Goal: Task Accomplishment & Management: Use online tool/utility

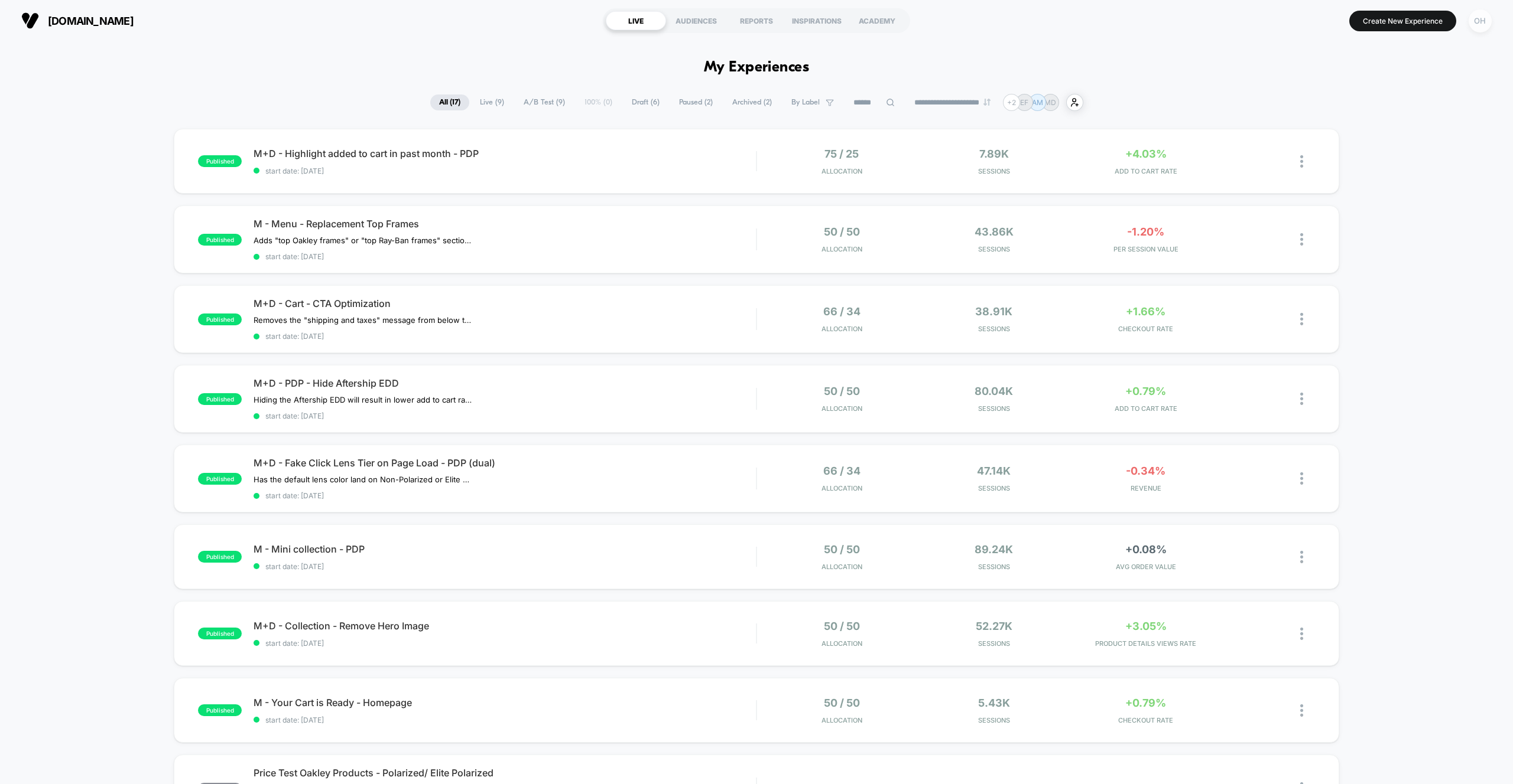
click at [1483, 25] on div "OH" at bounding box center [1480, 21] width 23 height 23
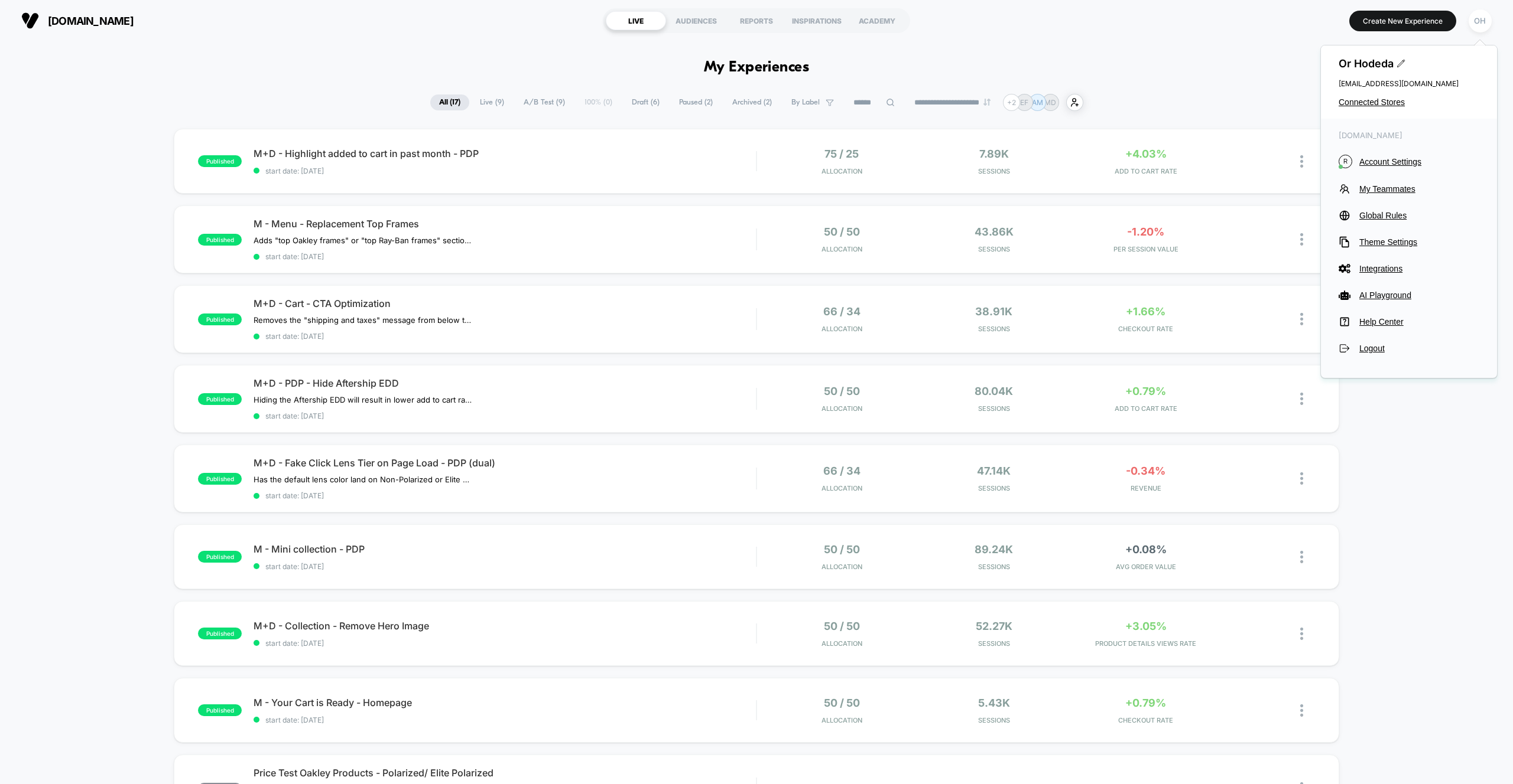
click at [1391, 107] on div "Or Hodeda or@visually.io Connected Stores" at bounding box center [1409, 82] width 176 height 73
click at [1347, 102] on span "Connected Stores" at bounding box center [1409, 102] width 141 height 10
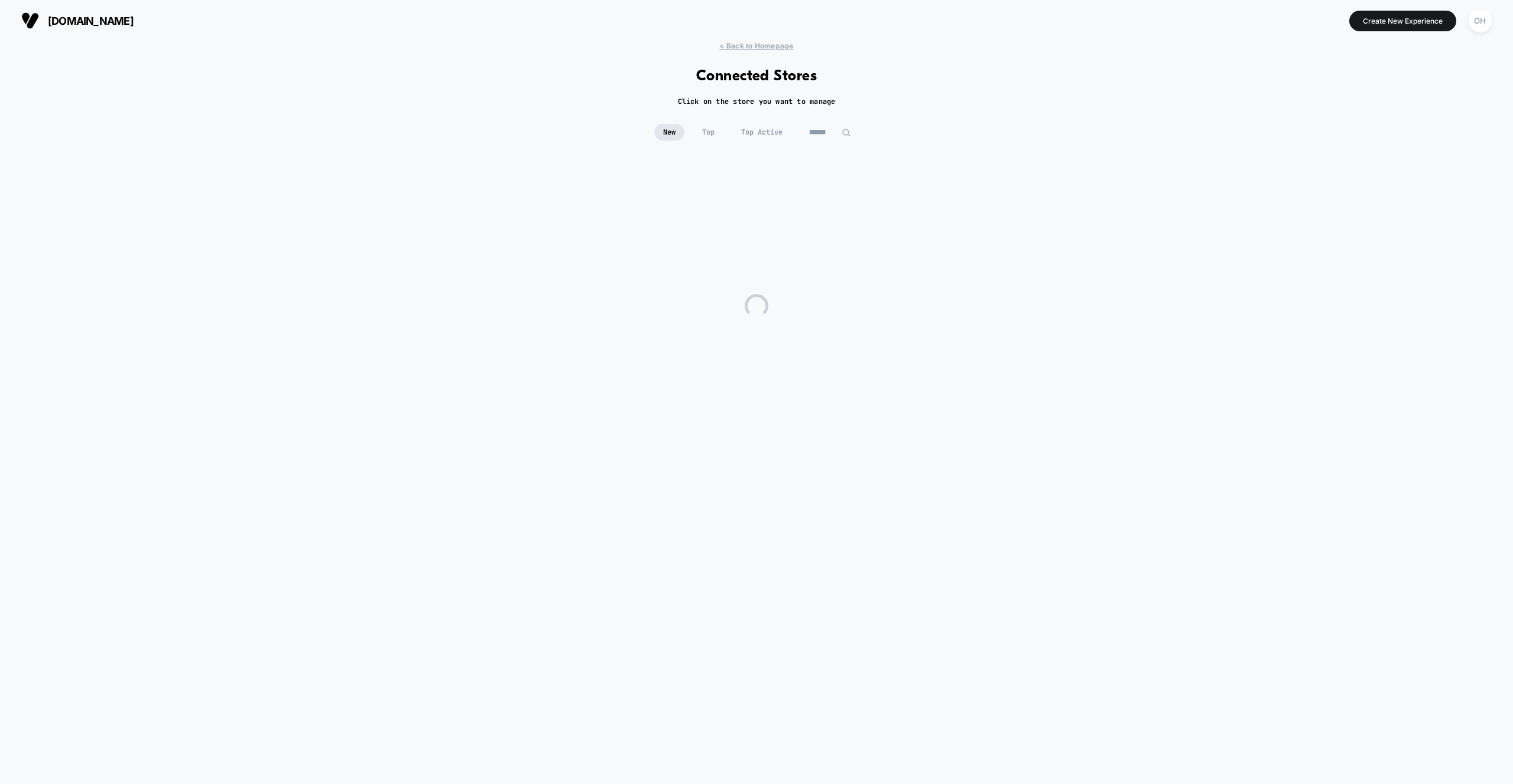
click at [801, 132] on input at bounding box center [830, 132] width 59 height 17
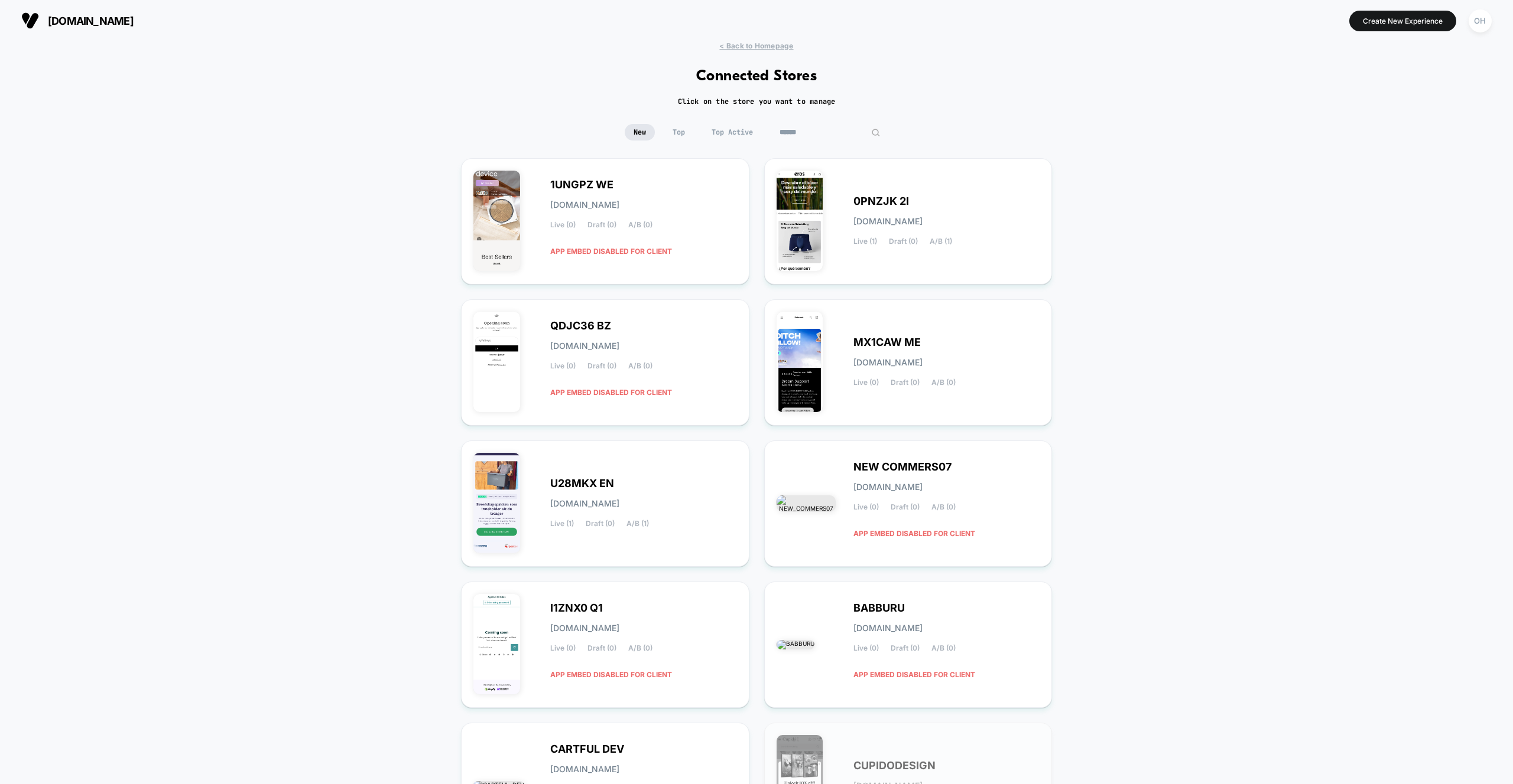
click at [821, 134] on input at bounding box center [830, 132] width 118 height 17
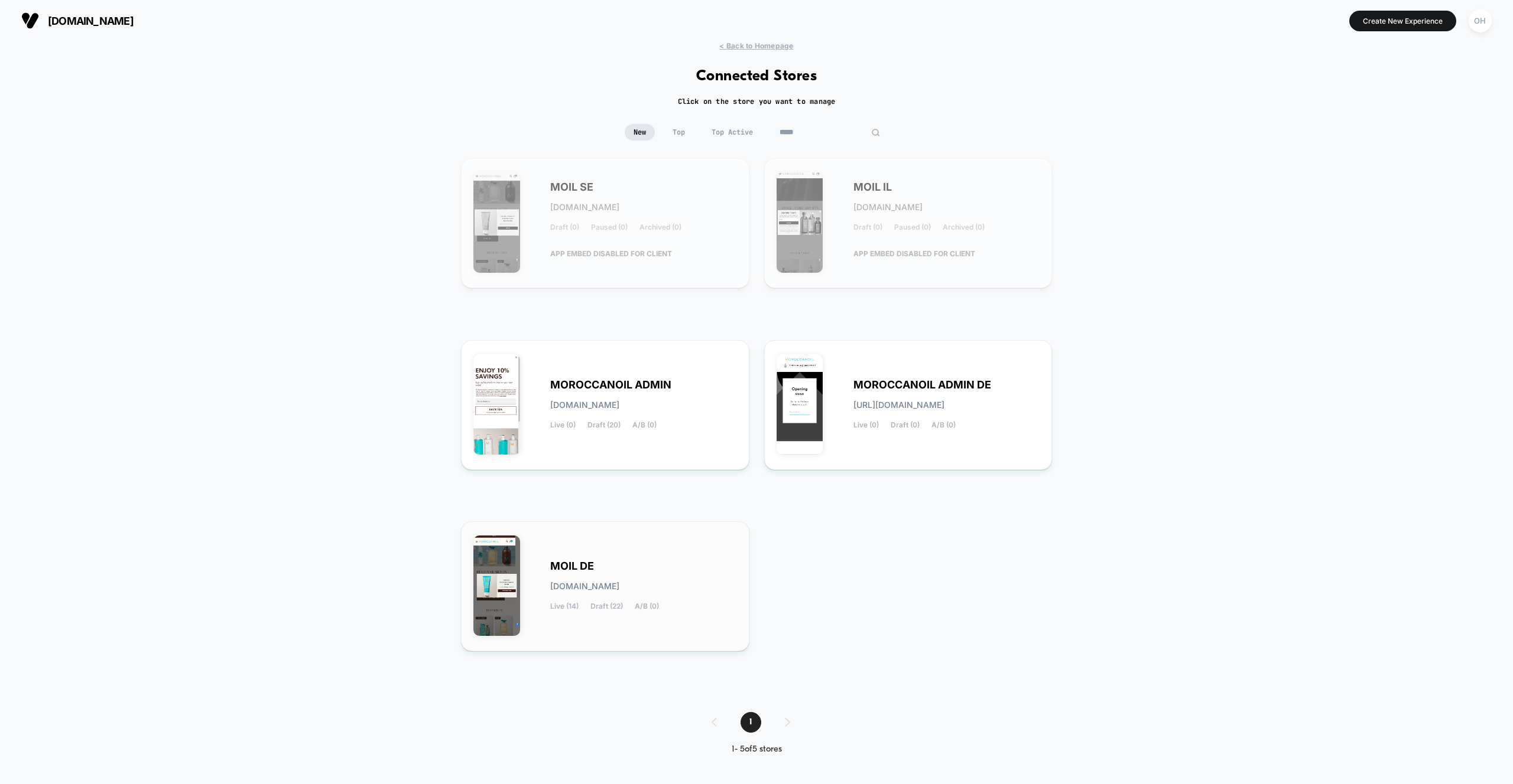
type input "*****"
click at [683, 579] on div "MOIL DE moil-de.myshopify.com Live (14) Draft (22) A/B (0)" at bounding box center [644, 586] width 187 height 48
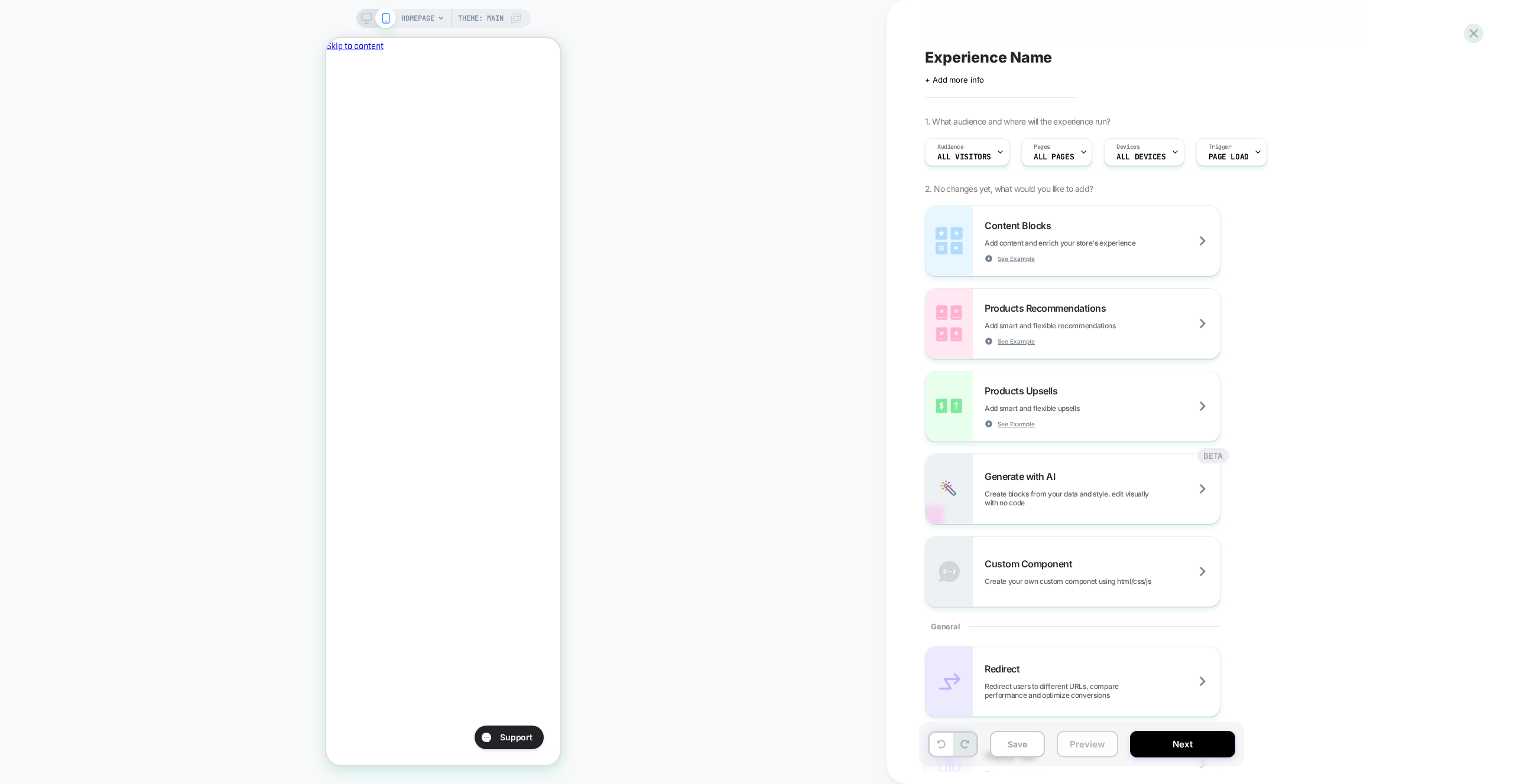
click at [1095, 738] on button "Preview" at bounding box center [1087, 744] width 61 height 26
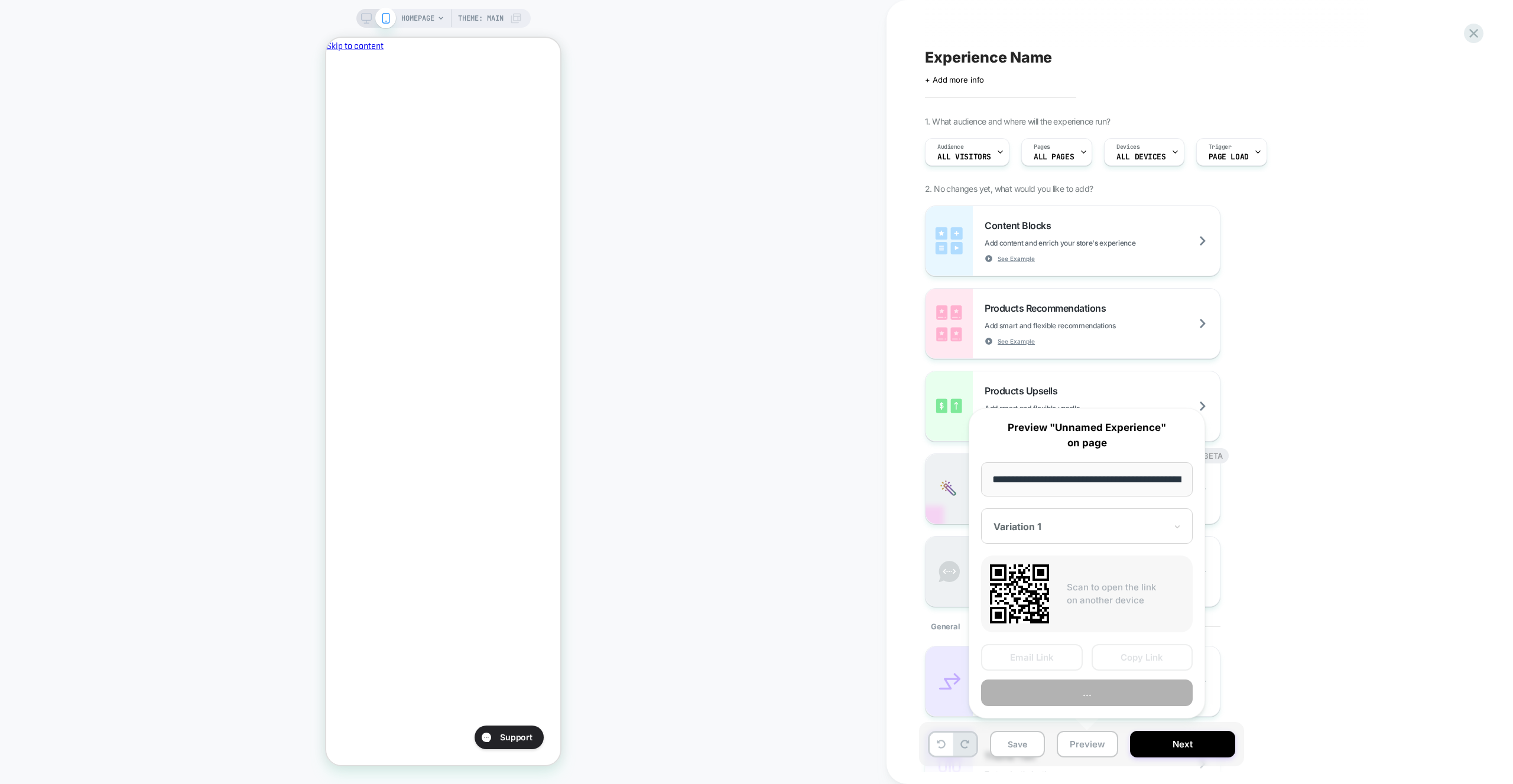
scroll to position [0, 50]
click at [1084, 679] on div "Email Link Copy Link ..." at bounding box center [1086, 676] width 212 height 62
click at [1083, 689] on button "Preview" at bounding box center [1086, 693] width 212 height 26
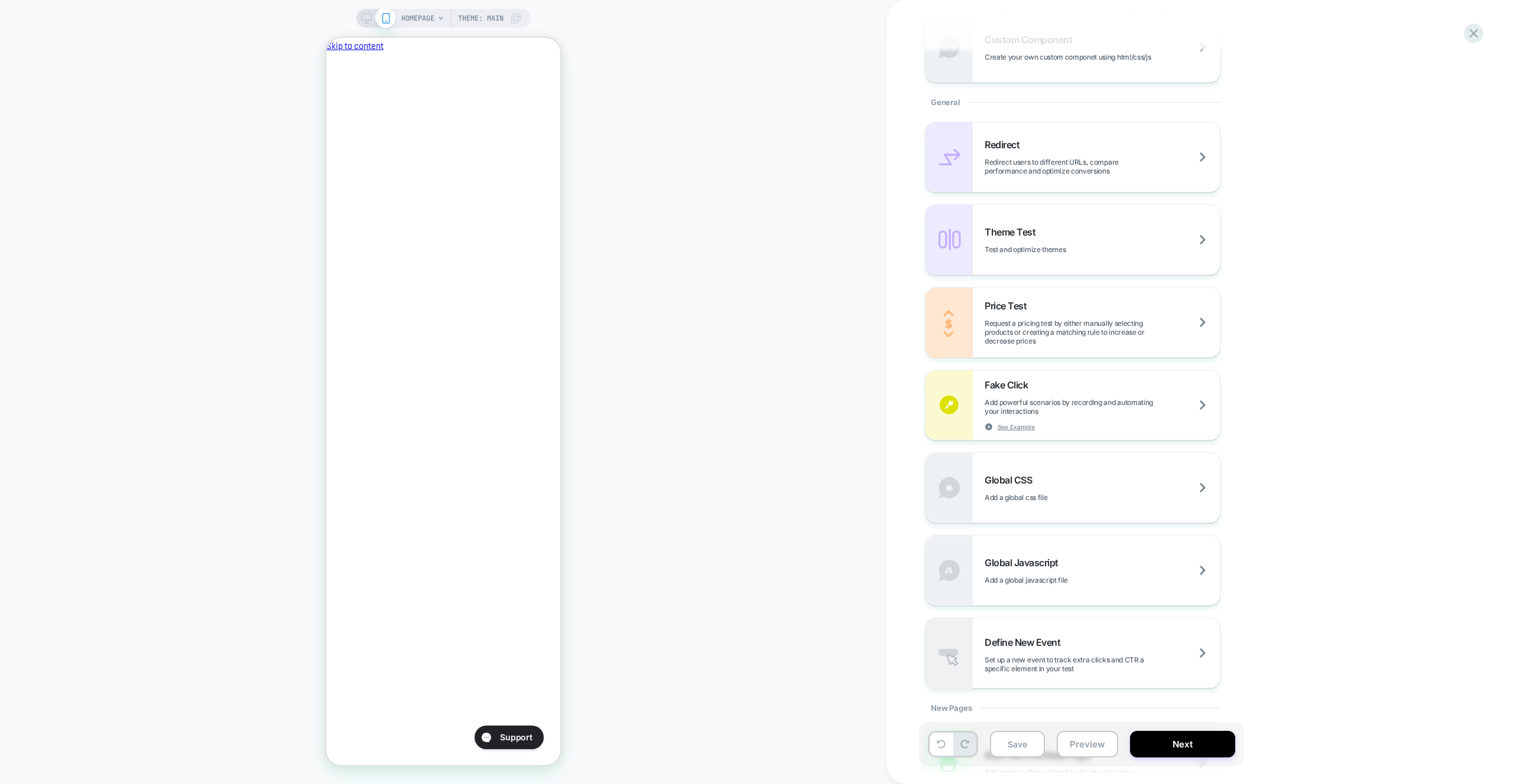
scroll to position [725, 0]
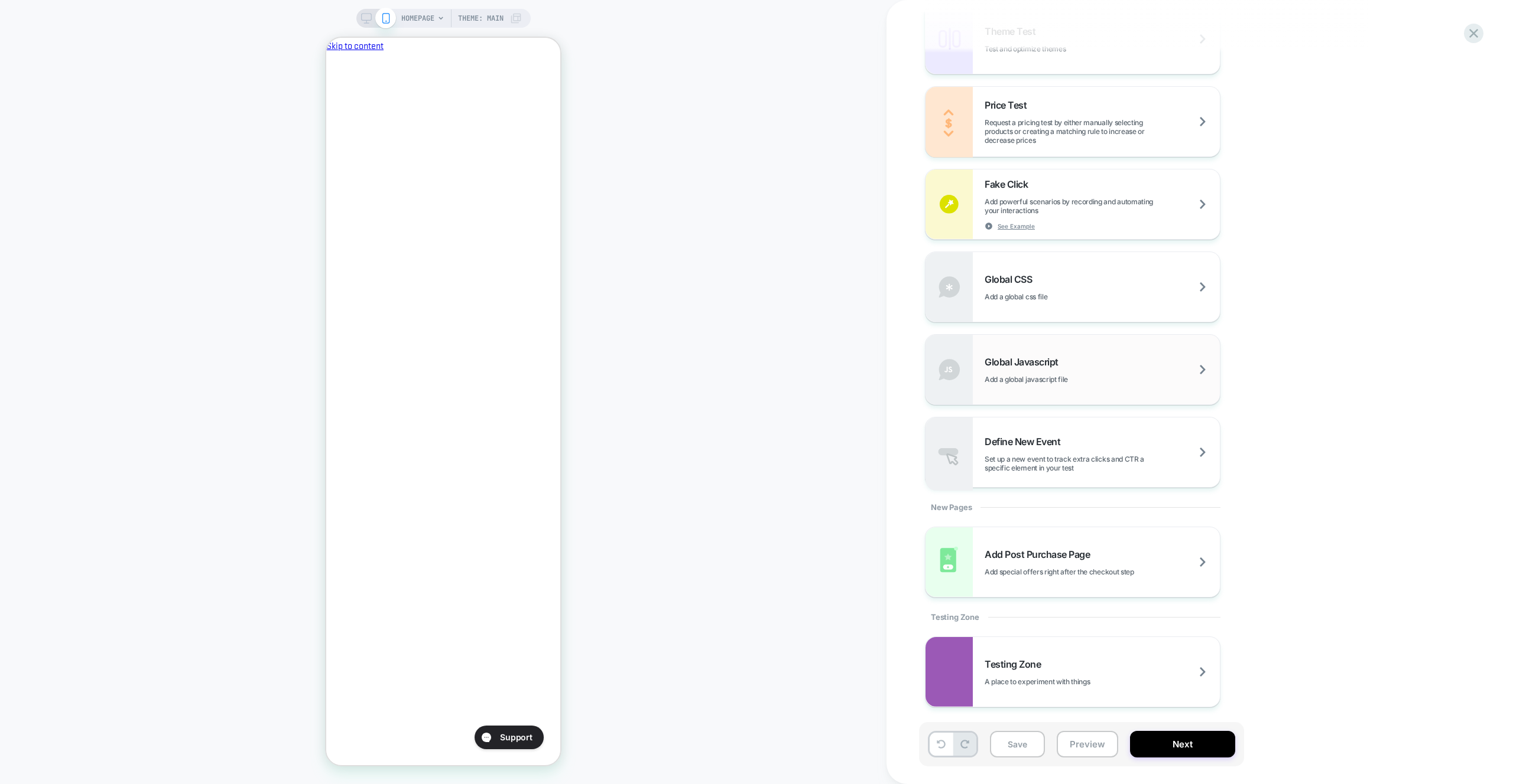
click at [1069, 401] on div "Global Javascript Add a global javascript file" at bounding box center [1072, 370] width 294 height 69
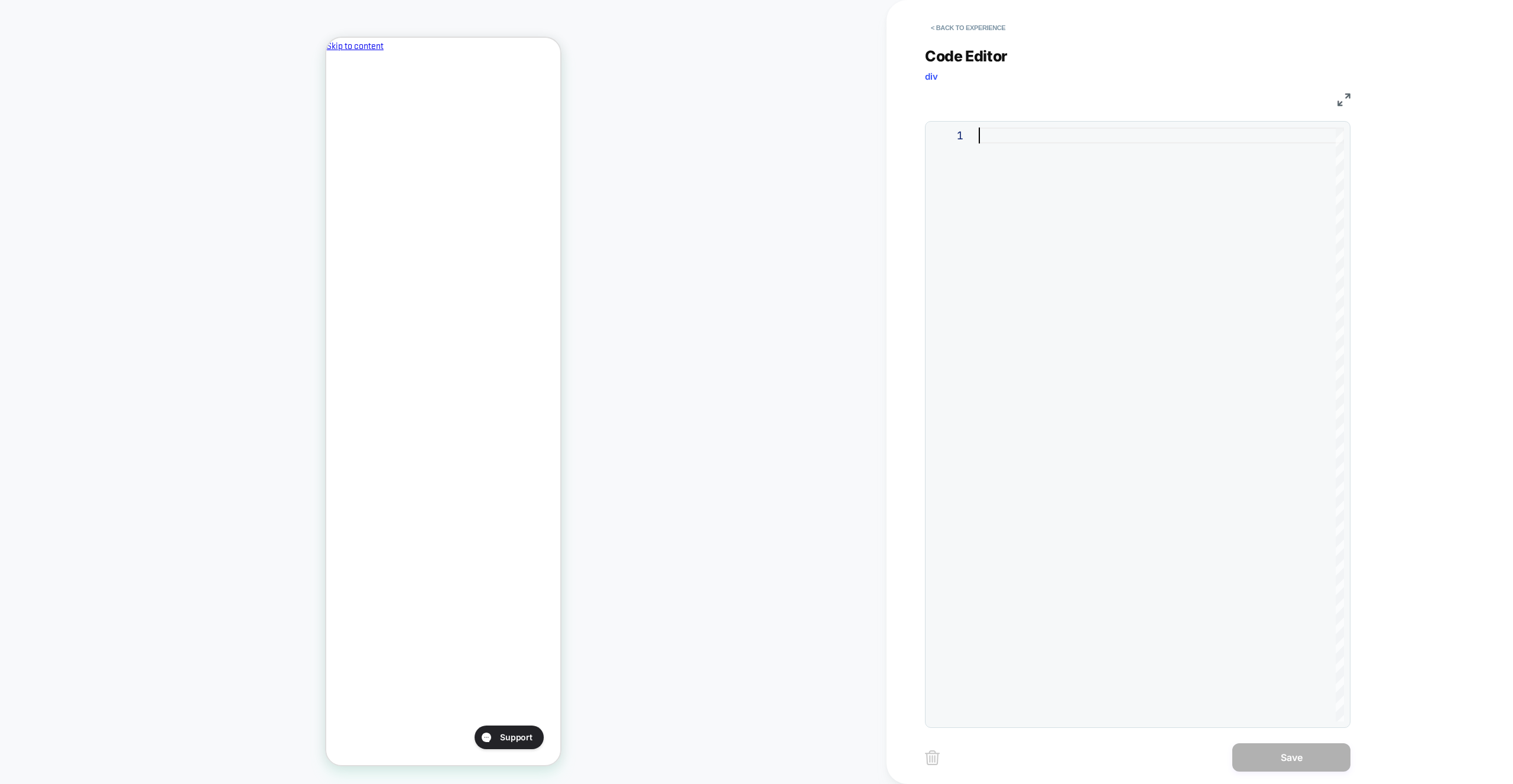
type textarea "**********"
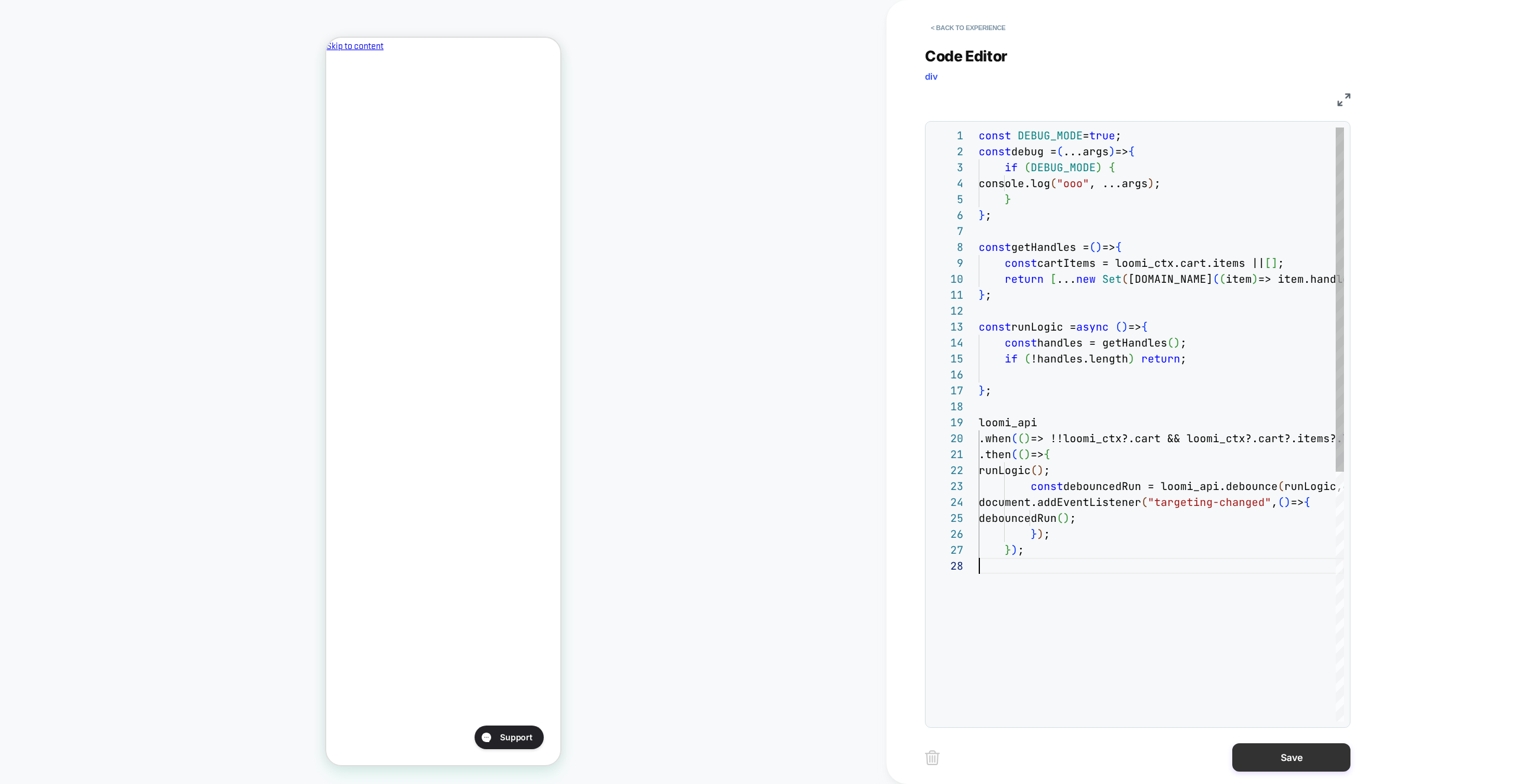
click at [1342, 754] on button "Save" at bounding box center [1291, 758] width 118 height 28
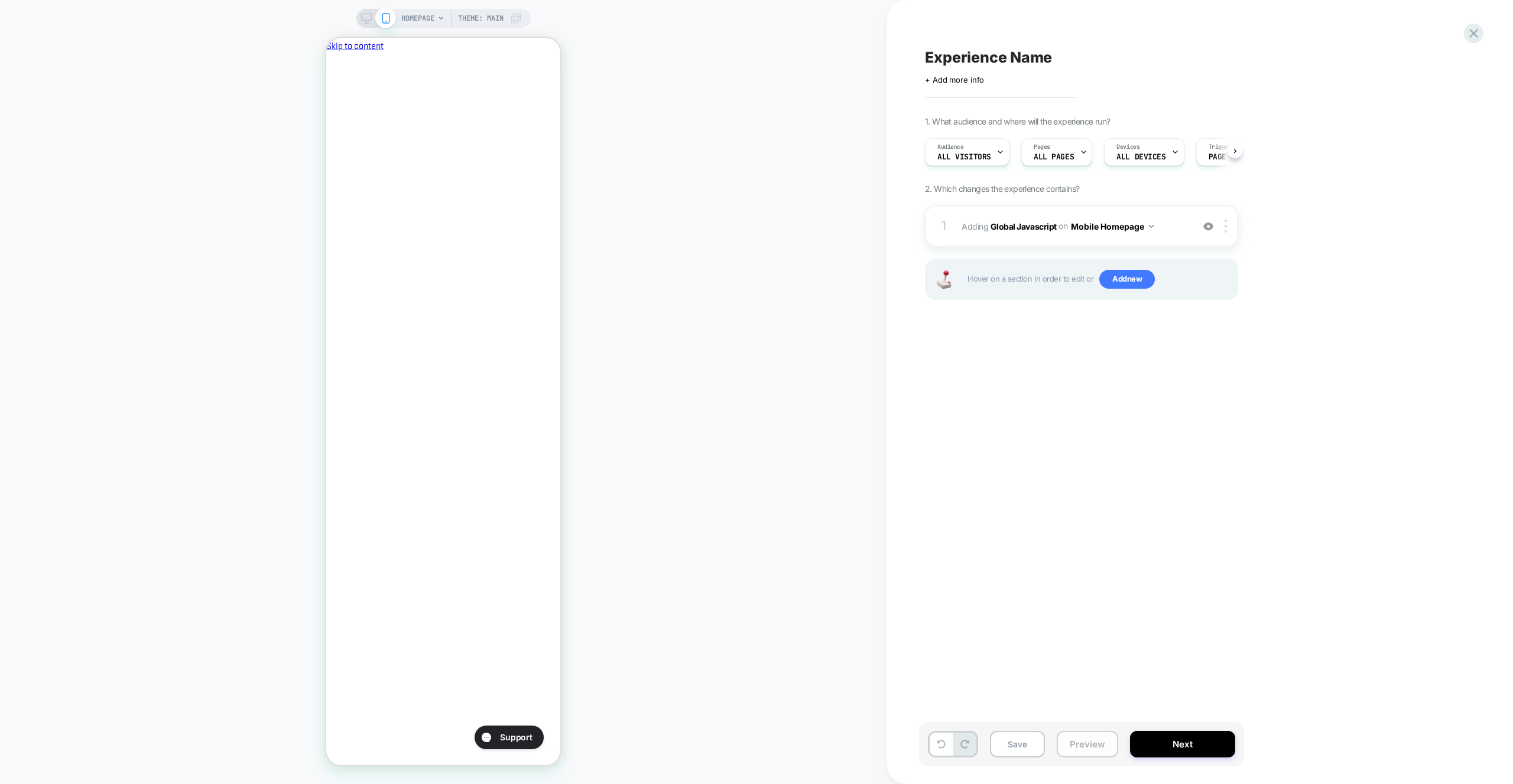
scroll to position [0, 1]
click at [1106, 742] on button "Preview" at bounding box center [1087, 744] width 61 height 26
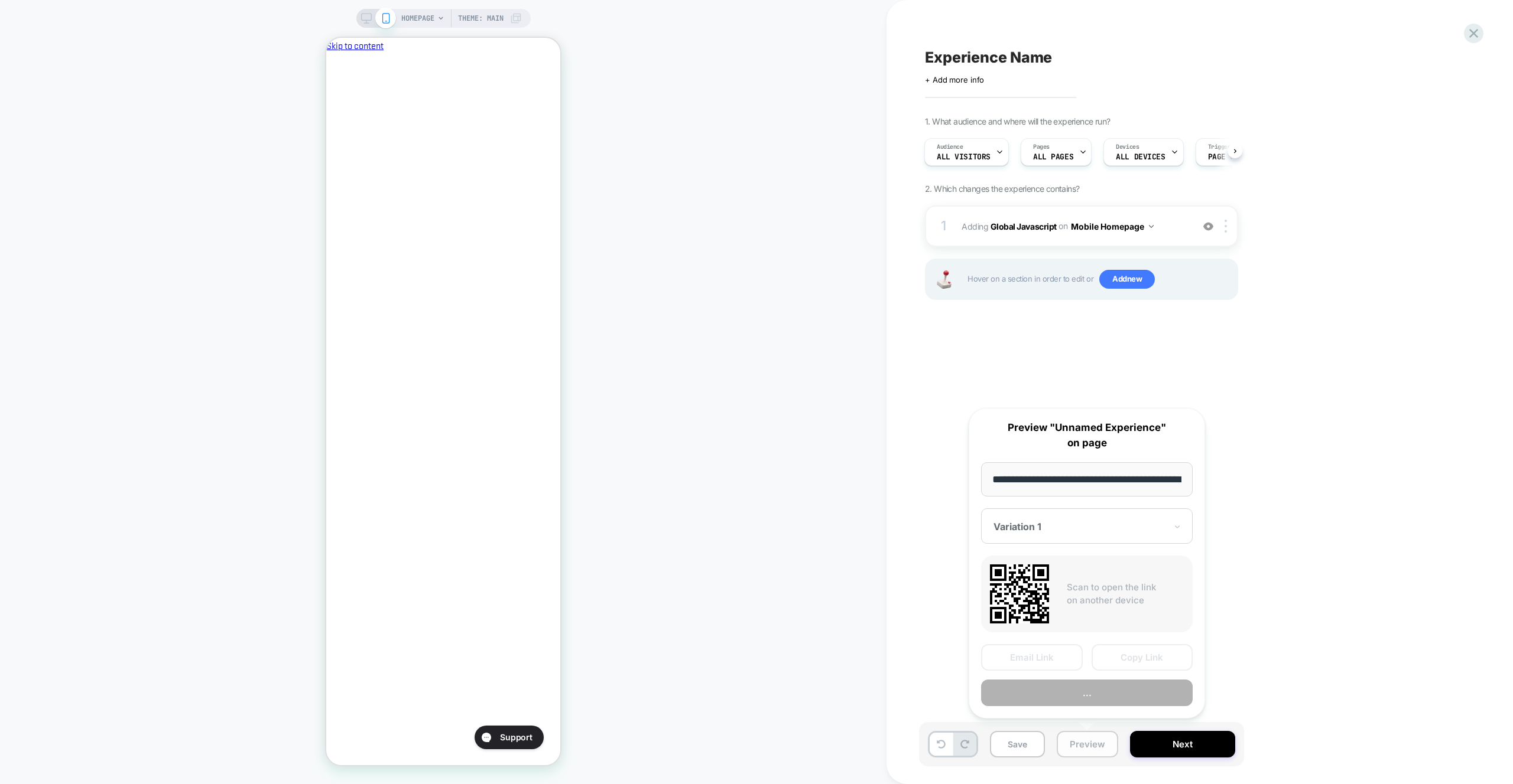
scroll to position [0, 50]
click at [1221, 225] on div at bounding box center [1227, 226] width 19 height 13
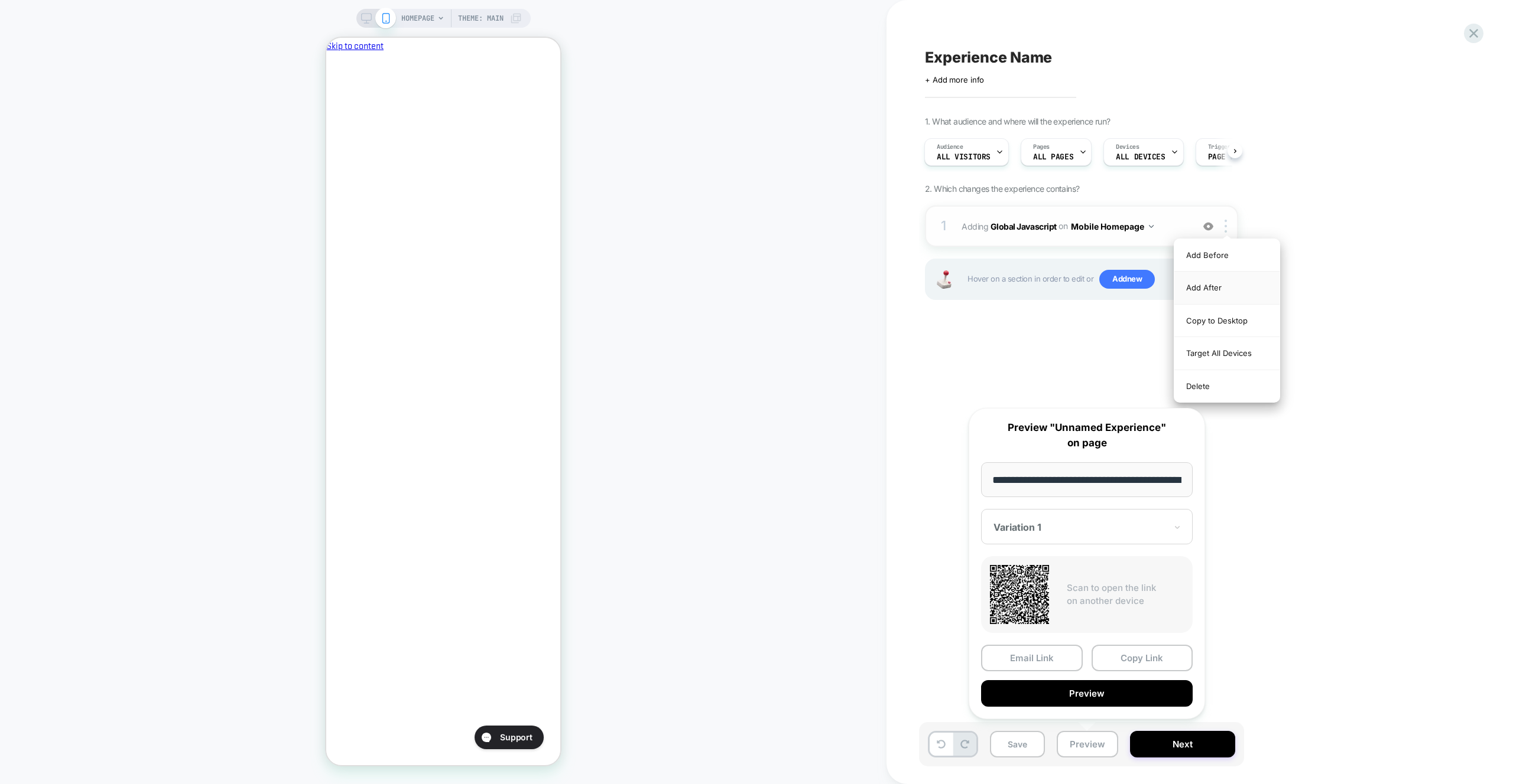
click at [1220, 356] on div "Target All Devices" at bounding box center [1226, 353] width 105 height 32
click at [1134, 222] on button "All Devices Homepage" at bounding box center [1120, 226] width 99 height 17
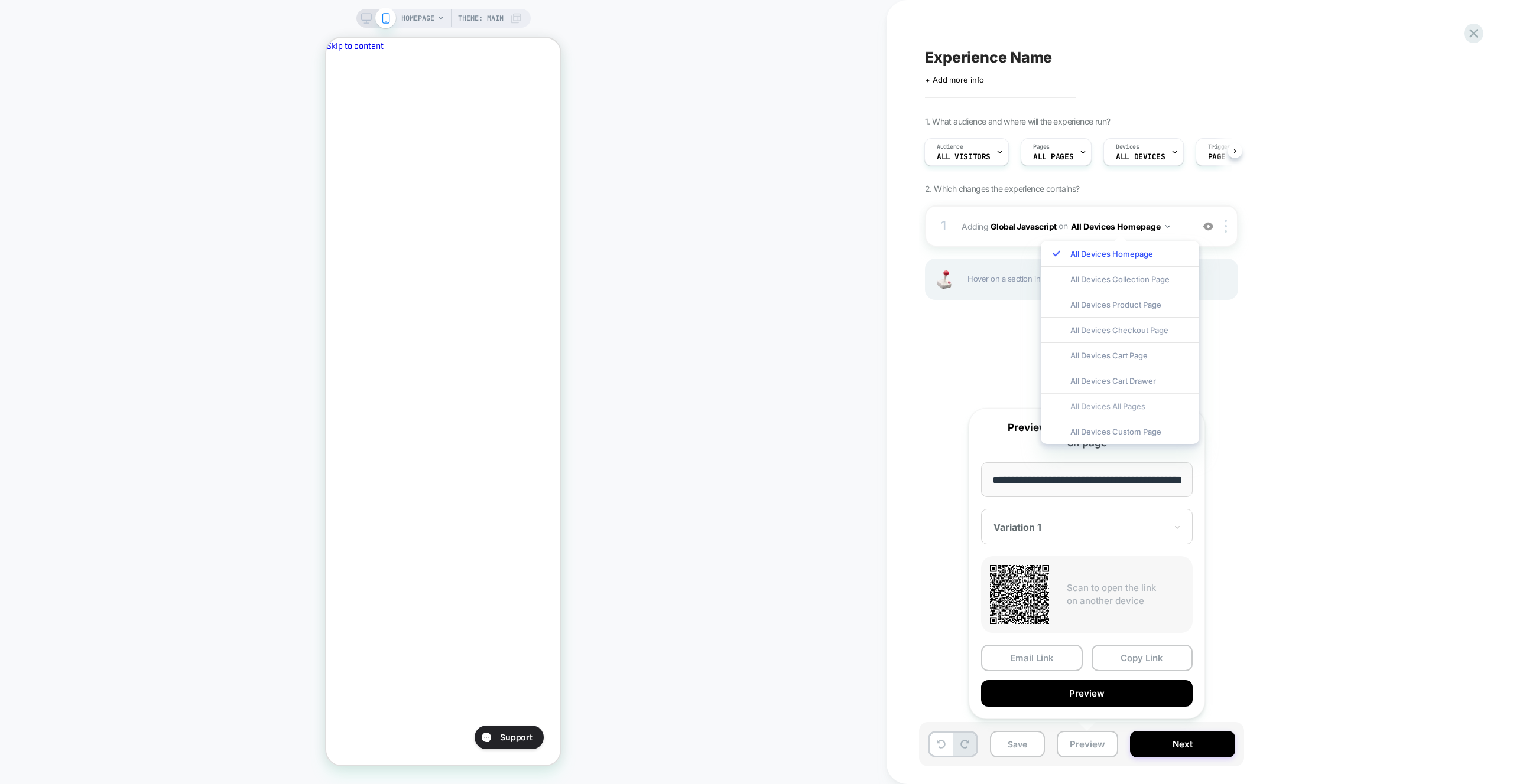
click at [1140, 410] on div "All Devices All Pages" at bounding box center [1120, 405] width 158 height 25
click at [1122, 697] on button "Preview" at bounding box center [1086, 693] width 212 height 26
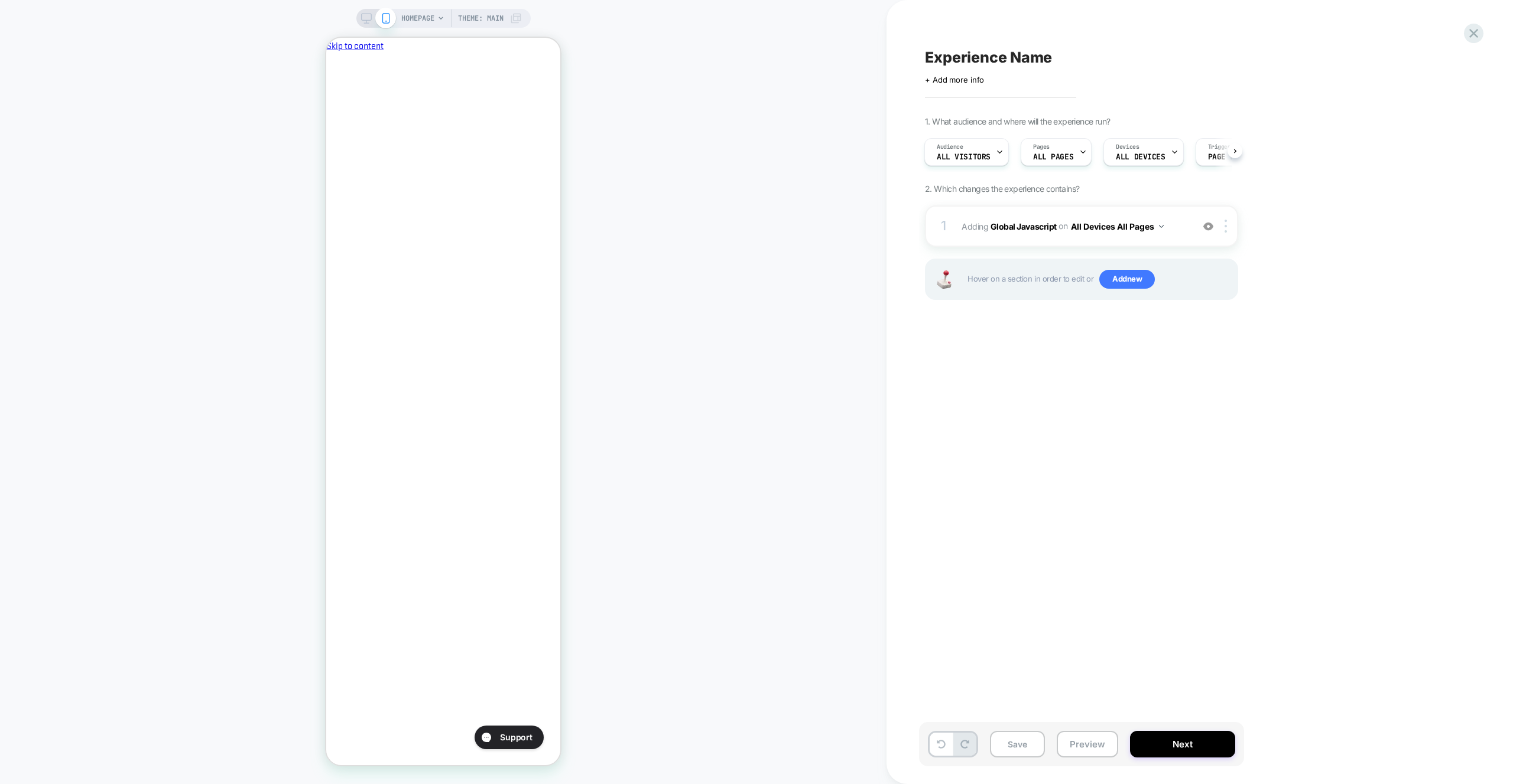
scroll to position [0, 0]
click at [1070, 742] on button "Preview" at bounding box center [1087, 744] width 61 height 26
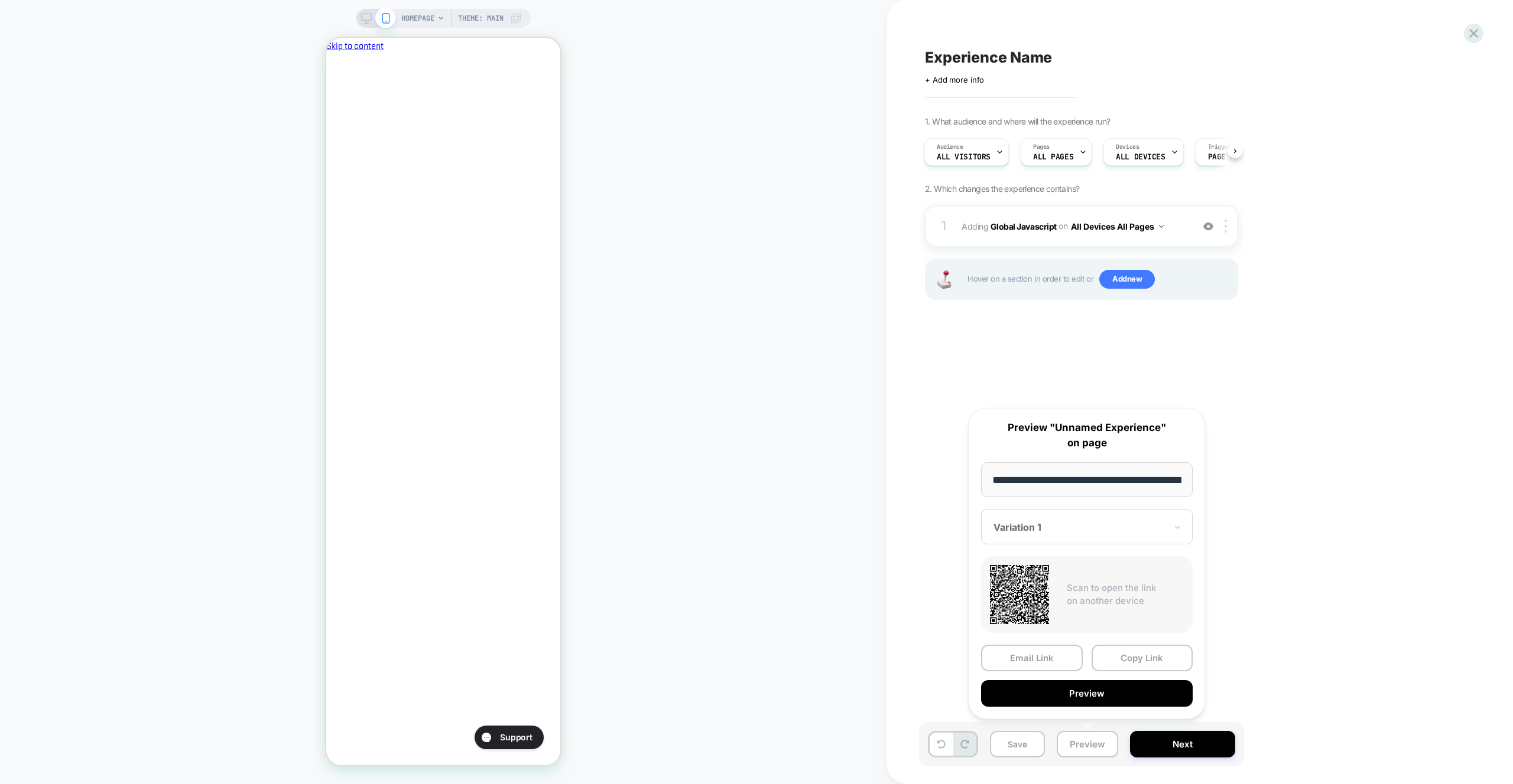
click at [1093, 675] on div "Email Link Copy Link Preview" at bounding box center [1086, 676] width 212 height 62
click at [1092, 680] on button "Preview" at bounding box center [1086, 693] width 212 height 26
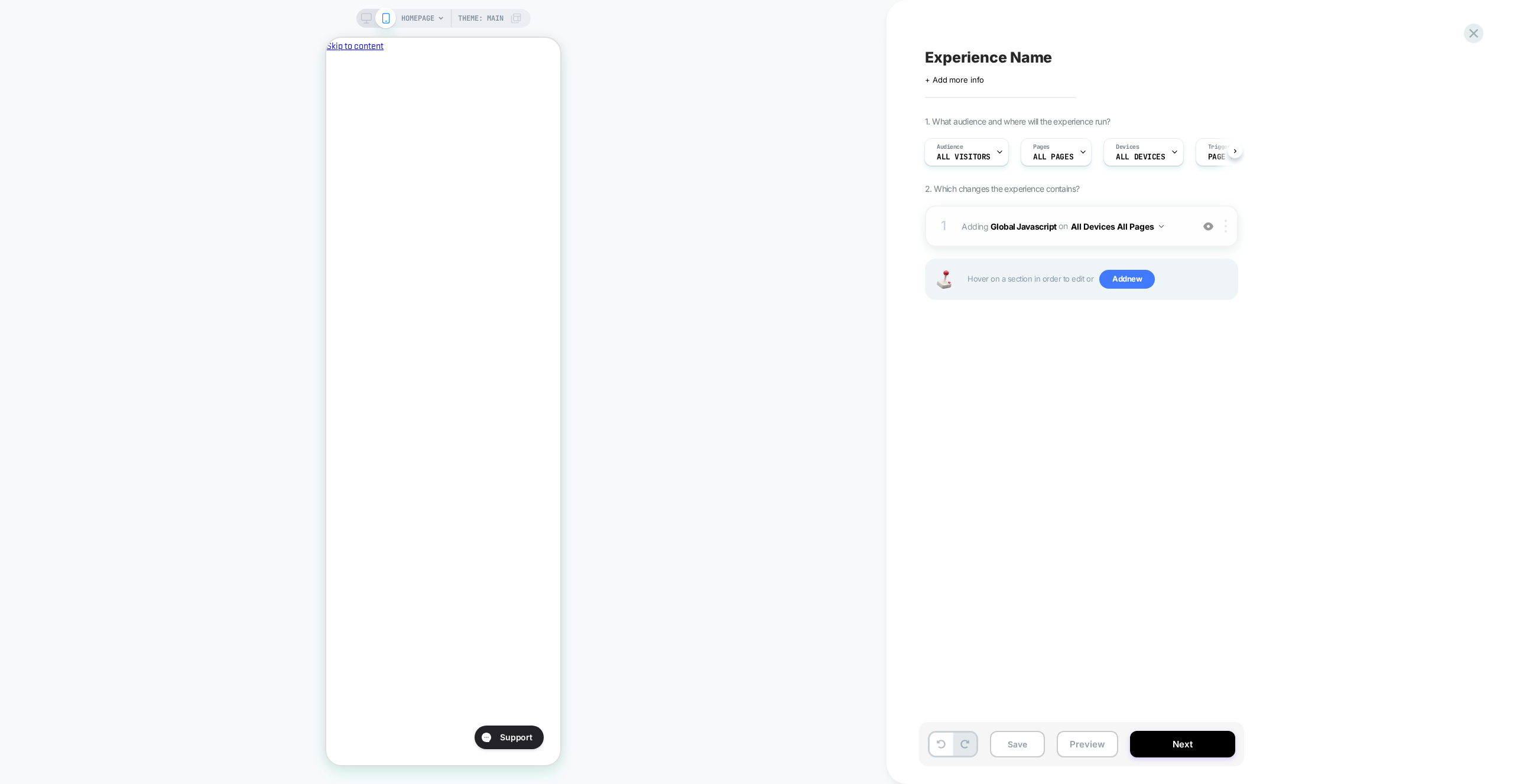
click at [1229, 226] on div at bounding box center [1227, 226] width 19 height 13
click at [1117, 228] on button "All Devices All Pages" at bounding box center [1117, 226] width 93 height 17
click at [1112, 207] on div "1 Adding Global Javascript on All Devices All Pages Add Before Add After Target…" at bounding box center [1081, 226] width 313 height 41
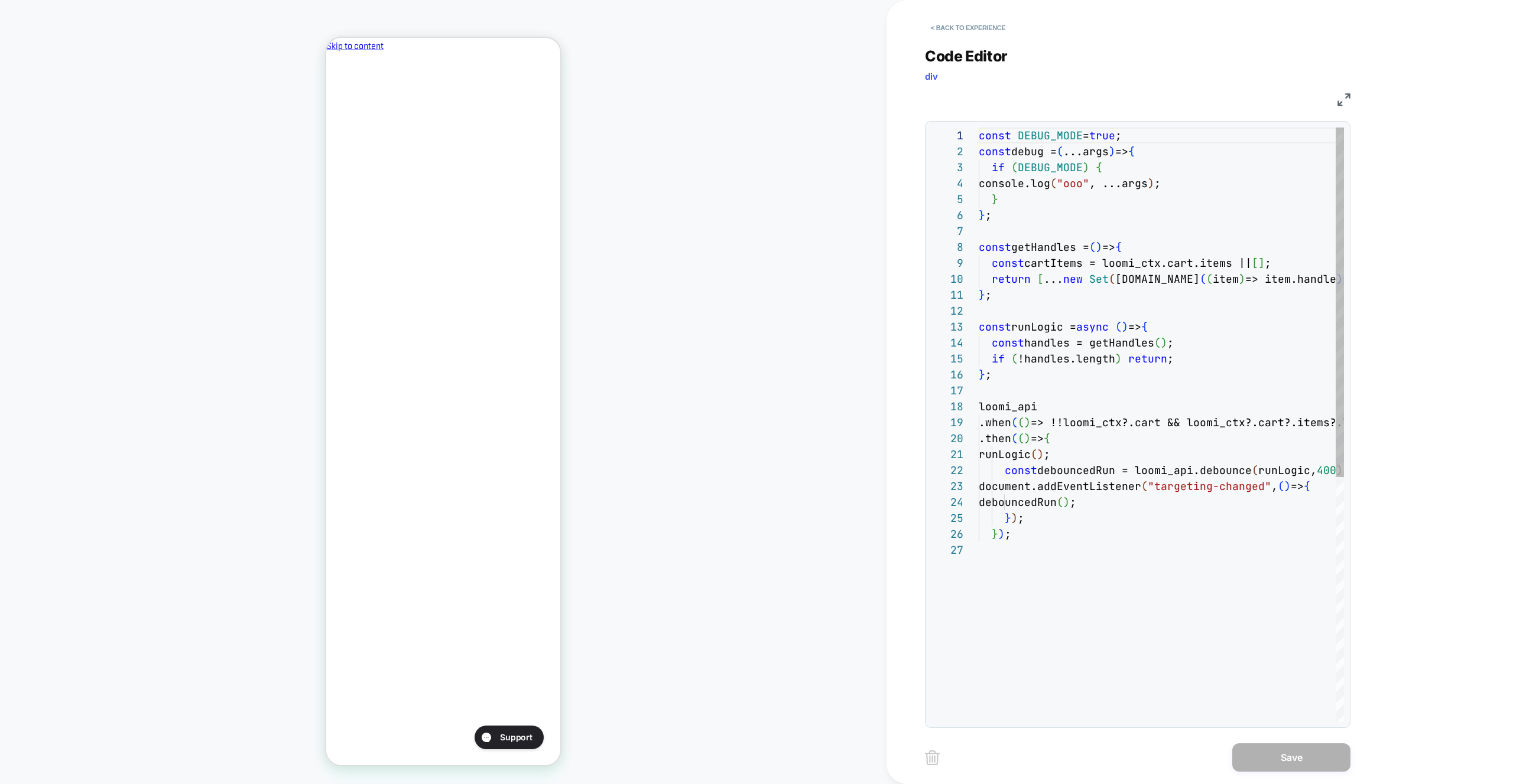
scroll to position [160, 0]
click at [1127, 208] on div "const DEBUG_MODE = true ; const debug = ( ...args ) => { if ( DEBUG_MODE ) { co…" at bounding box center [1218, 632] width 480 height 1008
click at [957, 36] on button "< Back to experience" at bounding box center [968, 27] width 86 height 19
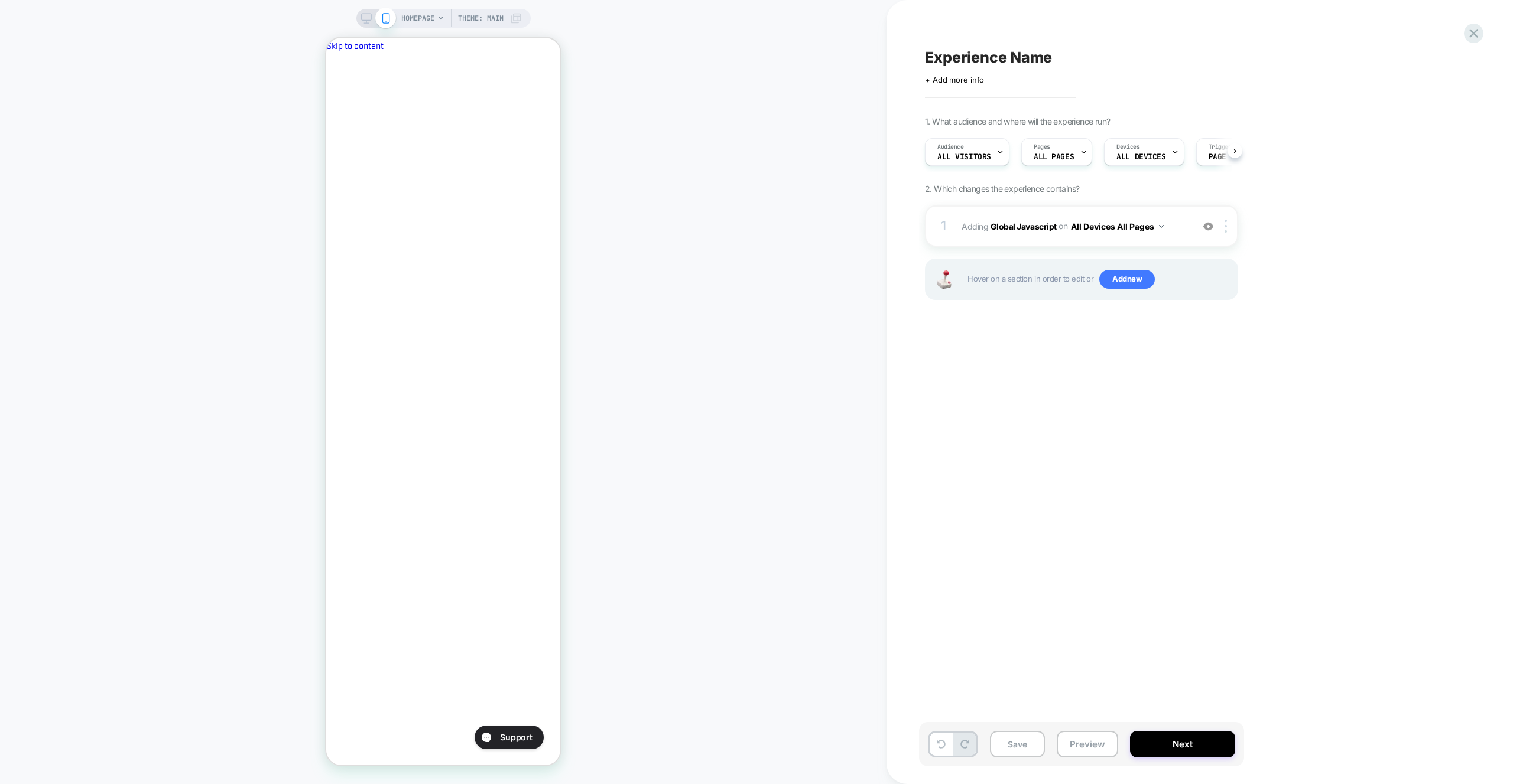
scroll to position [0, 1]
click at [1100, 740] on button "Preview" at bounding box center [1087, 744] width 61 height 26
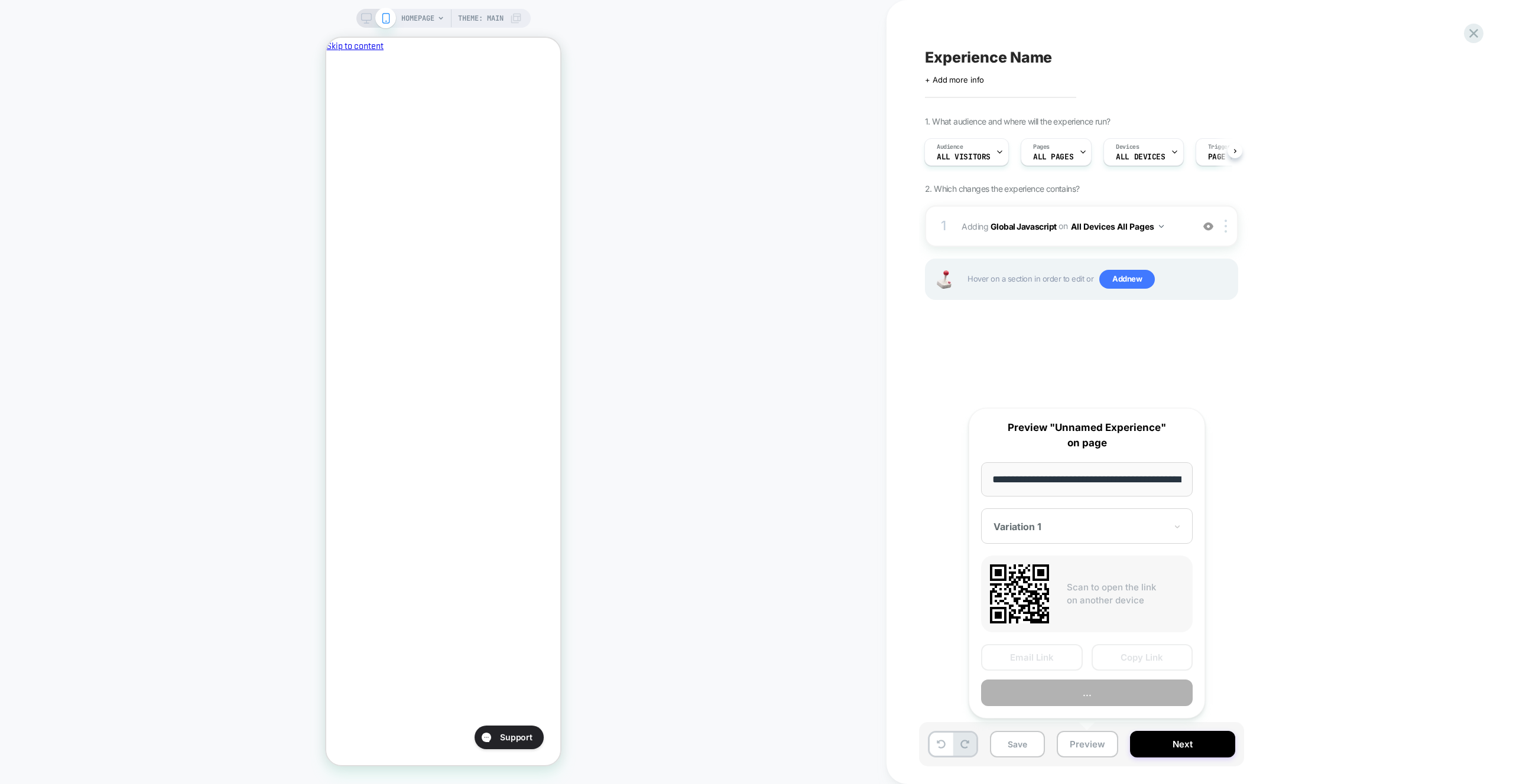
scroll to position [0, 50]
click at [1094, 688] on button "Preview" at bounding box center [1086, 693] width 212 height 26
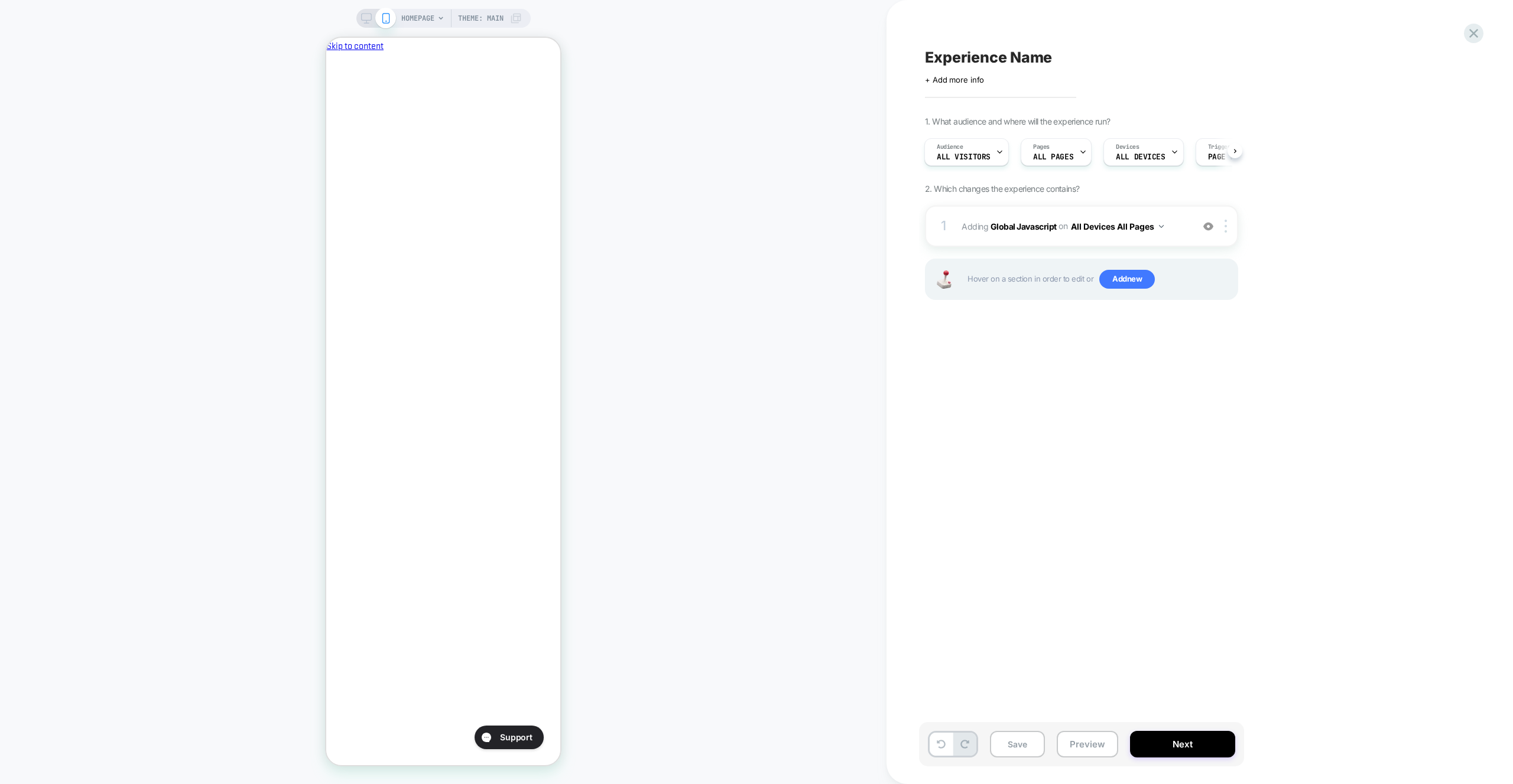
scroll to position [0, 0]
click at [1173, 241] on div "1 Adding Global Javascript on All Devices All Pages Add Before Add After Target…" at bounding box center [1081, 226] width 313 height 41
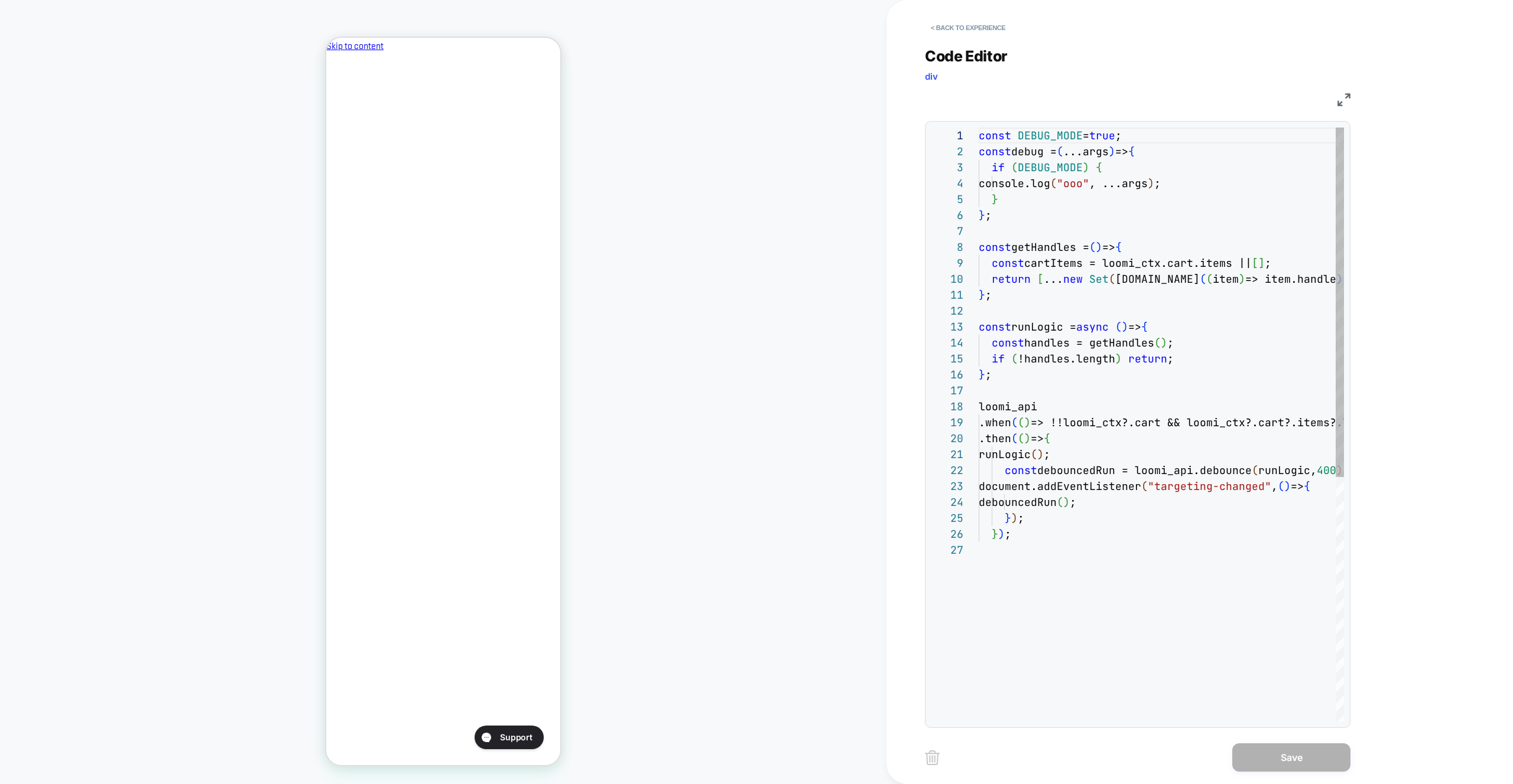
drag, startPoint x: 1173, startPoint y: 241, endPoint x: 1250, endPoint y: 354, distance: 136.7
click at [1205, 235] on div at bounding box center [1160, 231] width 365 height 16
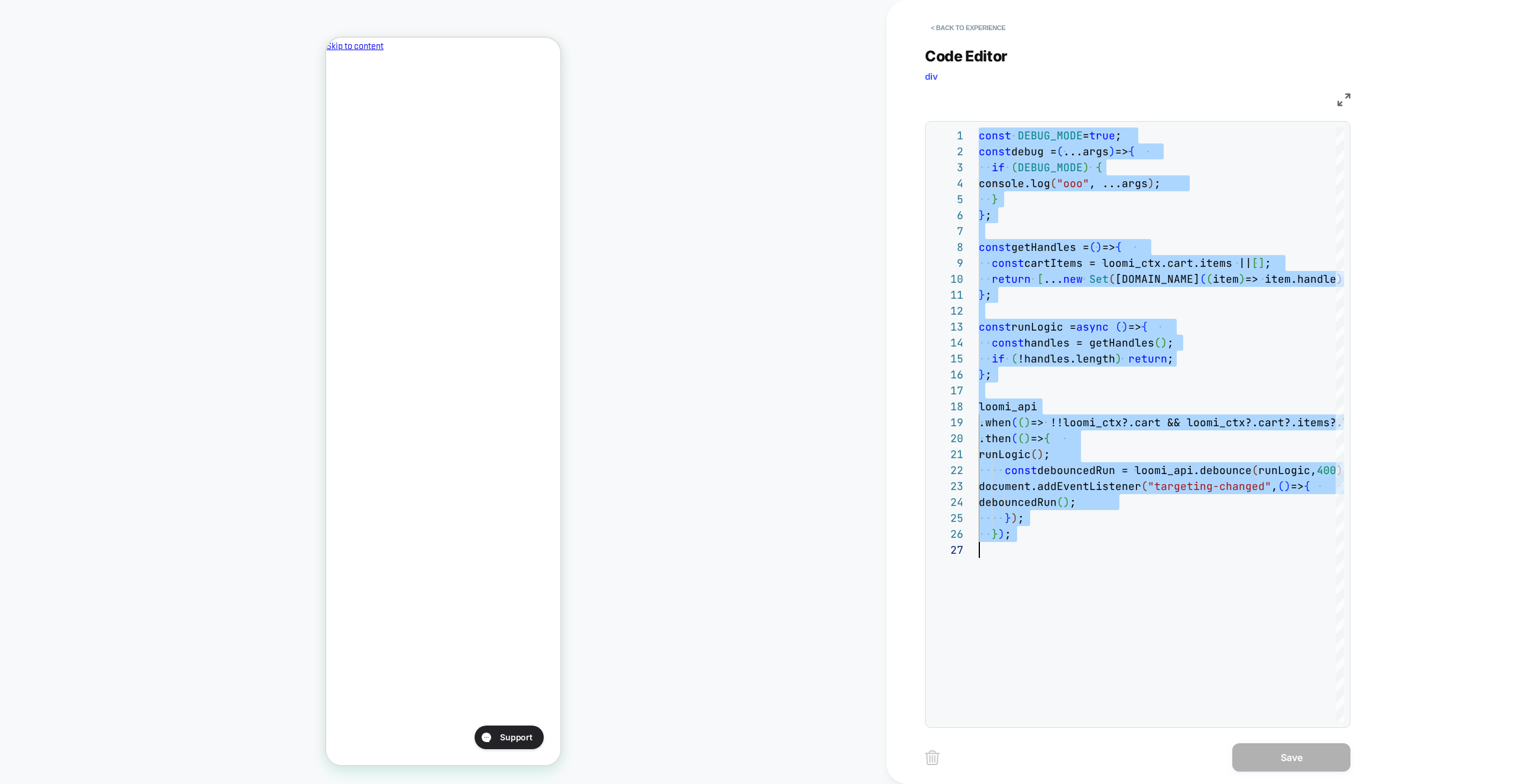
type textarea "**********"
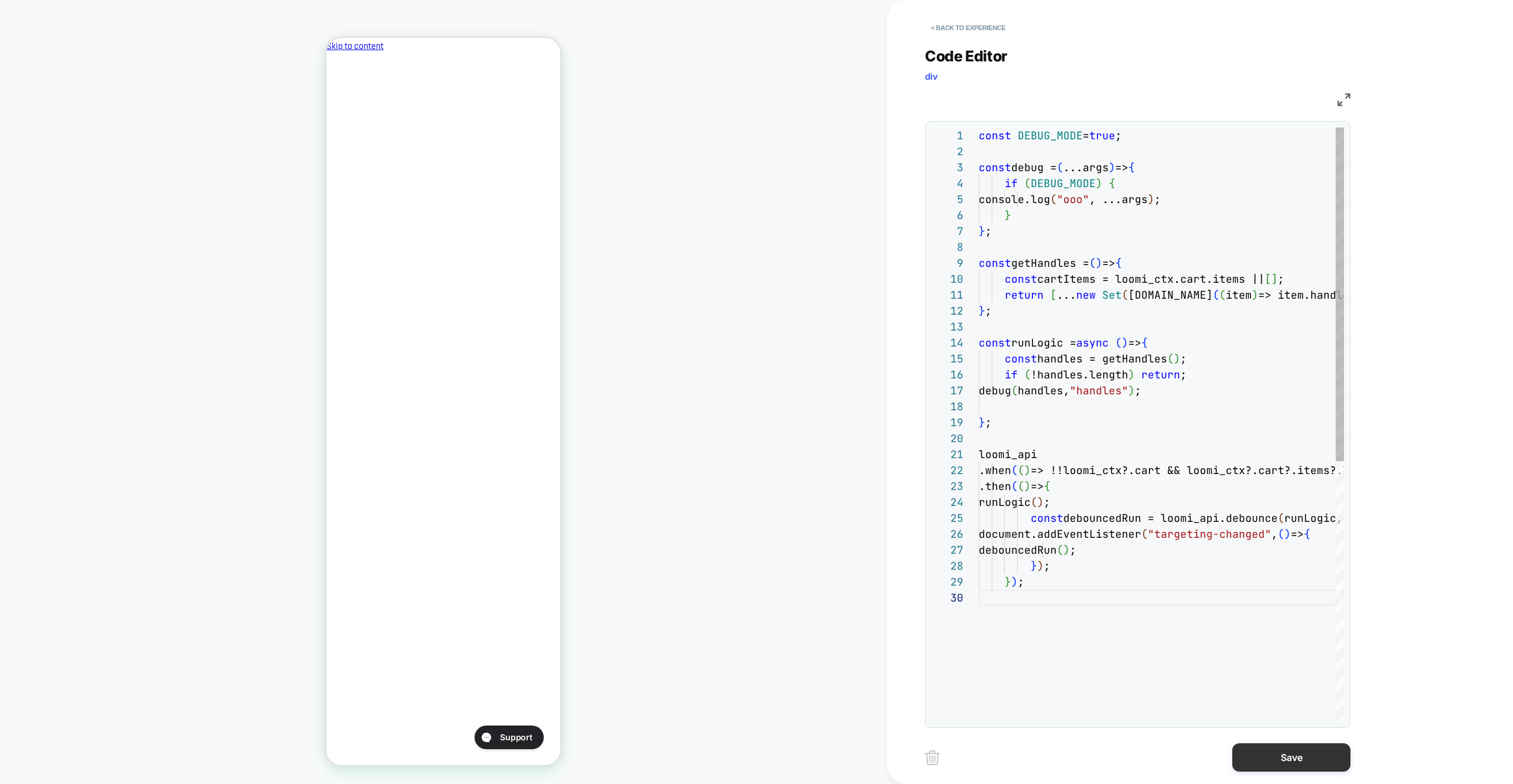
click at [1278, 768] on button "Save" at bounding box center [1291, 758] width 118 height 28
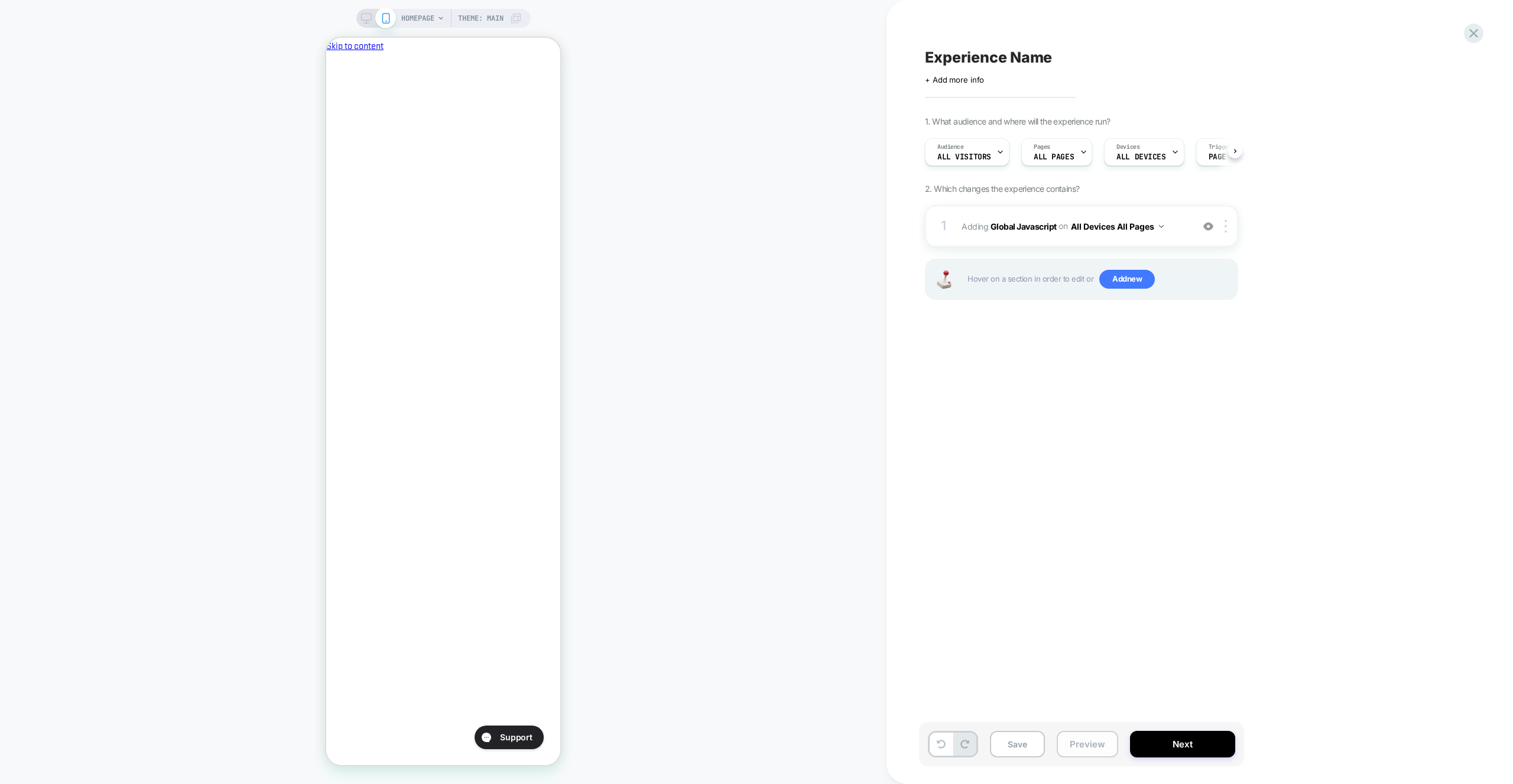
scroll to position [0, 1]
click at [1106, 745] on button "Preview" at bounding box center [1087, 744] width 61 height 26
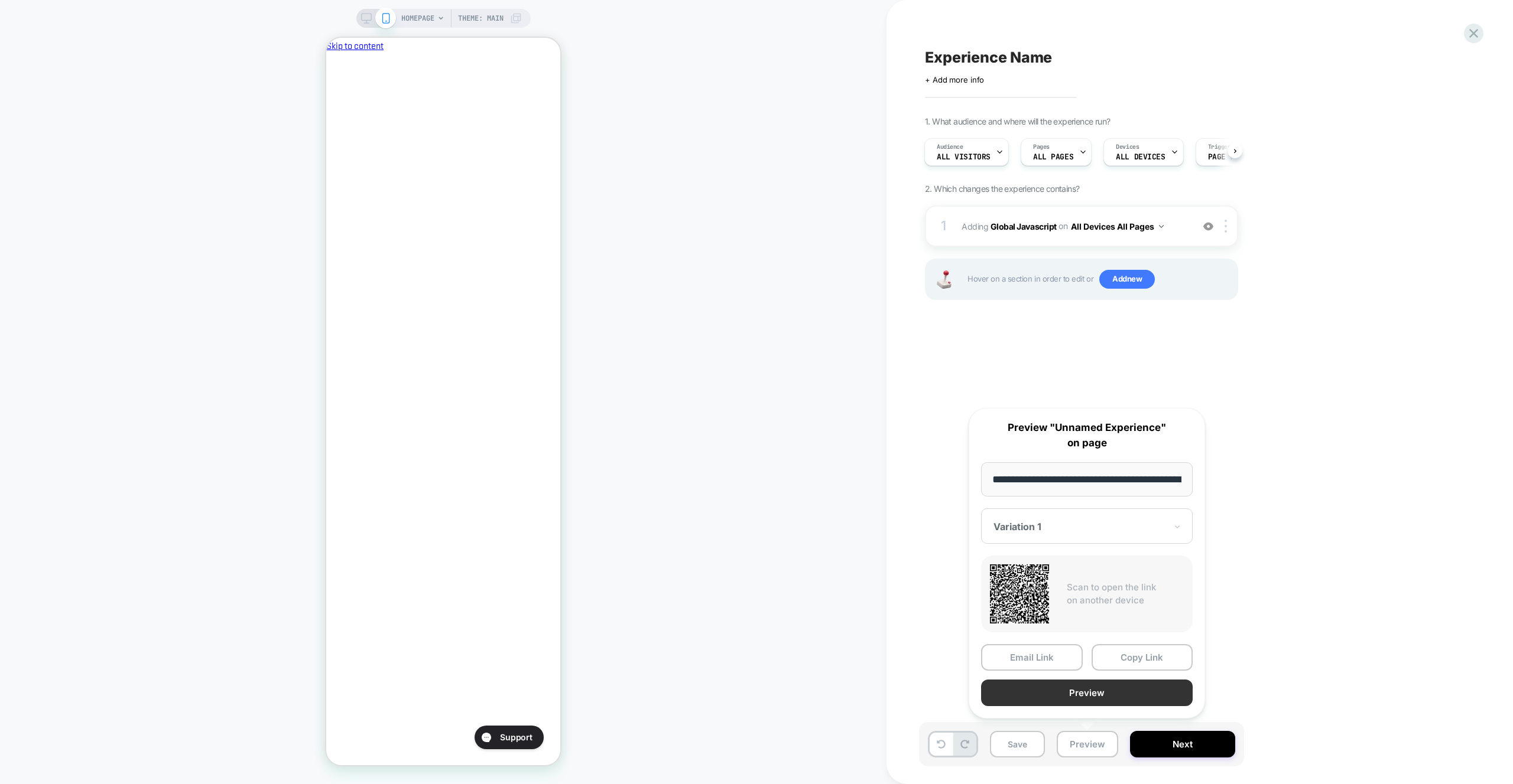
scroll to position [0, 50]
click at [1109, 702] on button "Preview" at bounding box center [1086, 693] width 212 height 26
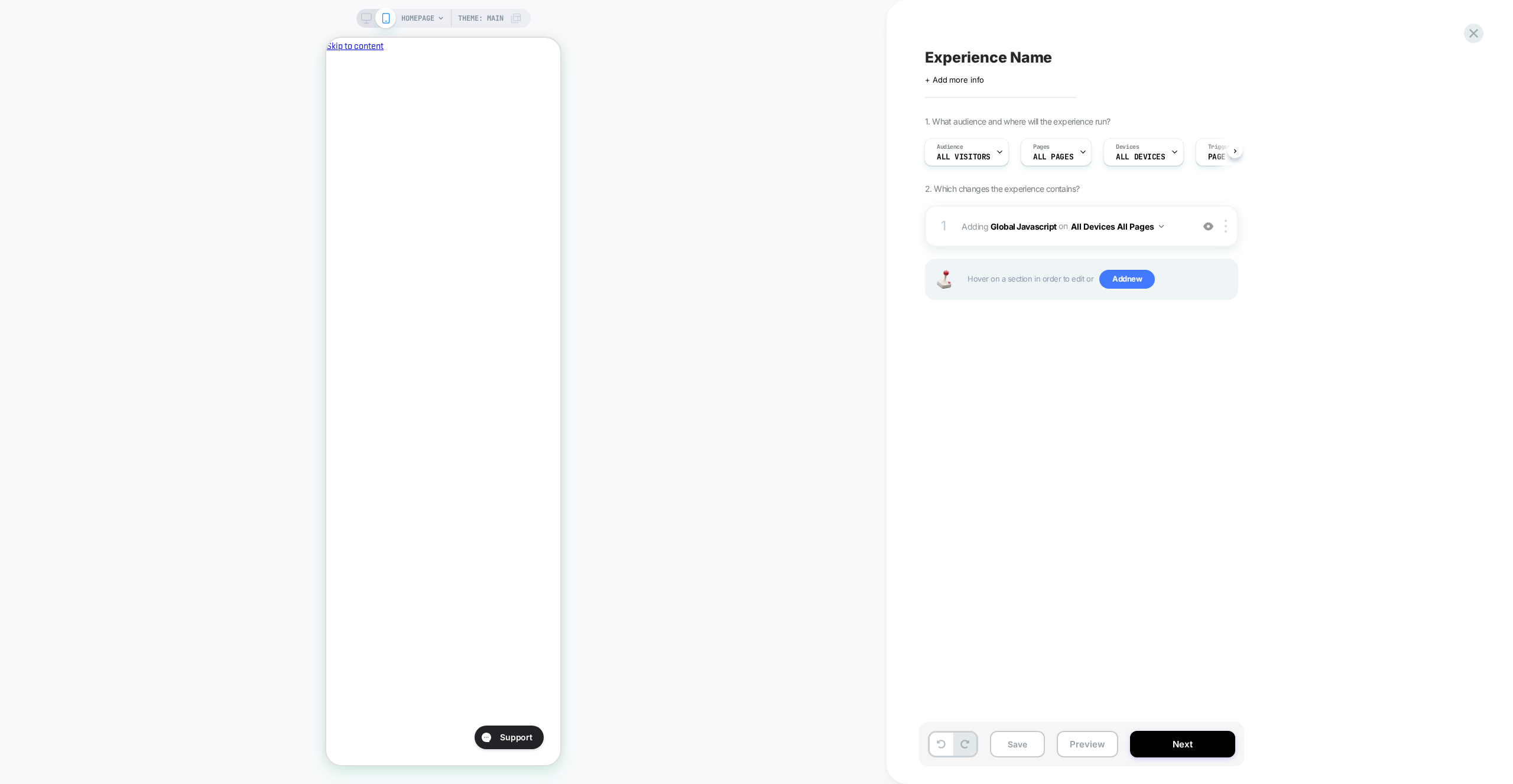
scroll to position [0, 203]
click at [1180, 213] on div "1 Adding Global Javascript on All Devices All Pages Add Before Add After Target…" at bounding box center [1081, 226] width 313 height 41
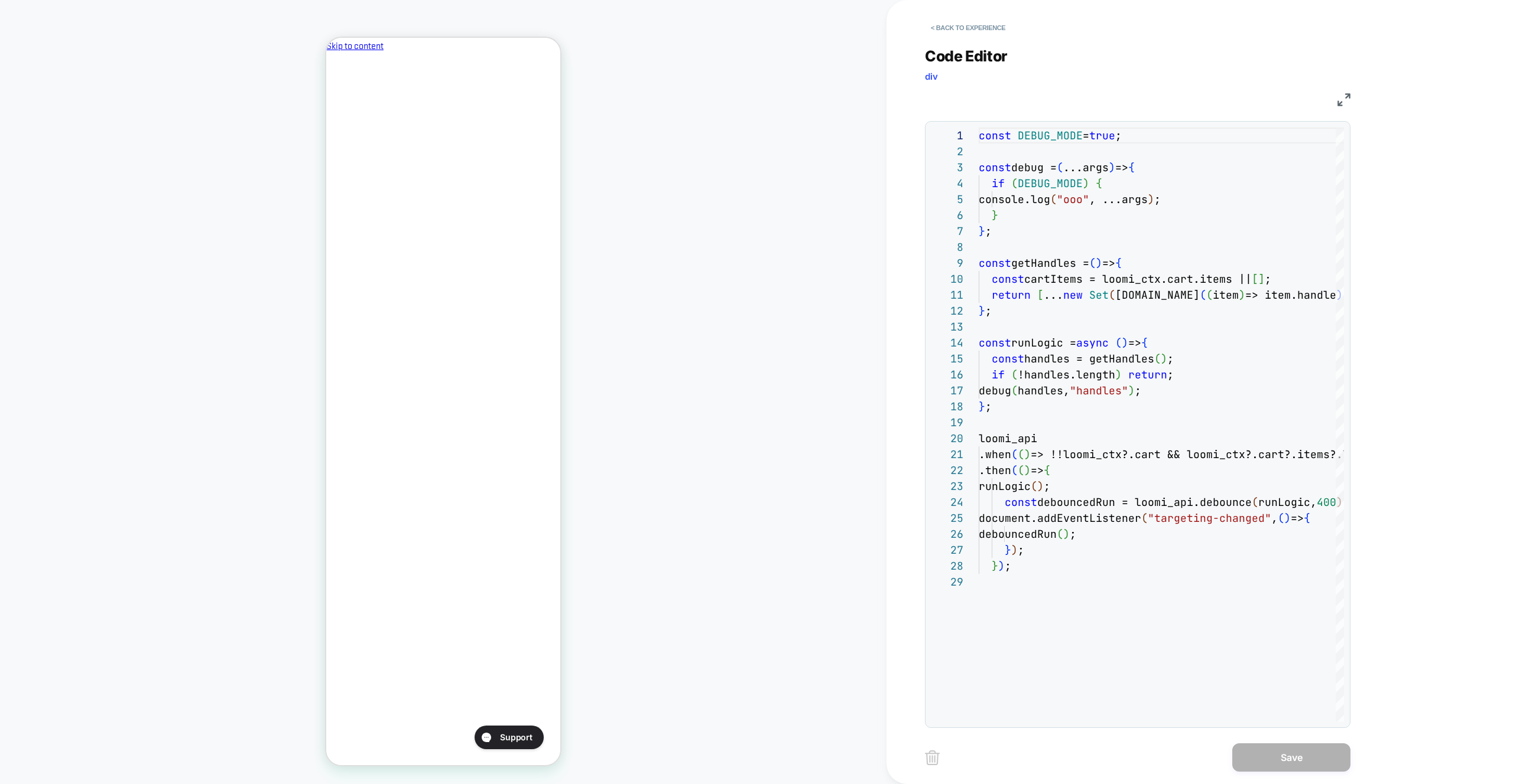
click at [943, 16] on div "< Back to experience" at bounding box center [1238, 17] width 626 height 35
click at [946, 22] on button "< Back to experience" at bounding box center [968, 27] width 86 height 19
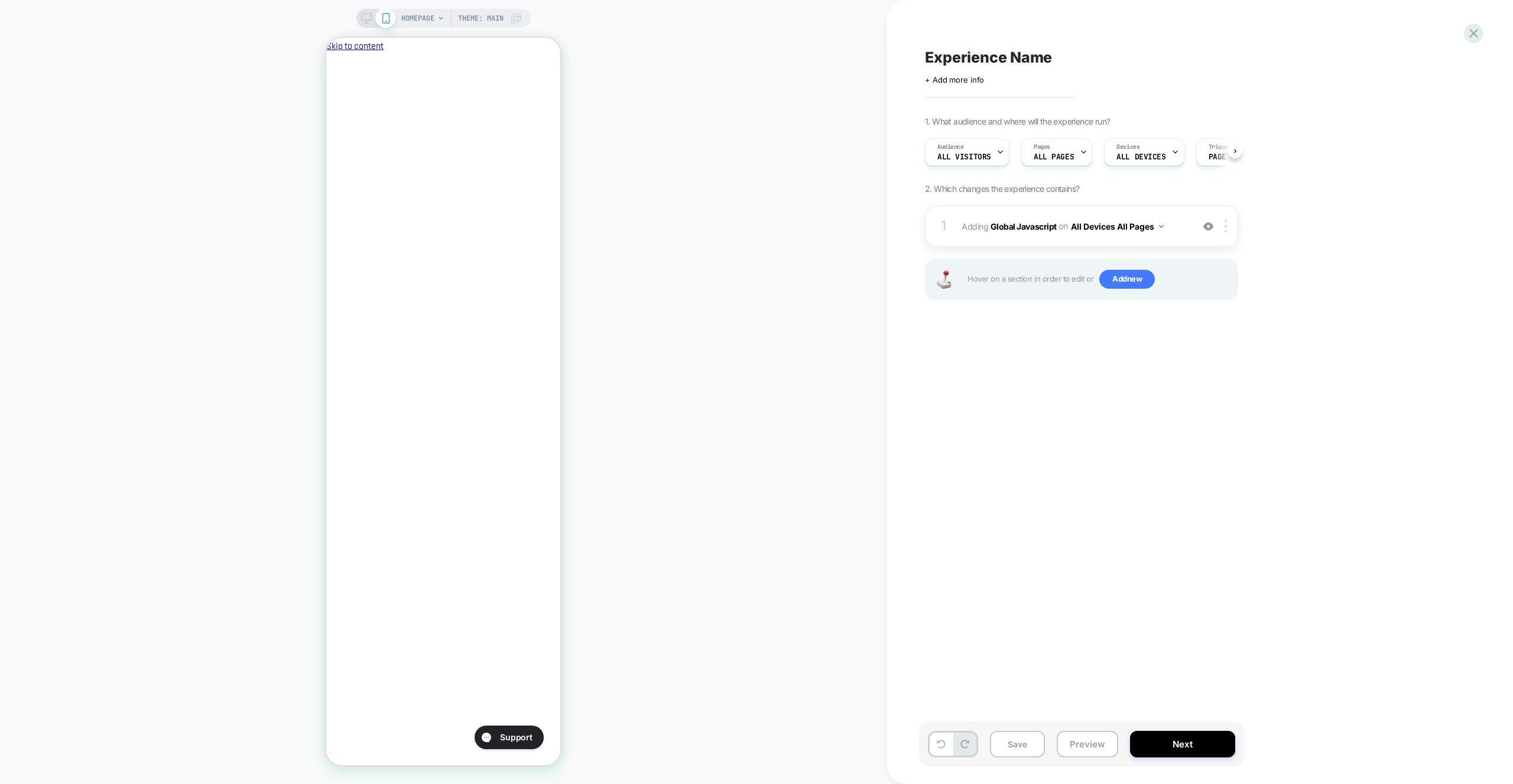
scroll to position [0, 1]
drag, startPoint x: 1096, startPoint y: 742, endPoint x: 1101, endPoint y: 733, distance: 10.3
click at [1096, 742] on button "Preview" at bounding box center [1087, 744] width 61 height 26
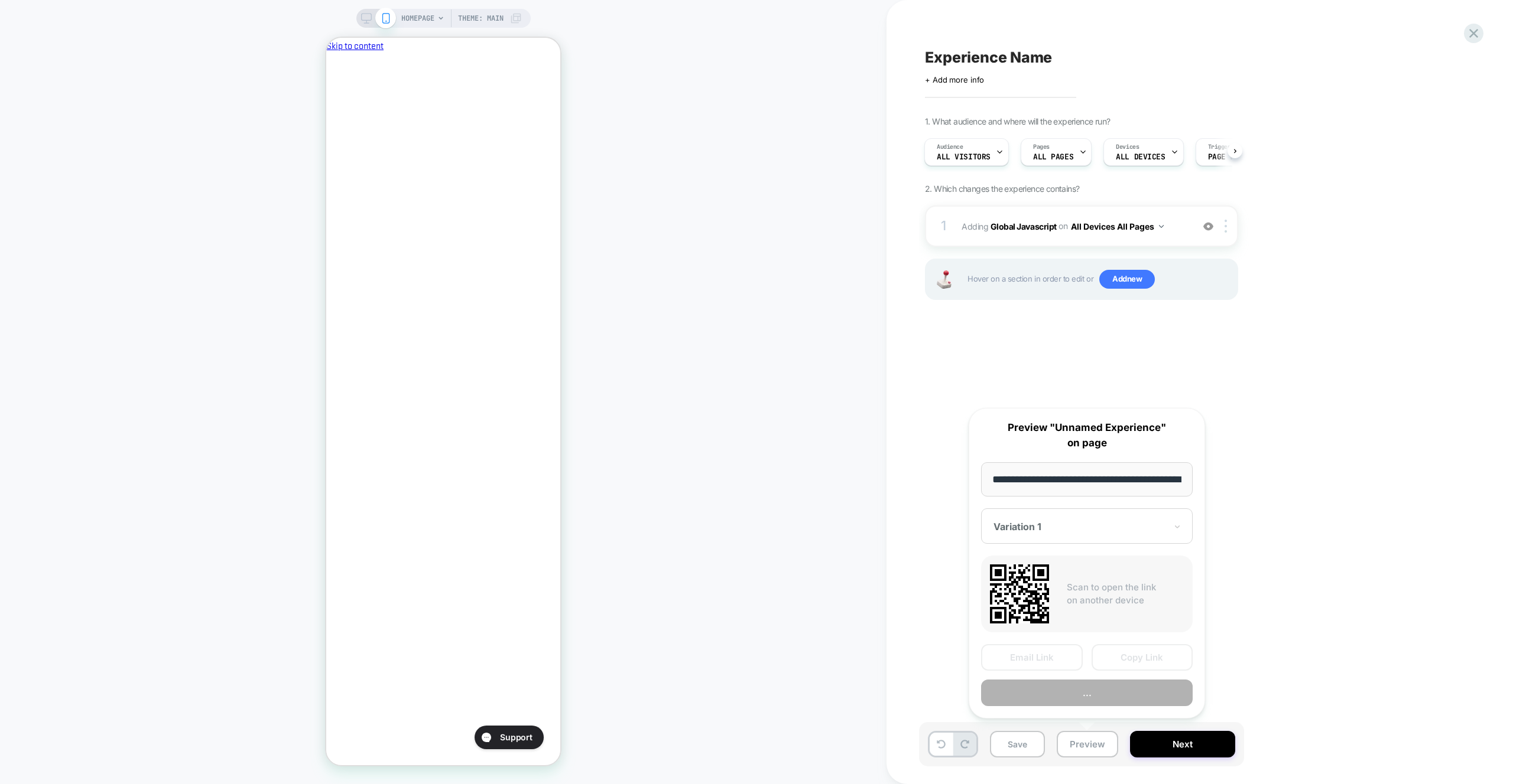
scroll to position [0, 50]
click at [1121, 684] on button "Preview" at bounding box center [1086, 693] width 212 height 26
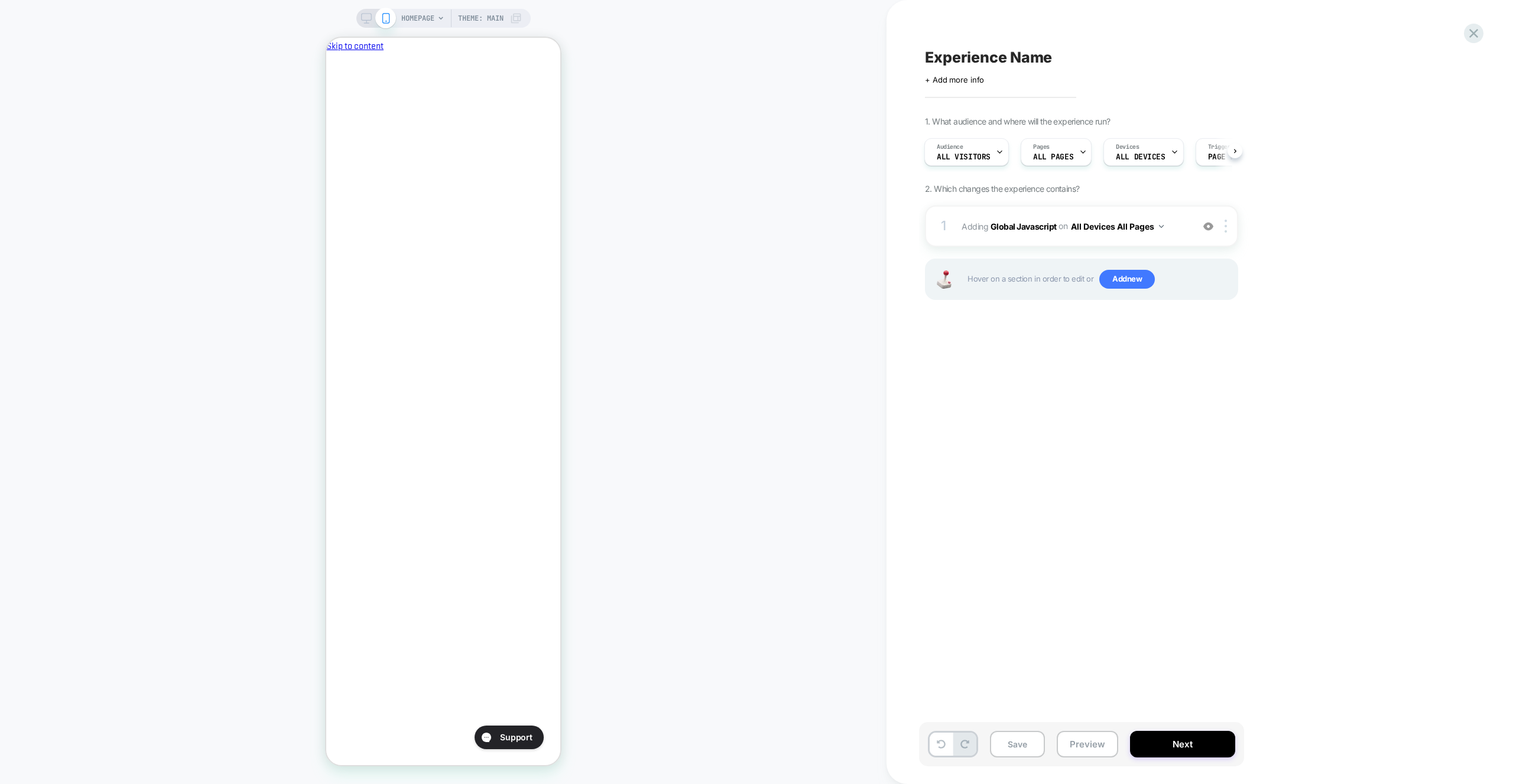
scroll to position [0, 203]
click at [1183, 213] on div "1 Adding Global Javascript on All Devices All Pages Add Before Add After Target…" at bounding box center [1081, 226] width 313 height 41
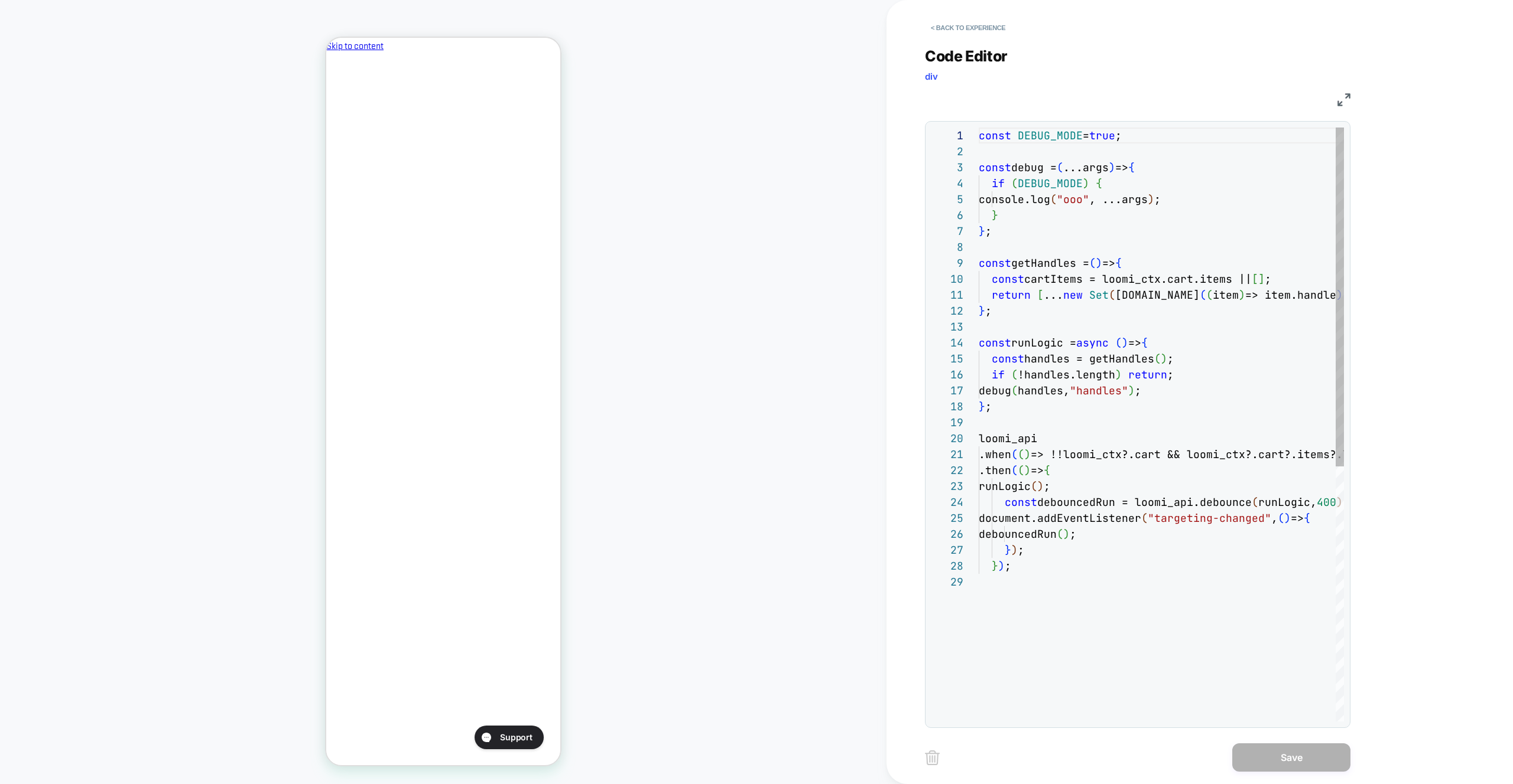
scroll to position [80, 19]
click at [1183, 208] on div "const DEBUG_MODE = true ; const debug = ( ...args ) => { if ( DEBUG_MODE ) { co…" at bounding box center [1160, 648] width 365 height 1041
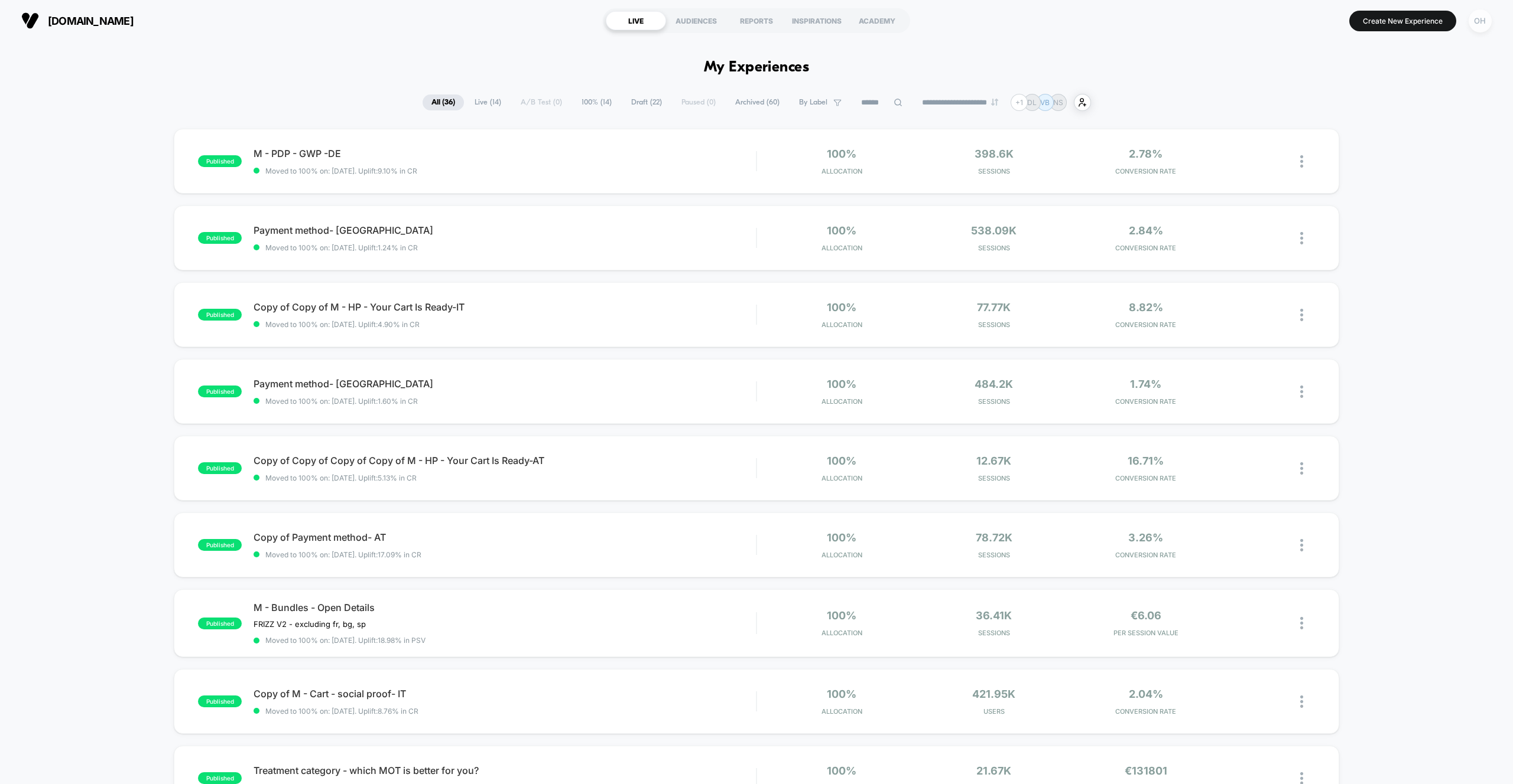
drag, startPoint x: 1477, startPoint y: 19, endPoint x: 1471, endPoint y: 24, distance: 7.8
click at [1477, 19] on div "OH" at bounding box center [1480, 21] width 23 height 23
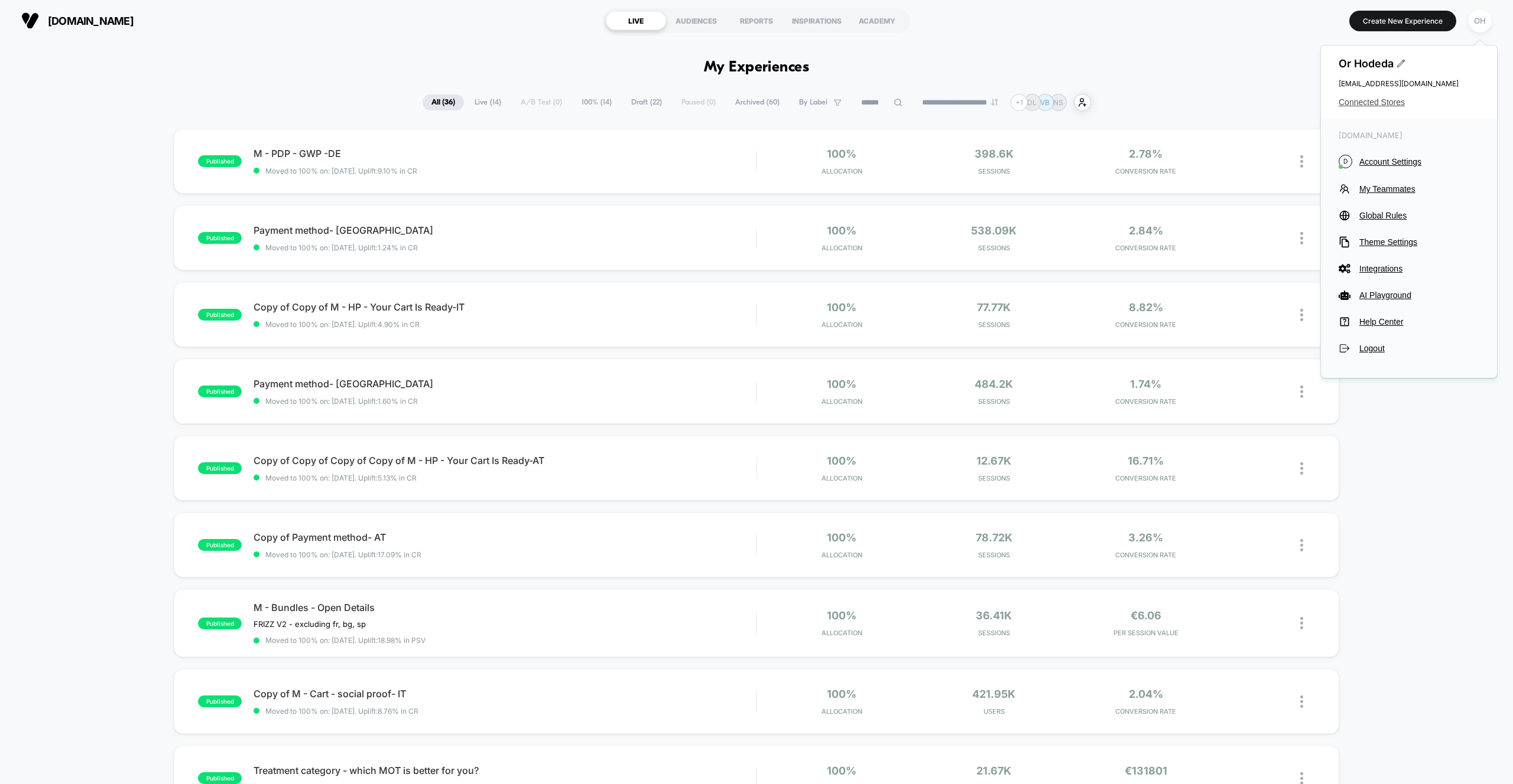
click at [1388, 98] on span "Connected Stores" at bounding box center [1409, 102] width 141 height 10
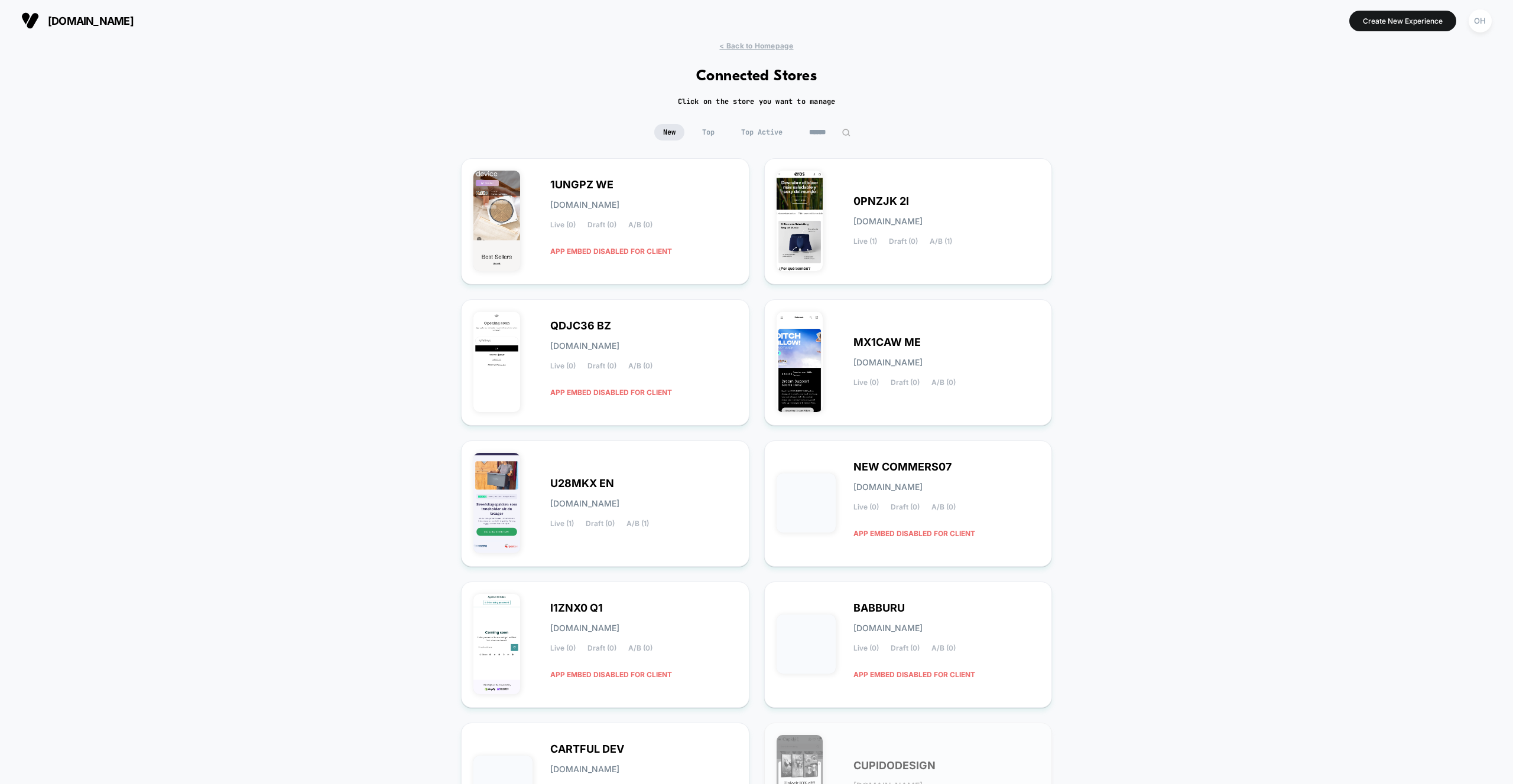
click at [828, 138] on input at bounding box center [830, 132] width 59 height 17
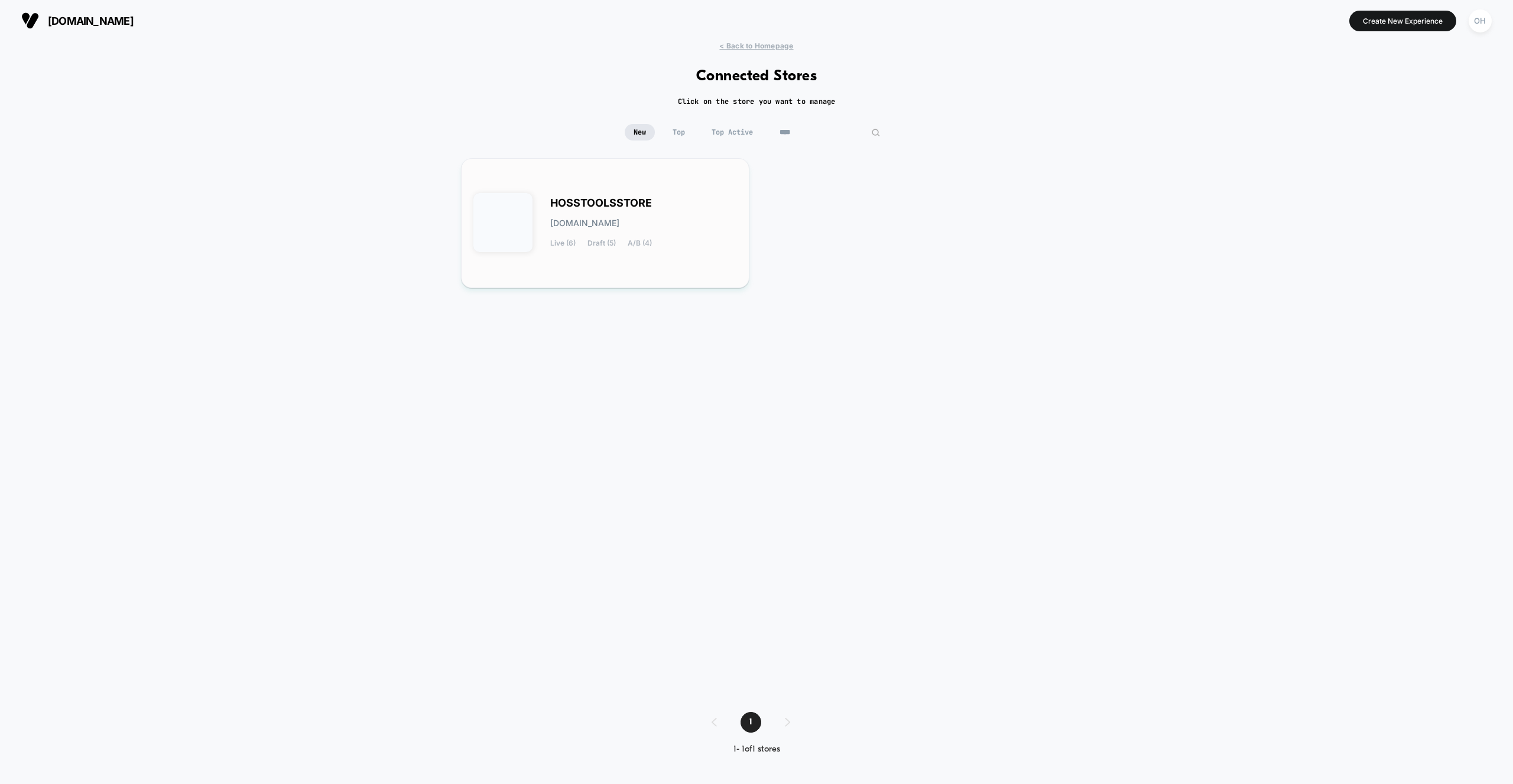
type input "****"
click at [691, 197] on div "HOSSTOOLSSTORE hosstoolsstore.myshopify.com Live (6) Draft (5) A/B (4)" at bounding box center [605, 223] width 264 height 105
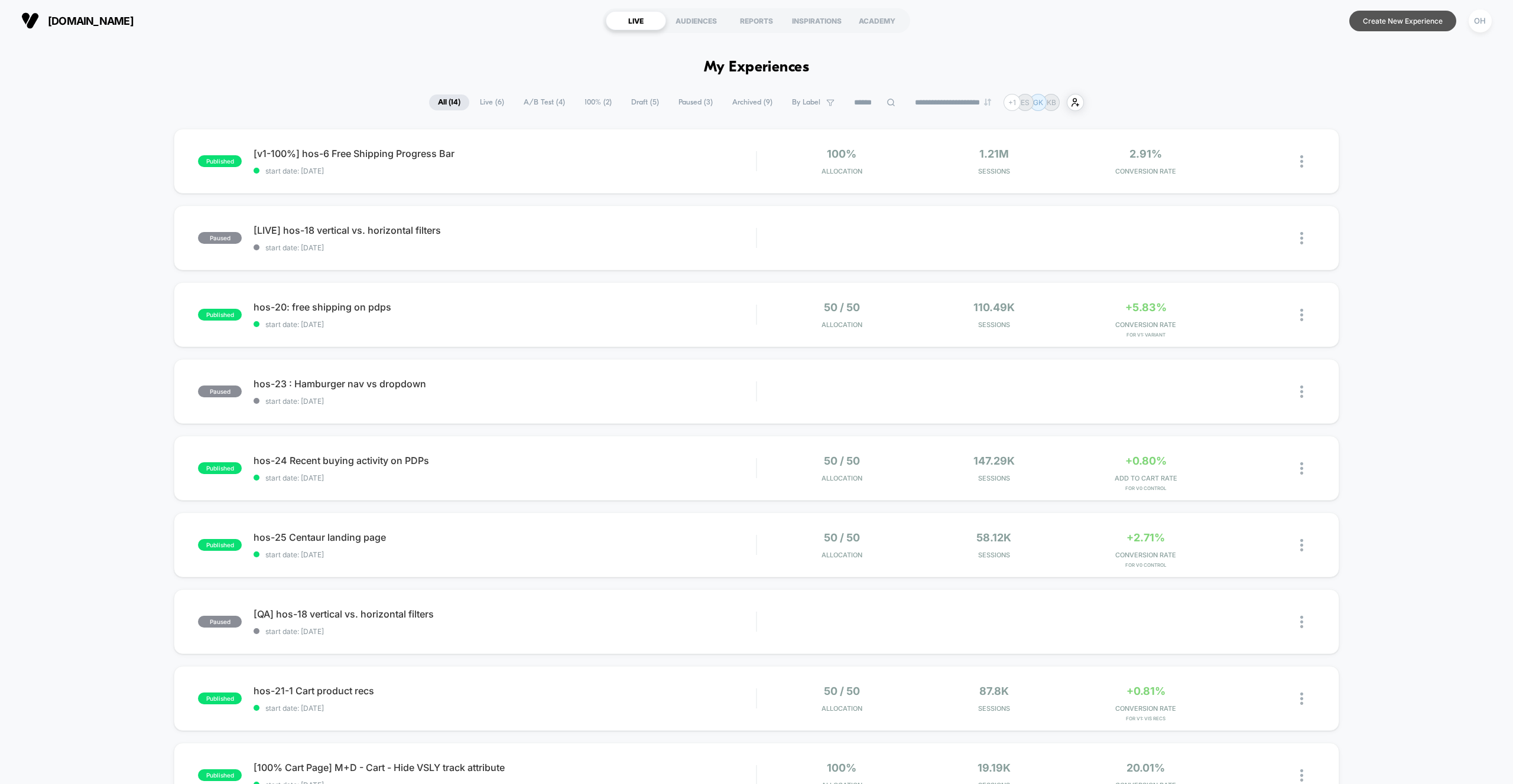
click at [1384, 22] on button "Create New Experience" at bounding box center [1402, 21] width 107 height 21
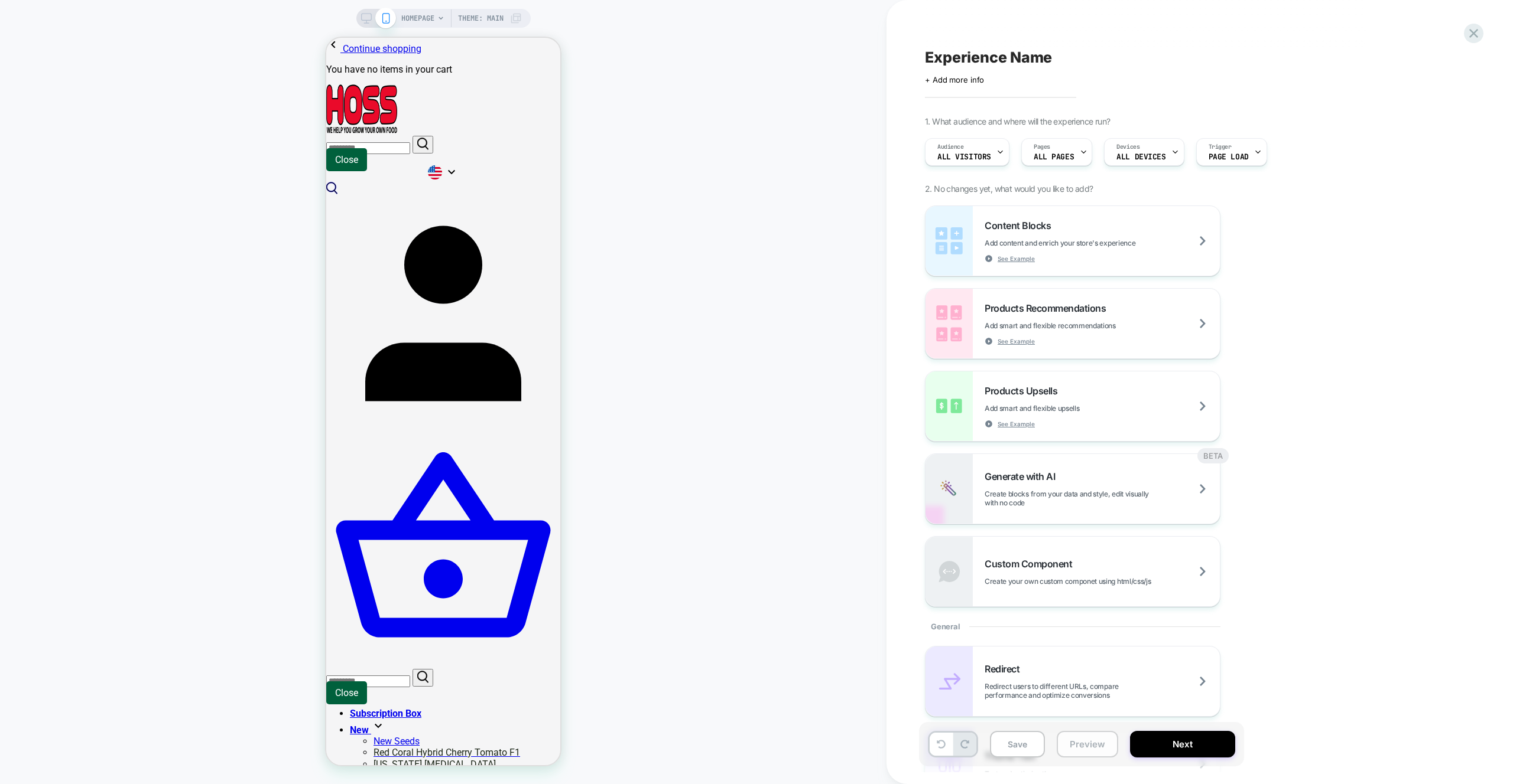
click at [1065, 747] on button "Preview" at bounding box center [1087, 744] width 61 height 26
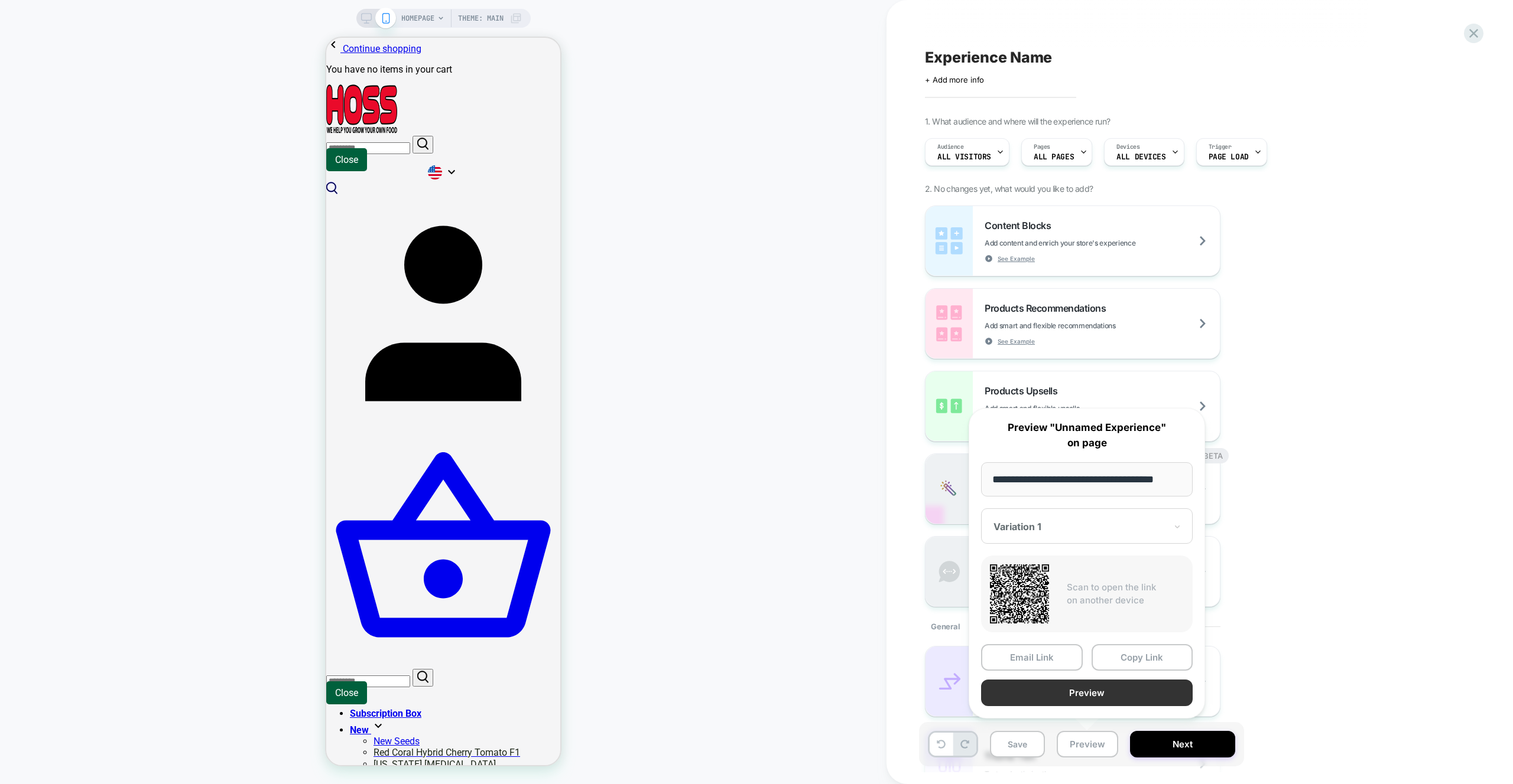
scroll to position [0, 13]
click at [1085, 685] on button "Preview" at bounding box center [1086, 693] width 212 height 26
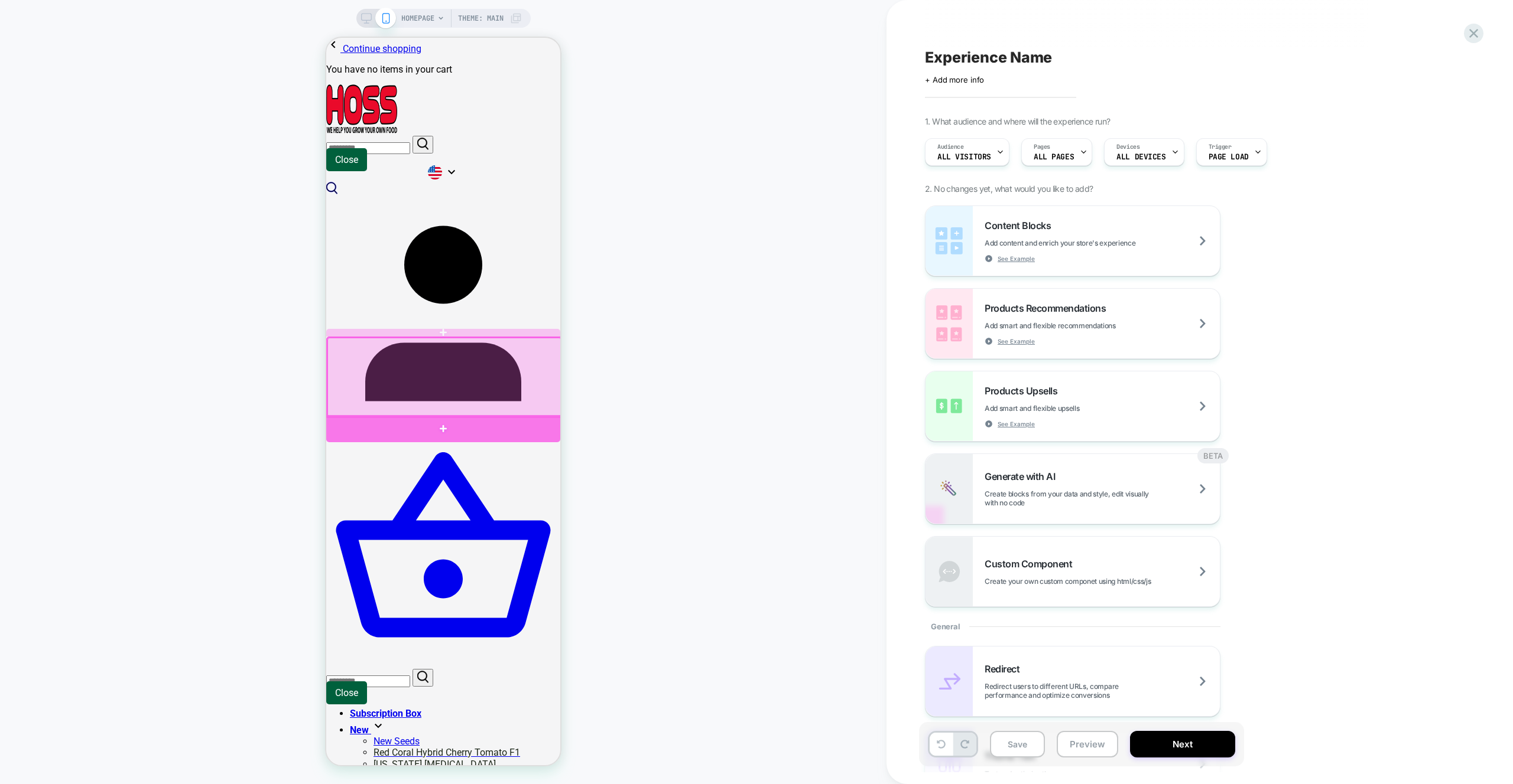
drag, startPoint x: 487, startPoint y: 417, endPoint x: 534, endPoint y: 413, distance: 47.2
click at [487, 417] on div at bounding box center [443, 428] width 234 height 27
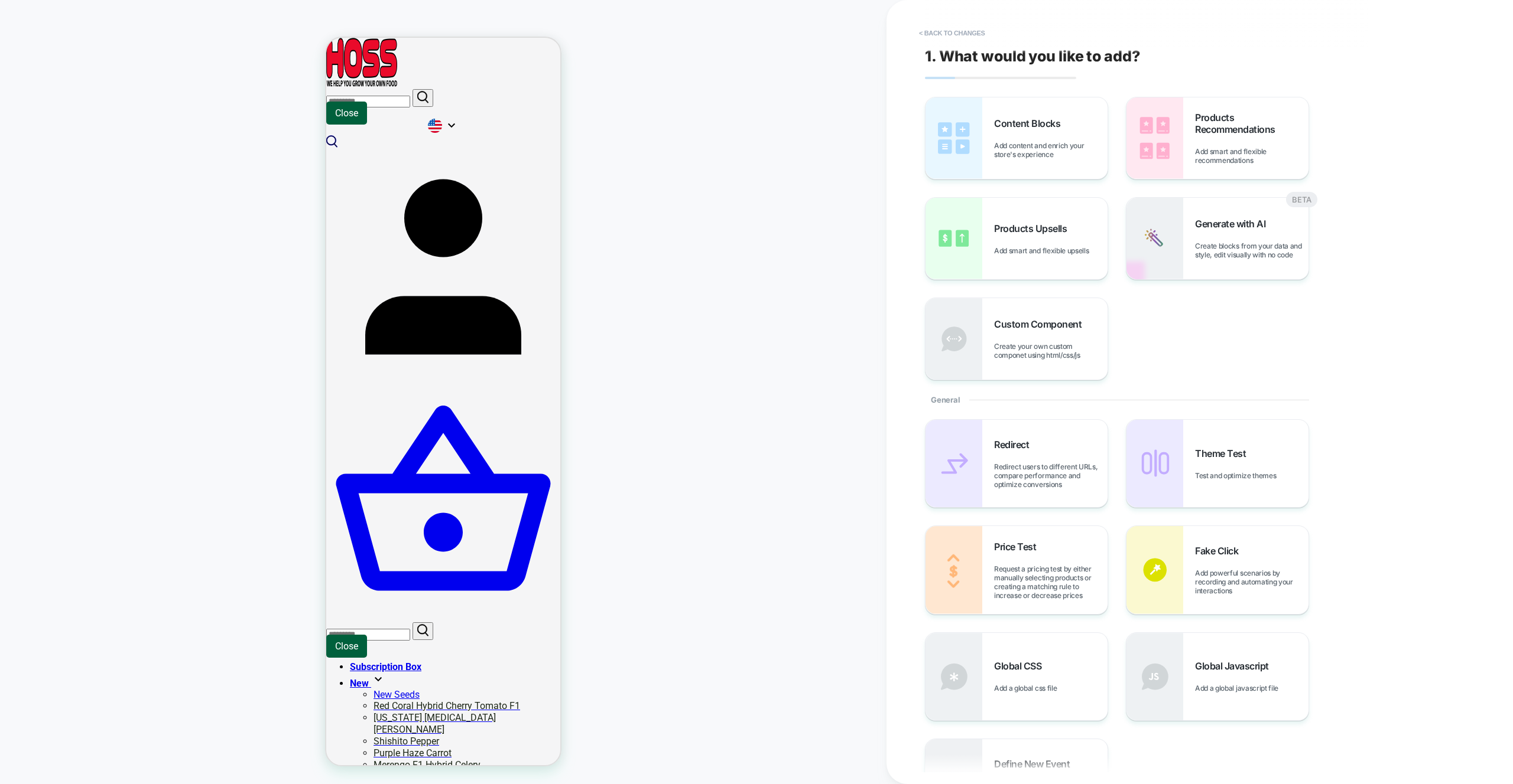
scroll to position [52, 0]
click at [1194, 161] on div "Products Recommendations Add smart and flexible recommendations" at bounding box center [1217, 138] width 182 height 82
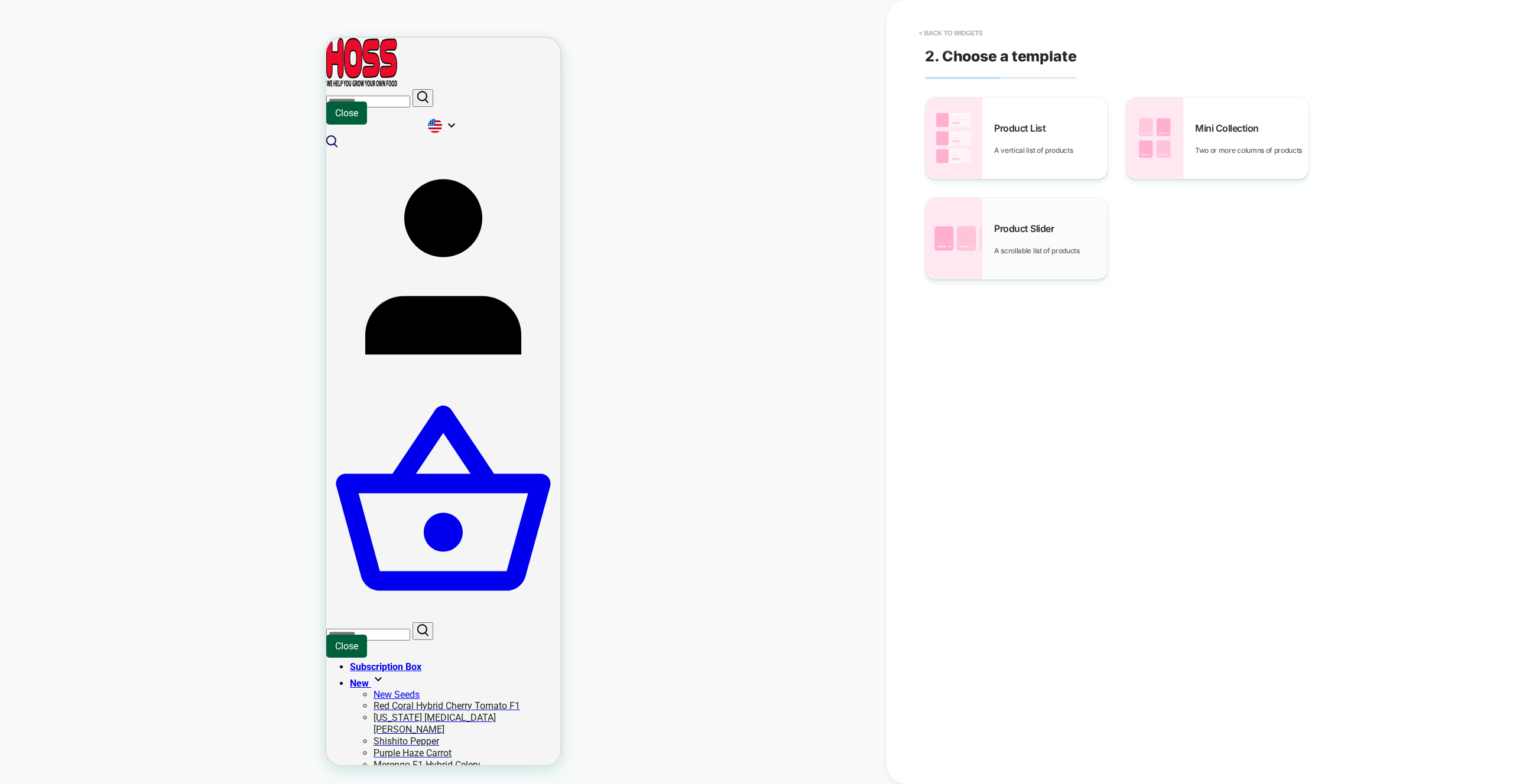
click at [1098, 217] on div "Product Slider A scrollable list of products" at bounding box center [1016, 239] width 182 height 82
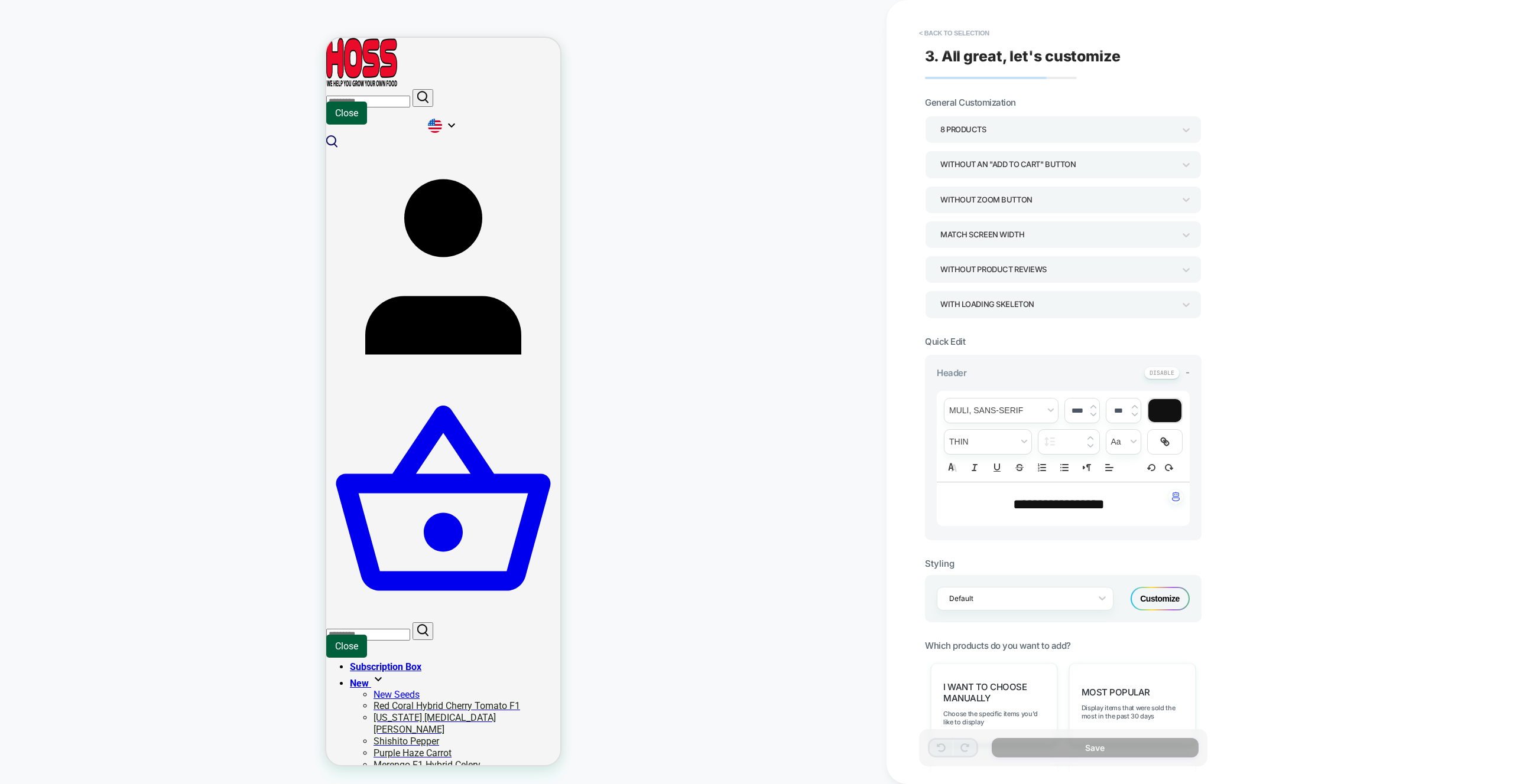
scroll to position [170, 0]
click at [1128, 684] on div "Most Popular Display items that were sold the most in the past 30 days" at bounding box center [1132, 704] width 126 height 82
drag, startPoint x: 1131, startPoint y: 774, endPoint x: 1128, endPoint y: 763, distance: 11.4
click at [1129, 769] on div "Save" at bounding box center [1069, 754] width 288 height 49
drag, startPoint x: 1128, startPoint y: 763, endPoint x: 1126, endPoint y: 754, distance: 9.2
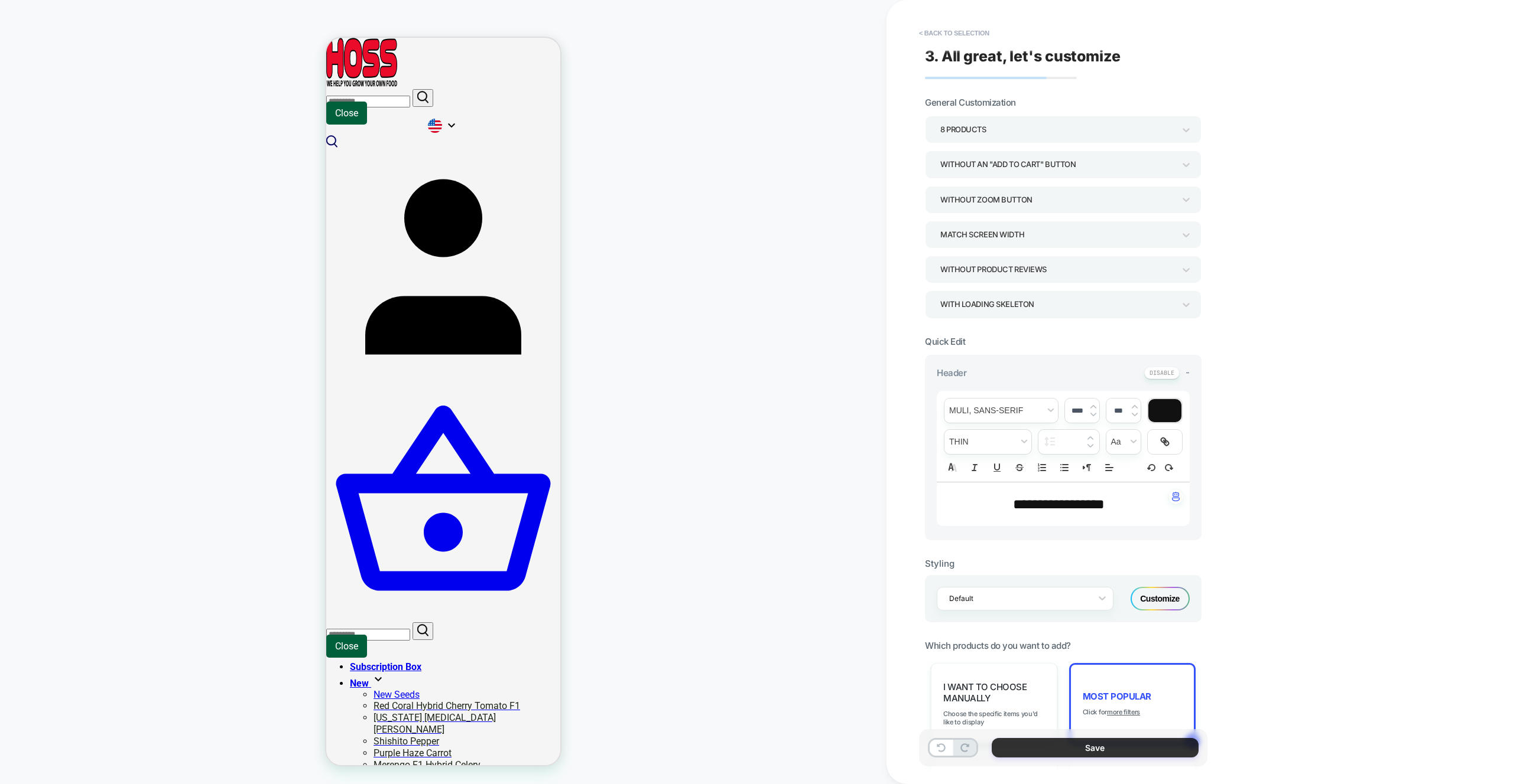
click at [1127, 762] on div "Save" at bounding box center [1063, 748] width 288 height 37
click at [1126, 742] on button "Save" at bounding box center [1095, 748] width 207 height 19
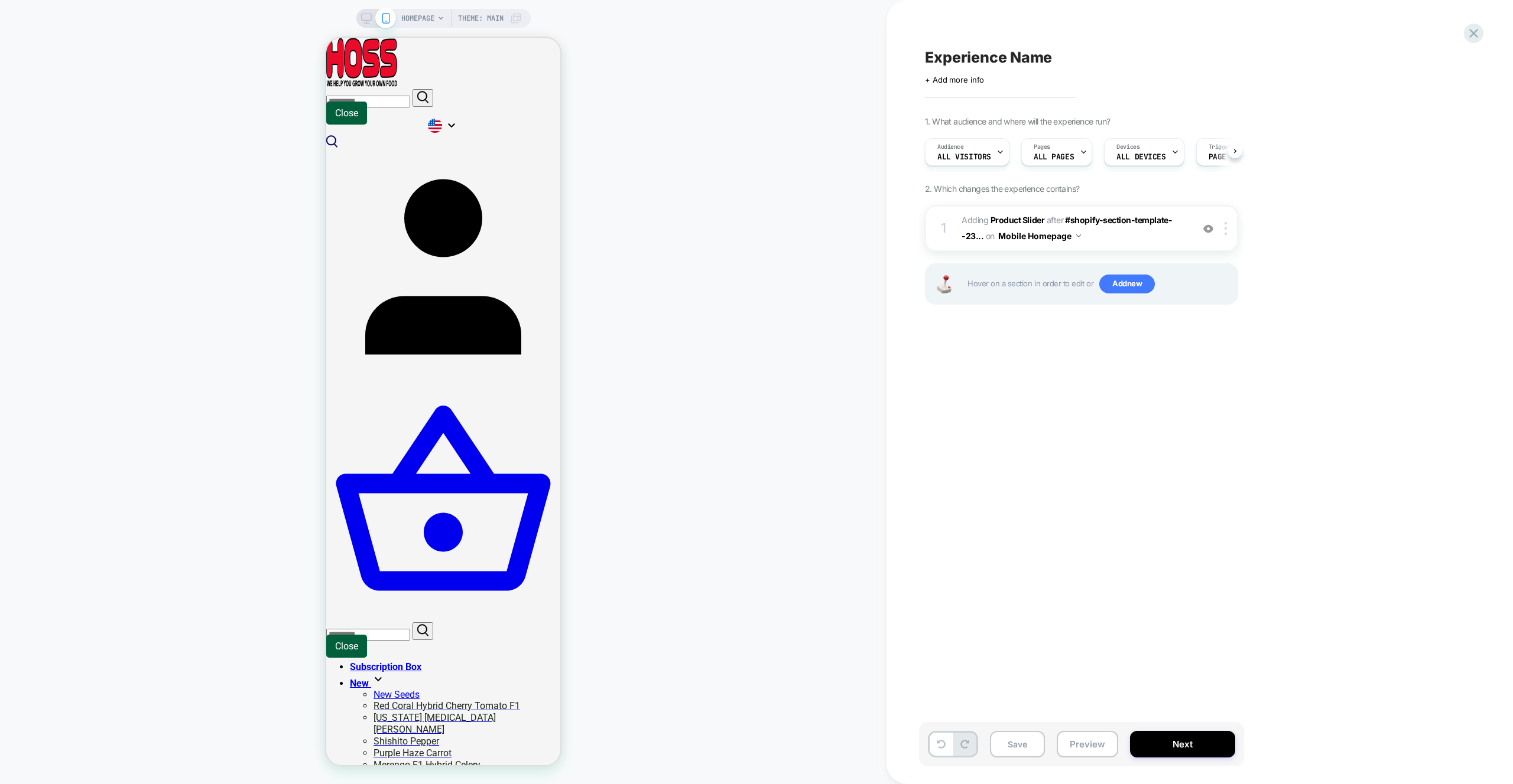
click at [1087, 740] on button "Preview" at bounding box center [1087, 744] width 61 height 26
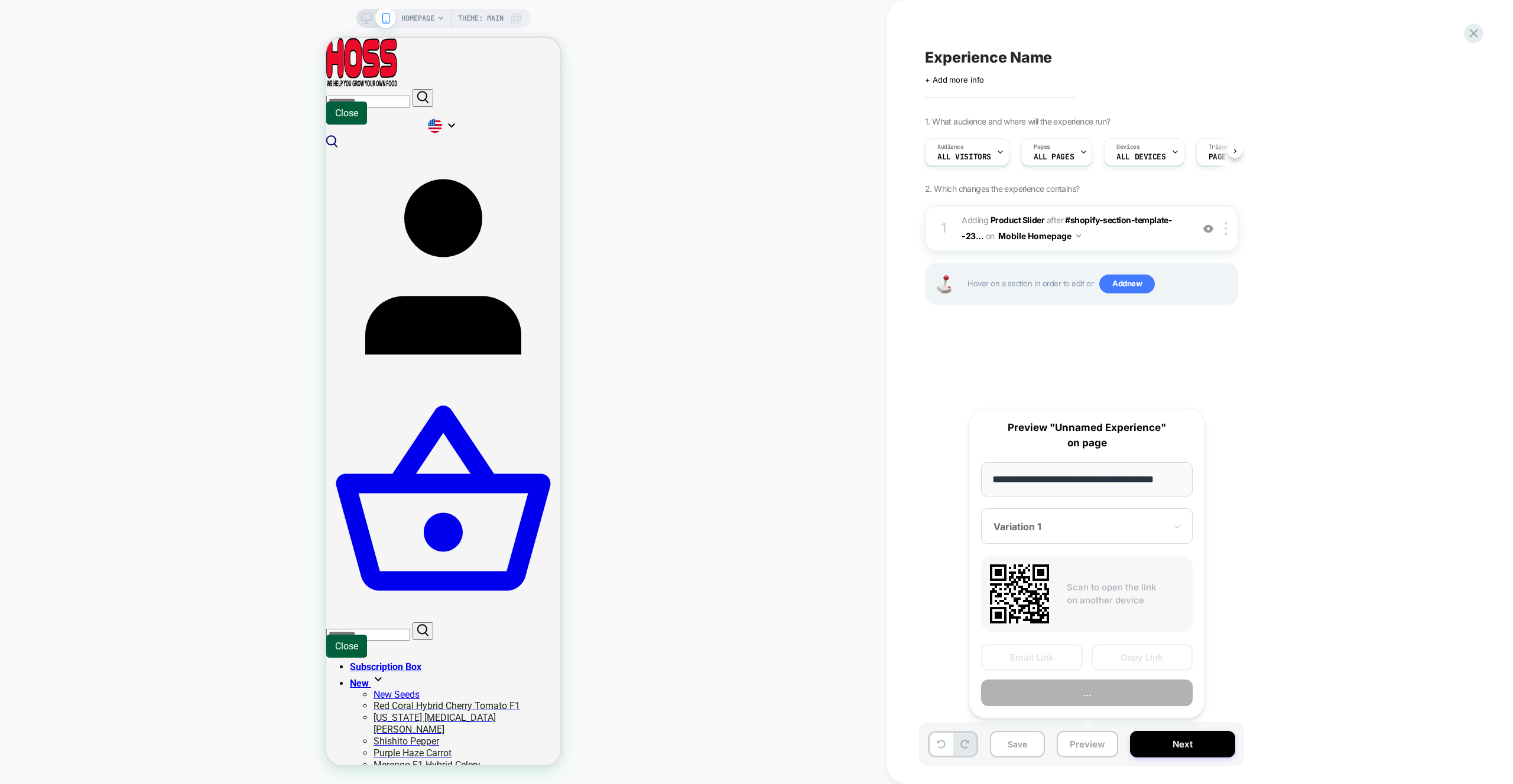
scroll to position [0, 13]
click at [1096, 694] on button "..." at bounding box center [1086, 693] width 212 height 26
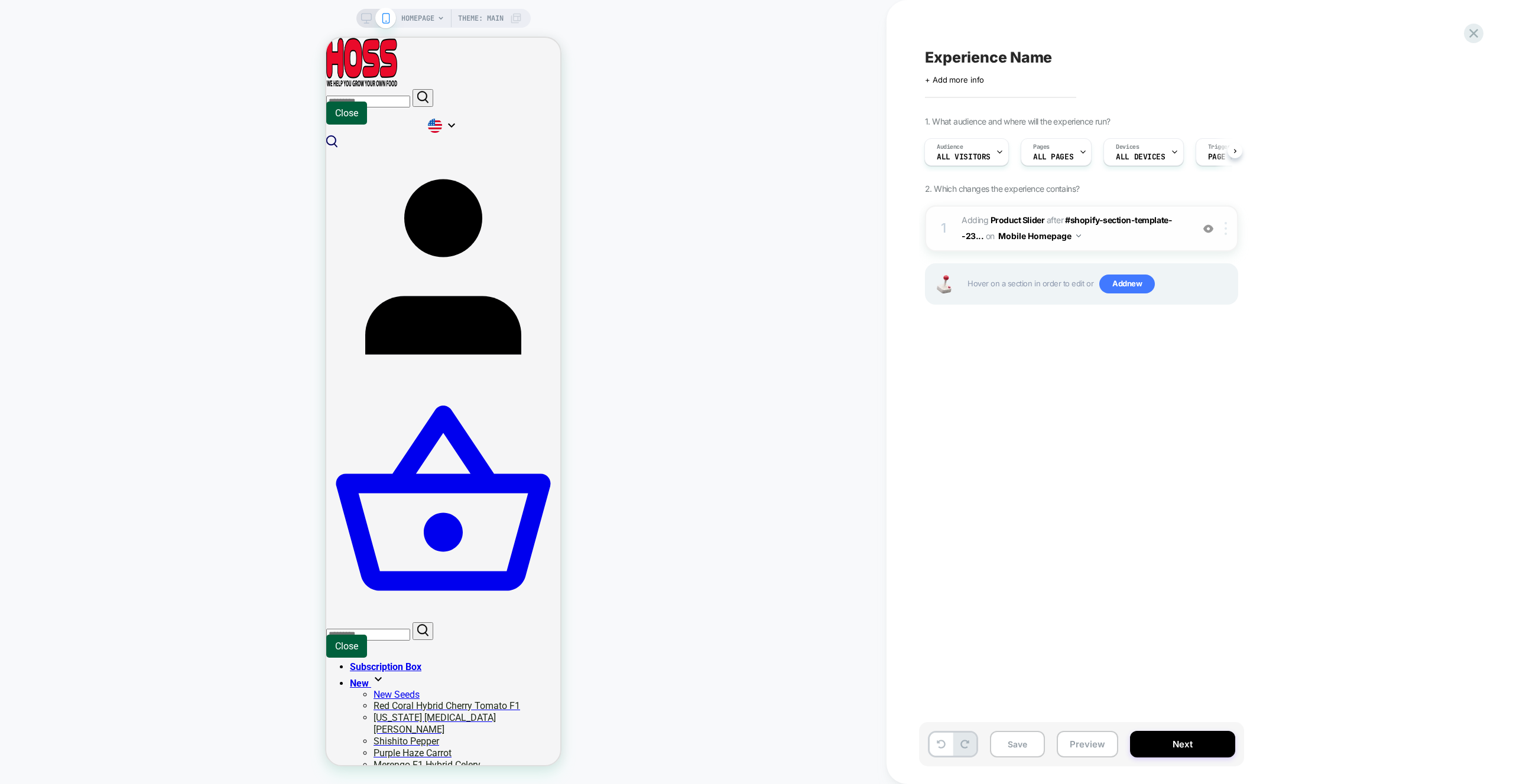
click at [1225, 230] on img at bounding box center [1225, 228] width 3 height 13
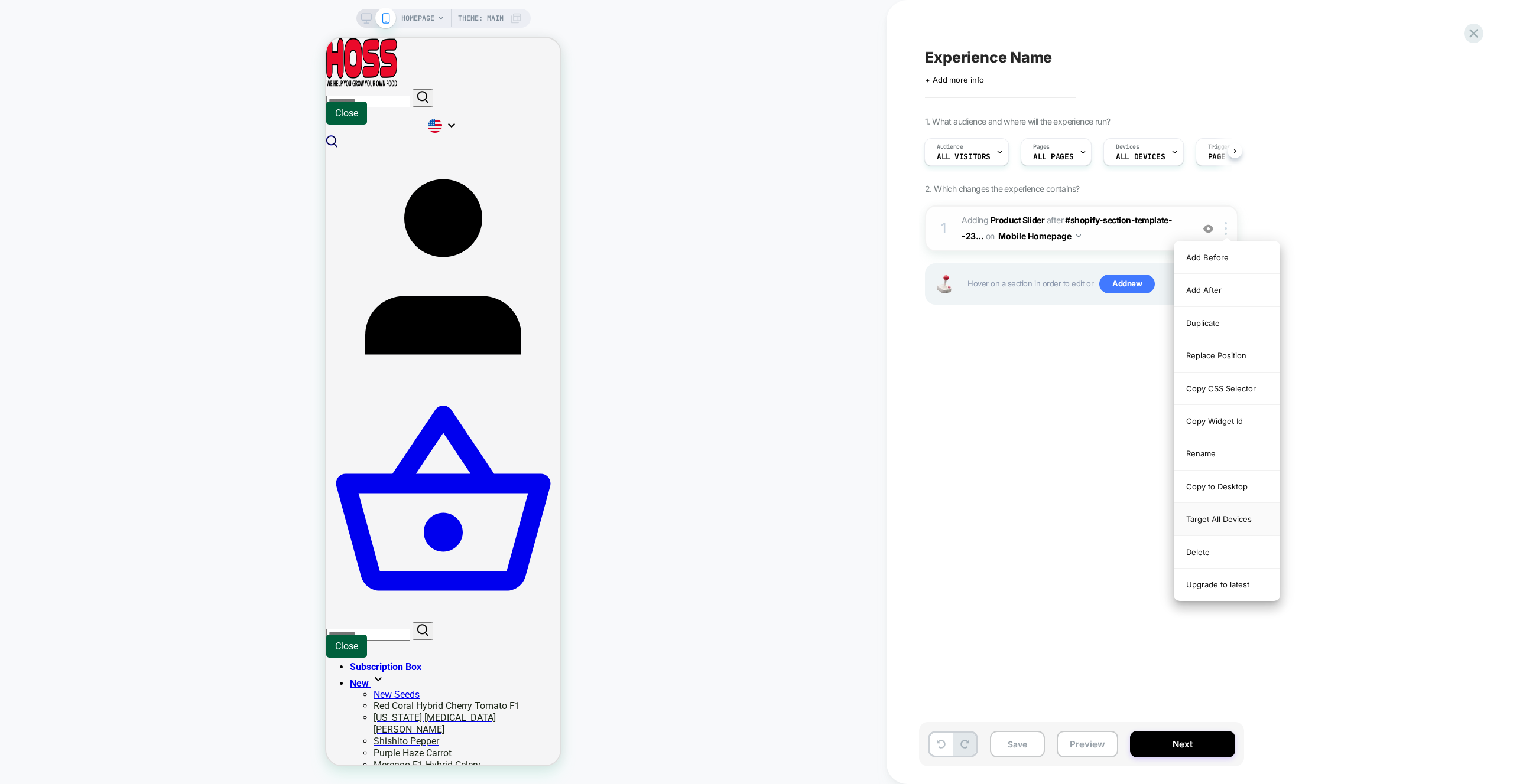
click at [1245, 515] on div "Target All Devices" at bounding box center [1226, 519] width 105 height 32
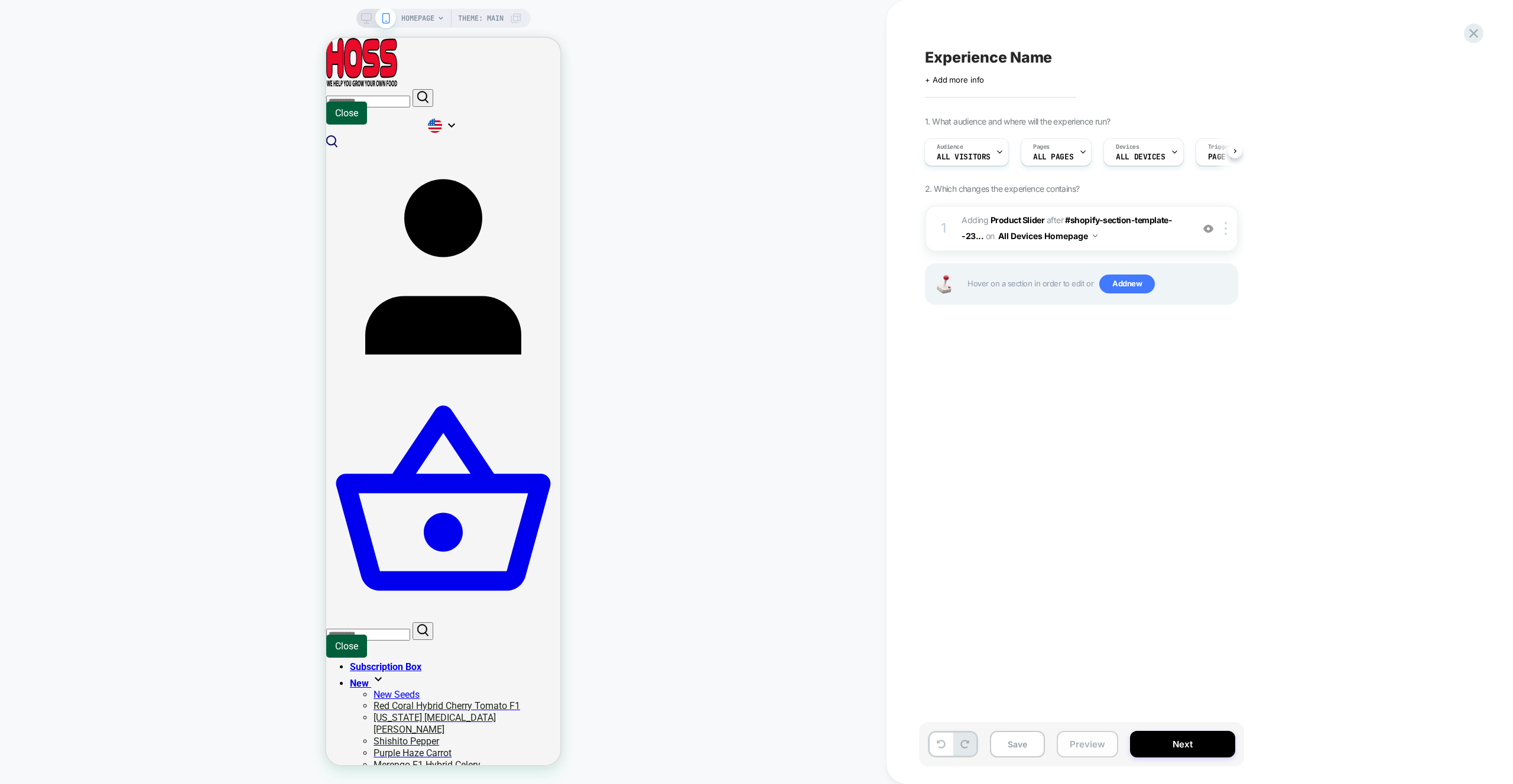
click at [1092, 750] on button "Preview" at bounding box center [1087, 744] width 61 height 26
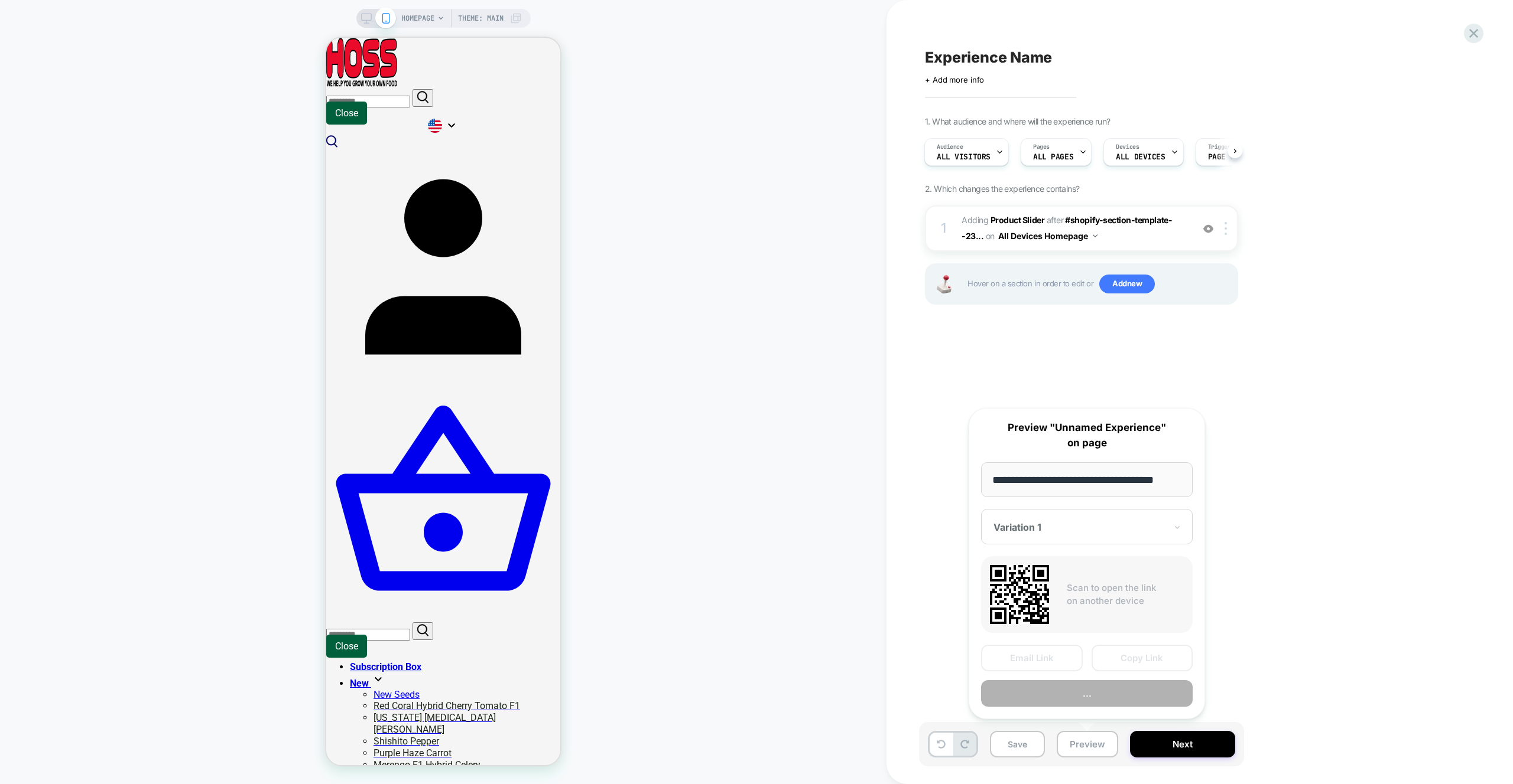
click at [1100, 707] on div "**********" at bounding box center [1086, 563] width 236 height 311
click at [1101, 704] on button "Preview" at bounding box center [1086, 693] width 212 height 26
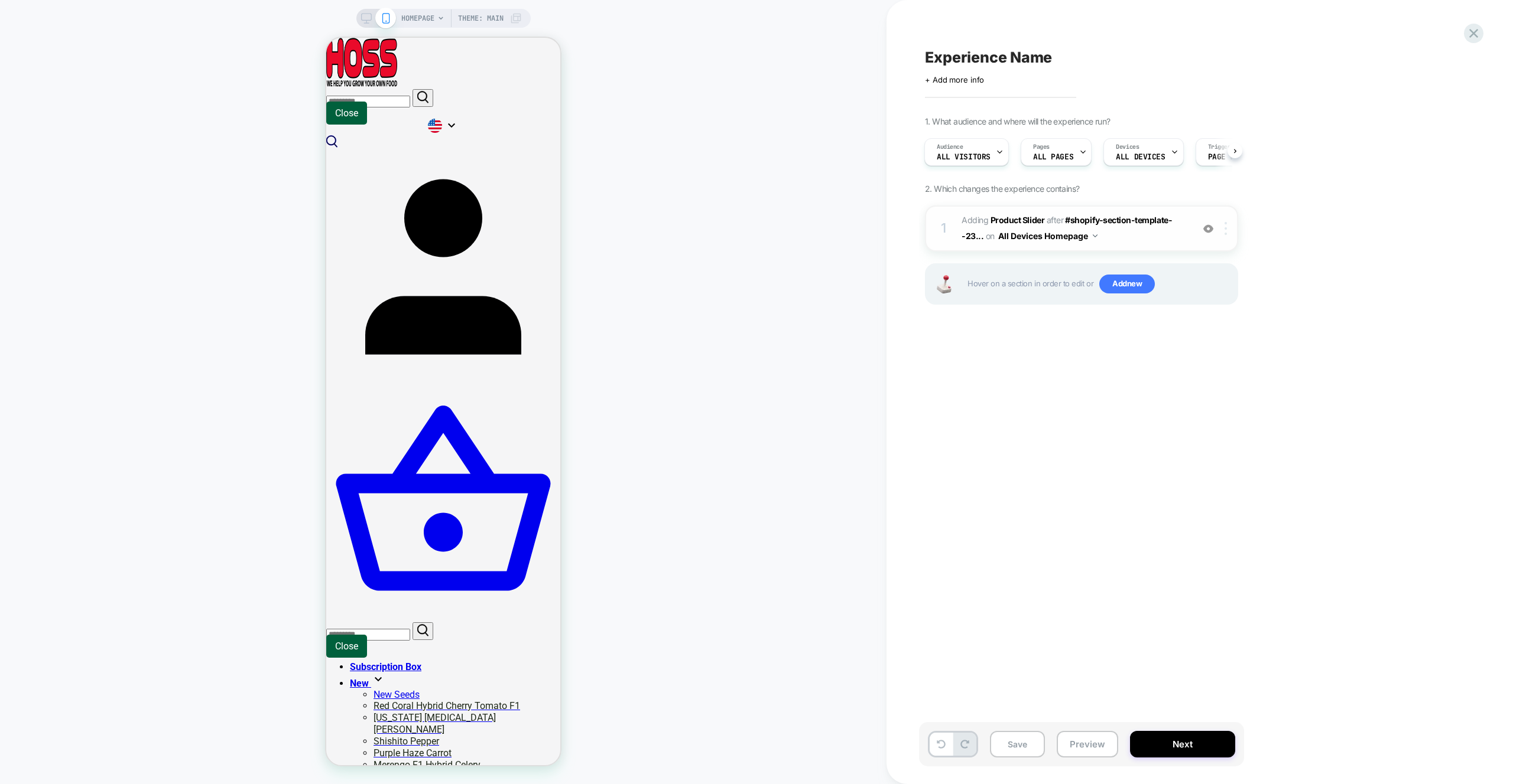
click at [1231, 227] on div at bounding box center [1227, 228] width 19 height 13
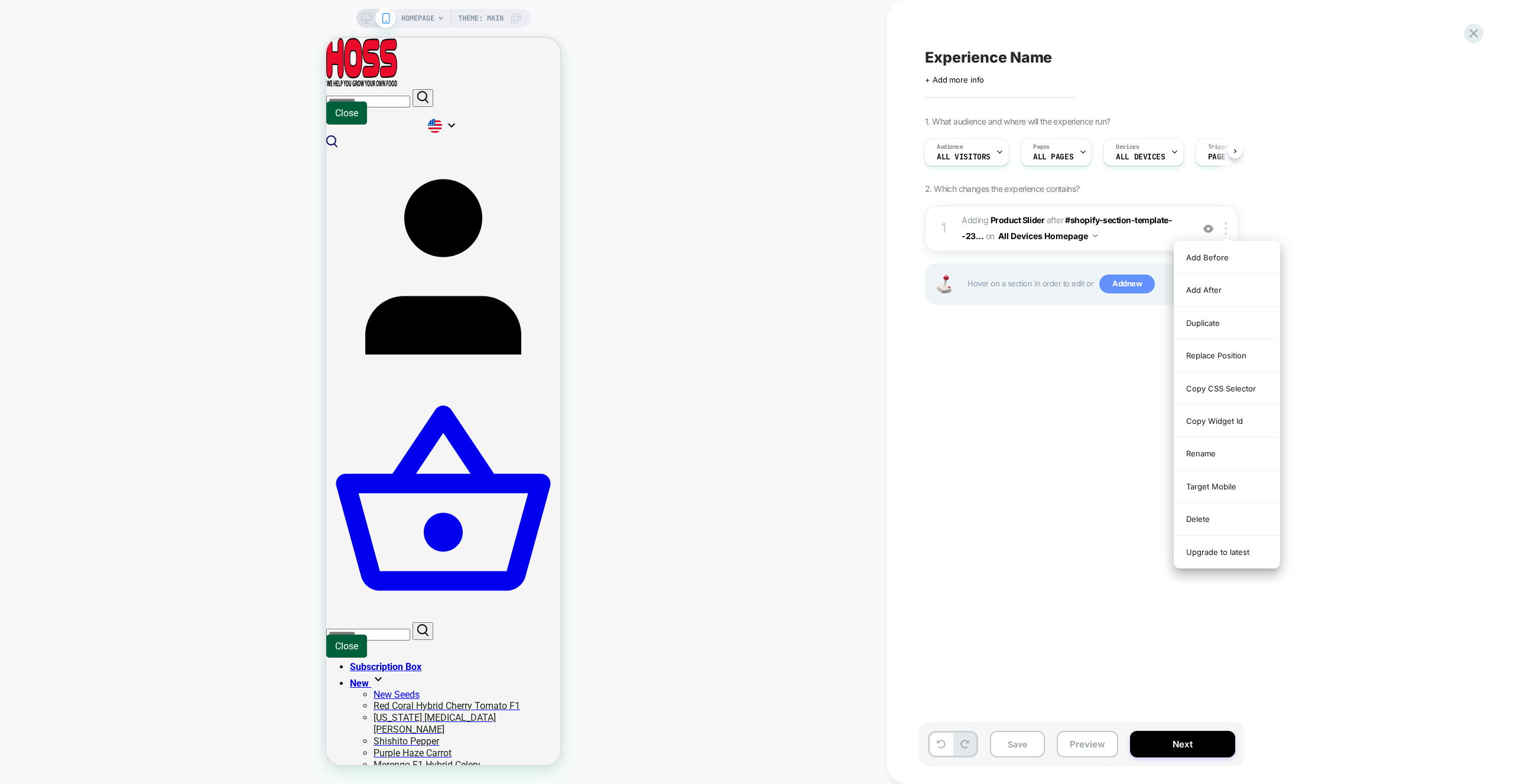
click at [1142, 287] on span "Add new" at bounding box center [1127, 284] width 55 height 19
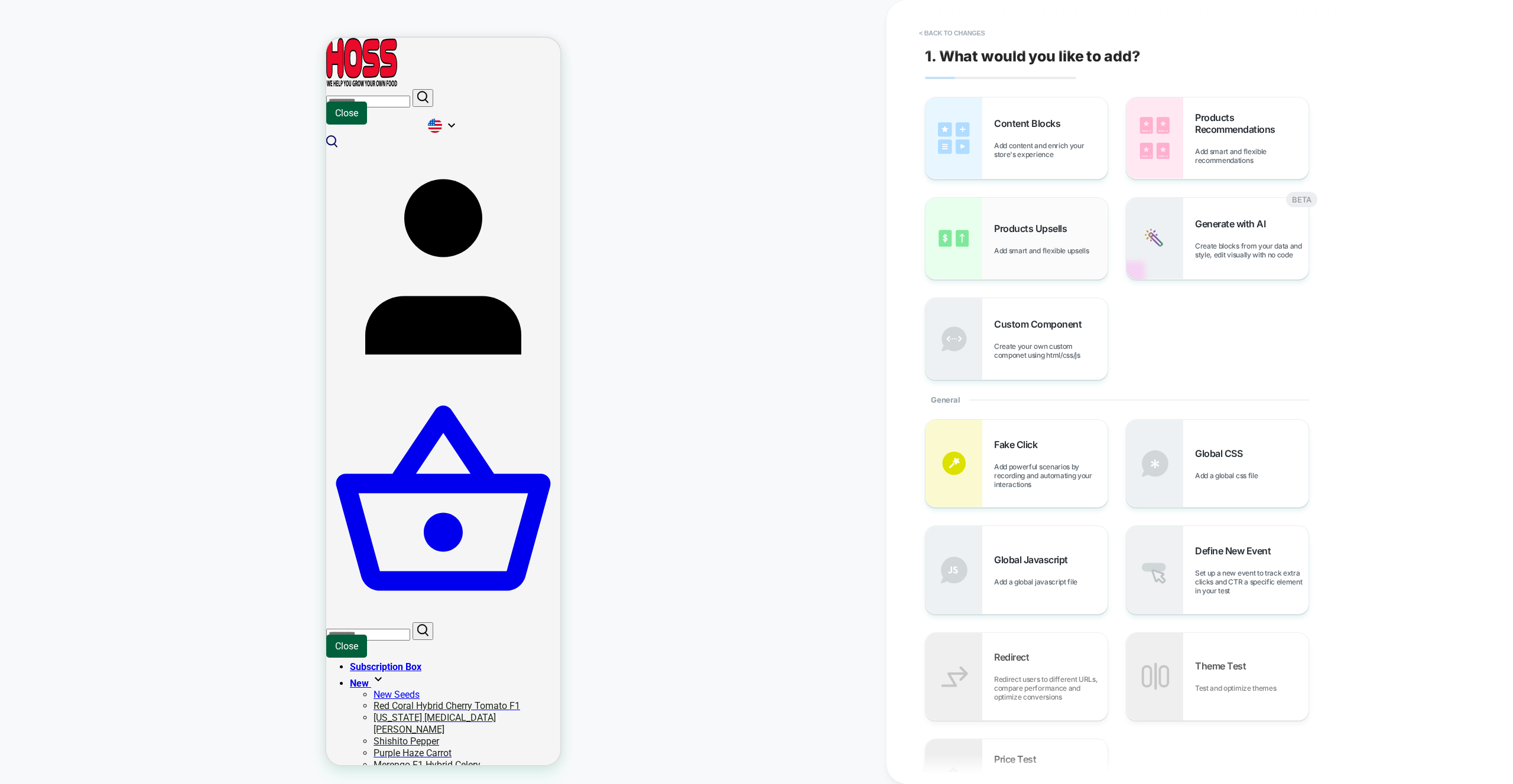
click at [1056, 254] on span "Add smart and flexible upsells" at bounding box center [1044, 251] width 100 height 9
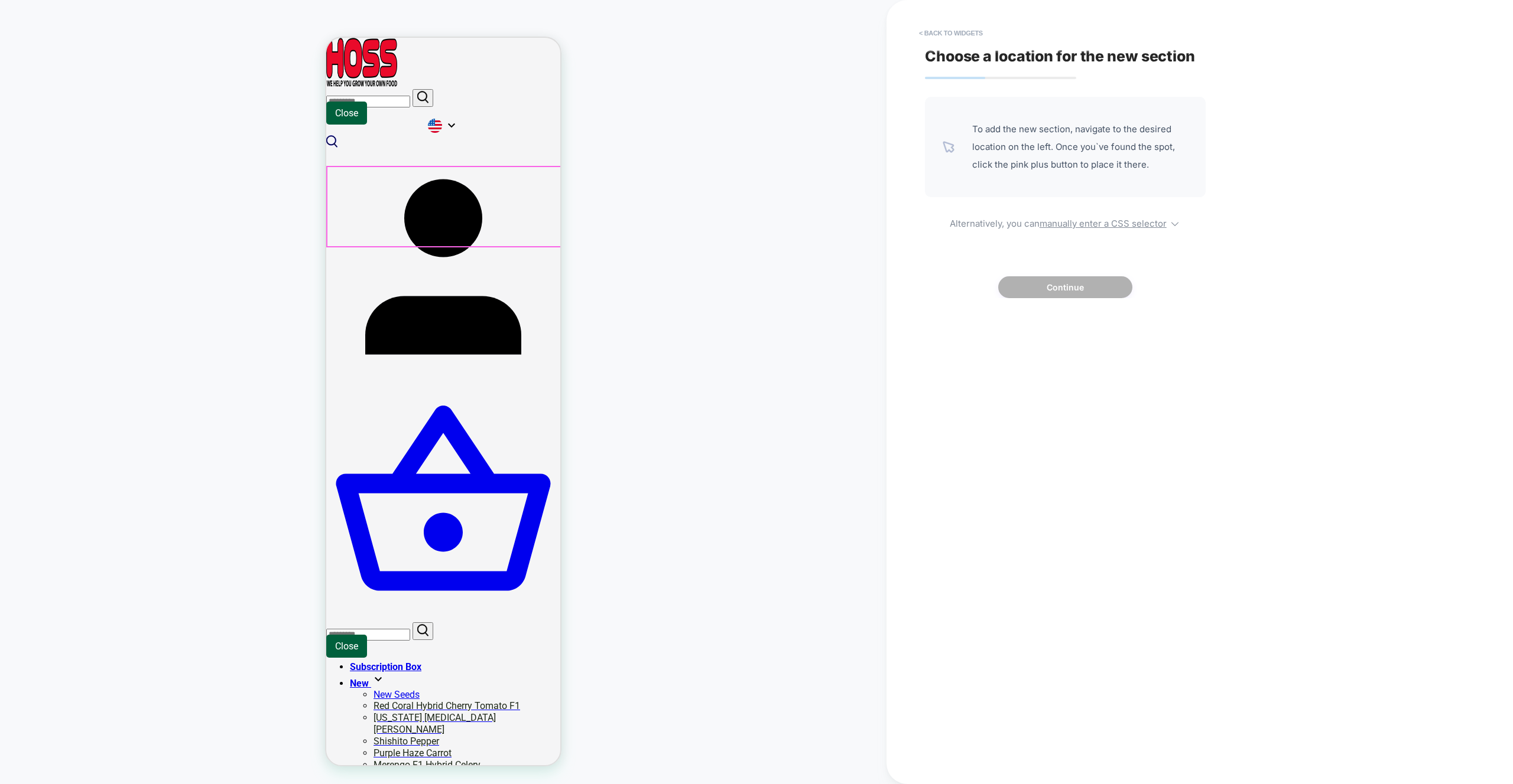
scroll to position [170, 0]
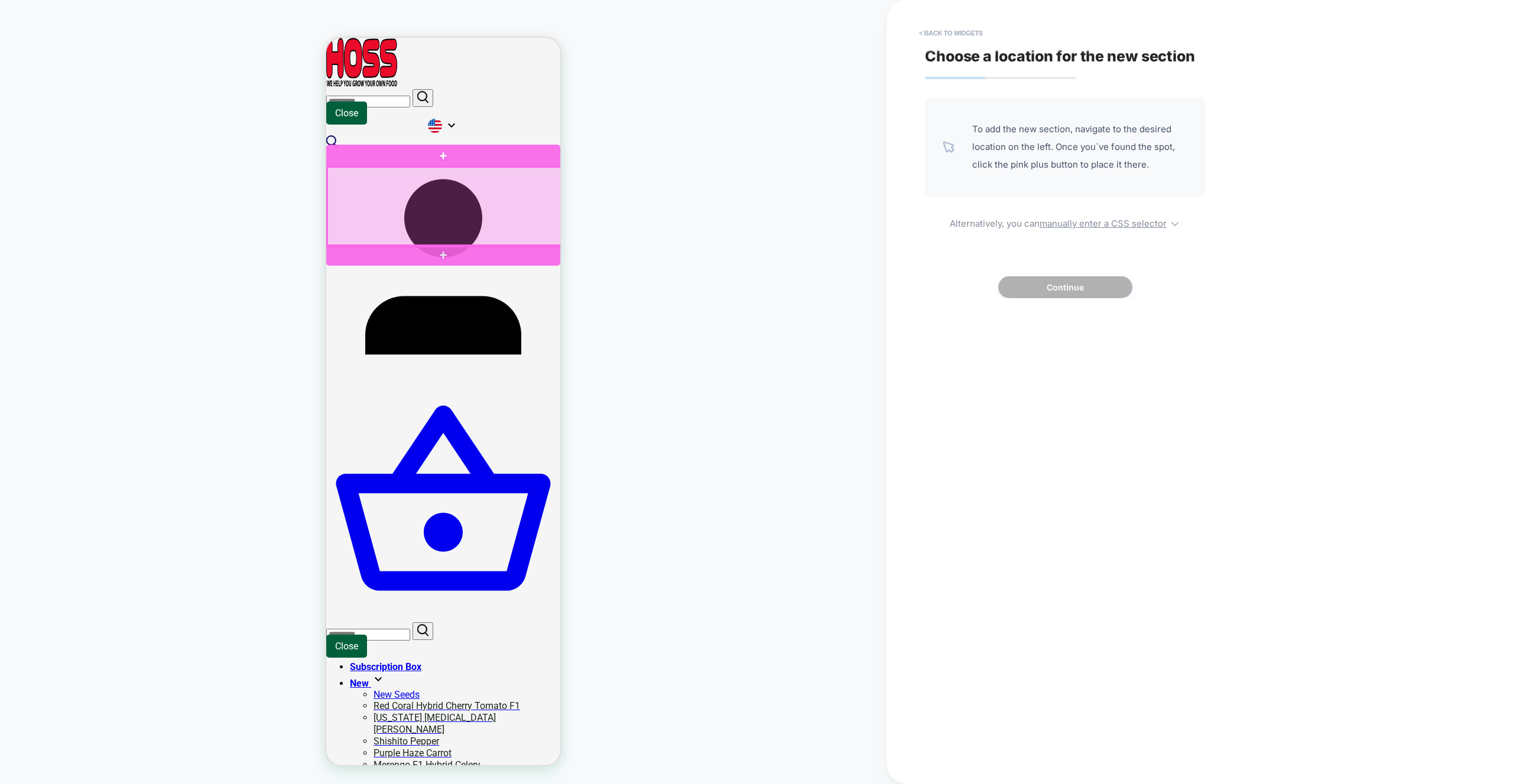
drag, startPoint x: 478, startPoint y: 259, endPoint x: 478, endPoint y: 266, distance: 7.0
click at [459, 251] on div at bounding box center [443, 261] width 234 height 32
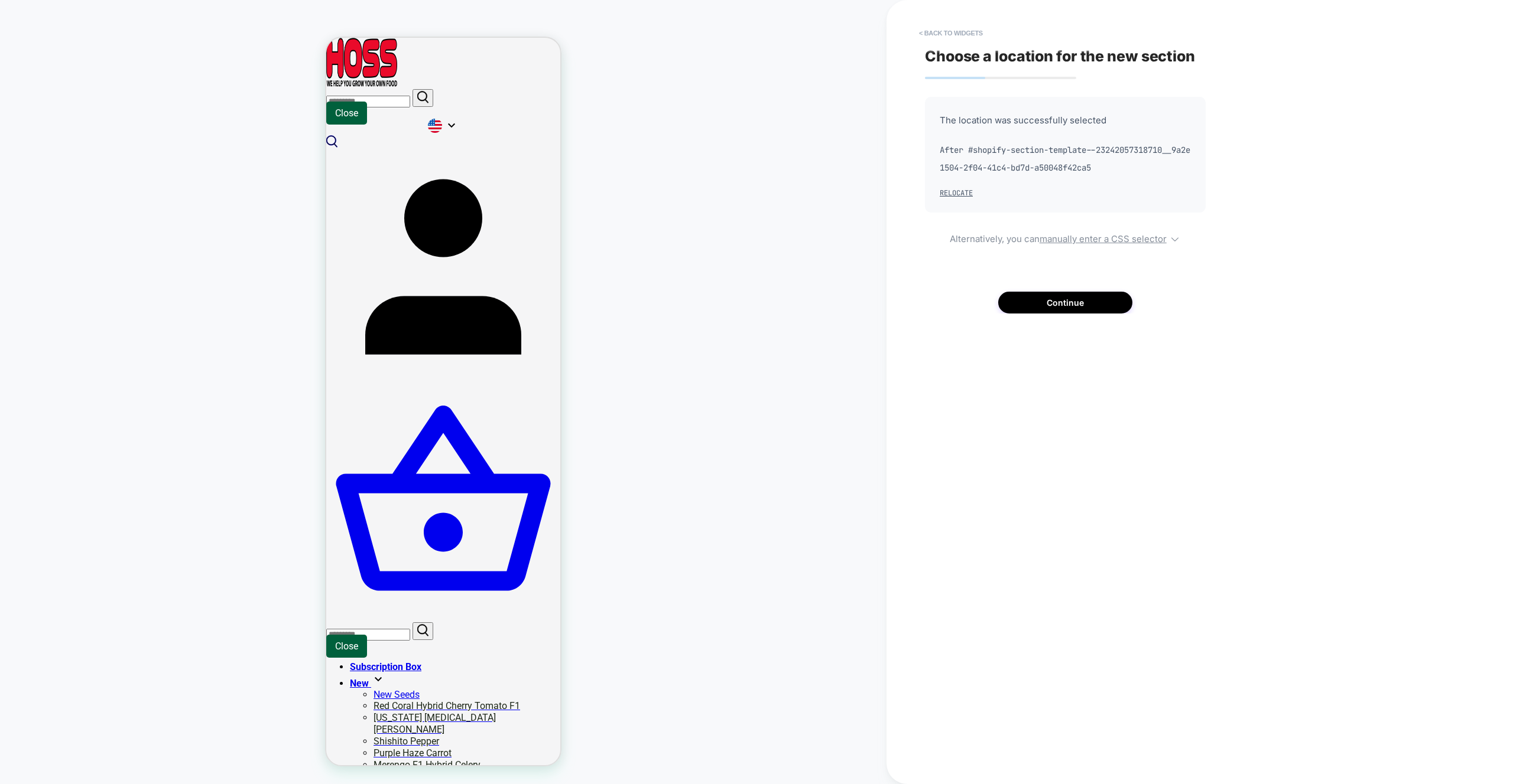
scroll to position [54, 0]
click at [1098, 293] on button "Continue" at bounding box center [1065, 303] width 134 height 22
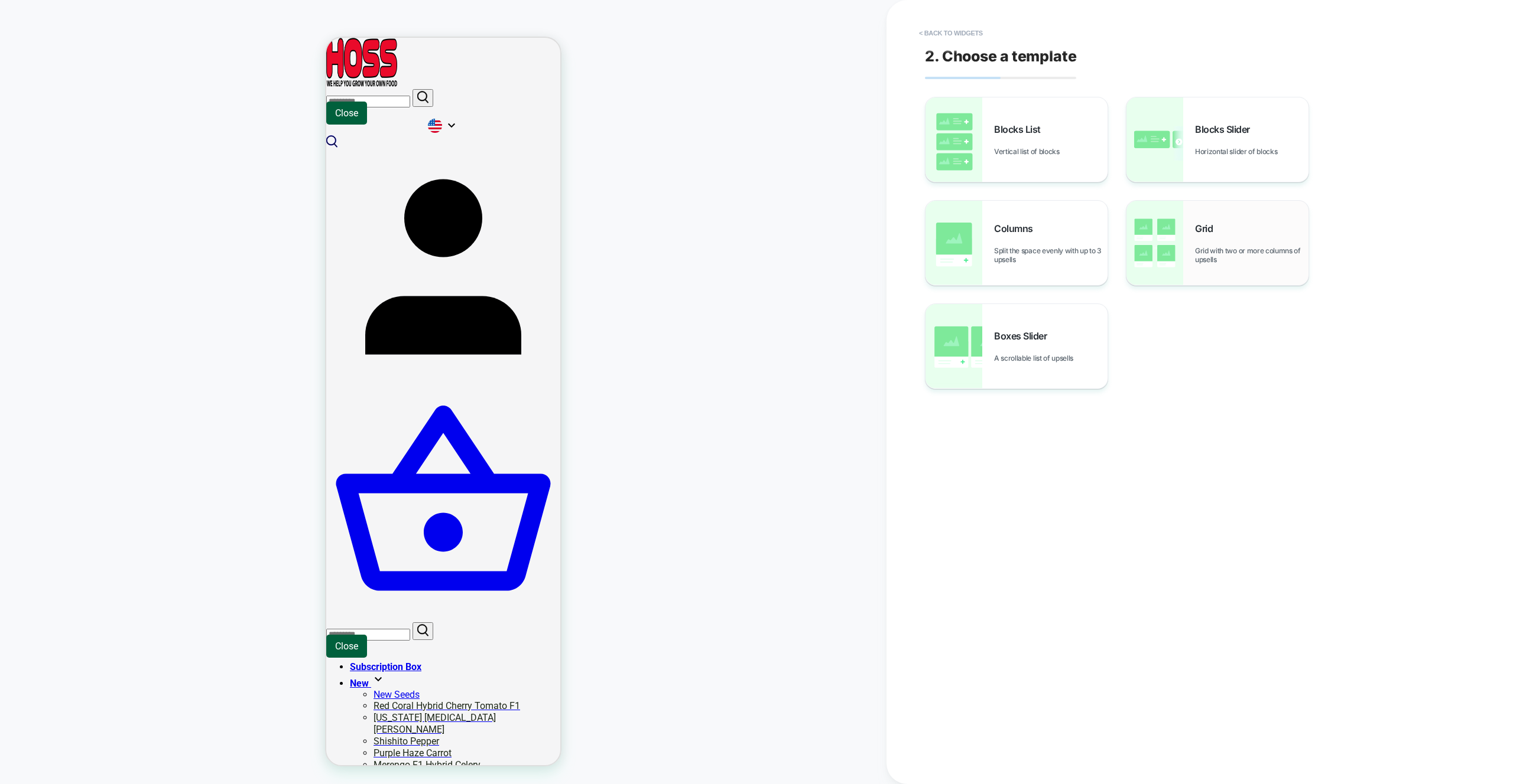
scroll to position [0, 0]
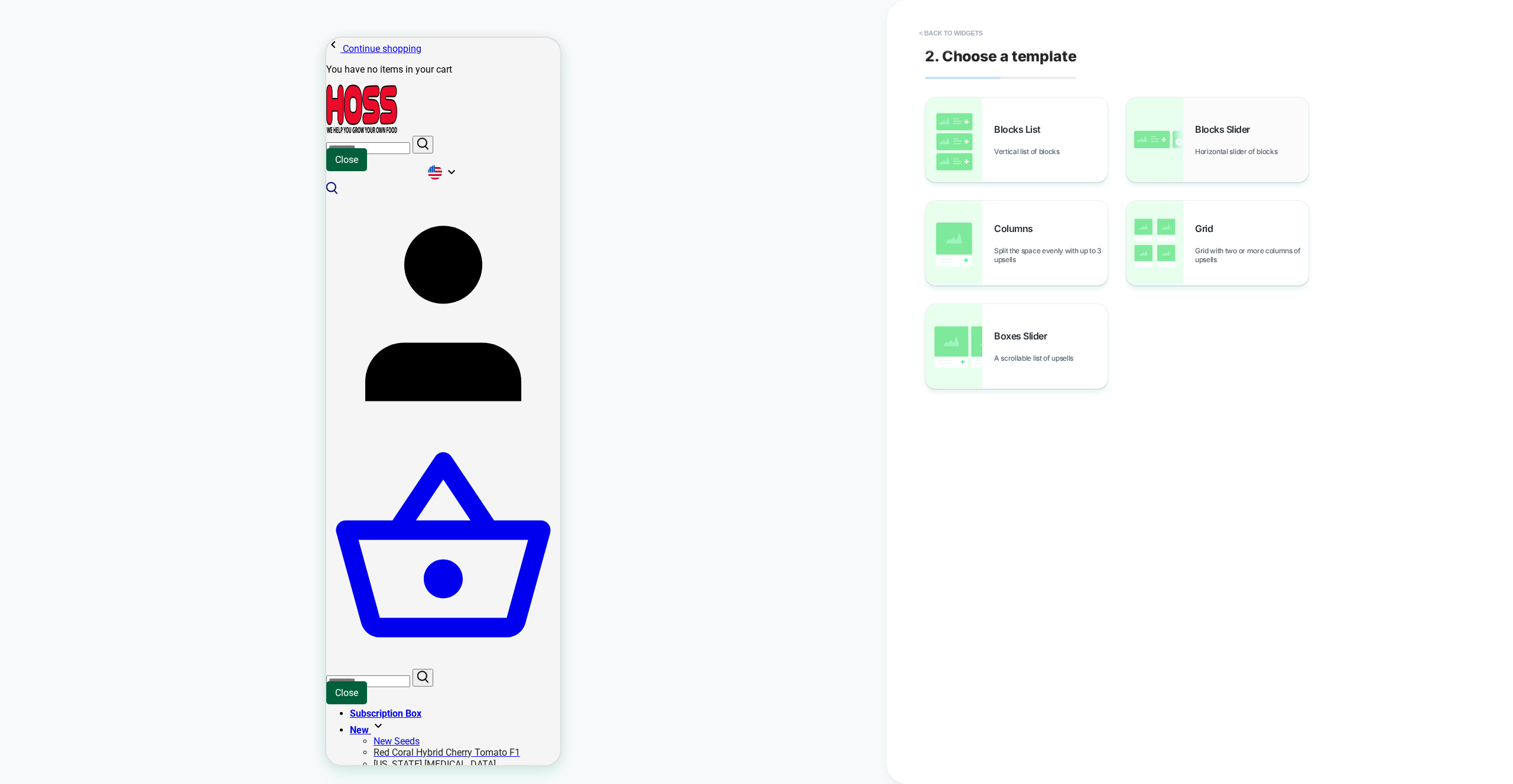
click at [1179, 139] on img at bounding box center [1155, 139] width 57 height 84
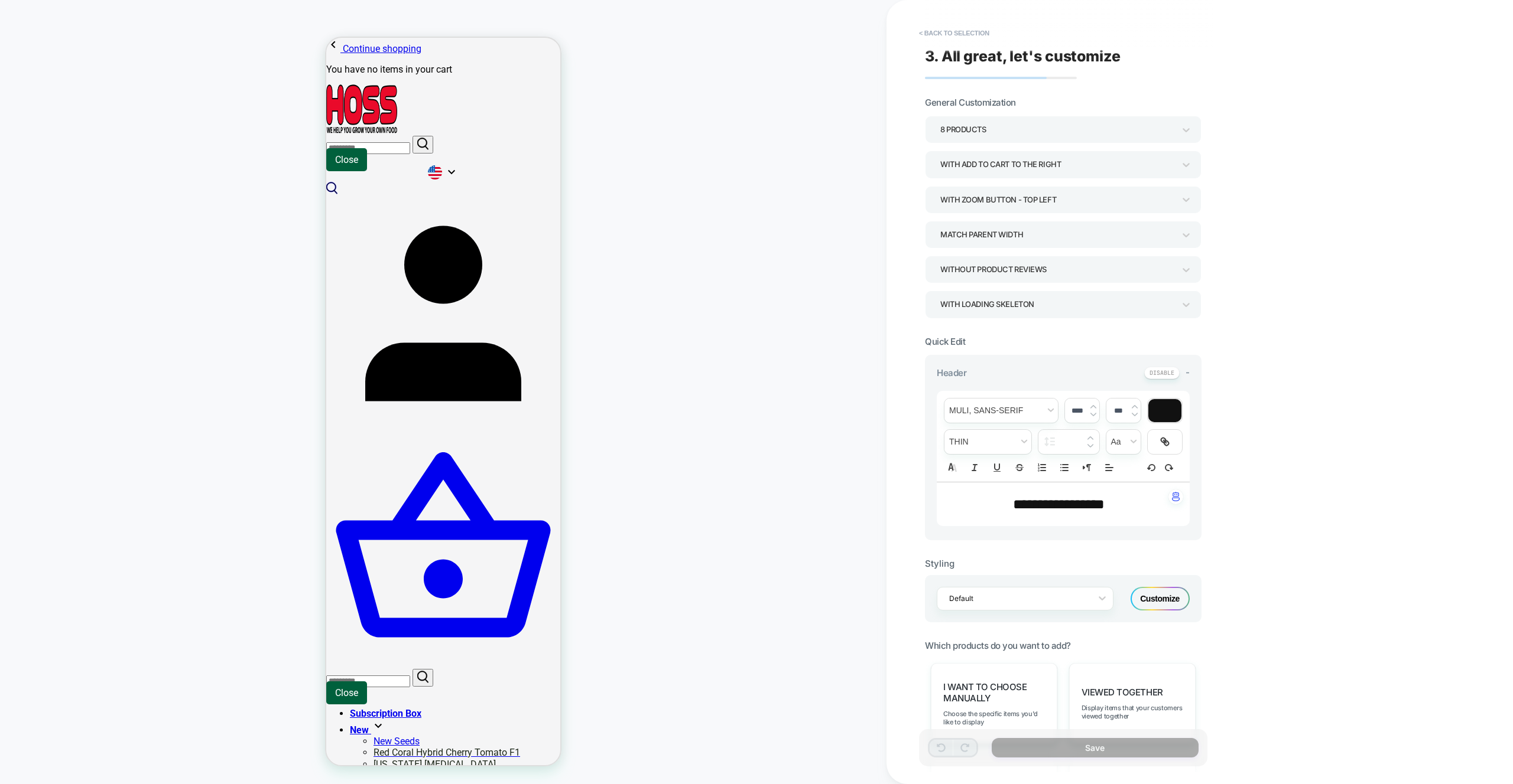
drag, startPoint x: 1137, startPoint y: 701, endPoint x: 1131, endPoint y: 752, distance: 51.4
click at [1137, 701] on div "Viewed Together Display items that your customers viewed together" at bounding box center [1132, 704] width 126 height 82
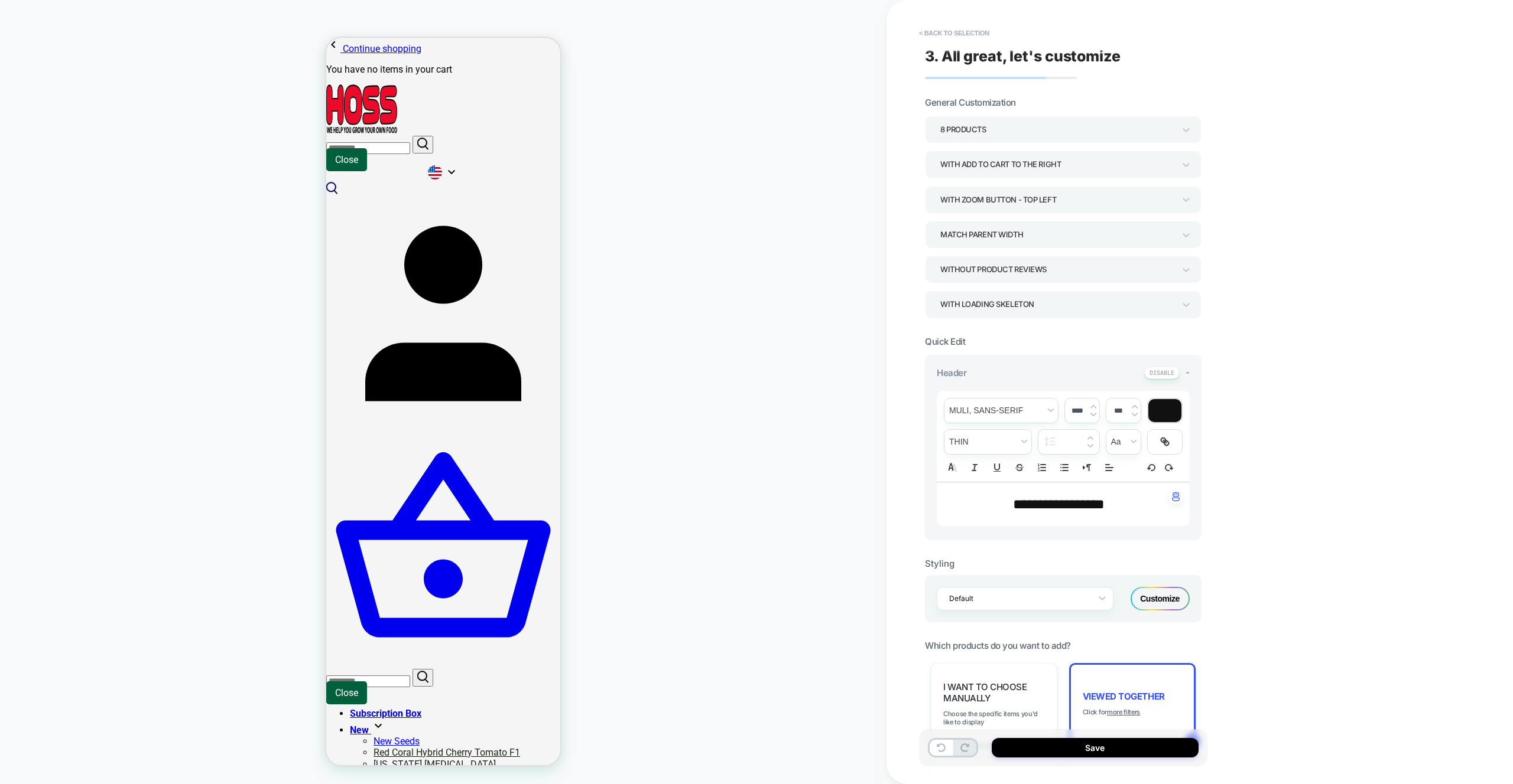
scroll to position [367, 0]
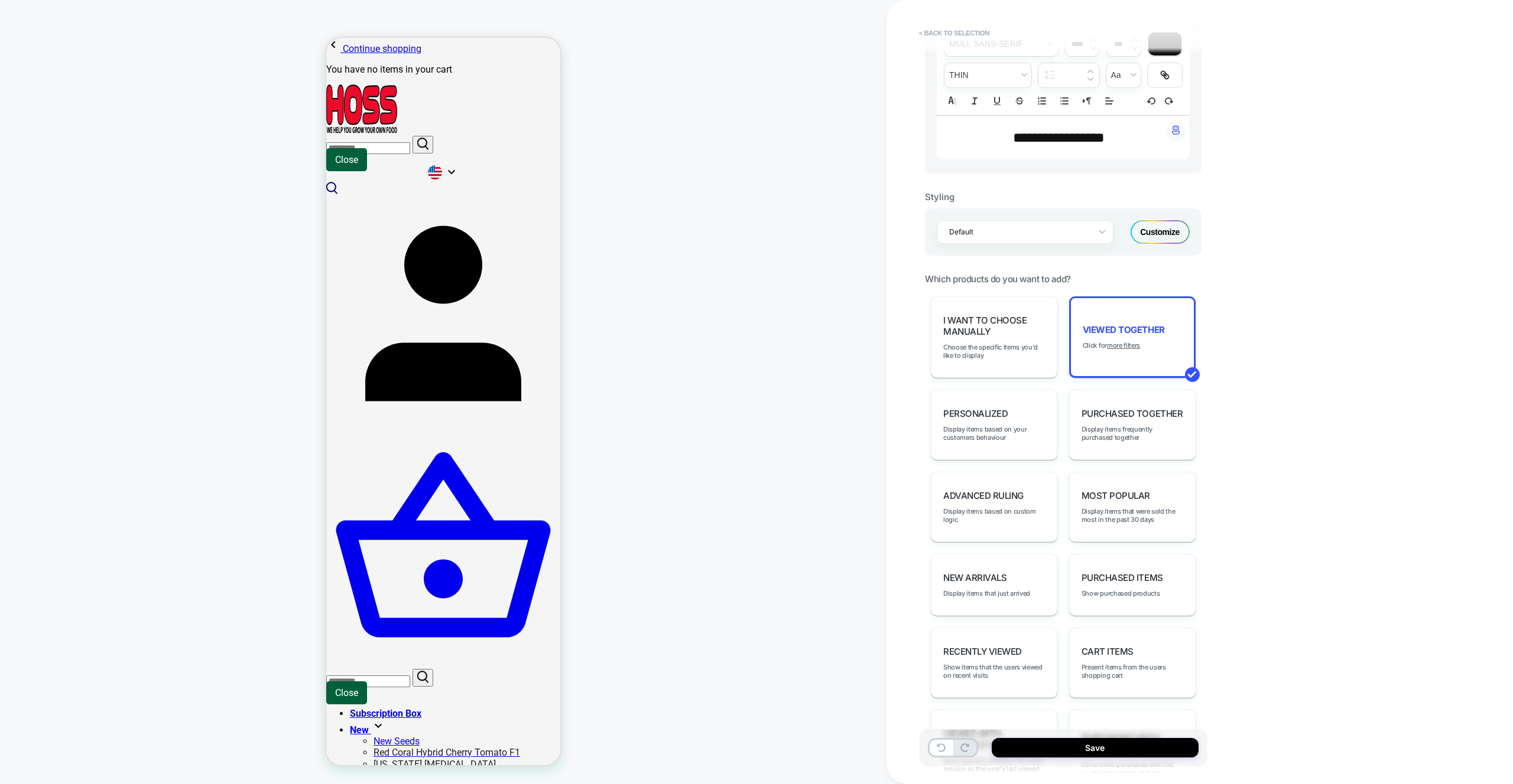
click at [1131, 540] on div "Most Popular Display items that were sold the most in the past 30 days" at bounding box center [1132, 507] width 126 height 70
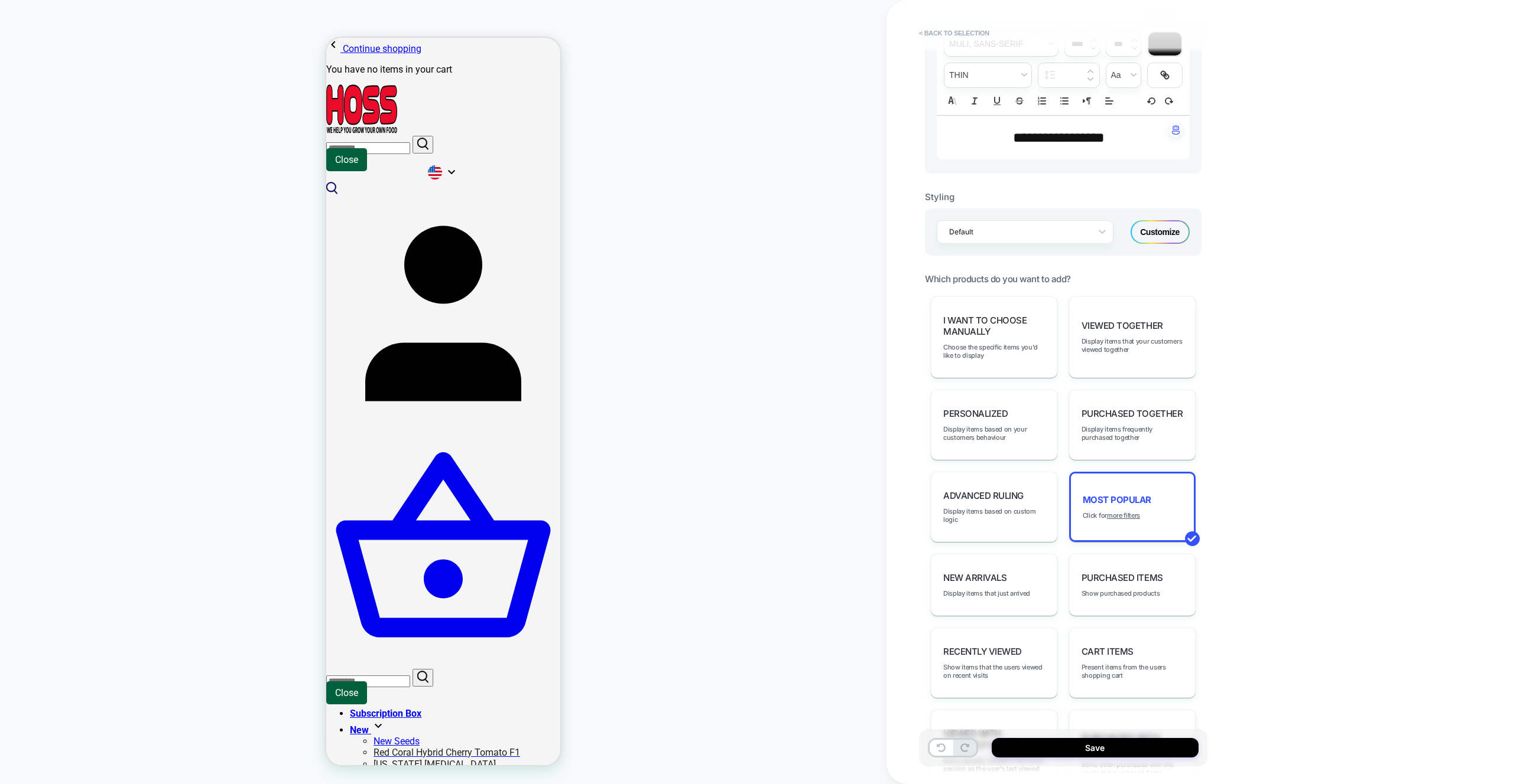
click at [1128, 762] on div "Save" at bounding box center [1063, 748] width 288 height 37
drag, startPoint x: 1128, startPoint y: 755, endPoint x: 1133, endPoint y: 747, distance: 9.4
click at [1128, 755] on button "Save" at bounding box center [1095, 748] width 207 height 19
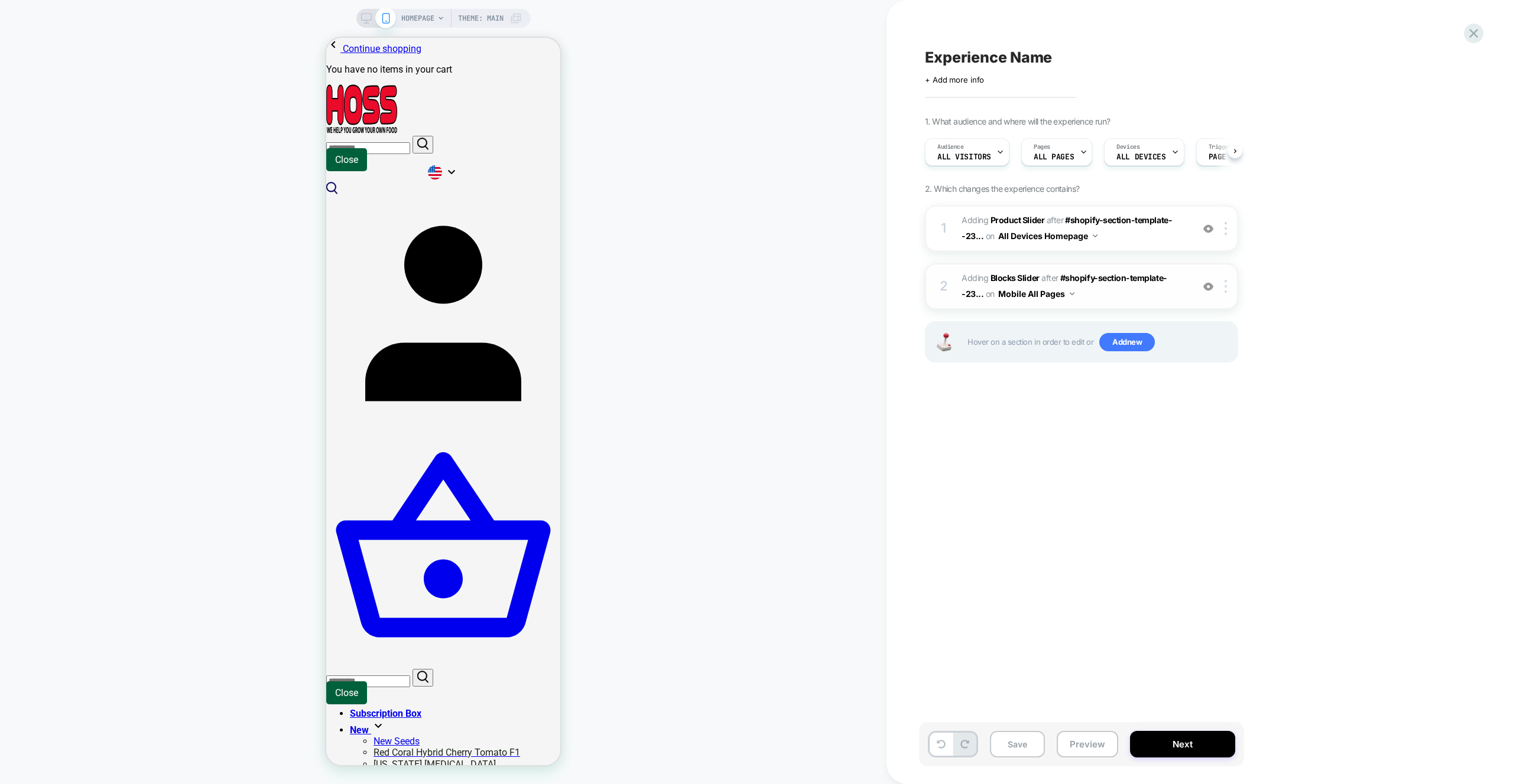
scroll to position [0, 1]
click at [1229, 233] on div at bounding box center [1227, 228] width 19 height 13
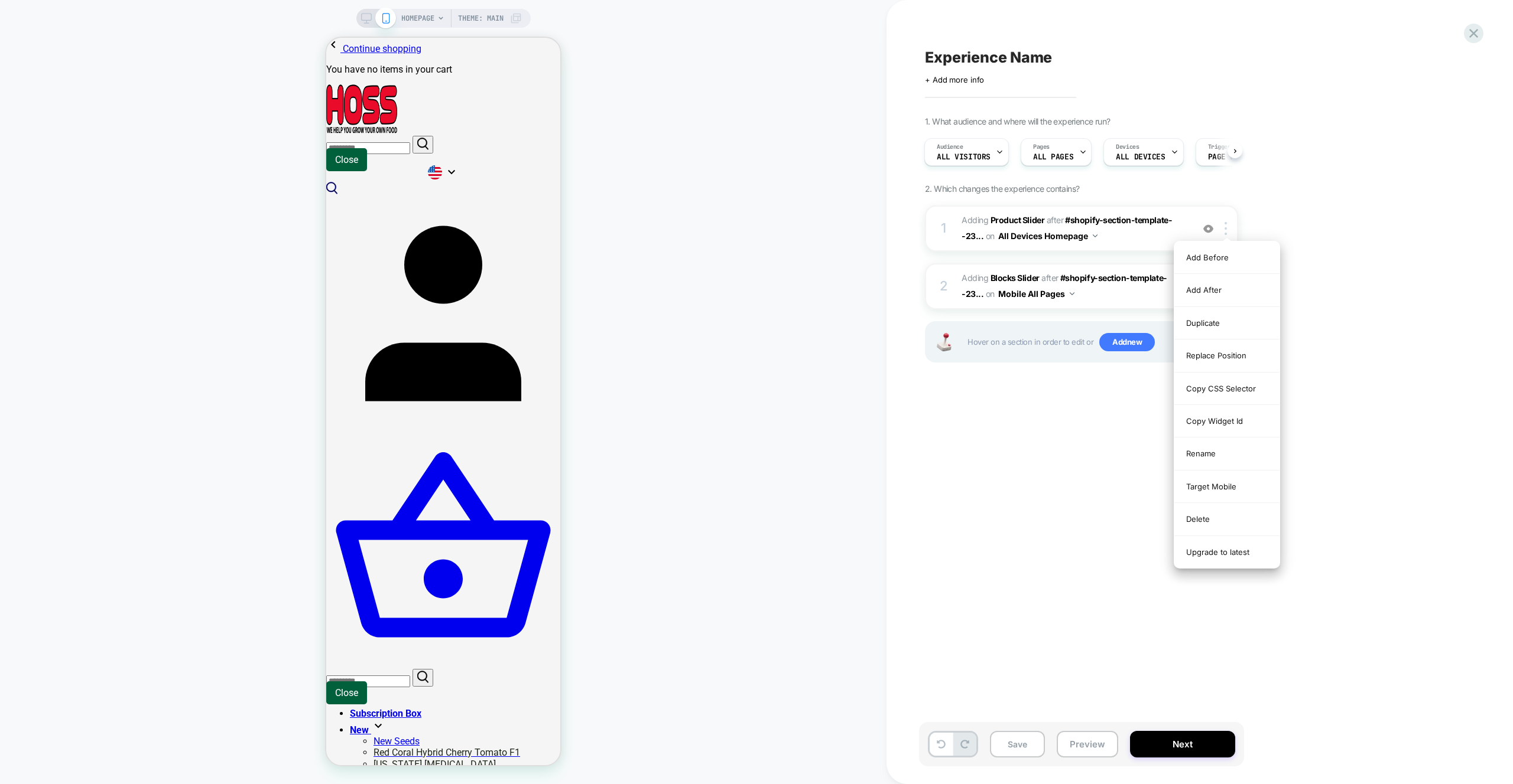
drag, startPoint x: 1214, startPoint y: 523, endPoint x: 1212, endPoint y: 513, distance: 10.2
click at [1214, 523] on div "Delete" at bounding box center [1226, 519] width 105 height 32
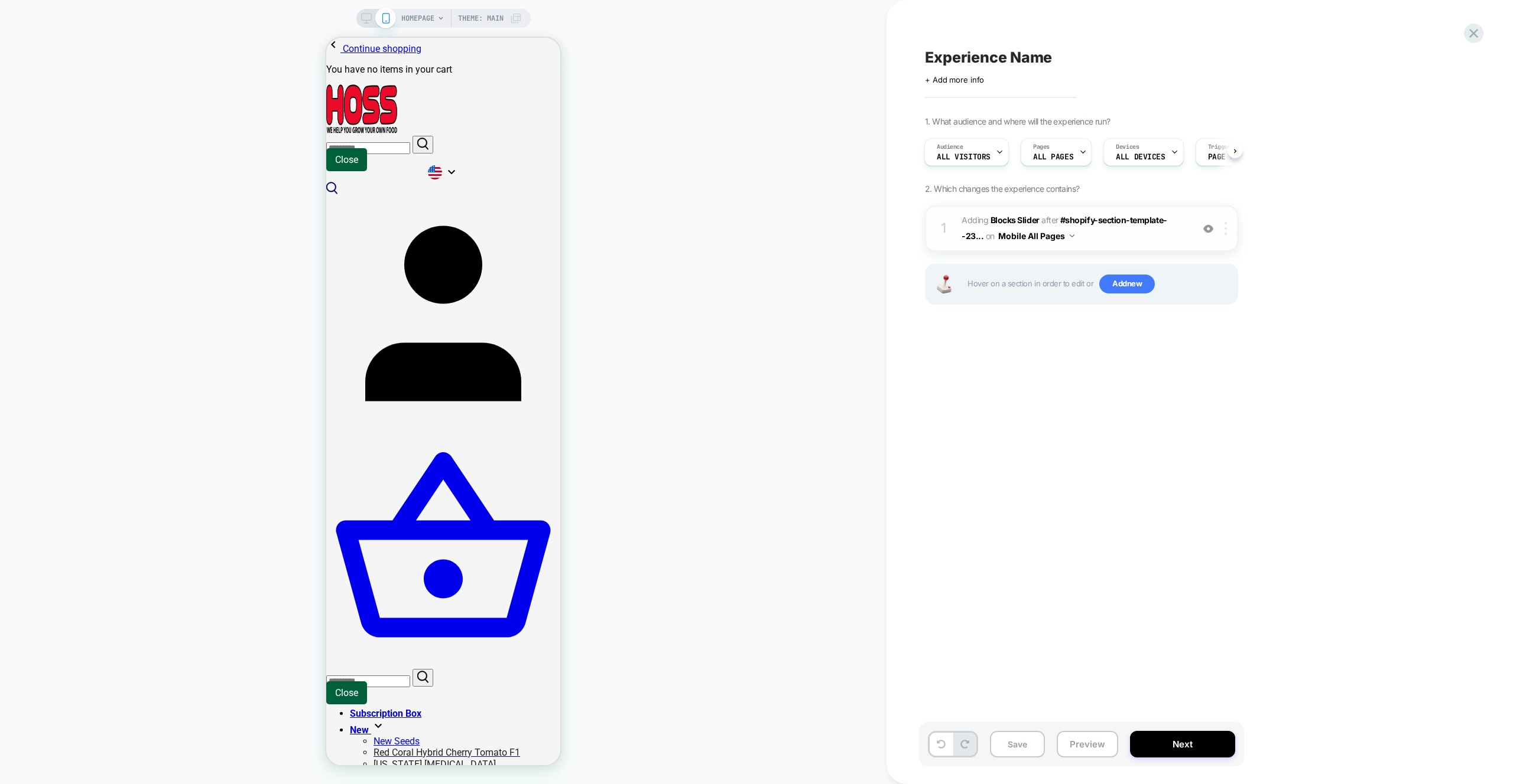
click at [1227, 231] on div at bounding box center [1227, 228] width 19 height 13
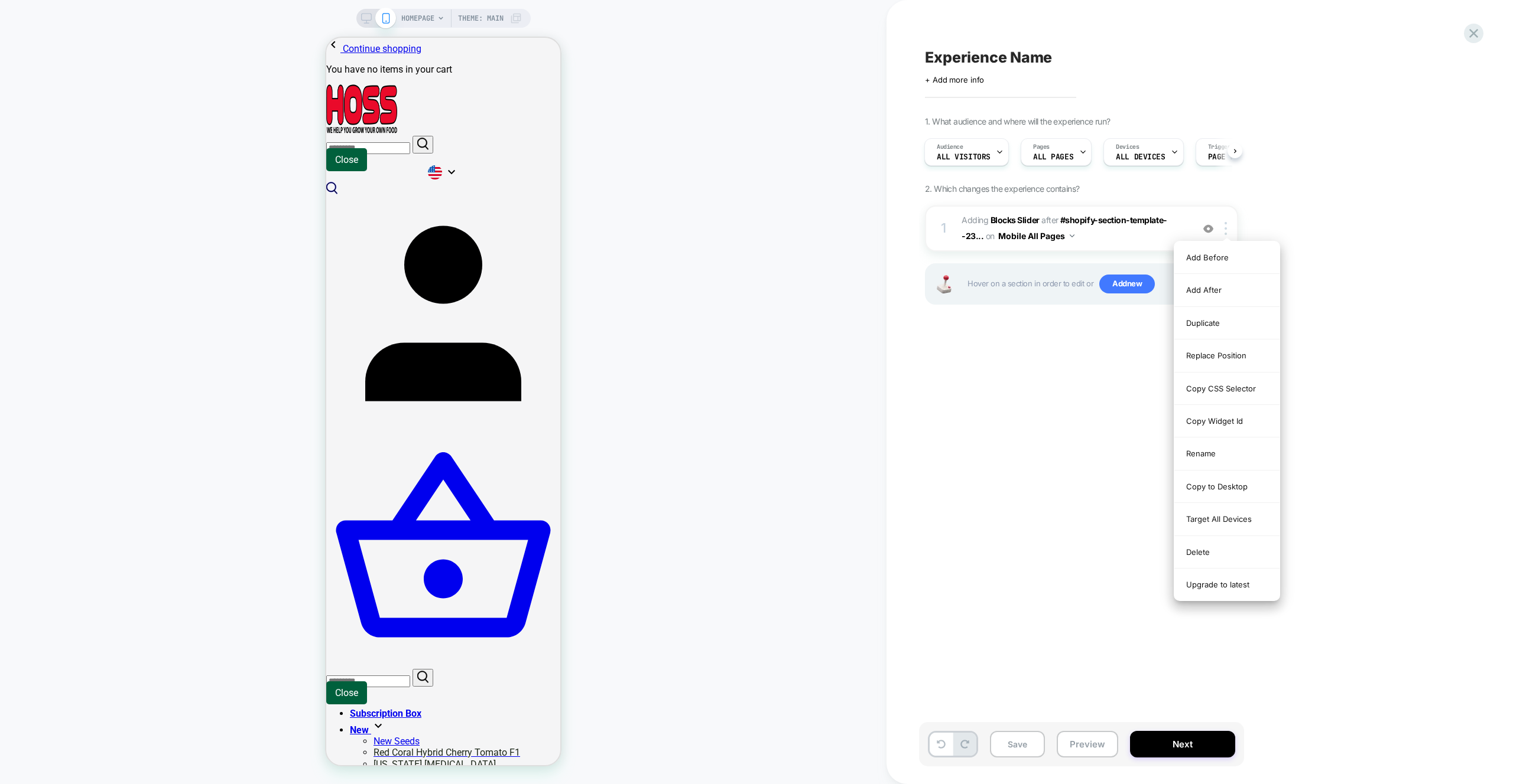
click at [1232, 527] on div "Target All Devices" at bounding box center [1226, 519] width 105 height 32
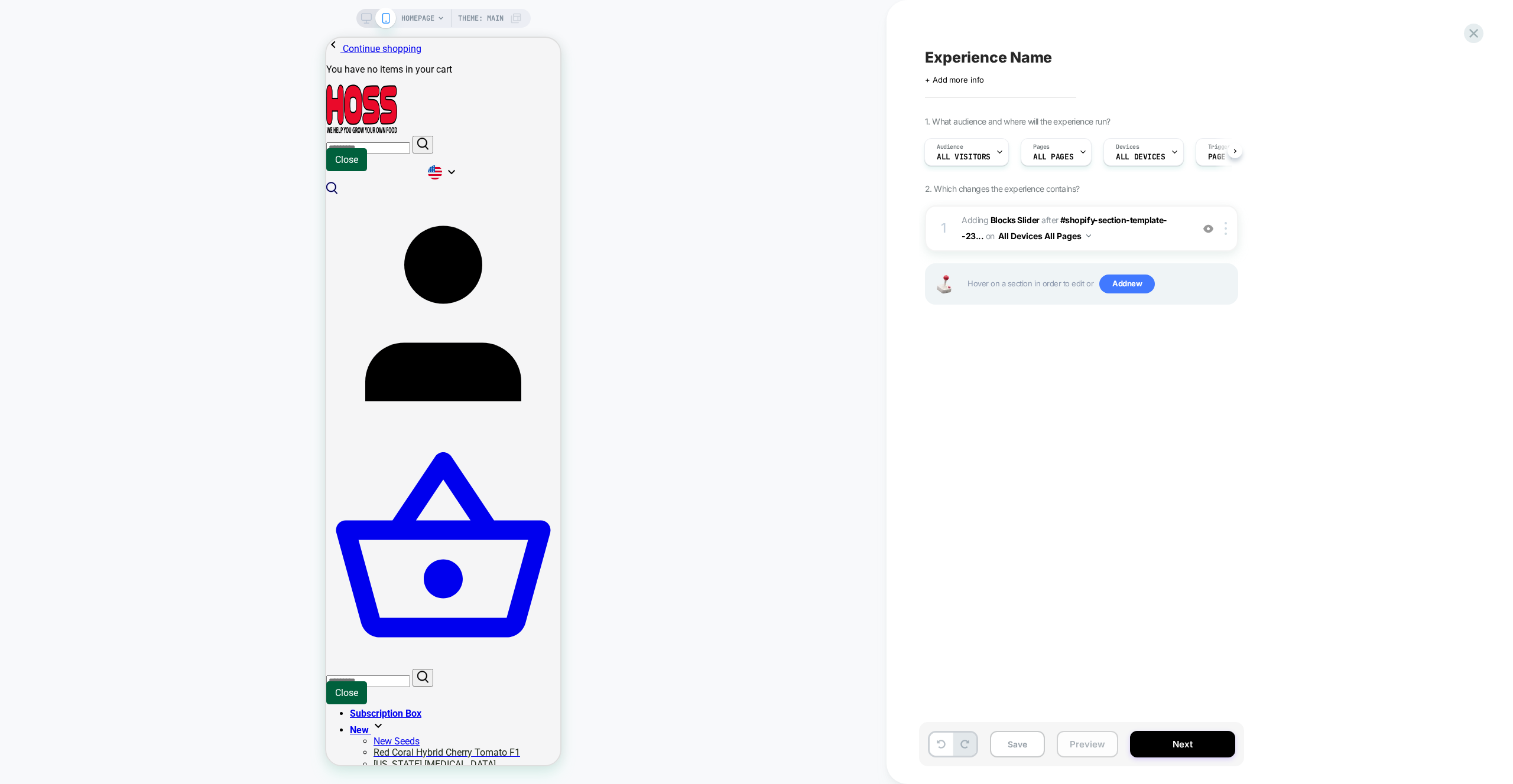
click at [1093, 734] on button "Preview" at bounding box center [1087, 744] width 61 height 26
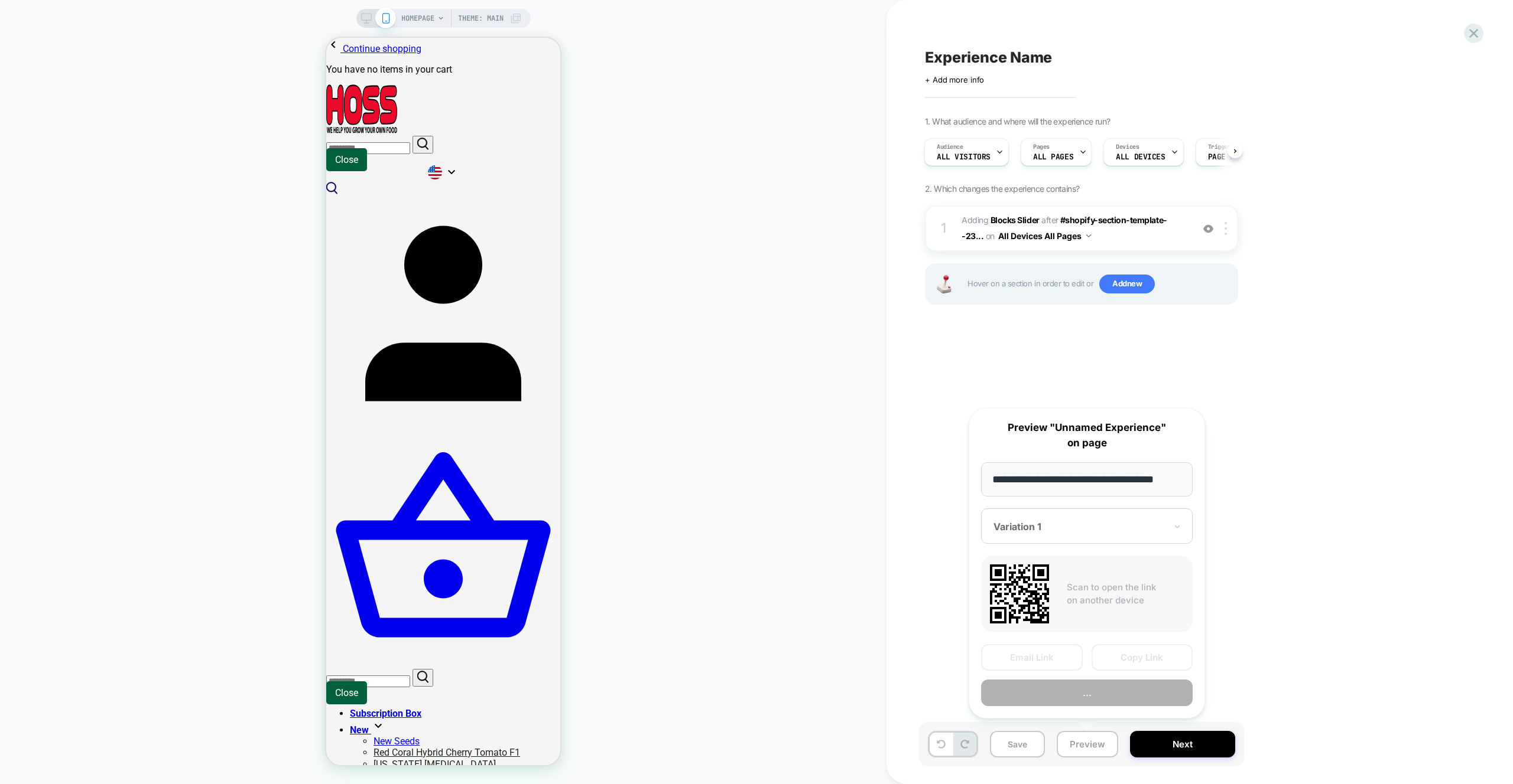
scroll to position [0, 13]
click at [1091, 686] on button "Preview" at bounding box center [1086, 693] width 212 height 26
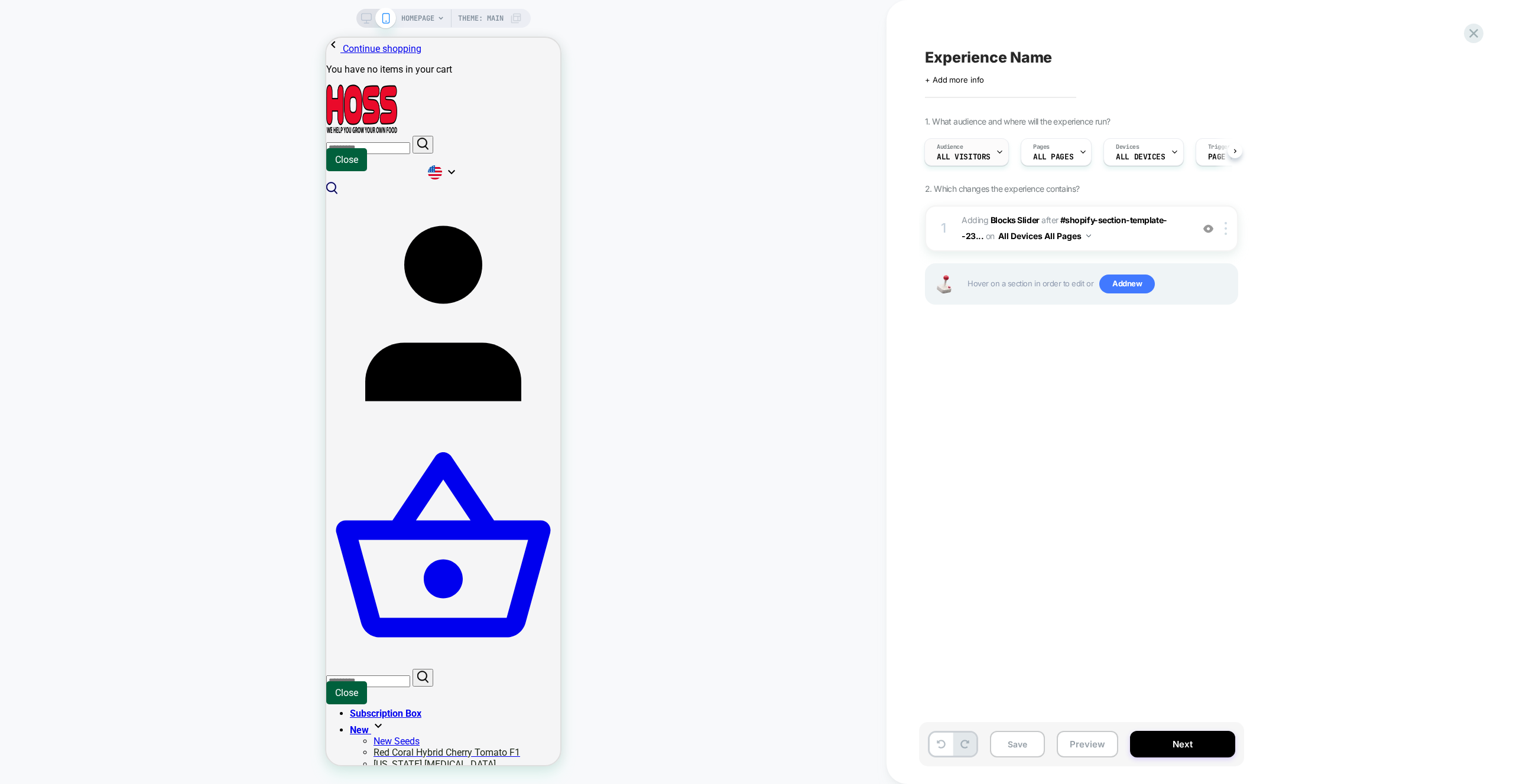
click at [976, 163] on div "Audience All Visitors" at bounding box center [963, 152] width 77 height 26
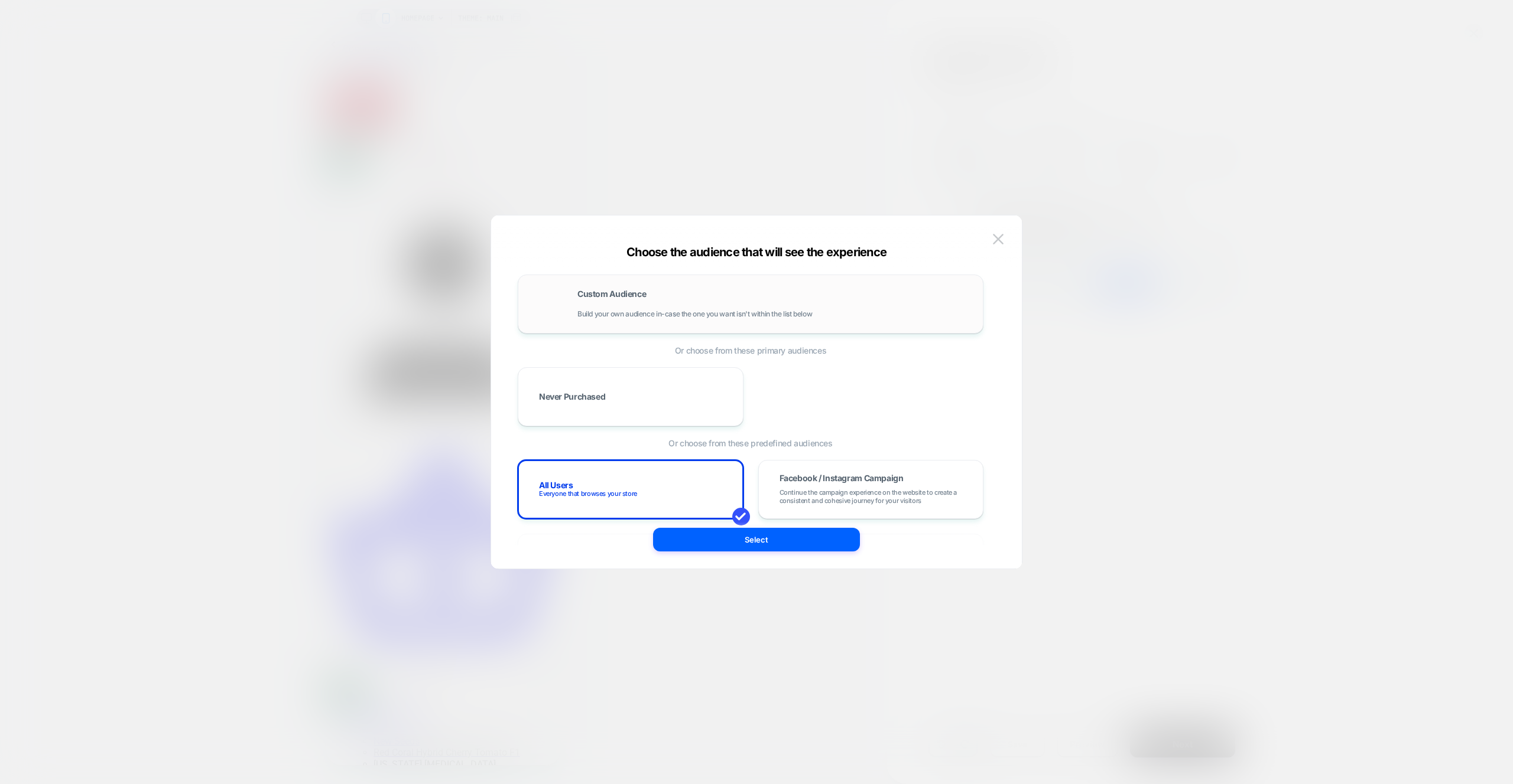
click at [628, 318] on span "Build your own audience in-case the one you want isn't within the list below" at bounding box center [694, 314] width 235 height 8
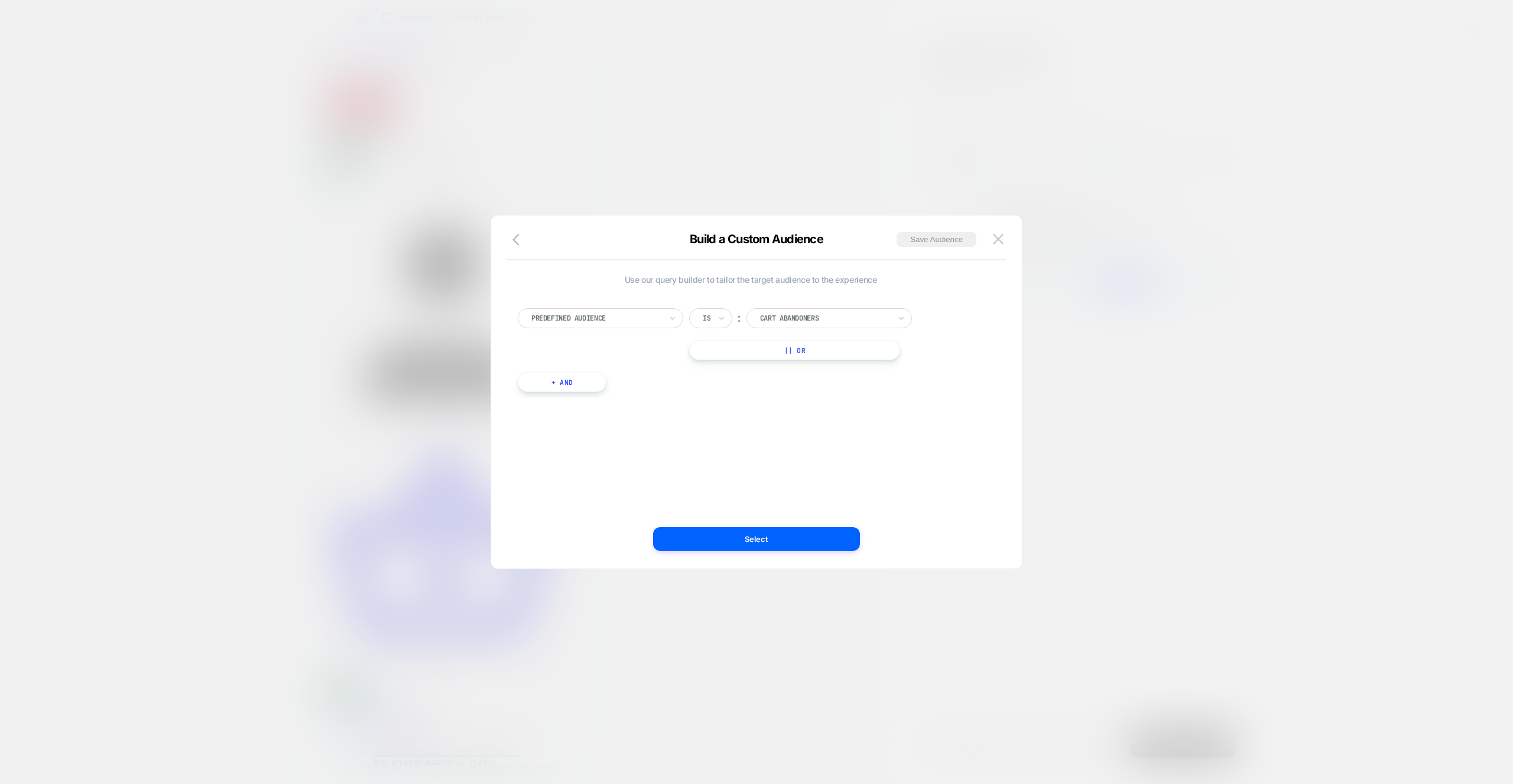
click at [646, 322] on div at bounding box center [596, 318] width 130 height 11
type input "********"
drag, startPoint x: 605, startPoint y: 381, endPoint x: 625, endPoint y: 383, distance: 20.1
click at [604, 381] on div "Purchased Variants" at bounding box center [606, 385] width 154 height 19
click at [781, 321] on div "Black" at bounding box center [770, 318] width 22 height 13
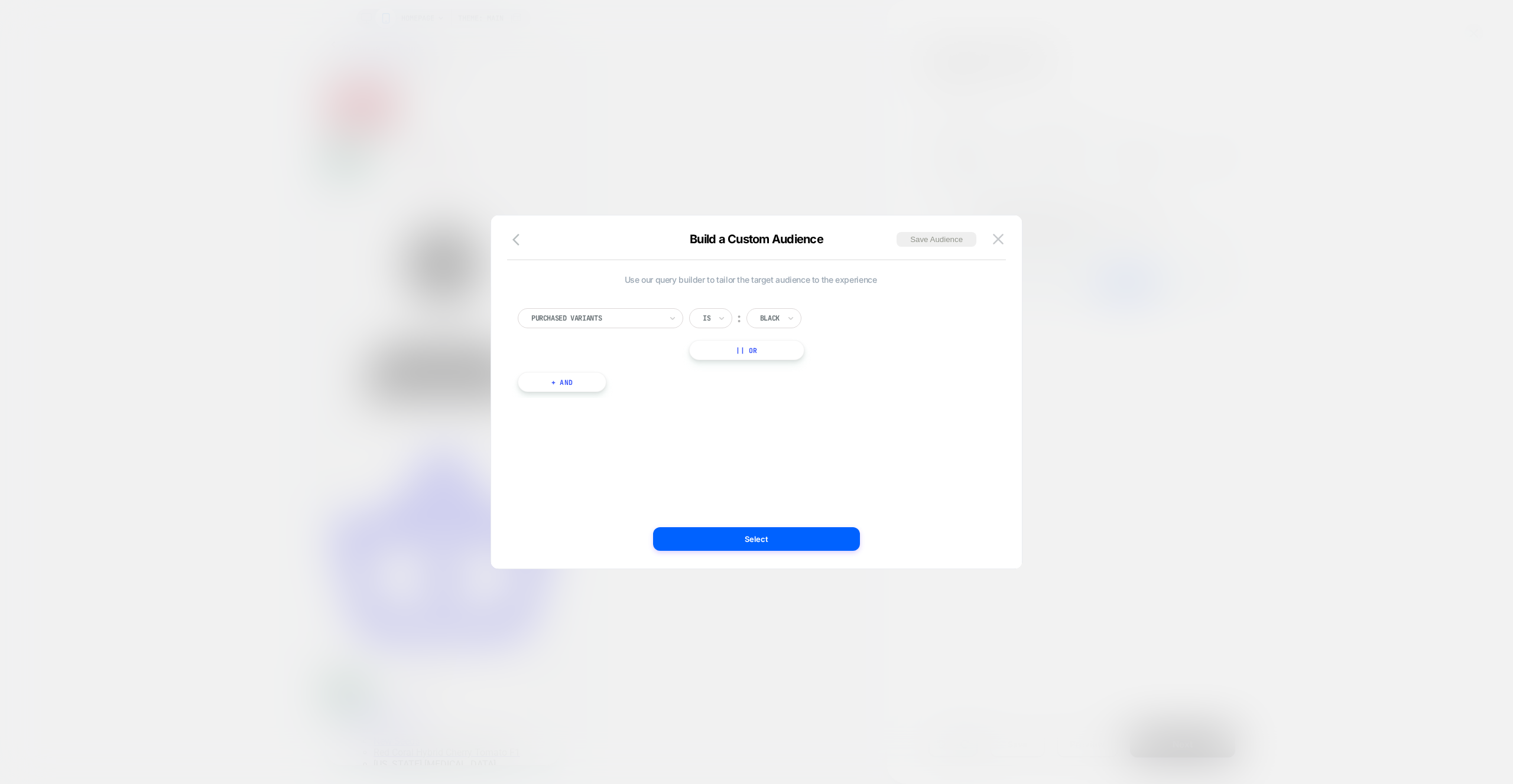
click at [1003, 242] on button at bounding box center [998, 239] width 18 height 18
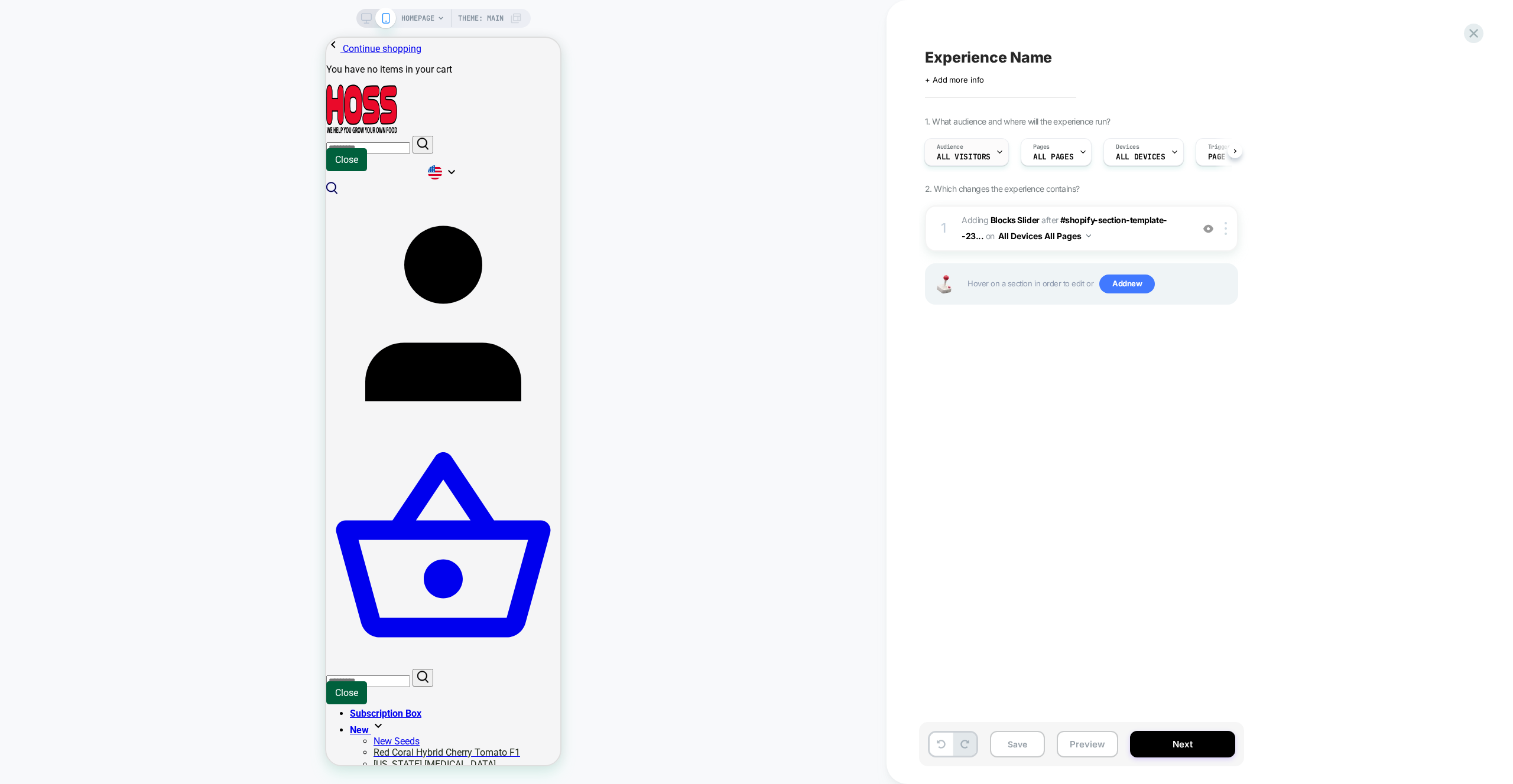
click at [969, 141] on div "Audience All Visitors" at bounding box center [963, 152] width 77 height 26
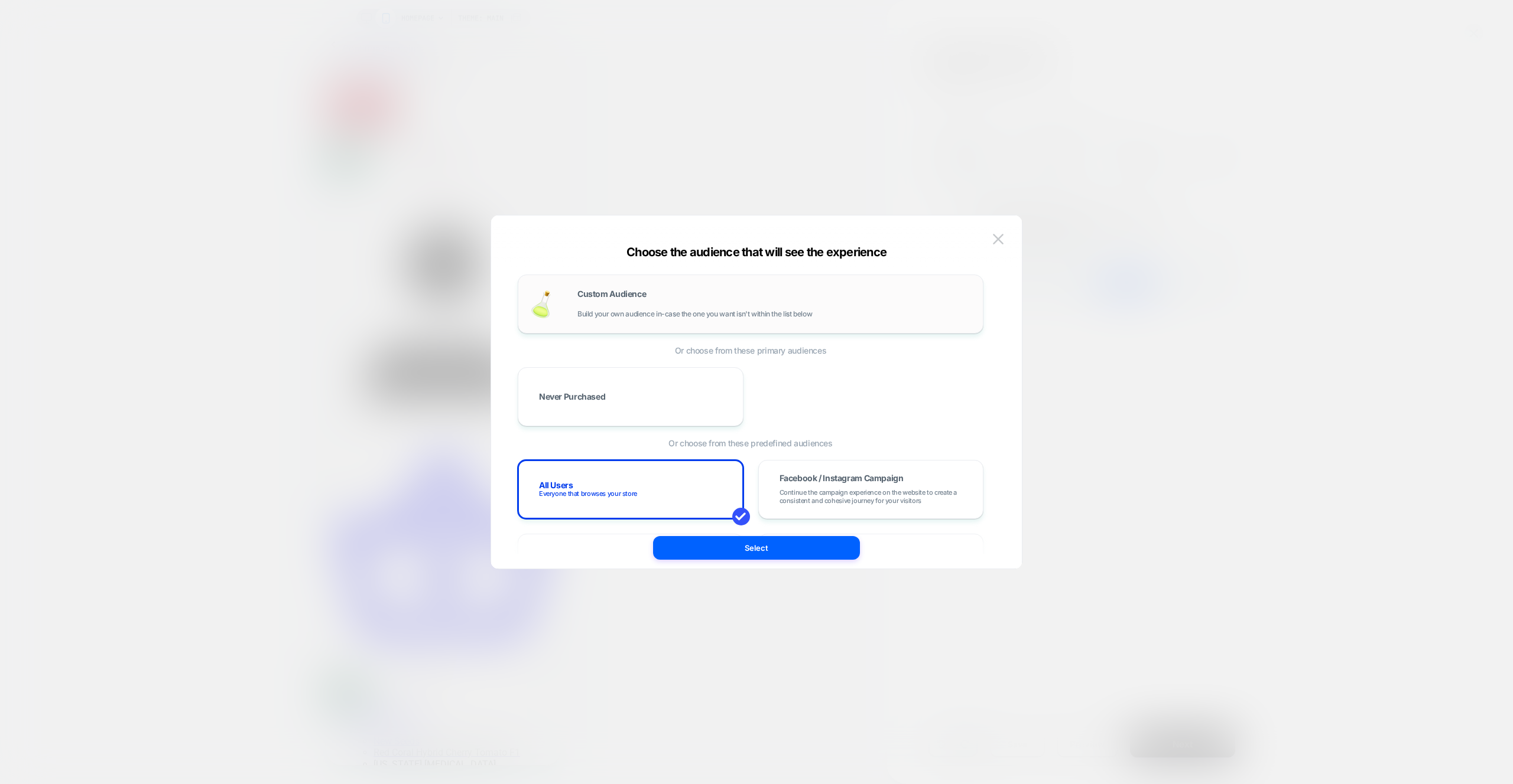
click at [760, 304] on div "Custom Audience Build your own audience in-case the one you want isn't within t…" at bounding box center [774, 304] width 393 height 28
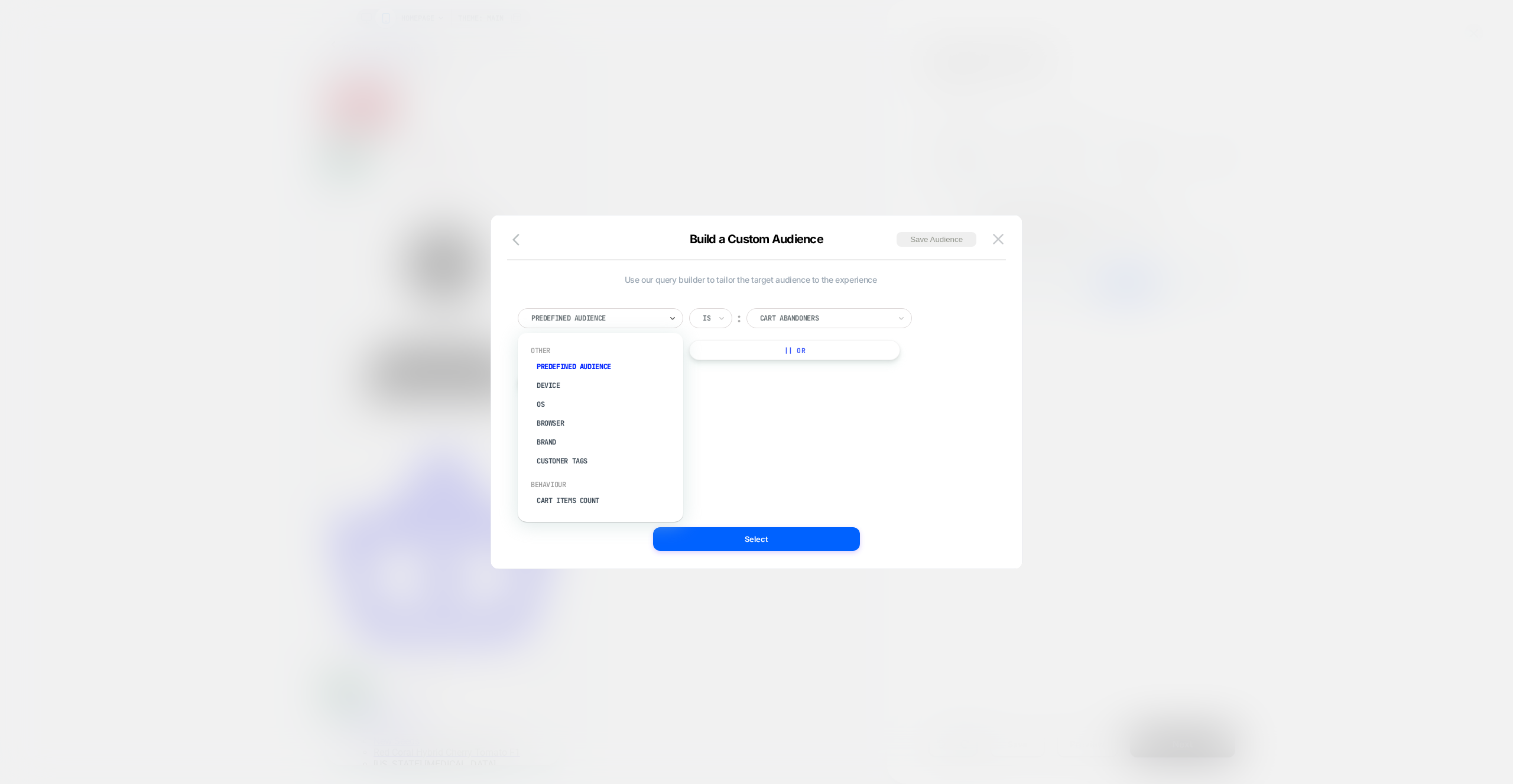
click at [638, 325] on div "Predefined Audience" at bounding box center [600, 318] width 165 height 20
type input "*"
type input "********"
click at [624, 374] on div "Purchased Items" at bounding box center [606, 366] width 154 height 19
drag, startPoint x: 612, startPoint y: 313, endPoint x: 606, endPoint y: 331, distance: 19.0
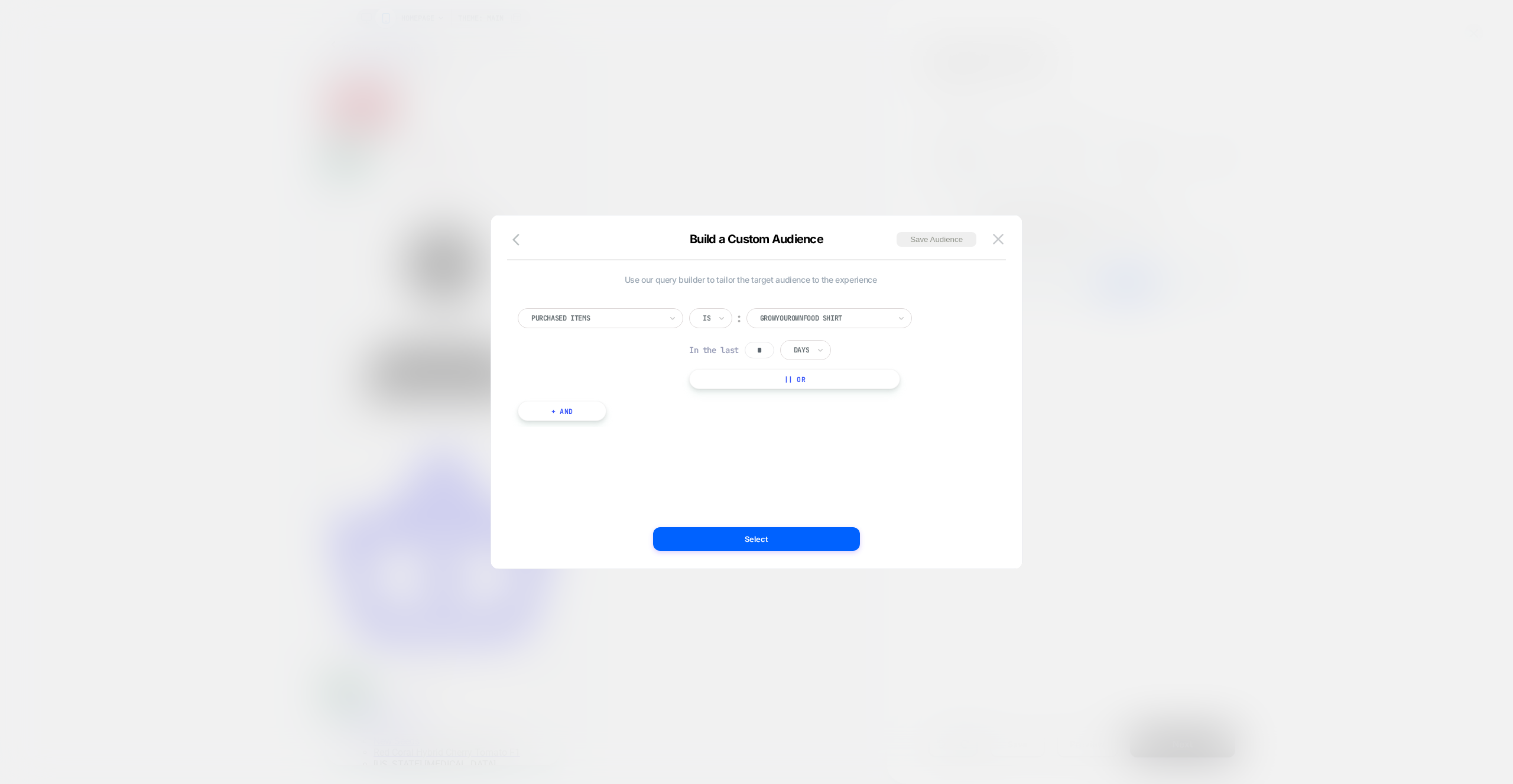
click at [612, 313] on div at bounding box center [596, 318] width 130 height 11
type input "********"
click at [574, 386] on div "Purchased Variants" at bounding box center [606, 385] width 154 height 19
click at [648, 325] on div "Purchased Variants" at bounding box center [600, 318] width 165 height 20
click at [779, 319] on div at bounding box center [770, 318] width 19 height 11
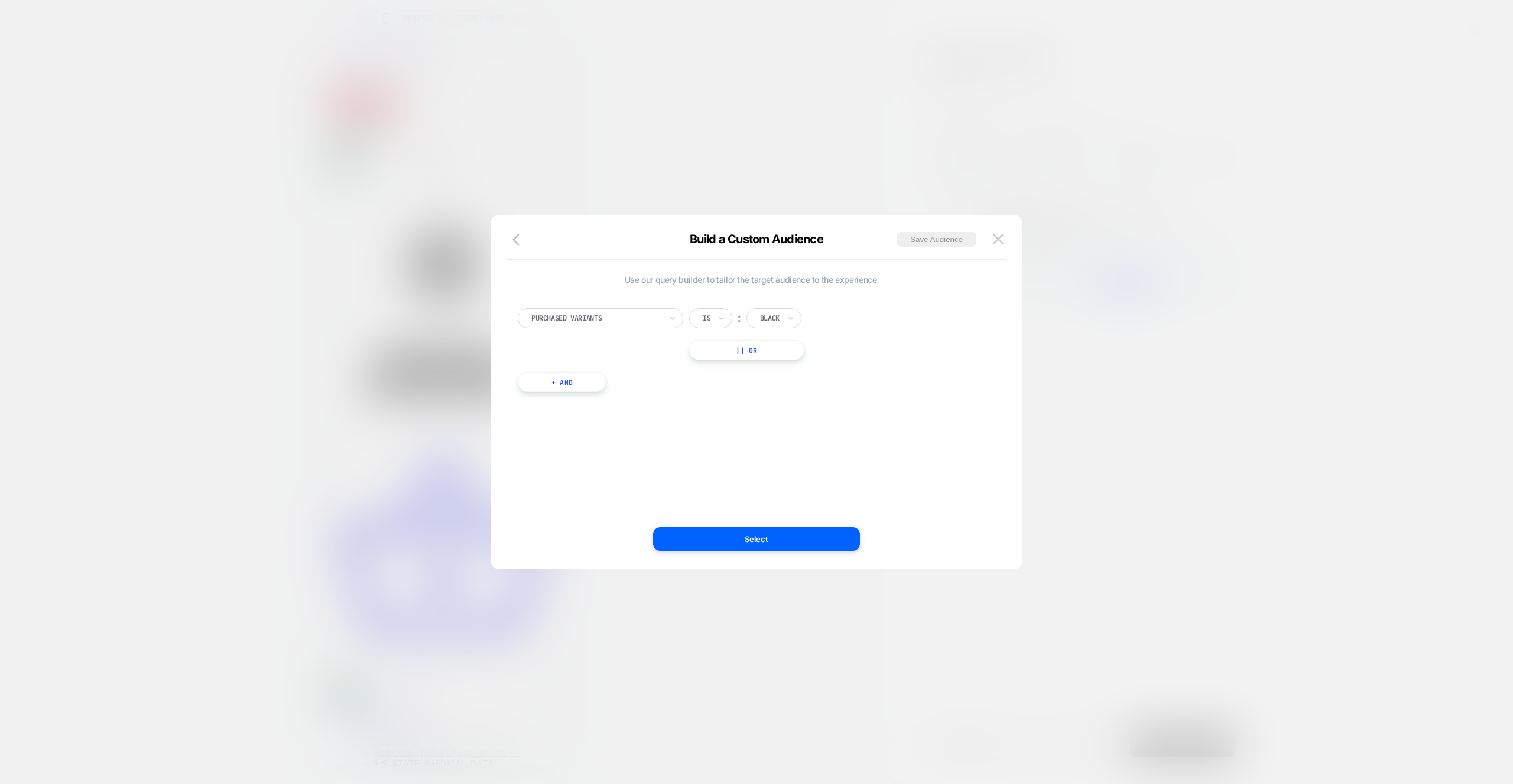
drag, startPoint x: 1003, startPoint y: 236, endPoint x: 1032, endPoint y: 224, distance: 31.4
click at [1003, 236] on img at bounding box center [998, 239] width 11 height 10
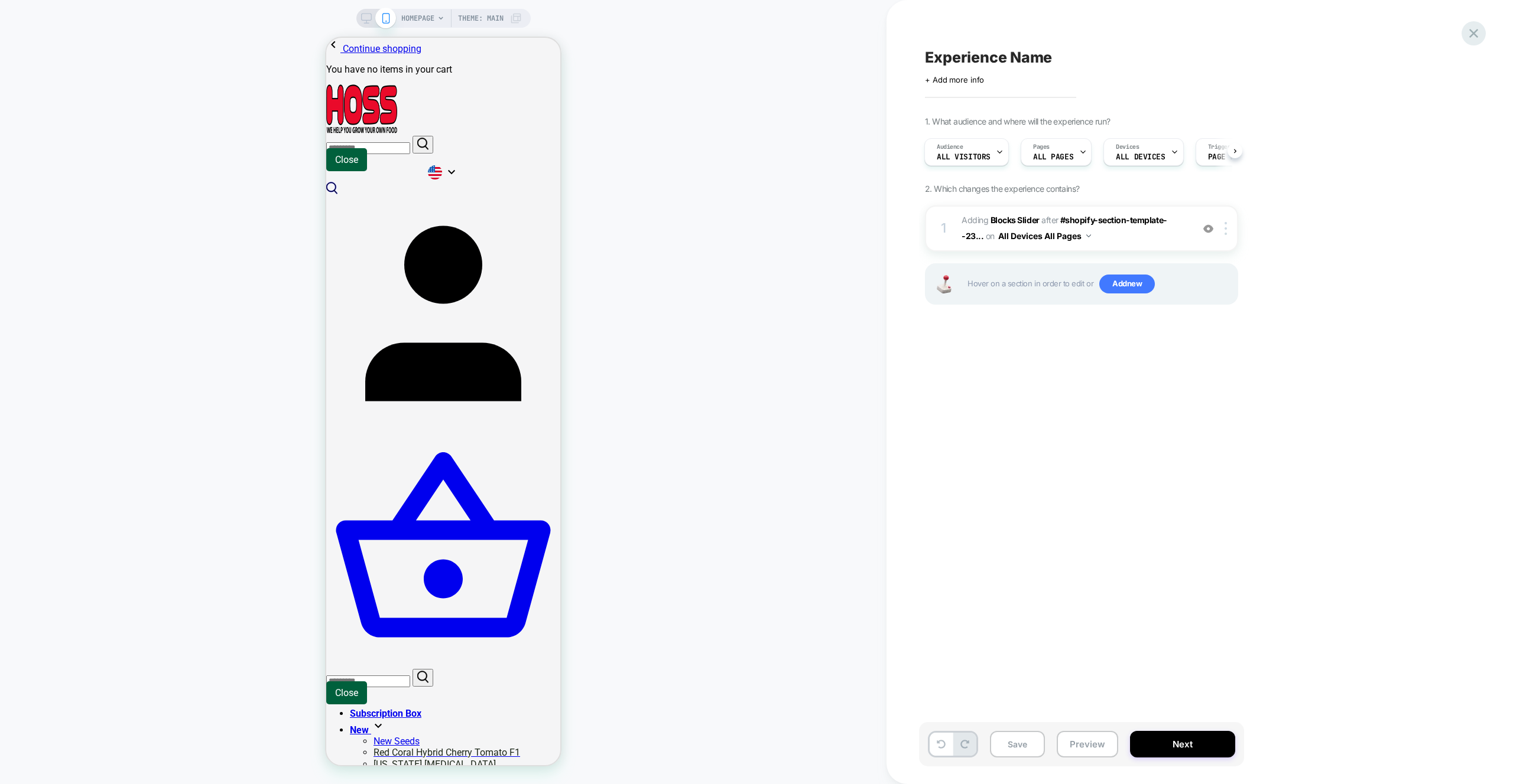
click at [1470, 30] on icon at bounding box center [1474, 33] width 9 height 9
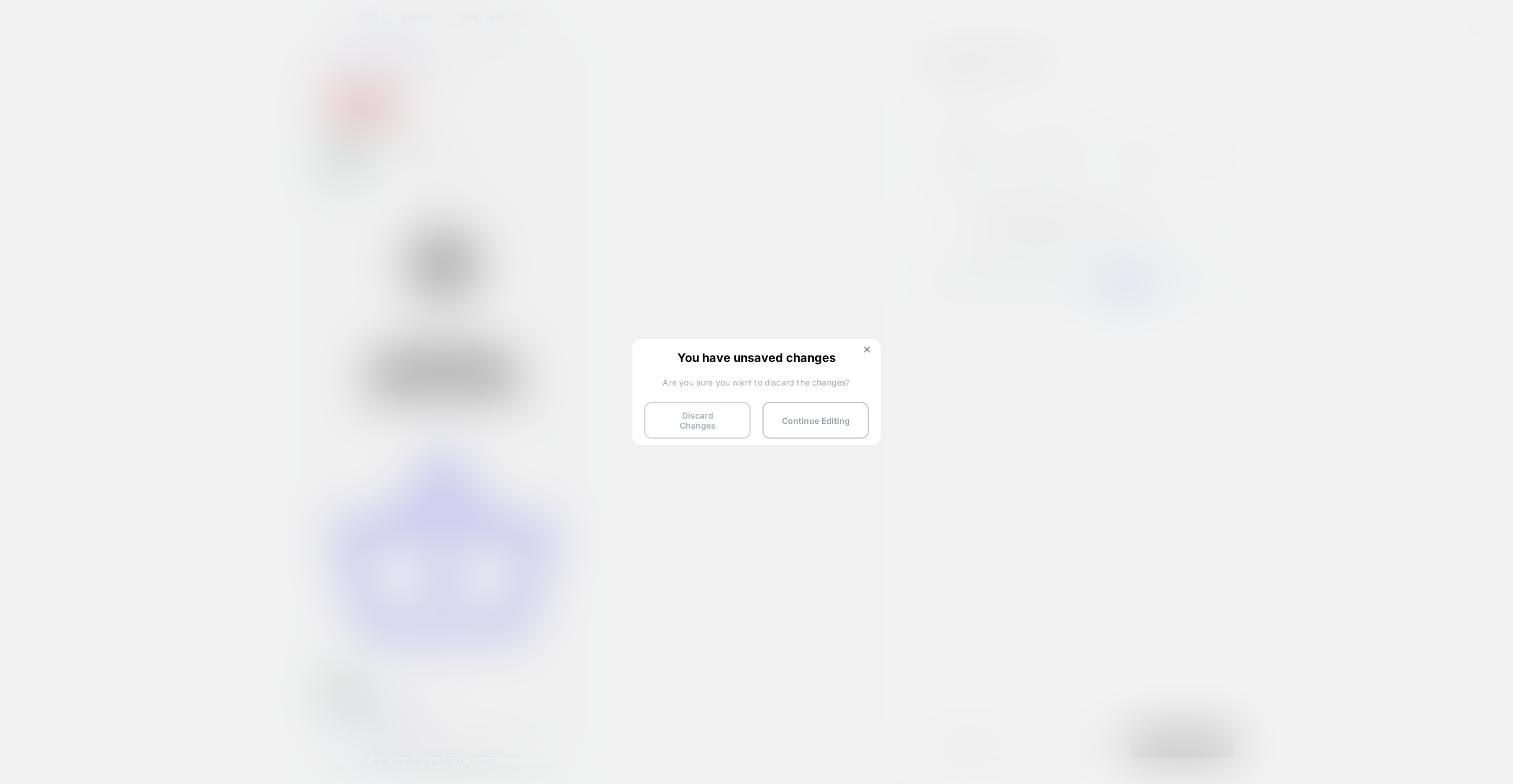
click at [663, 402] on button "Discard Changes" at bounding box center [697, 420] width 106 height 37
click at [665, 415] on button "Discard Changes" at bounding box center [697, 420] width 106 height 37
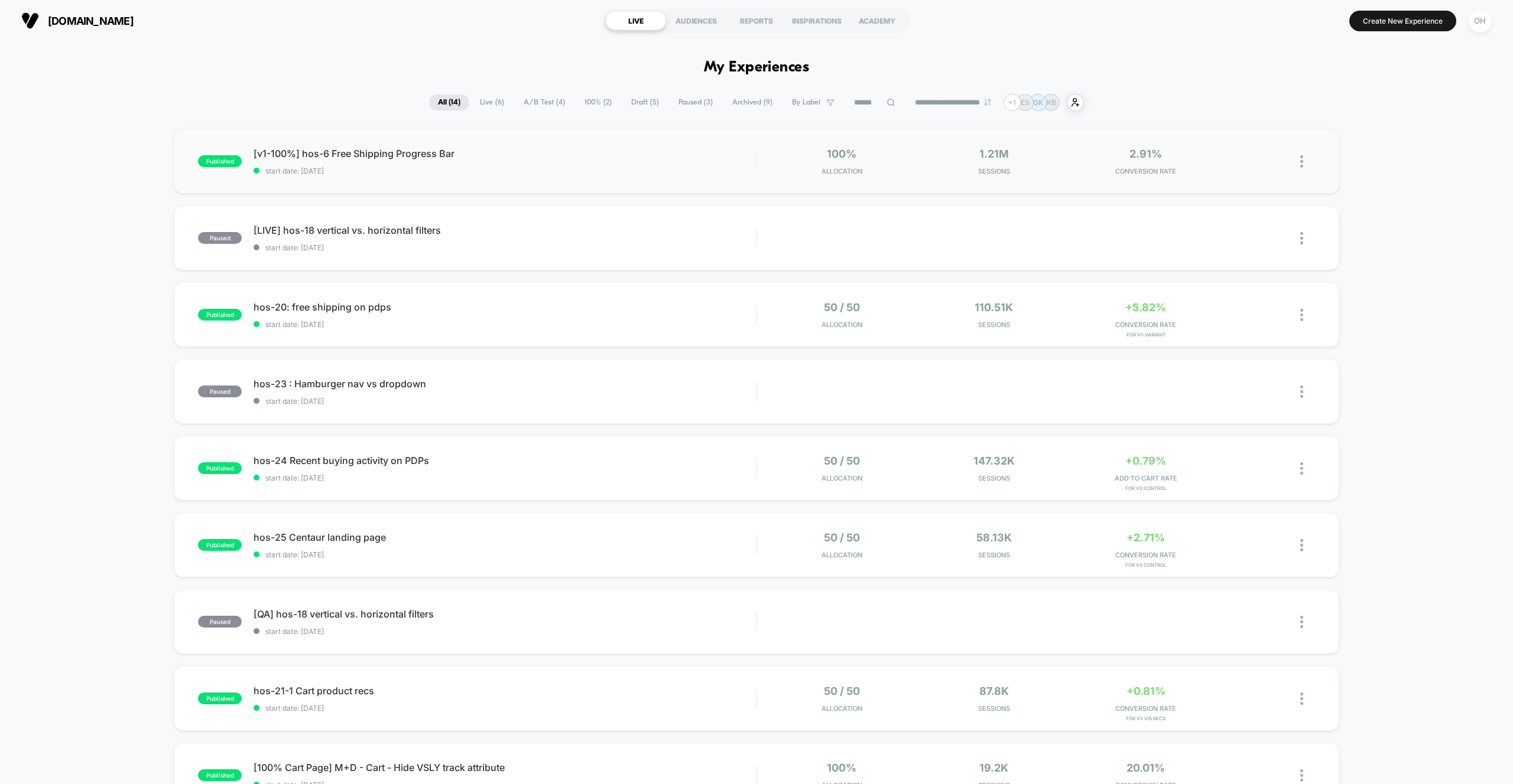
scroll to position [1, 0]
click at [1488, 17] on div "OH" at bounding box center [1480, 21] width 23 height 23
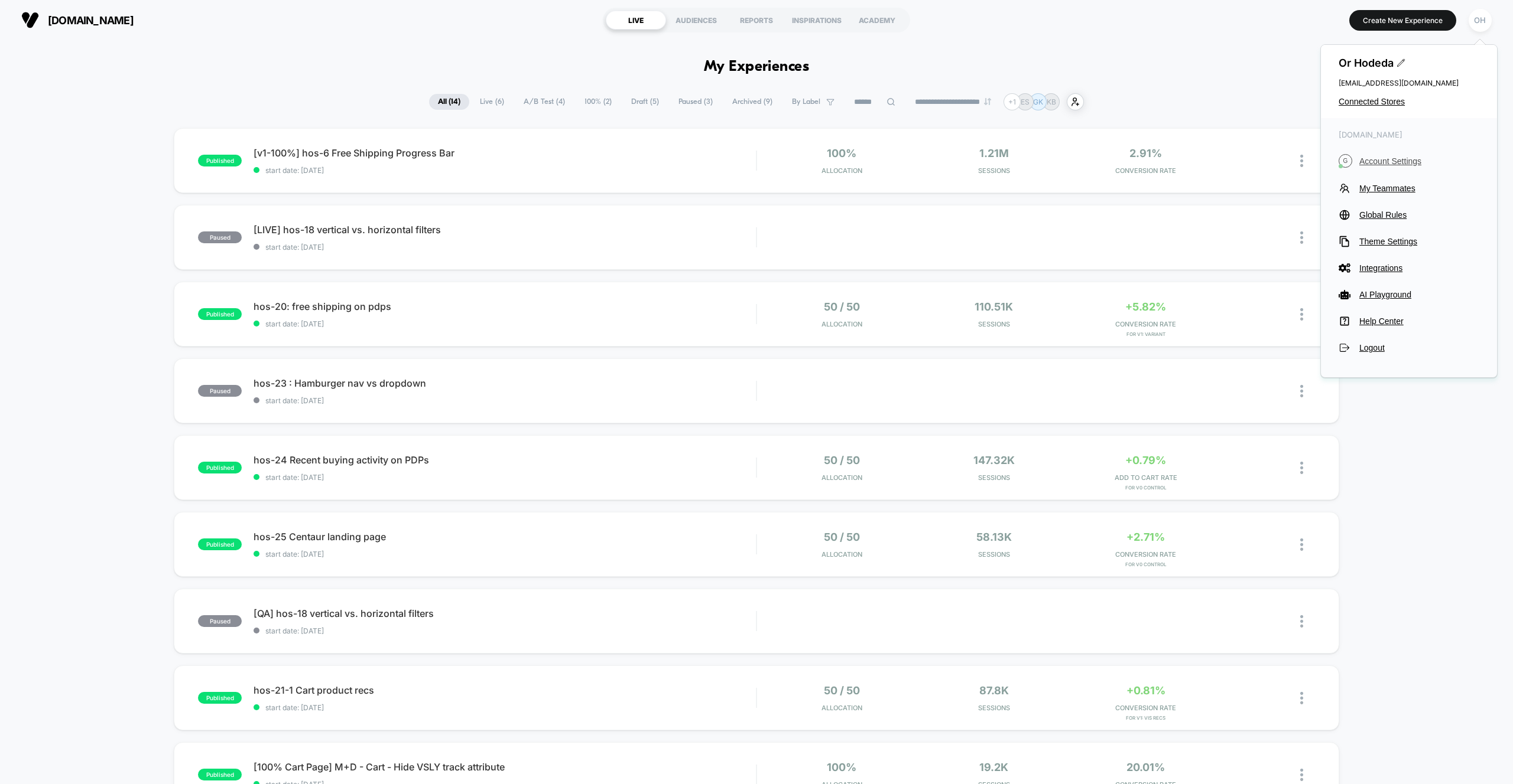
click at [1368, 162] on span "Account Settings" at bounding box center [1419, 161] width 120 height 10
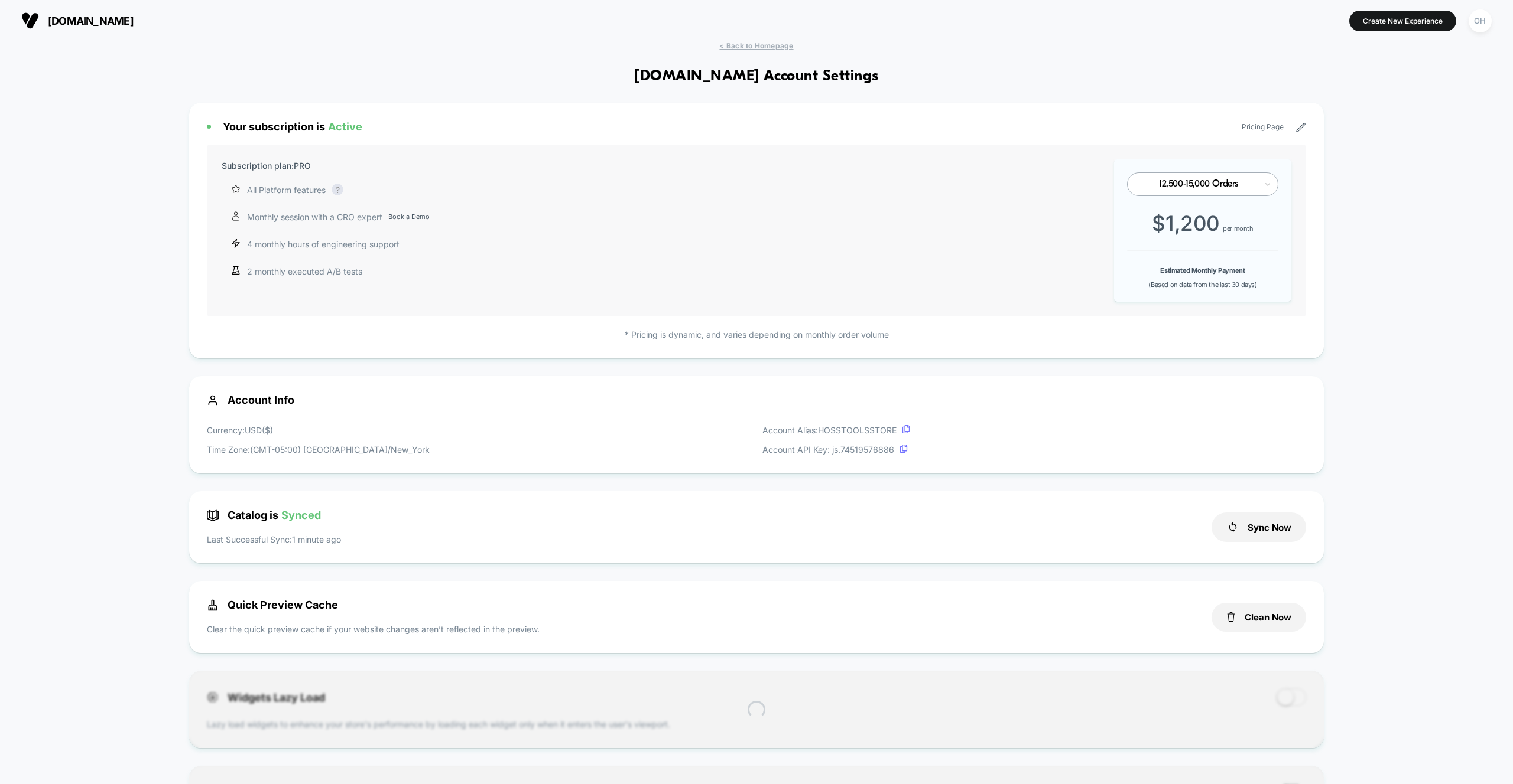
scroll to position [160, 0]
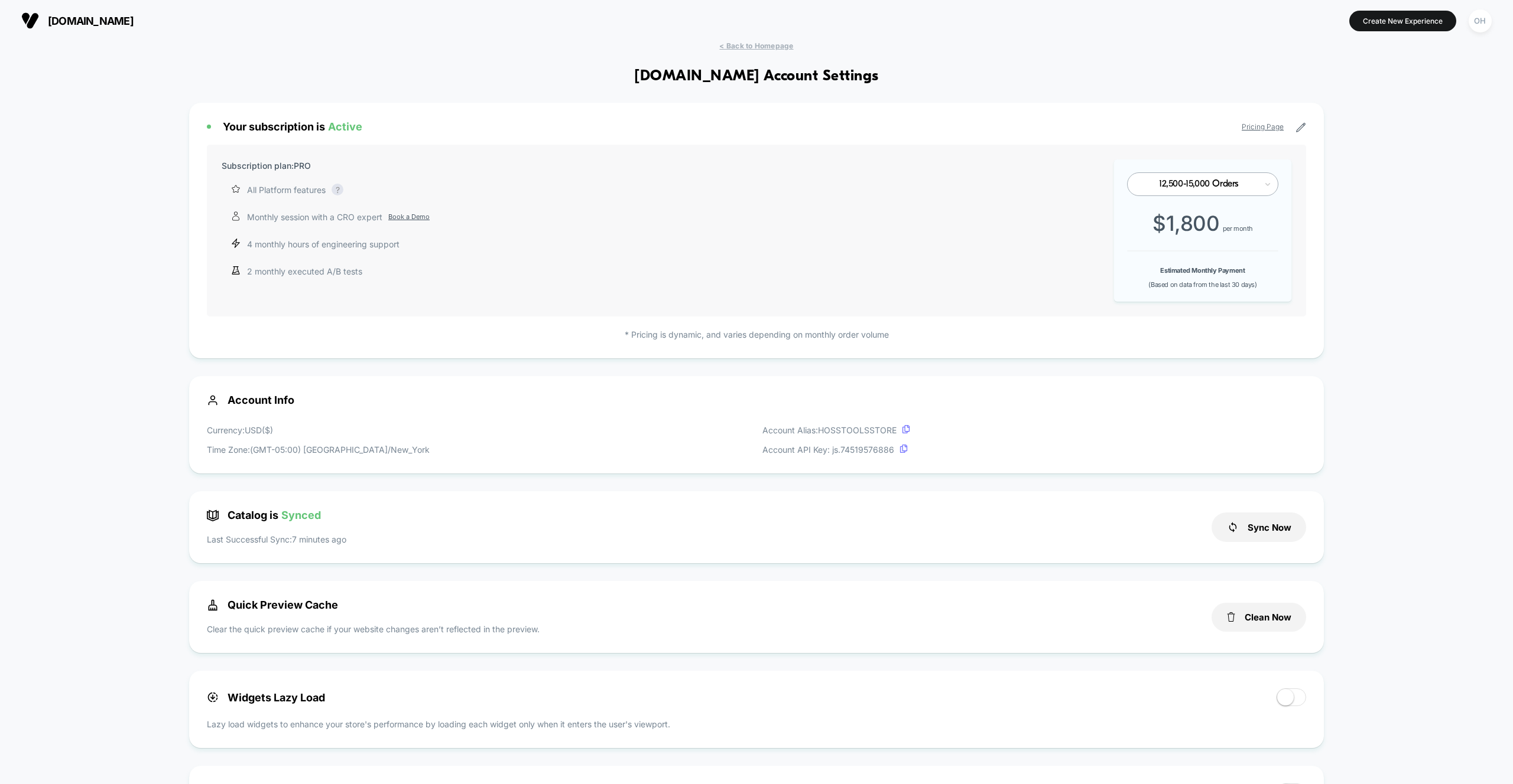
click at [1263, 511] on div "Sync Now" at bounding box center [1258, 527] width 95 height 37
click at [1267, 526] on button "Sync Now" at bounding box center [1258, 527] width 95 height 30
click at [1383, 485] on div "< Back to Homepage growhoss.com Account Settings Your subscription is Active Pr…" at bounding box center [756, 792] width 1513 height 1501
click at [1390, 28] on button "Create New Experience" at bounding box center [1402, 21] width 107 height 21
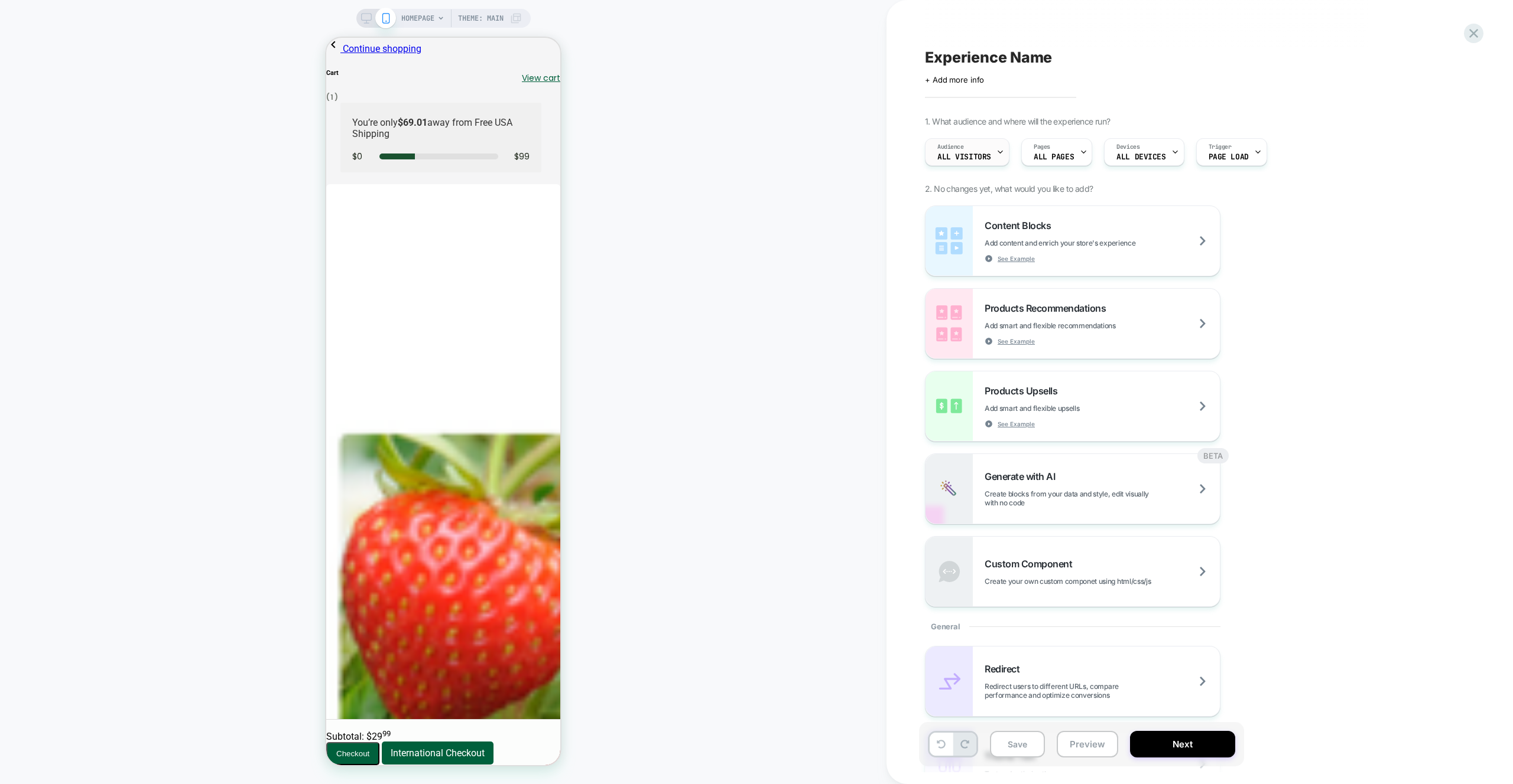
click at [928, 148] on div "Audience All Visitors" at bounding box center [964, 152] width 77 height 26
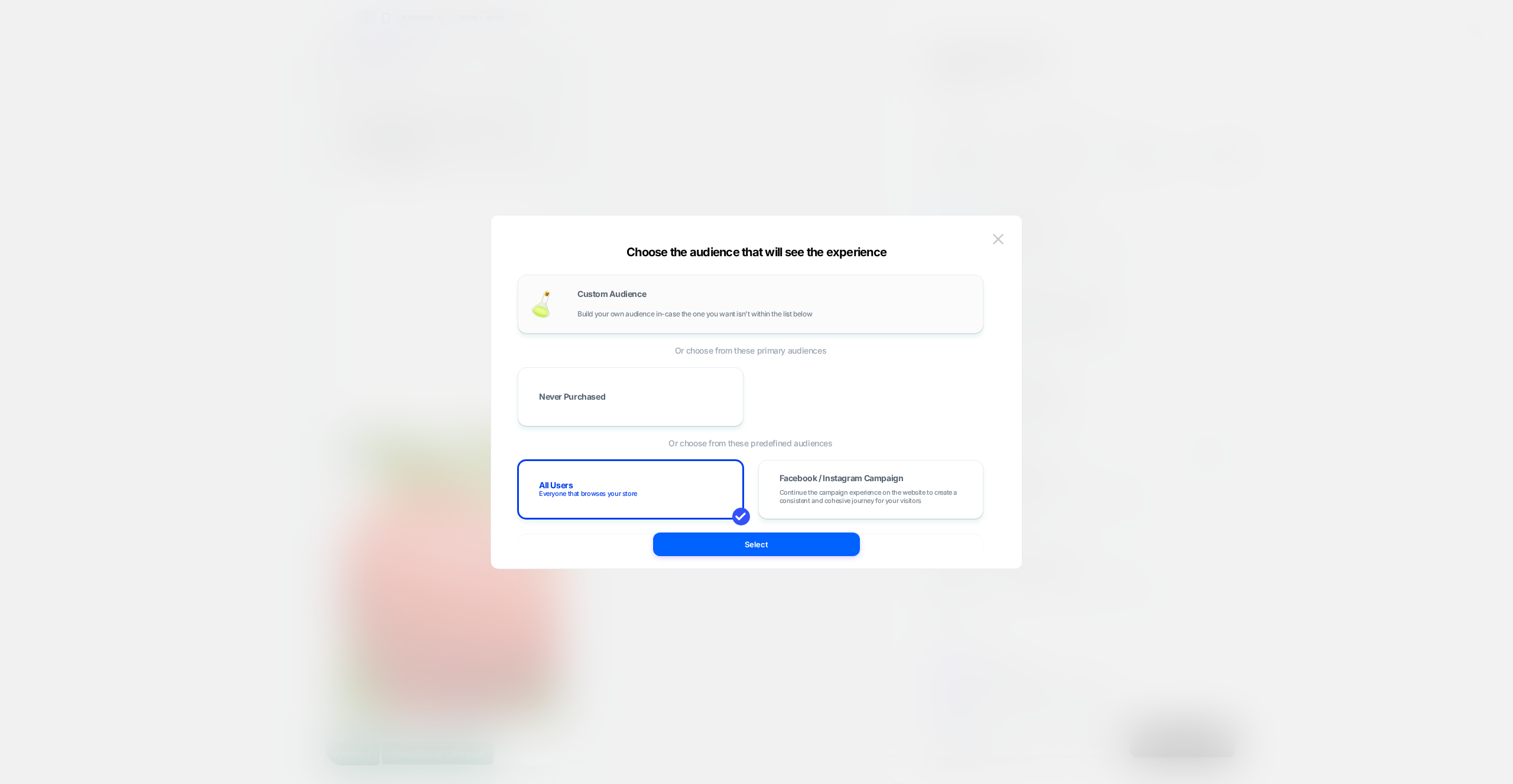
click at [692, 321] on div "Custom Audience Build your own audience in-case the one you want isn't within t…" at bounding box center [750, 304] width 441 height 34
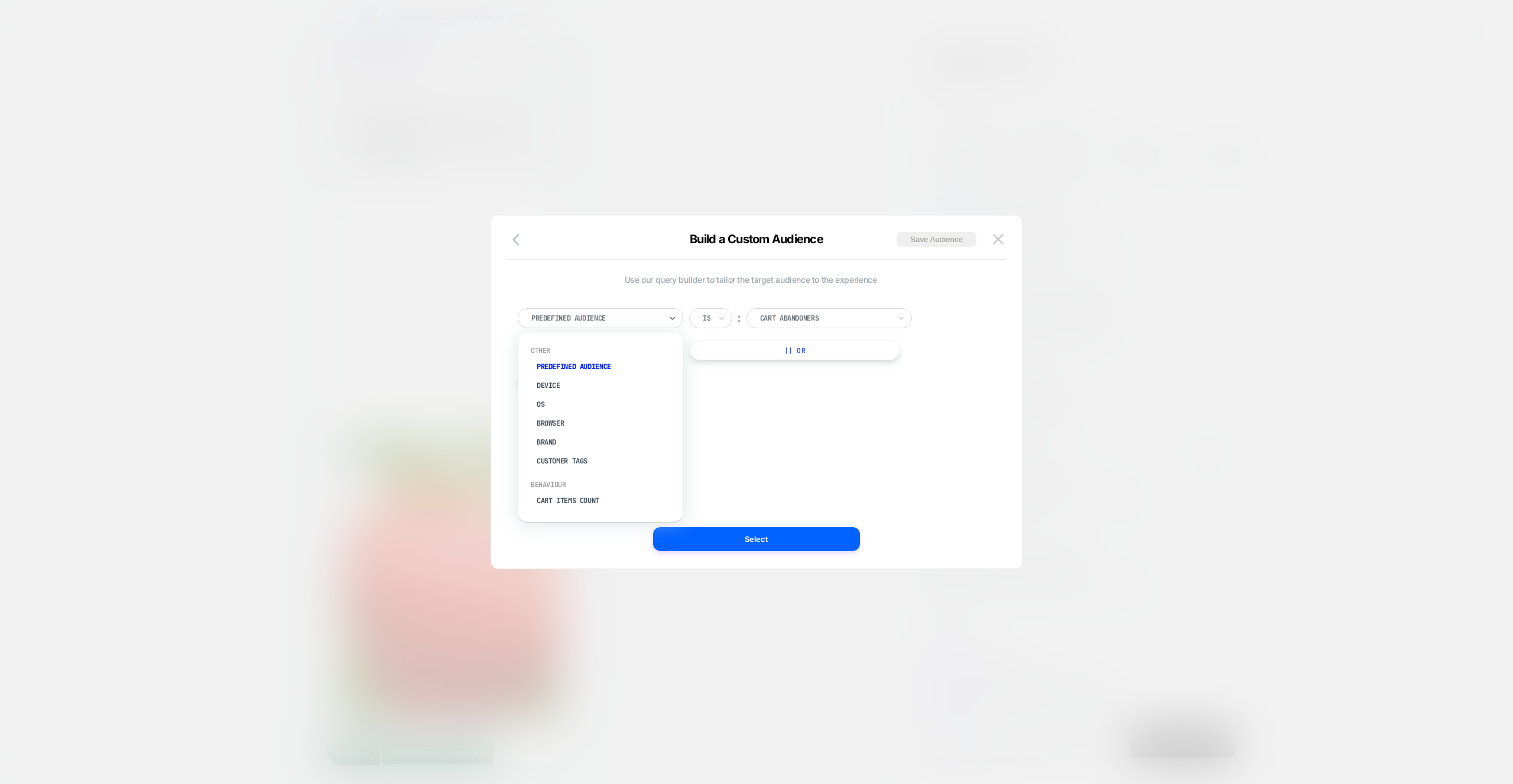
click at [627, 315] on div at bounding box center [596, 318] width 130 height 11
type input "*"
type input "********"
click at [640, 371] on div "Purchased Variants" at bounding box center [606, 366] width 154 height 19
click at [763, 323] on input "text" at bounding box center [762, 318] width 5 height 11
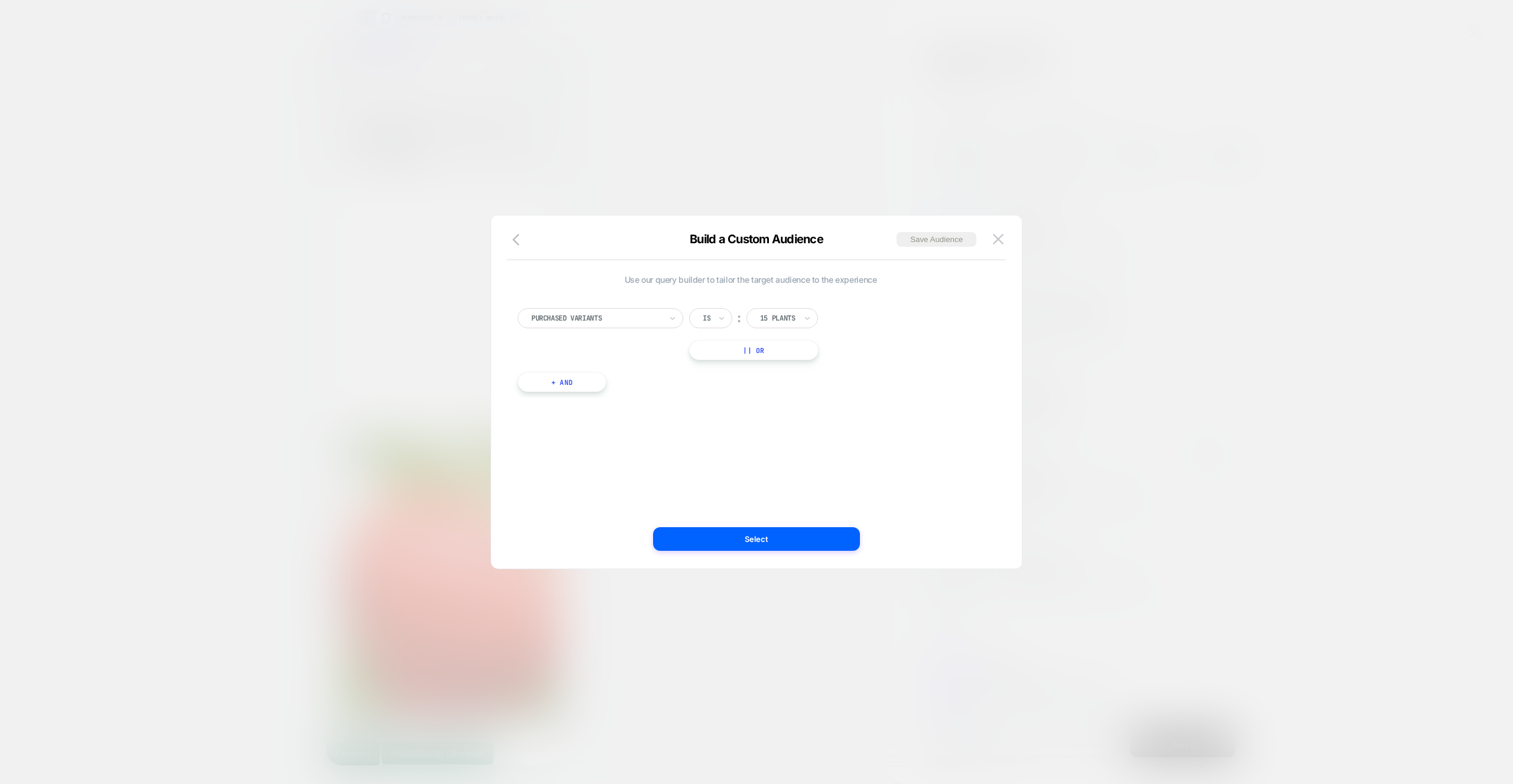
click at [904, 357] on div "Purchased Variants Is ︰ 15 Plants || Or" at bounding box center [750, 334] width 466 height 52
click at [1000, 236] on img at bounding box center [998, 239] width 11 height 10
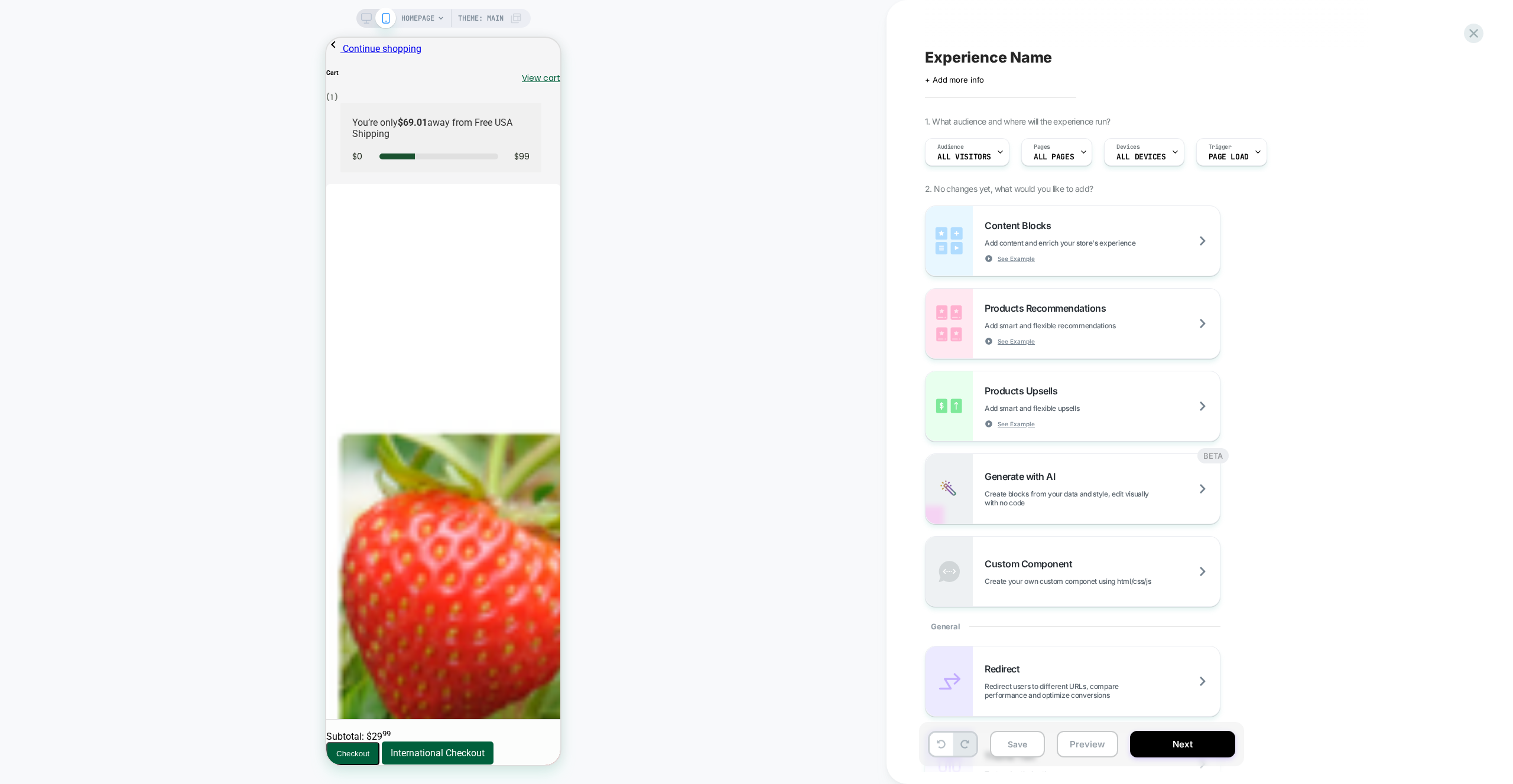
click at [805, 219] on div "HOMEPAGE Theme: MAIN" at bounding box center [443, 392] width 886 height 761
click at [1350, 479] on div "Content Blocks Add content and enrich your store's experience See Example Produ…" at bounding box center [1140, 406] width 431 height 401
click at [1285, 408] on div "Content Blocks Add content and enrich your store's experience See Example Produ…" at bounding box center [1140, 406] width 431 height 401
click at [1267, 423] on div "Content Blocks Add content and enrich your store's experience See Example Produ…" at bounding box center [1140, 406] width 431 height 401
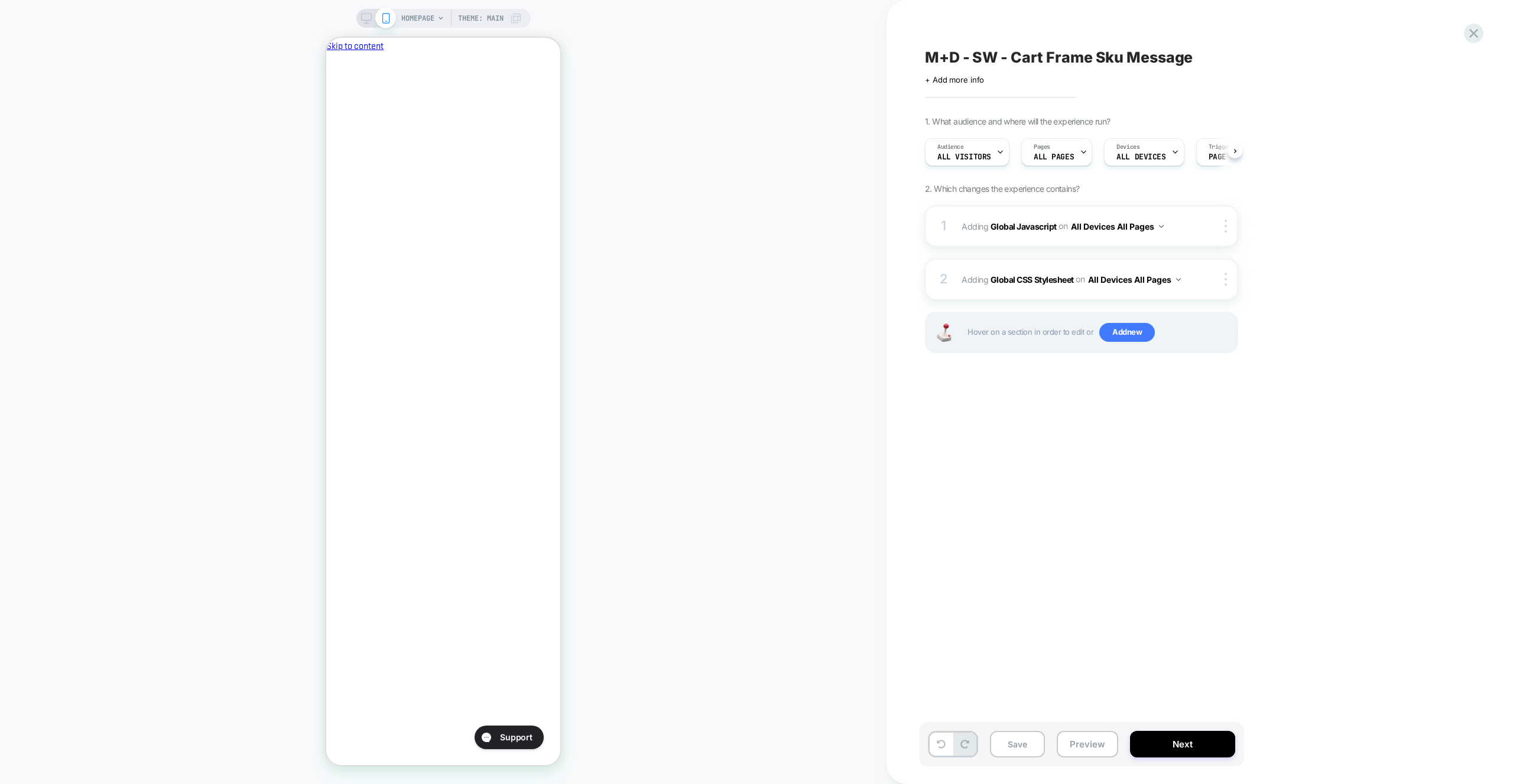
scroll to position [0, 1]
click at [1176, 215] on div "1 Adding Global Javascript on All Devices All Pages Add Before Add After Target…" at bounding box center [1081, 226] width 313 height 41
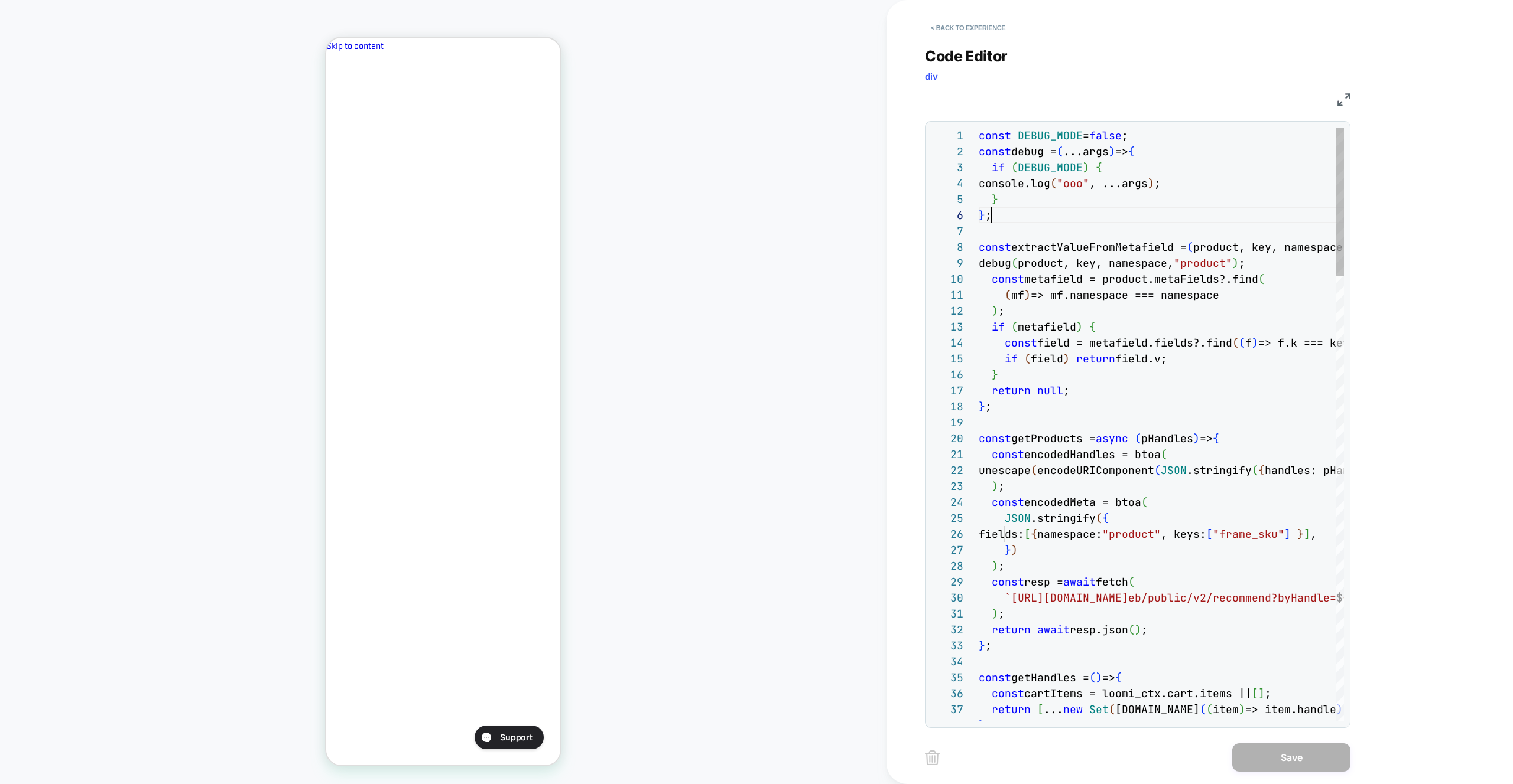
scroll to position [80, 13]
type textarea "**********"
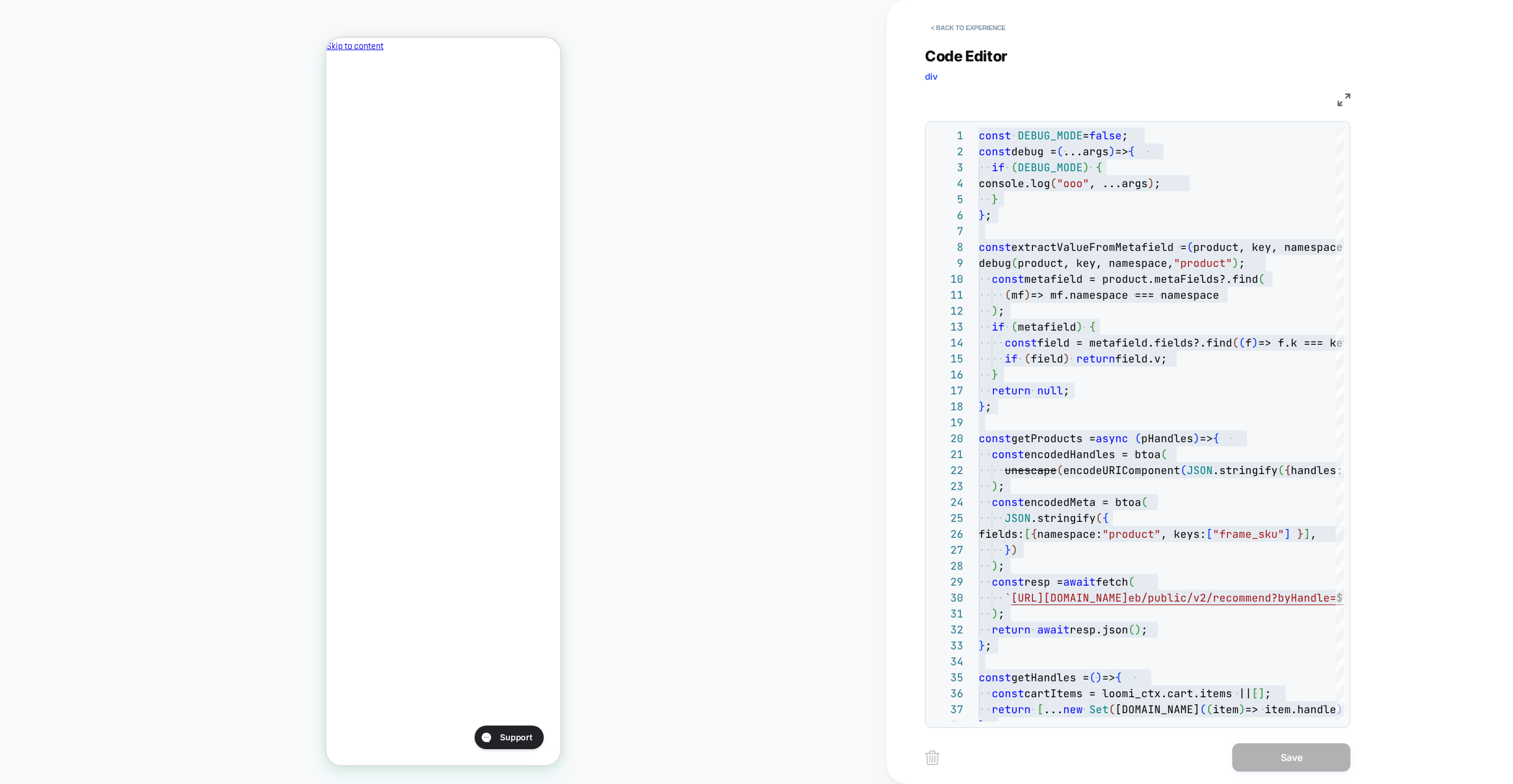
scroll to position [0, 203]
click at [987, 23] on button "< Back to experience" at bounding box center [968, 27] width 86 height 19
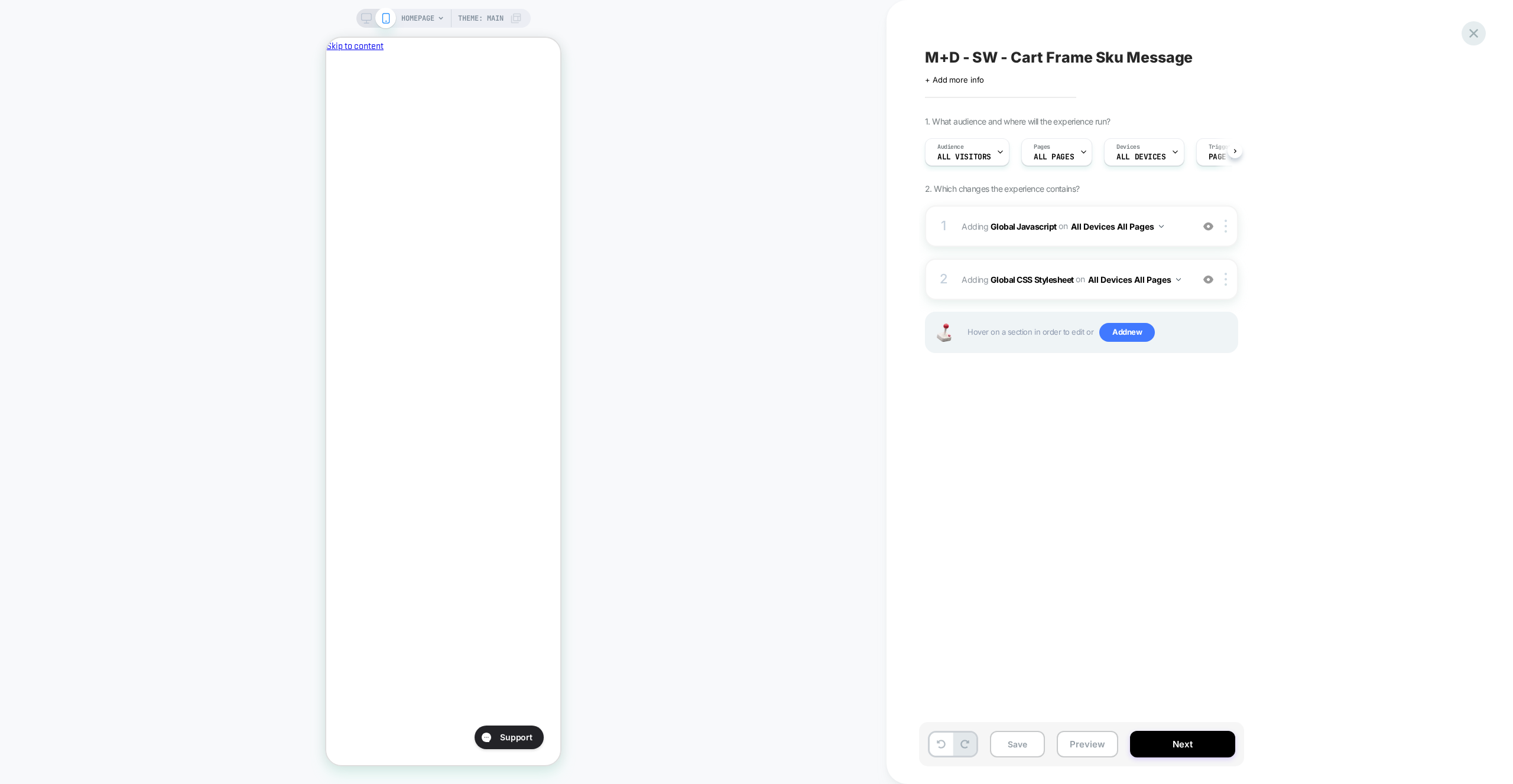
click at [1462, 33] on div at bounding box center [1474, 33] width 24 height 24
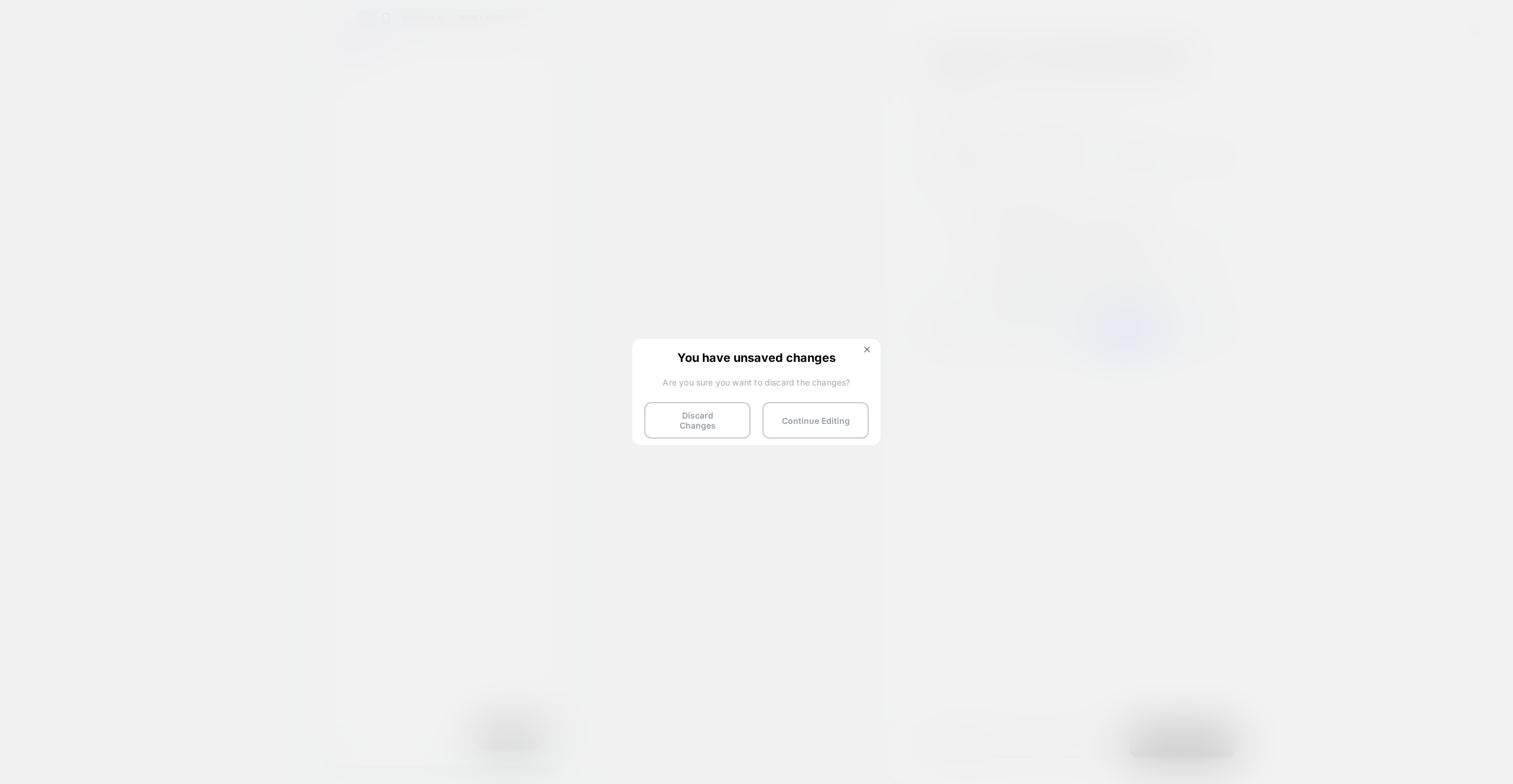
drag, startPoint x: 694, startPoint y: 393, endPoint x: 684, endPoint y: 393, distance: 10.0
click at [694, 393] on div "You have unsaved changes Are you sure you want to discard the changes? Discard …" at bounding box center [756, 391] width 248 height 105
click at [650, 430] on button "Discard Changes" at bounding box center [697, 420] width 106 height 37
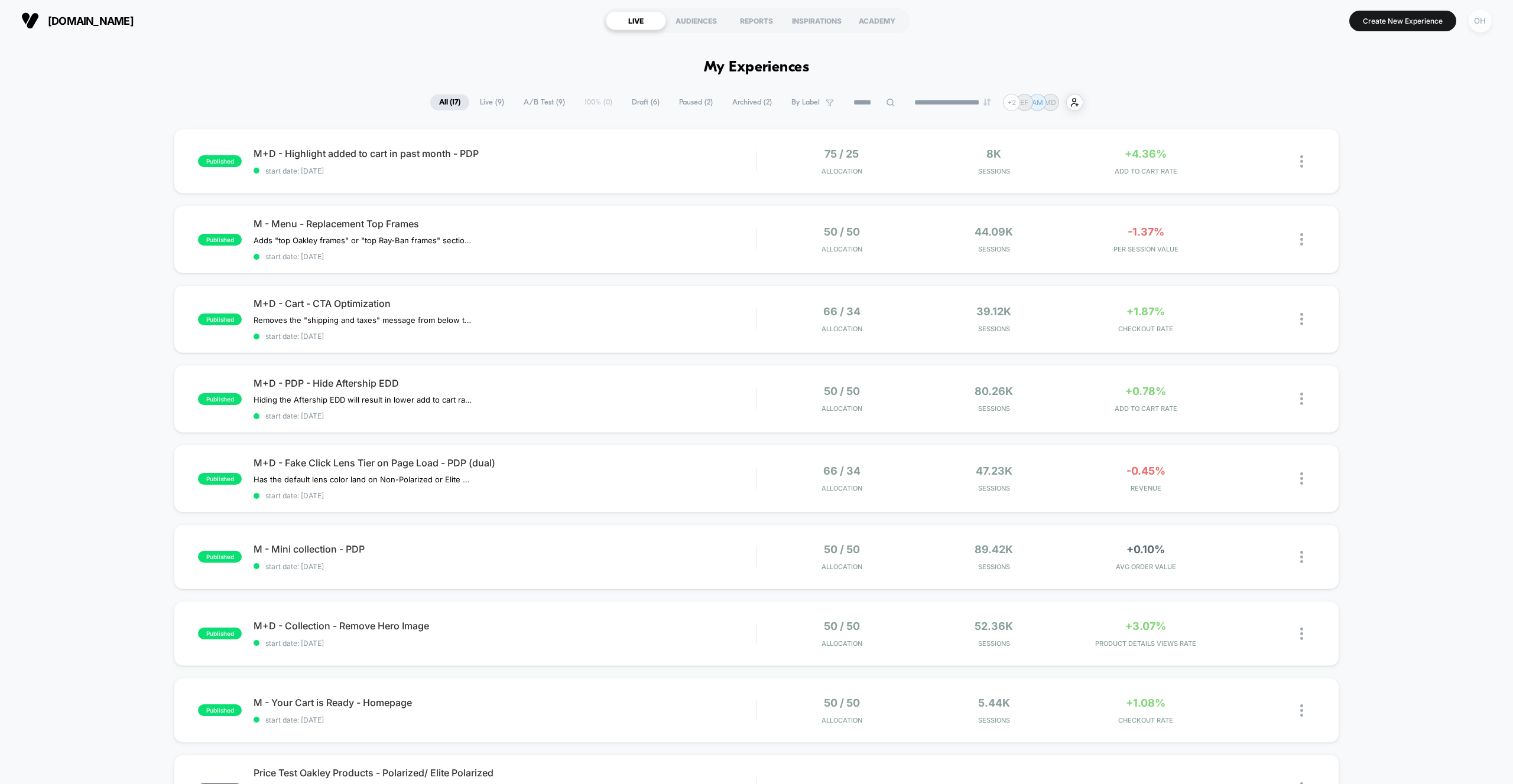
click at [1472, 26] on div "OH" at bounding box center [1480, 21] width 23 height 23
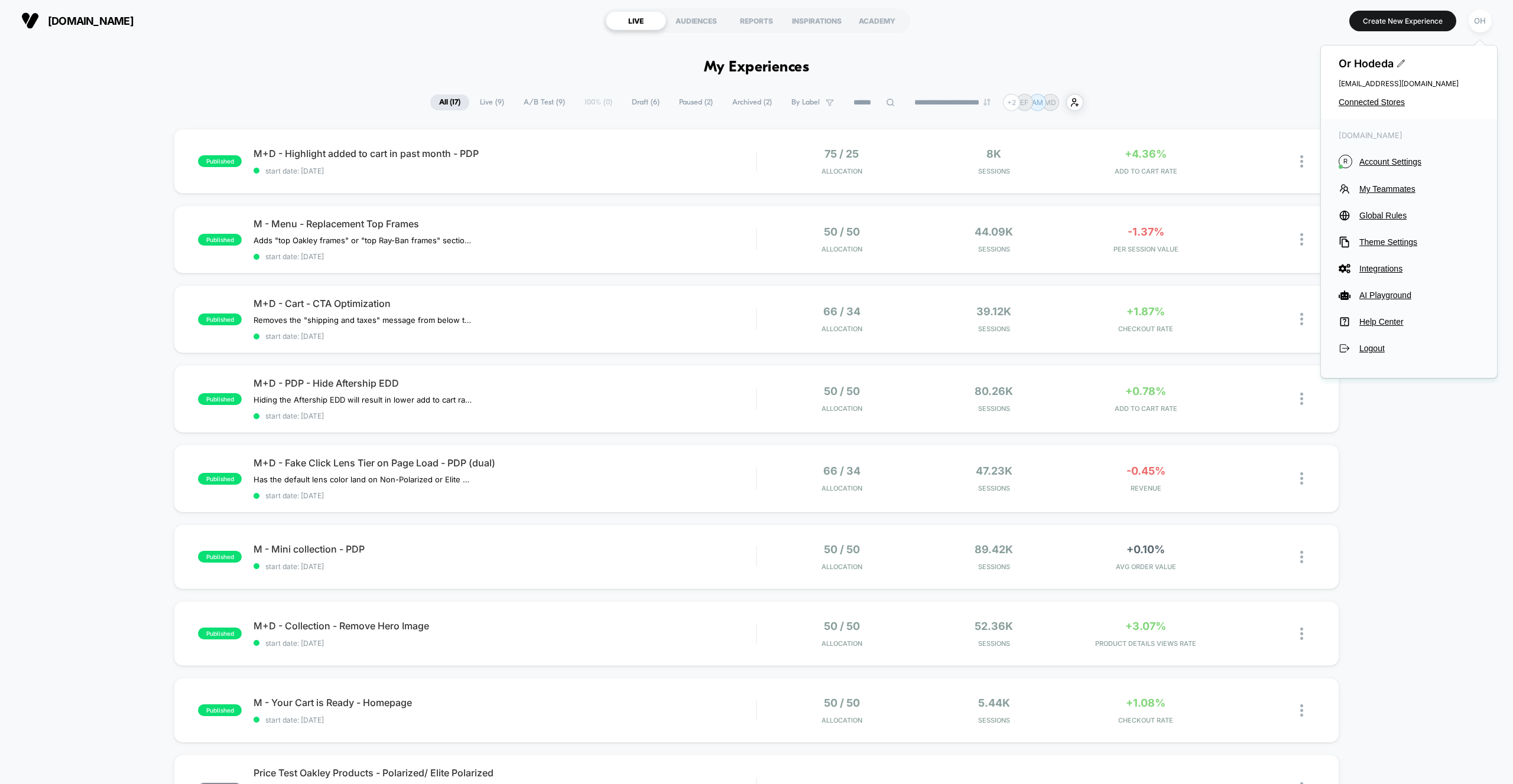
click at [1394, 95] on div "Or Hodeda [EMAIL_ADDRESS][DOMAIN_NAME] Connected Stores" at bounding box center [1409, 82] width 176 height 73
click at [1393, 97] on span "Connected Stores" at bounding box center [1409, 102] width 141 height 10
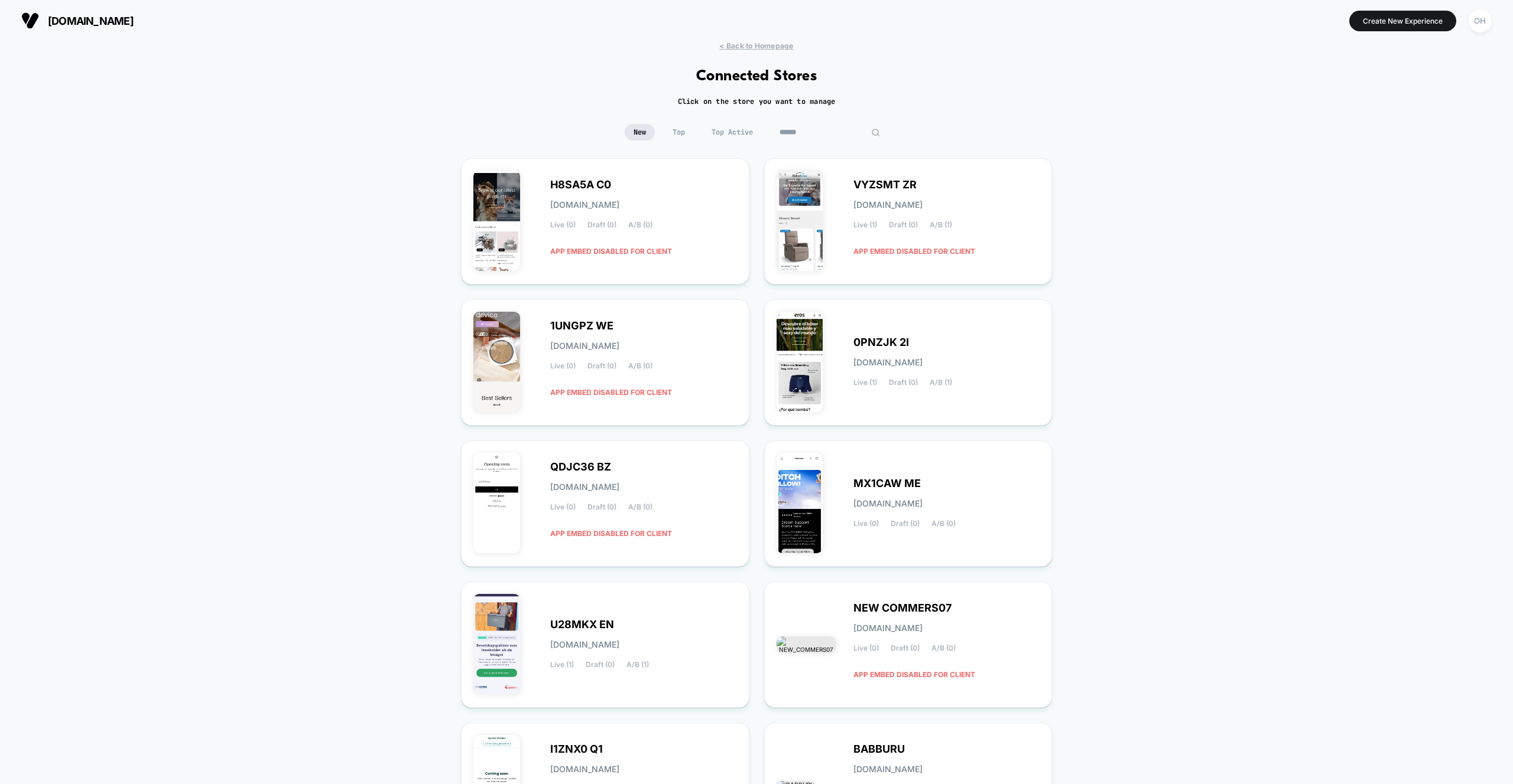
click at [822, 127] on input at bounding box center [830, 132] width 118 height 17
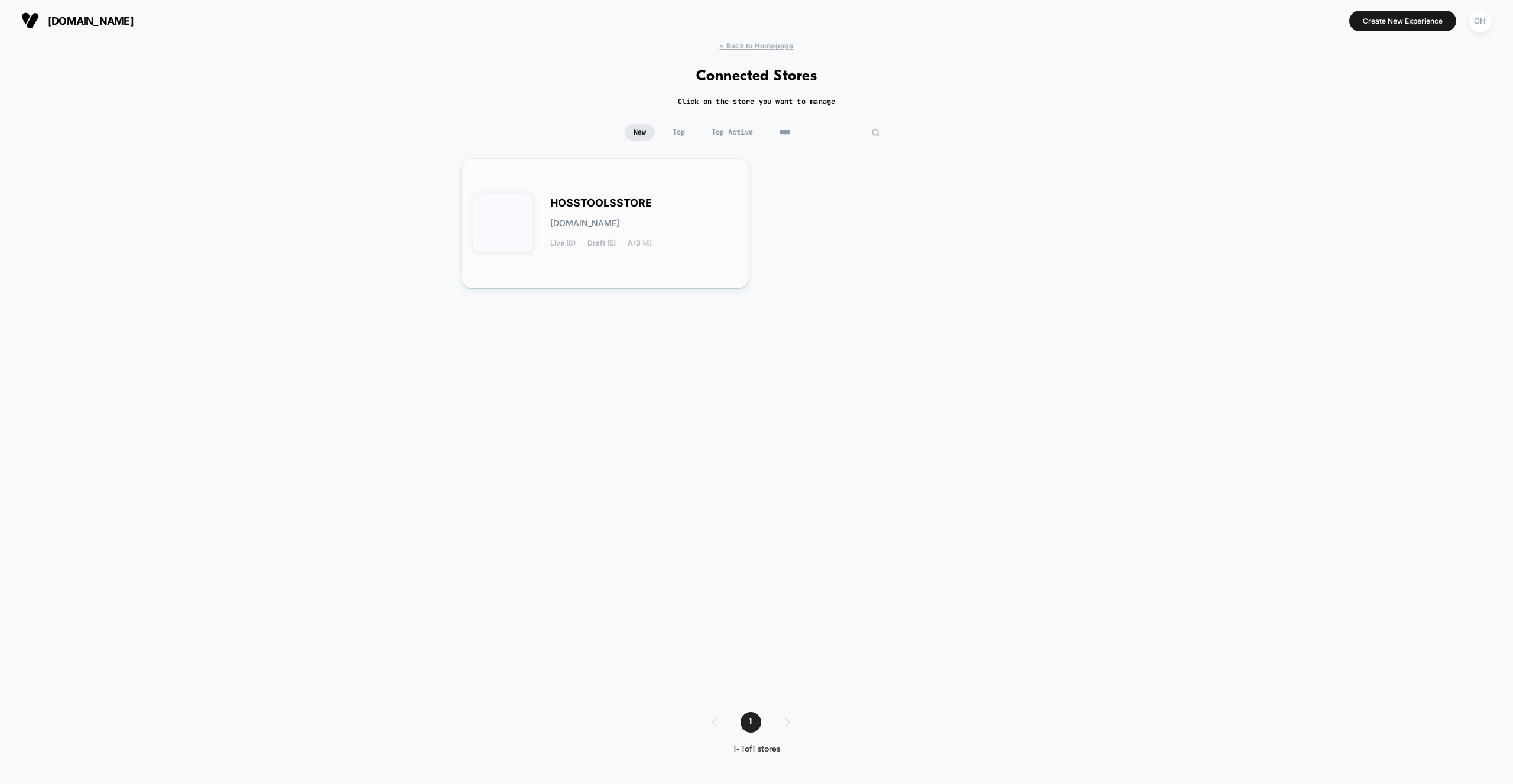
type input "****"
click at [619, 224] on span "[DOMAIN_NAME]" at bounding box center [584, 223] width 69 height 8
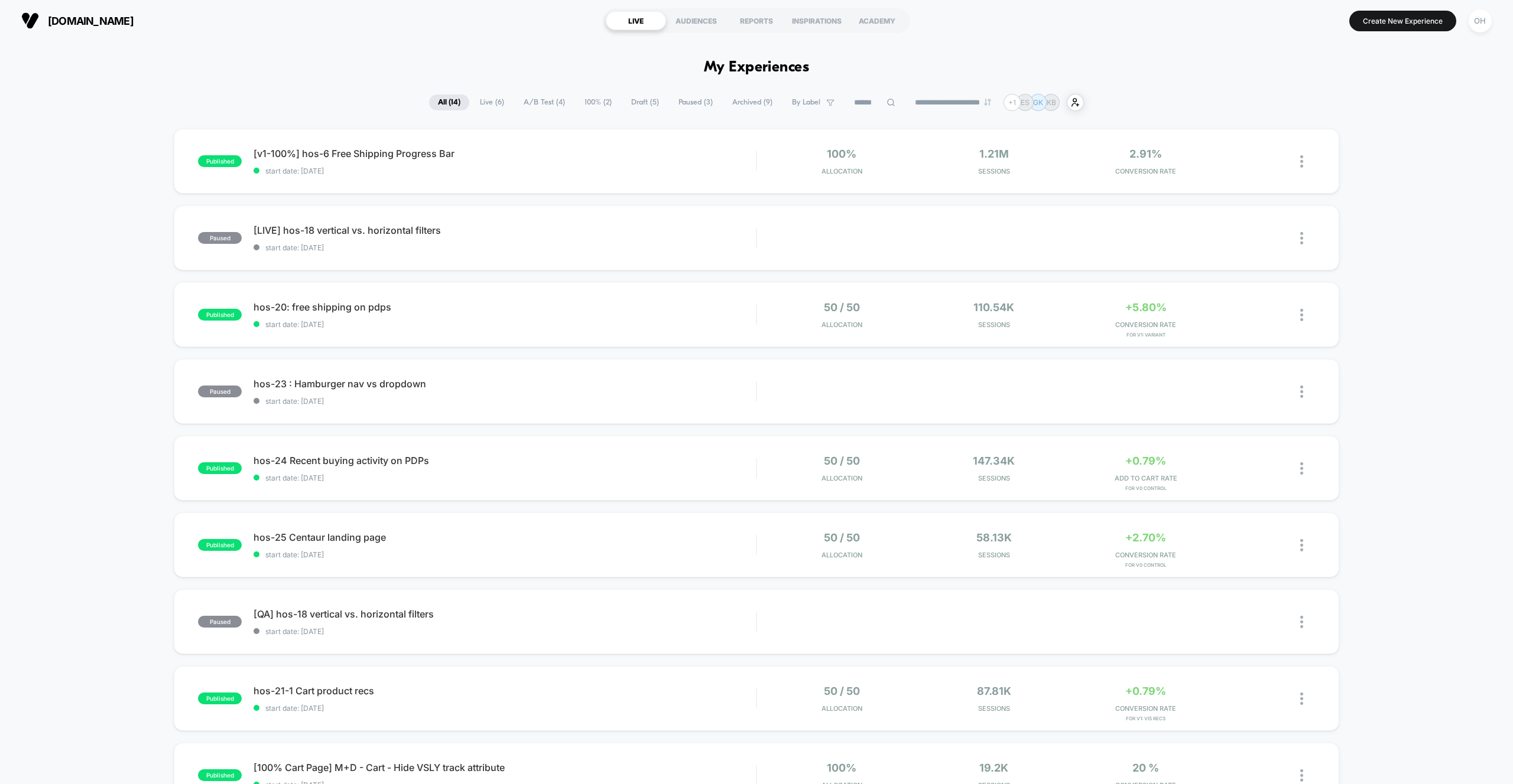
click at [1167, 33] on section "Create New Experience [GEOGRAPHIC_DATA]" at bounding box center [1252, 21] width 487 height 30
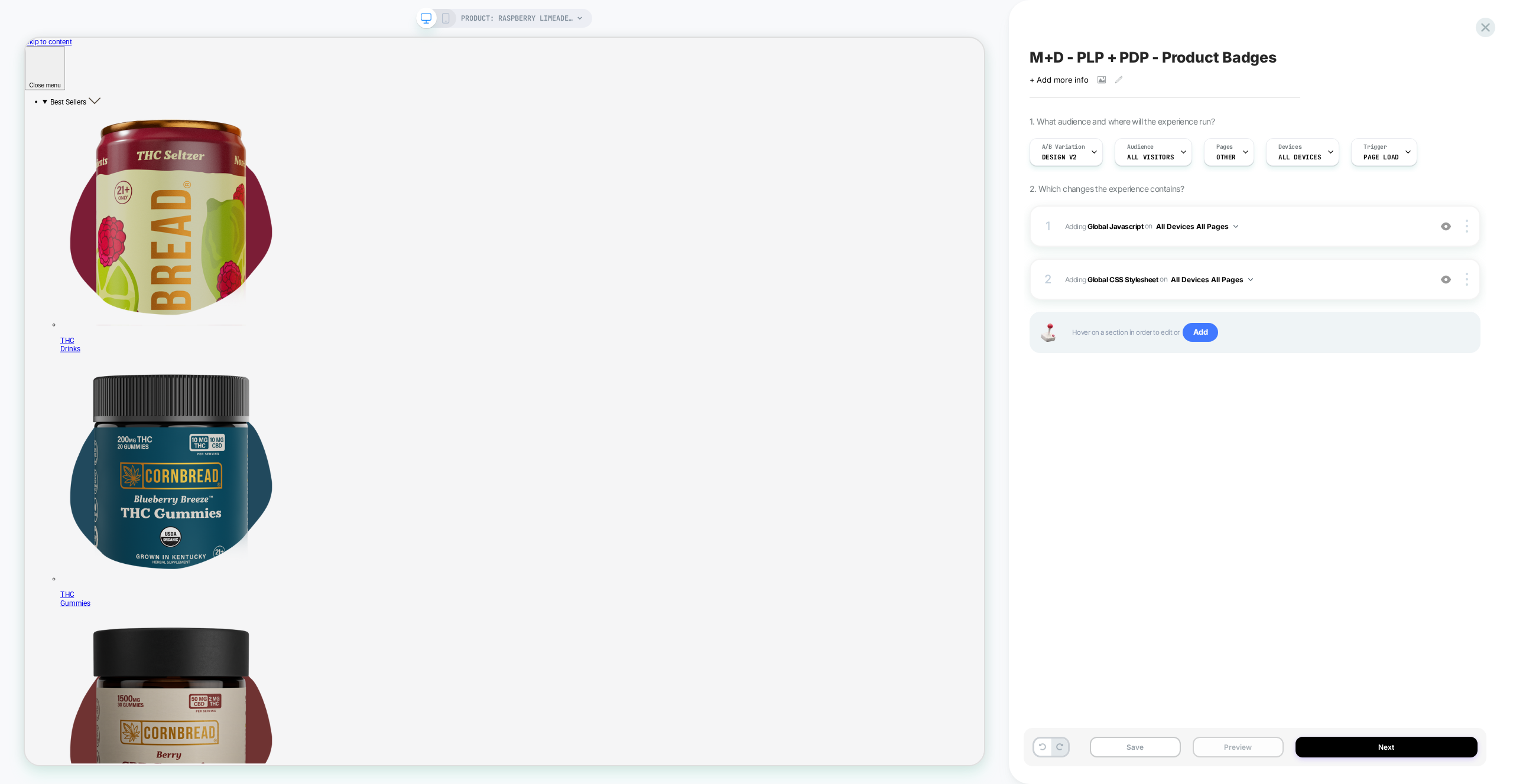
click at [1259, 743] on button "Preview" at bounding box center [1238, 747] width 91 height 21
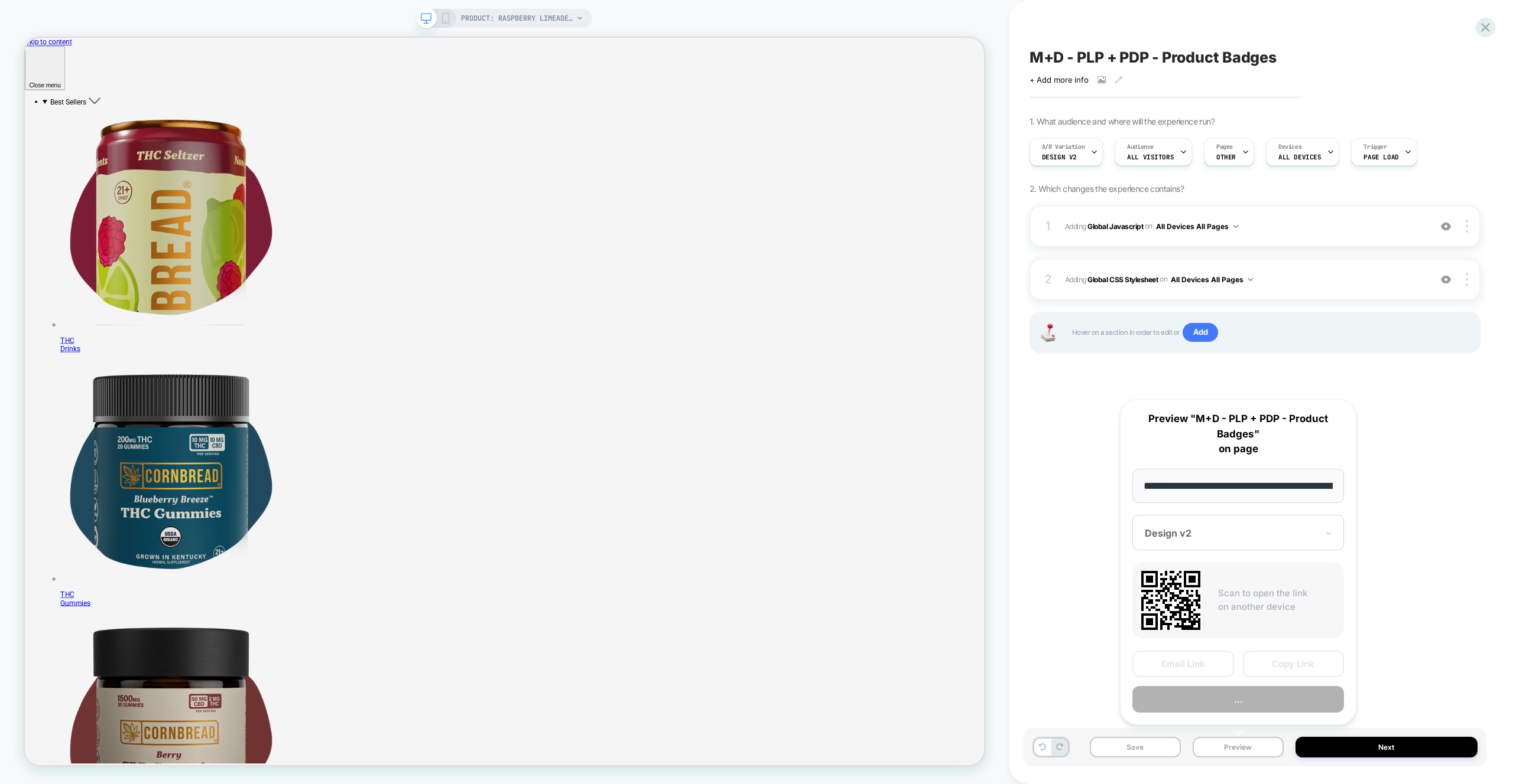
scroll to position [0, 232]
click at [1273, 659] on button "Copy Link" at bounding box center [1294, 664] width 102 height 26
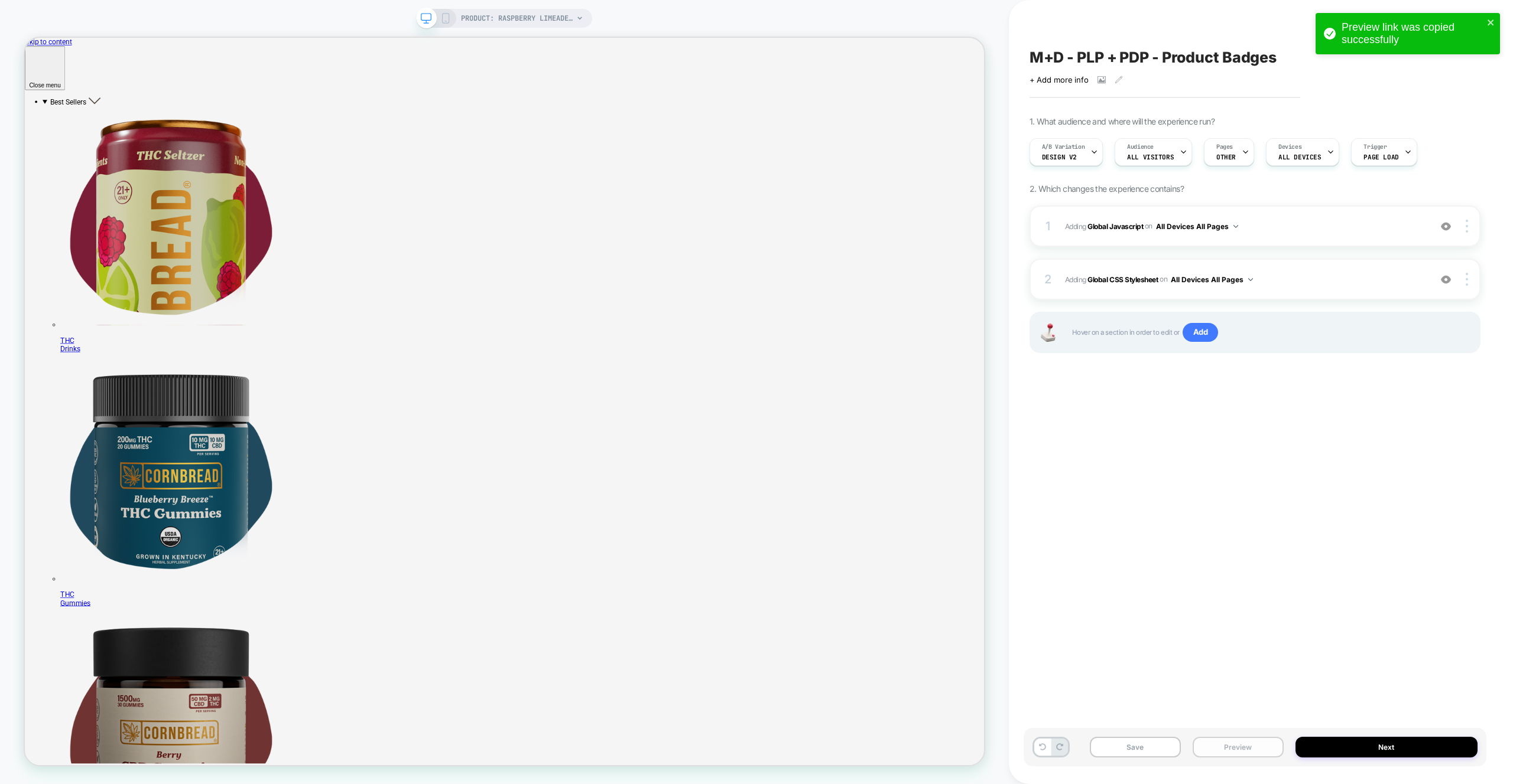
click at [1217, 737] on button "Preview" at bounding box center [1238, 747] width 91 height 21
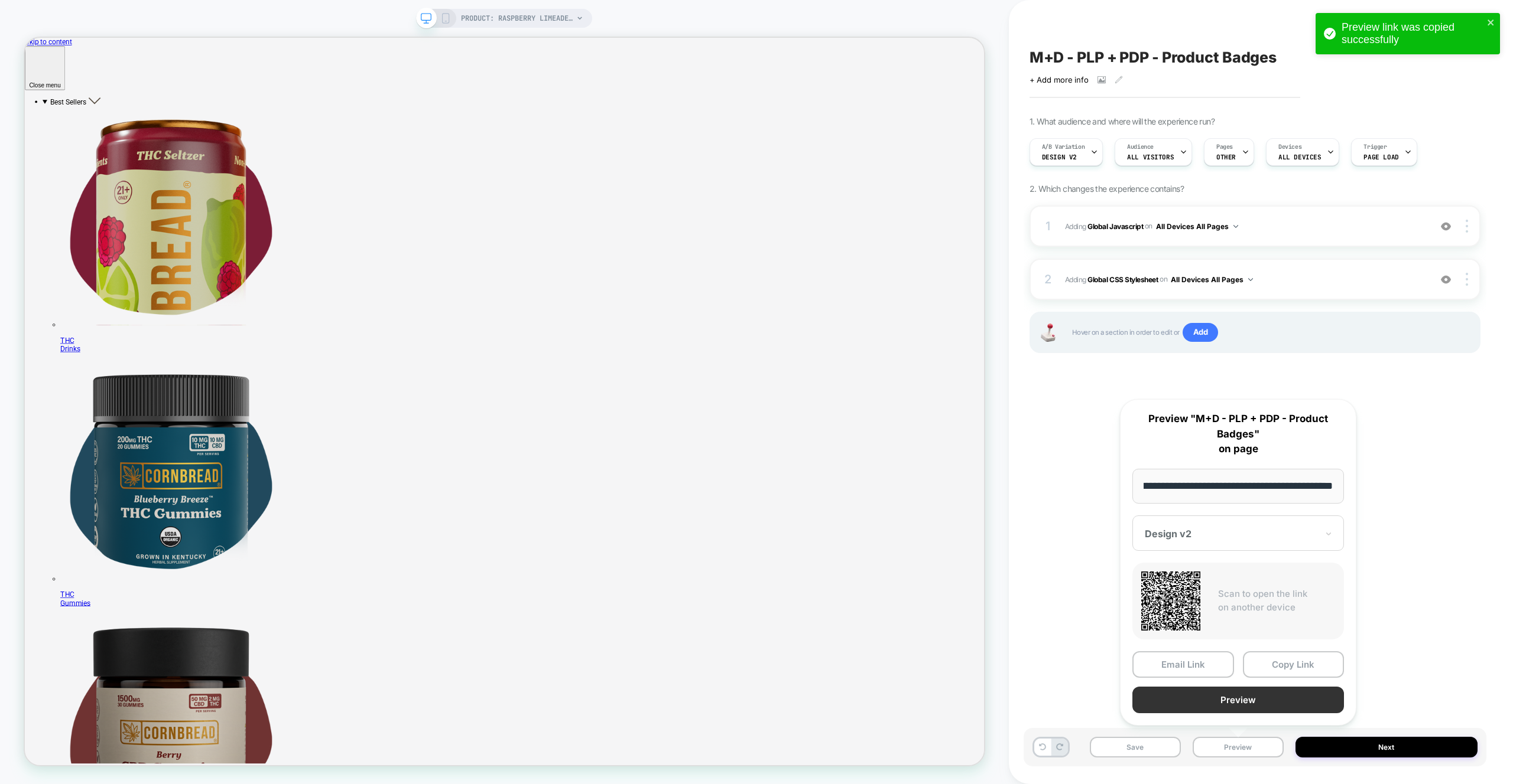
click at [1215, 709] on button "Preview" at bounding box center [1238, 700] width 212 height 26
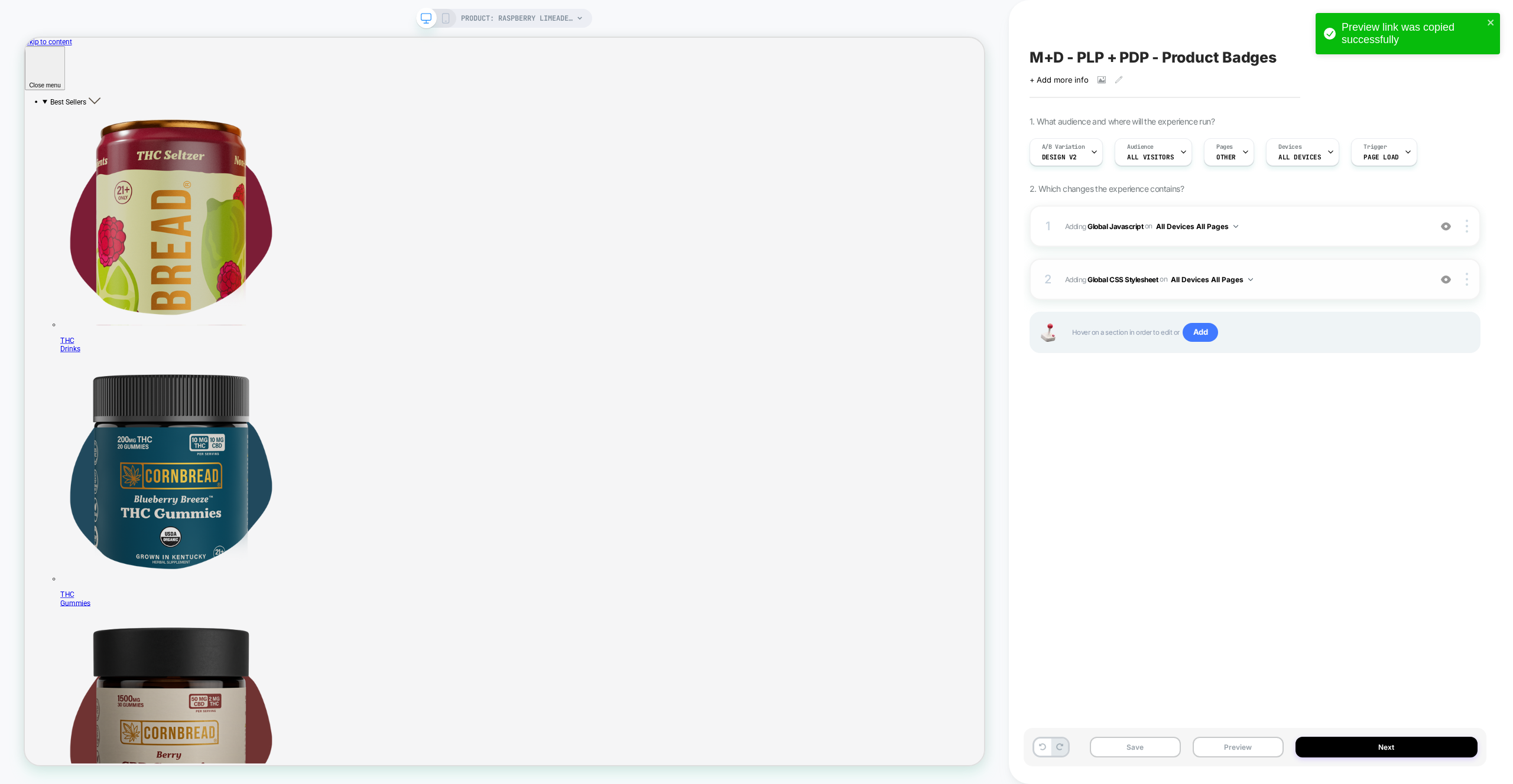
click at [1308, 294] on div "2 Adding Global CSS Stylesheet on All Devices All Pages Add Before Add After Ta…" at bounding box center [1254, 279] width 451 height 41
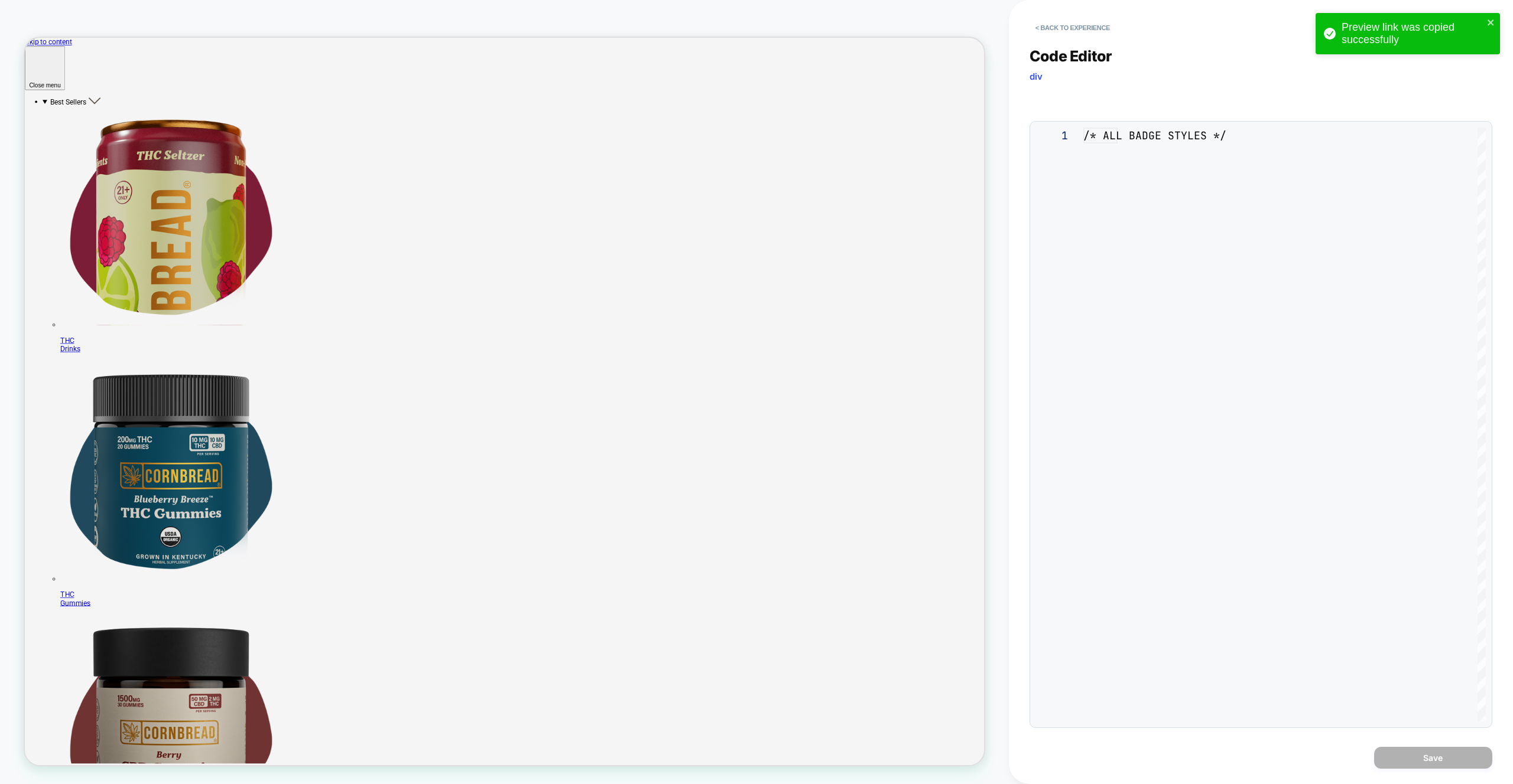
scroll to position [160, 0]
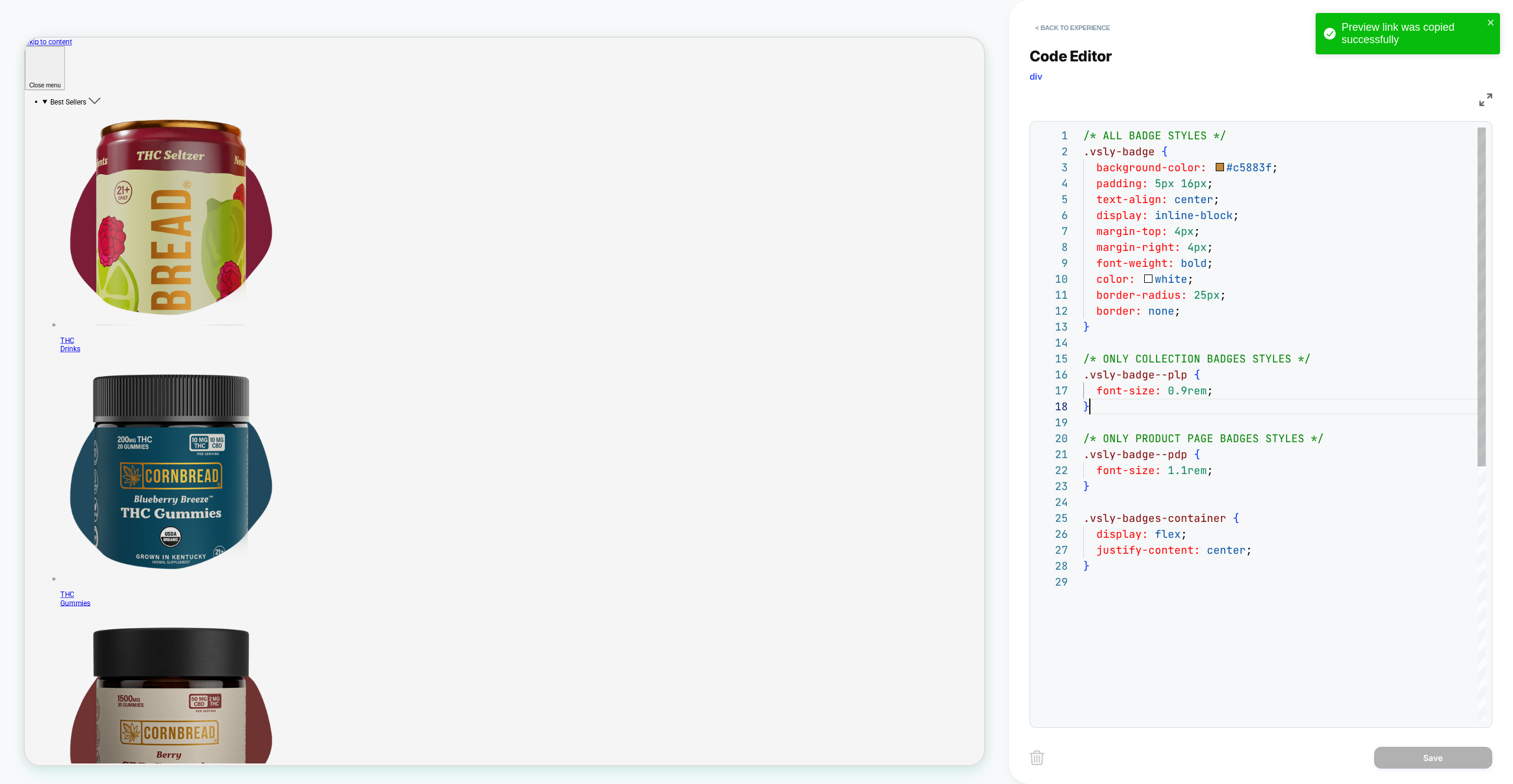
click at [1223, 399] on div "/* ALL BADGE STYLES */ .vsly-badge { background-color: #c5883f ; padding: 5px 1…" at bounding box center [1284, 648] width 402 height 1041
click at [1223, 393] on div "/* ALL BADGE STYLES */ .vsly-badge { background-color: #c5883f ; padding: 5px 1…" at bounding box center [1284, 648] width 402 height 1041
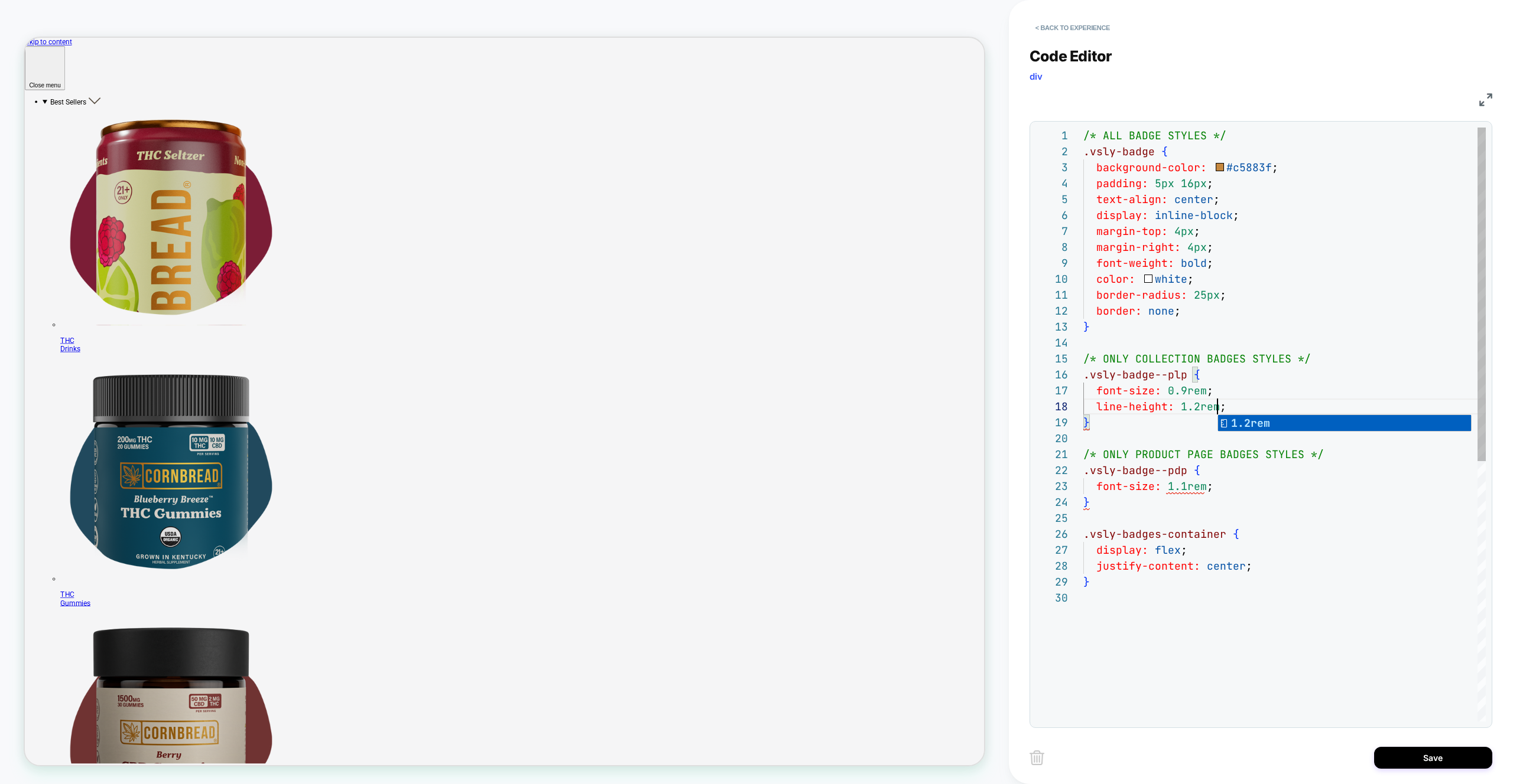
scroll to position [112, 134]
type textarea "**********"
click at [1448, 767] on button "Save" at bounding box center [1433, 758] width 118 height 22
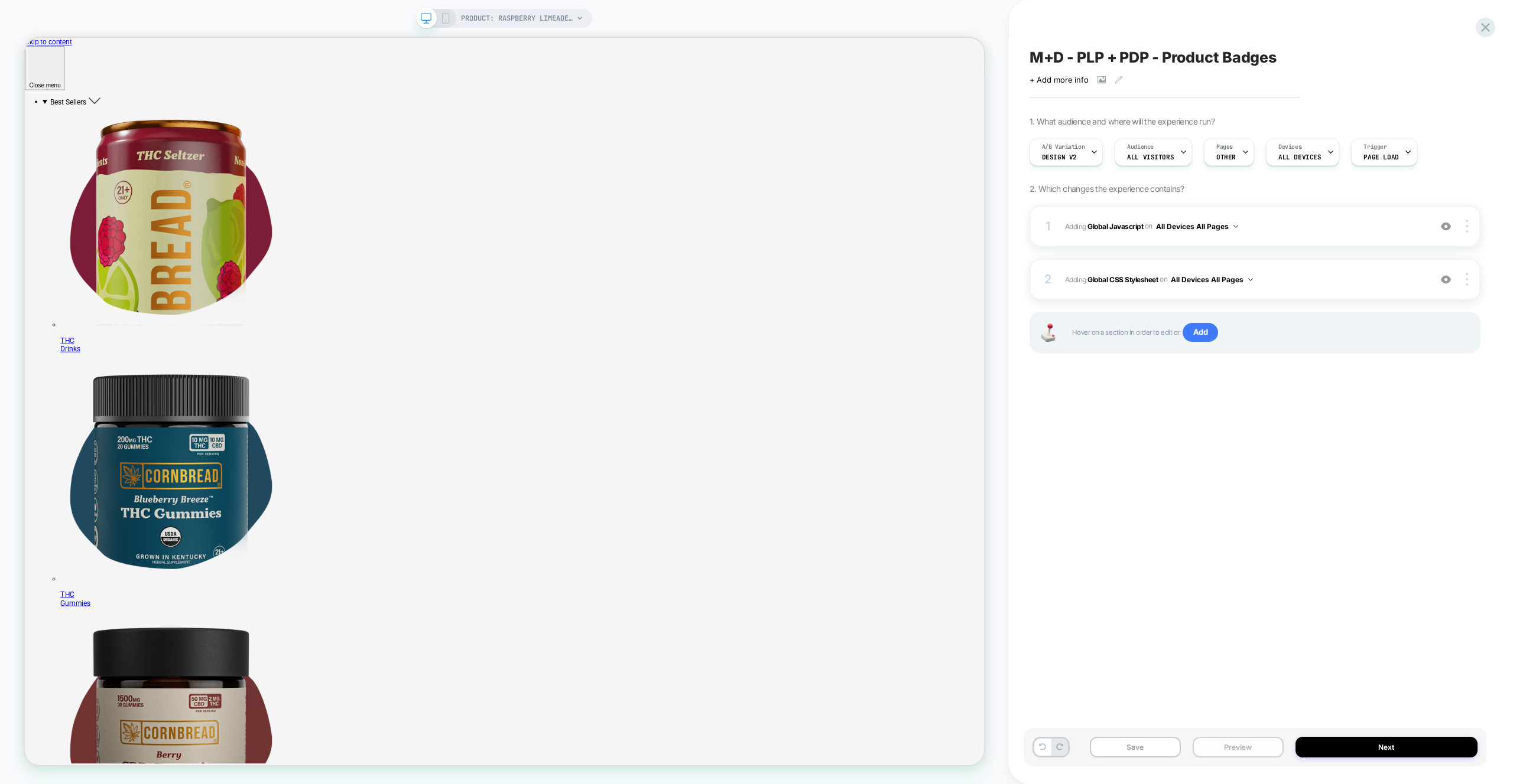
click at [1264, 743] on button "Preview" at bounding box center [1238, 747] width 91 height 21
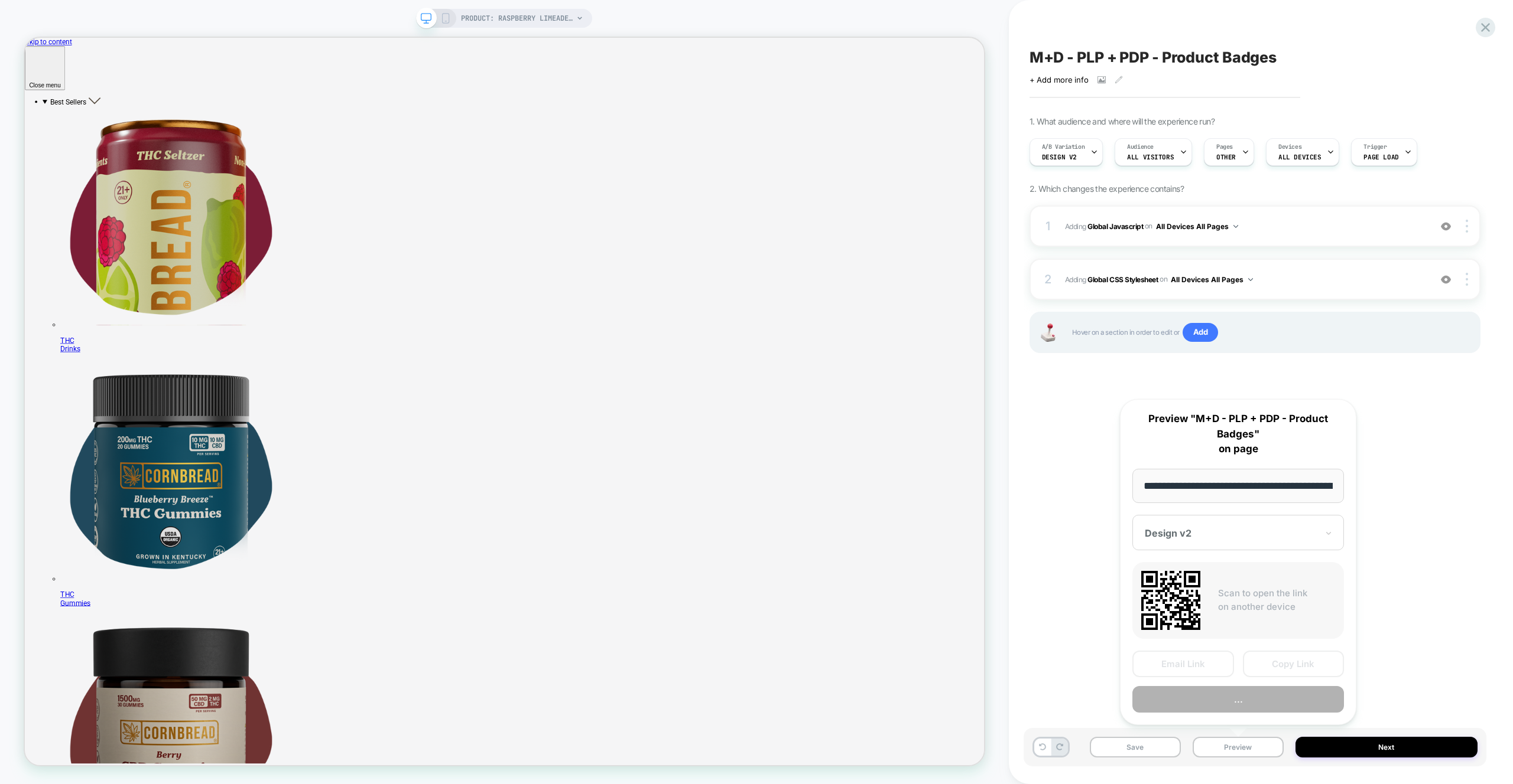
scroll to position [0, 232]
click at [1250, 697] on button "Preview" at bounding box center [1238, 700] width 212 height 26
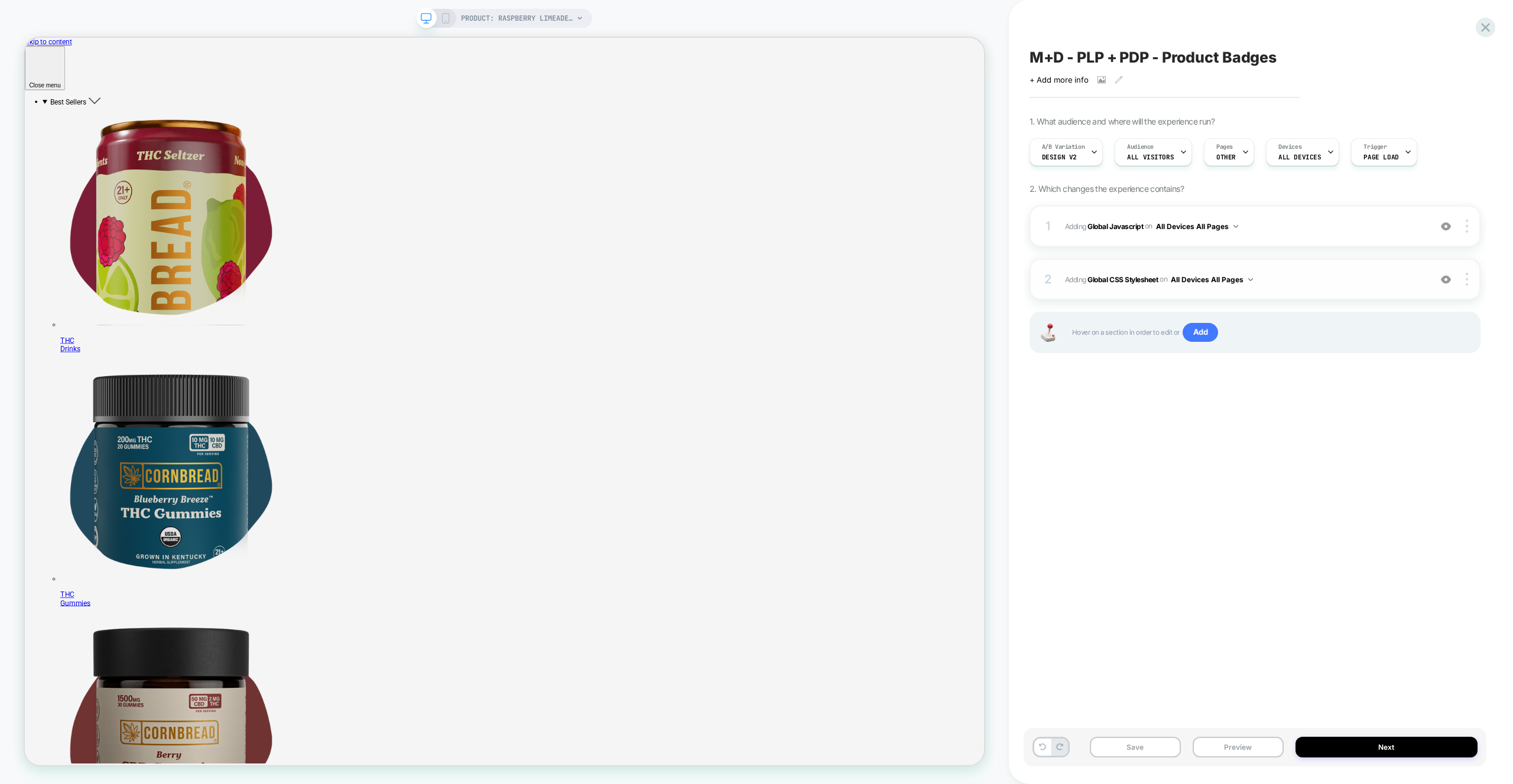
click at [1396, 260] on div "2 Adding Global CSS Stylesheet on All Devices All Pages Add Before Add After Ta…" at bounding box center [1254, 279] width 451 height 41
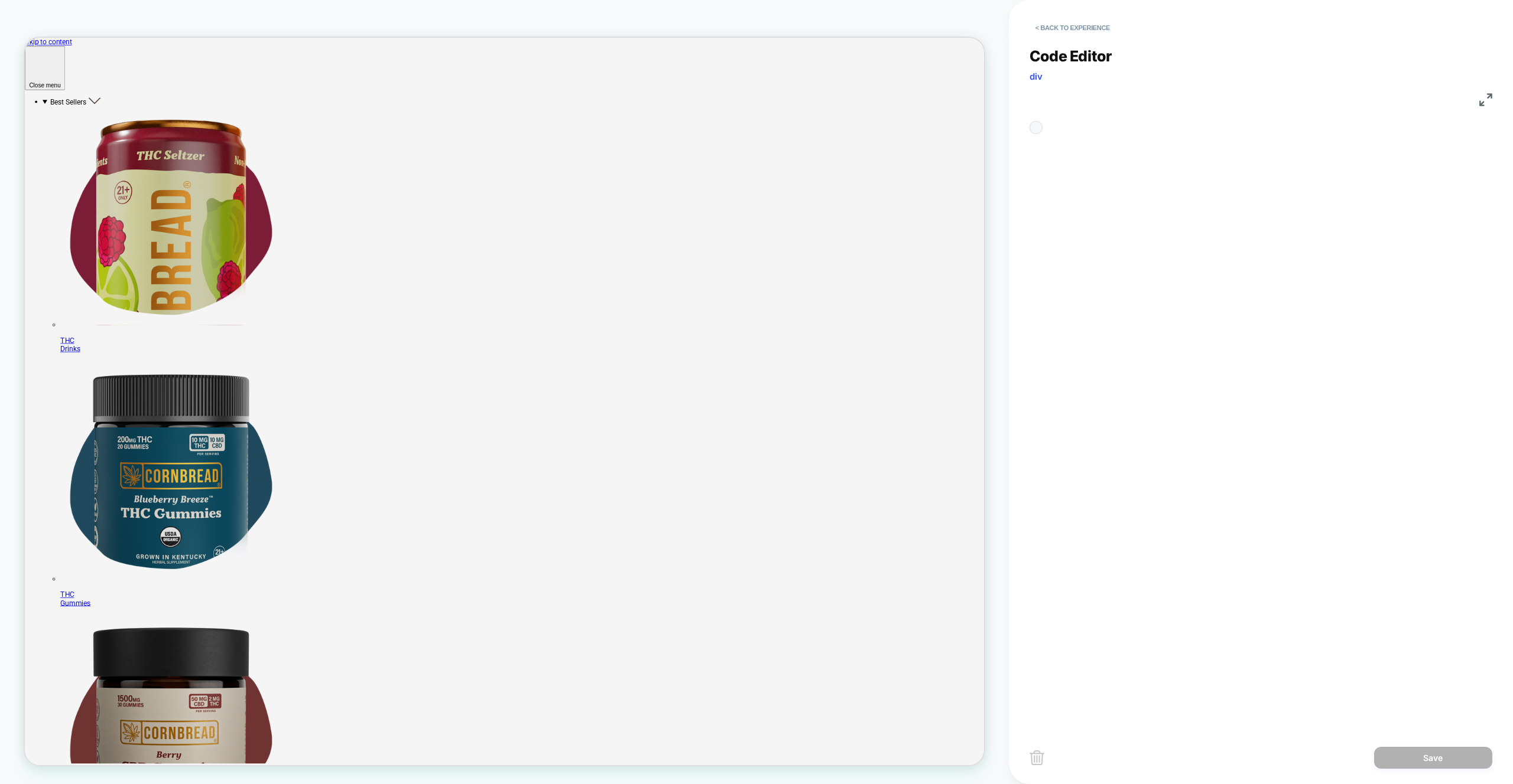
scroll to position [160, 0]
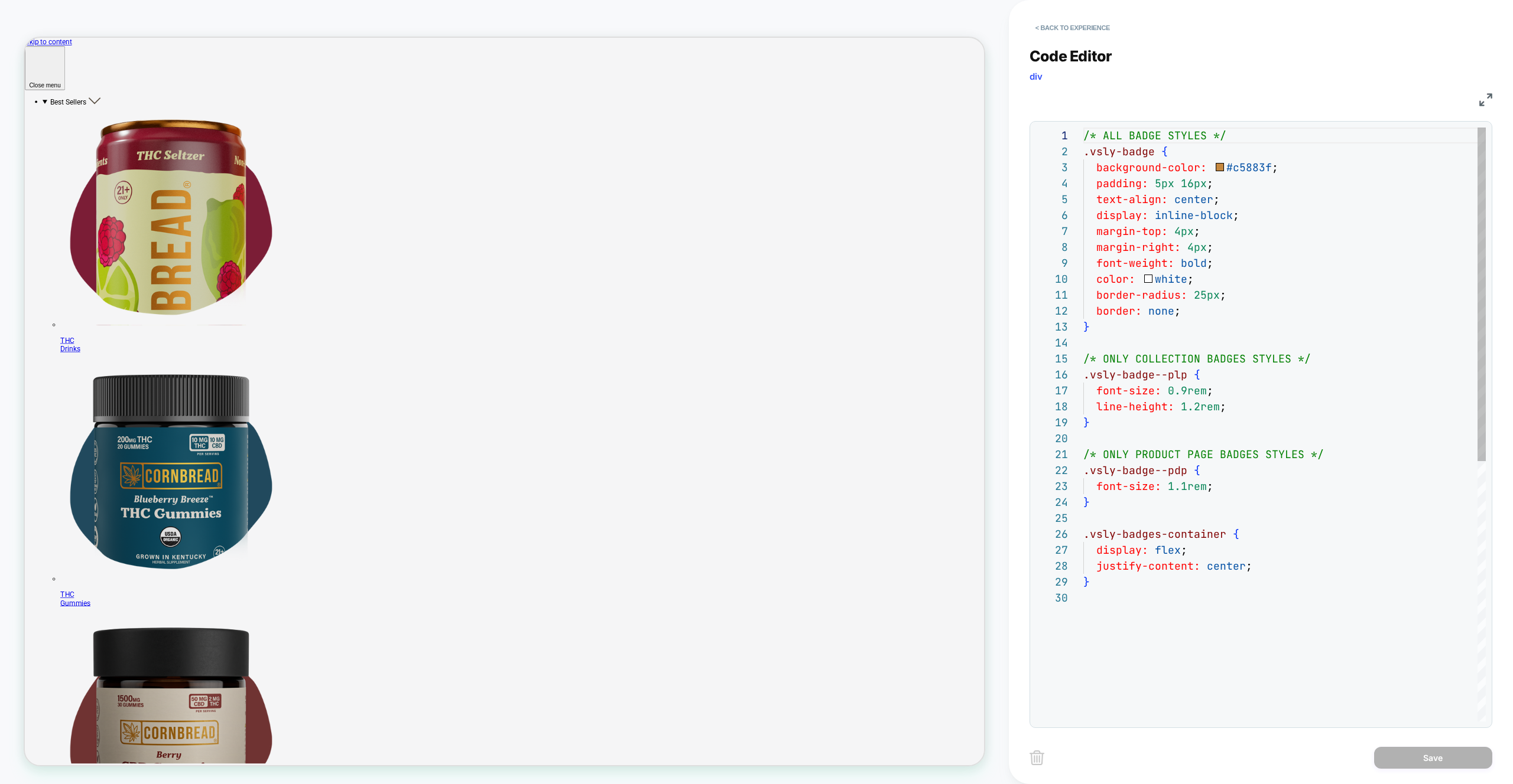
click at [1238, 408] on div "line-height: 1.2rem ;" at bounding box center [1284, 406] width 402 height 16
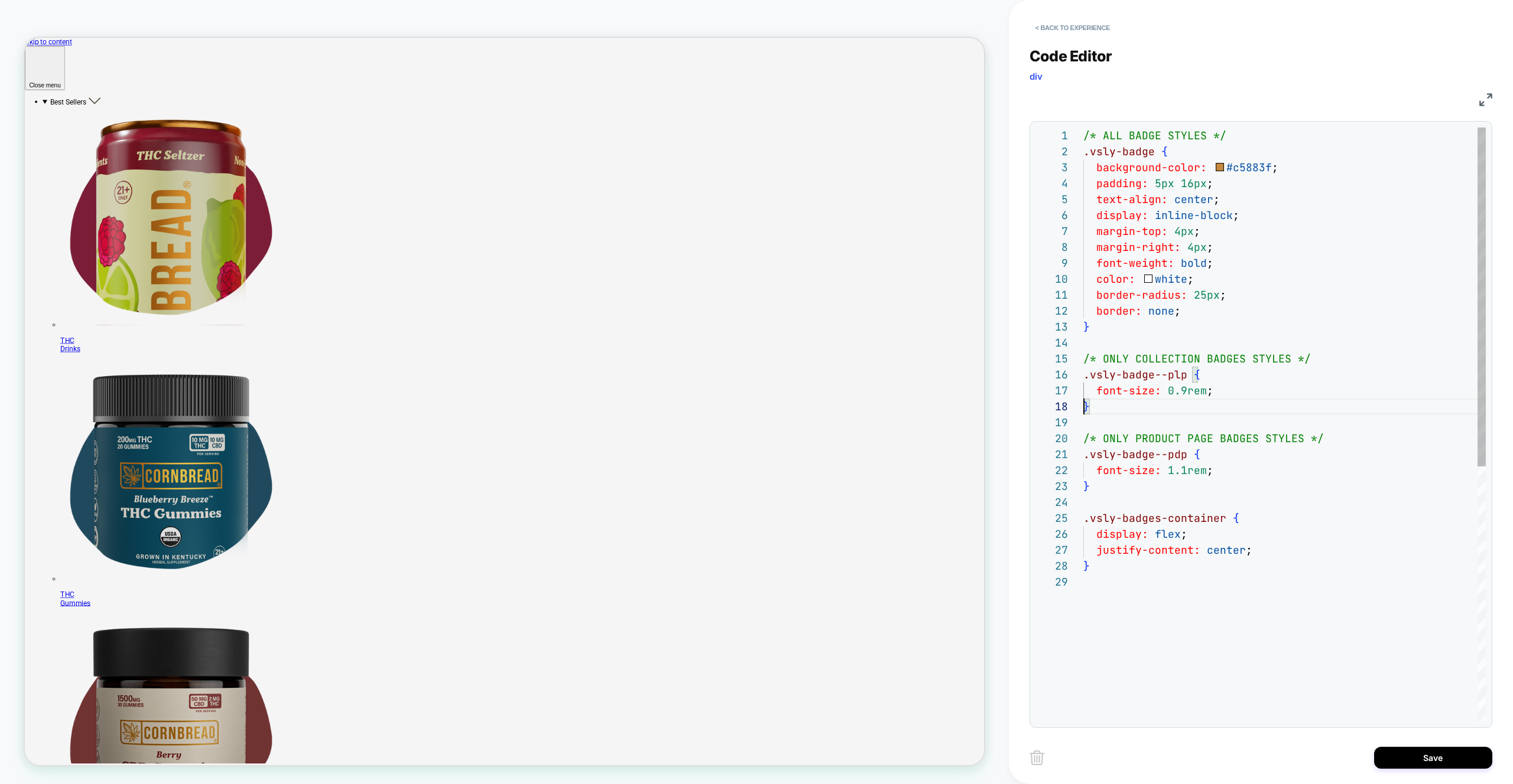
scroll to position [112, 0]
click at [1214, 323] on div "/* ALL BADGE STYLES */ .vsly-badge { background-color: #c5883f ; padding: 5px 1…" at bounding box center [1284, 648] width 402 height 1041
click at [1213, 316] on div "/* ALL BADGE STYLES */ .vsly-badge { background-color: #c5883f ; padding: 5px 1…" at bounding box center [1284, 648] width 402 height 1041
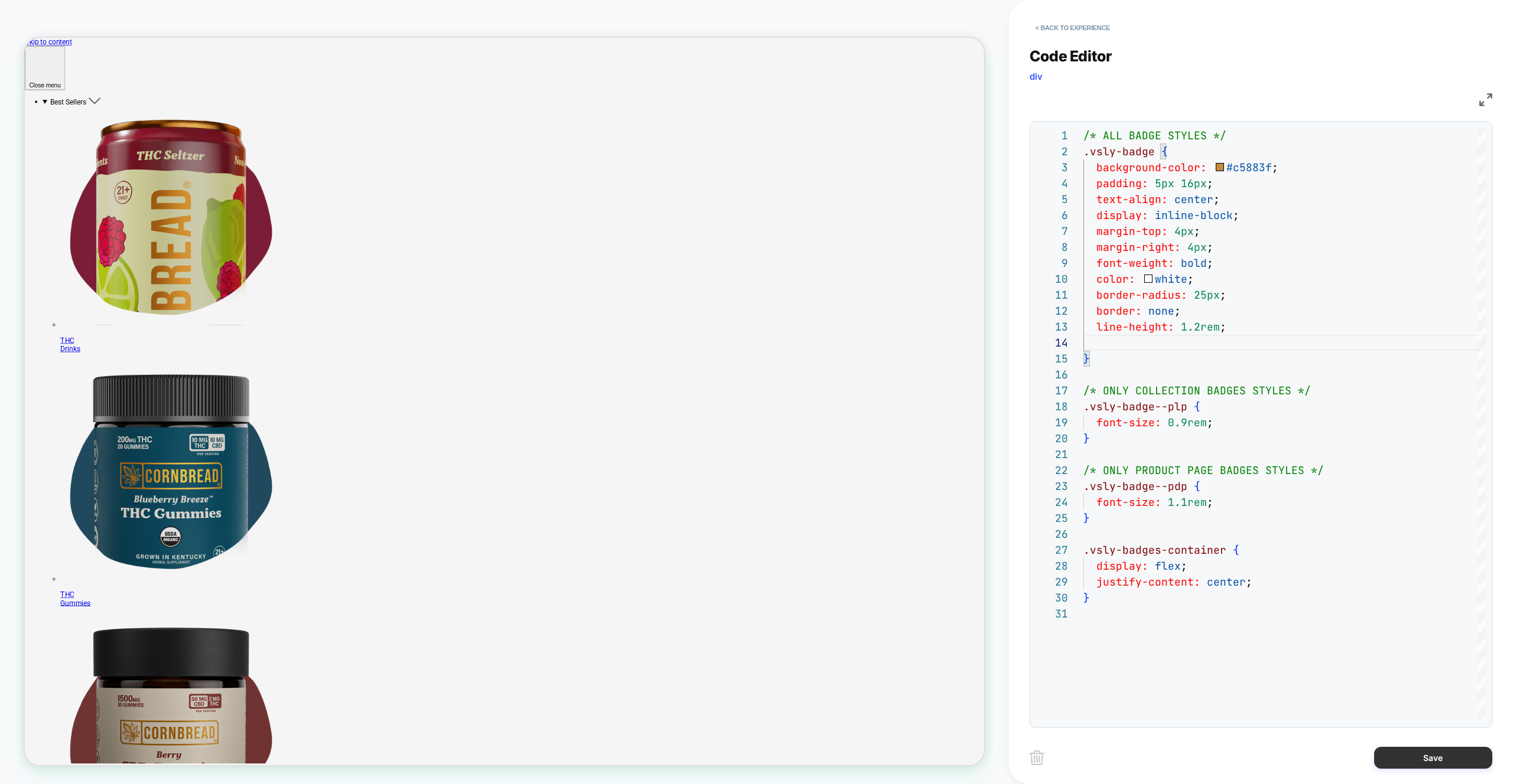
scroll to position [32, 141]
type textarea "**********"
click at [1397, 755] on button "Save" at bounding box center [1433, 758] width 118 height 22
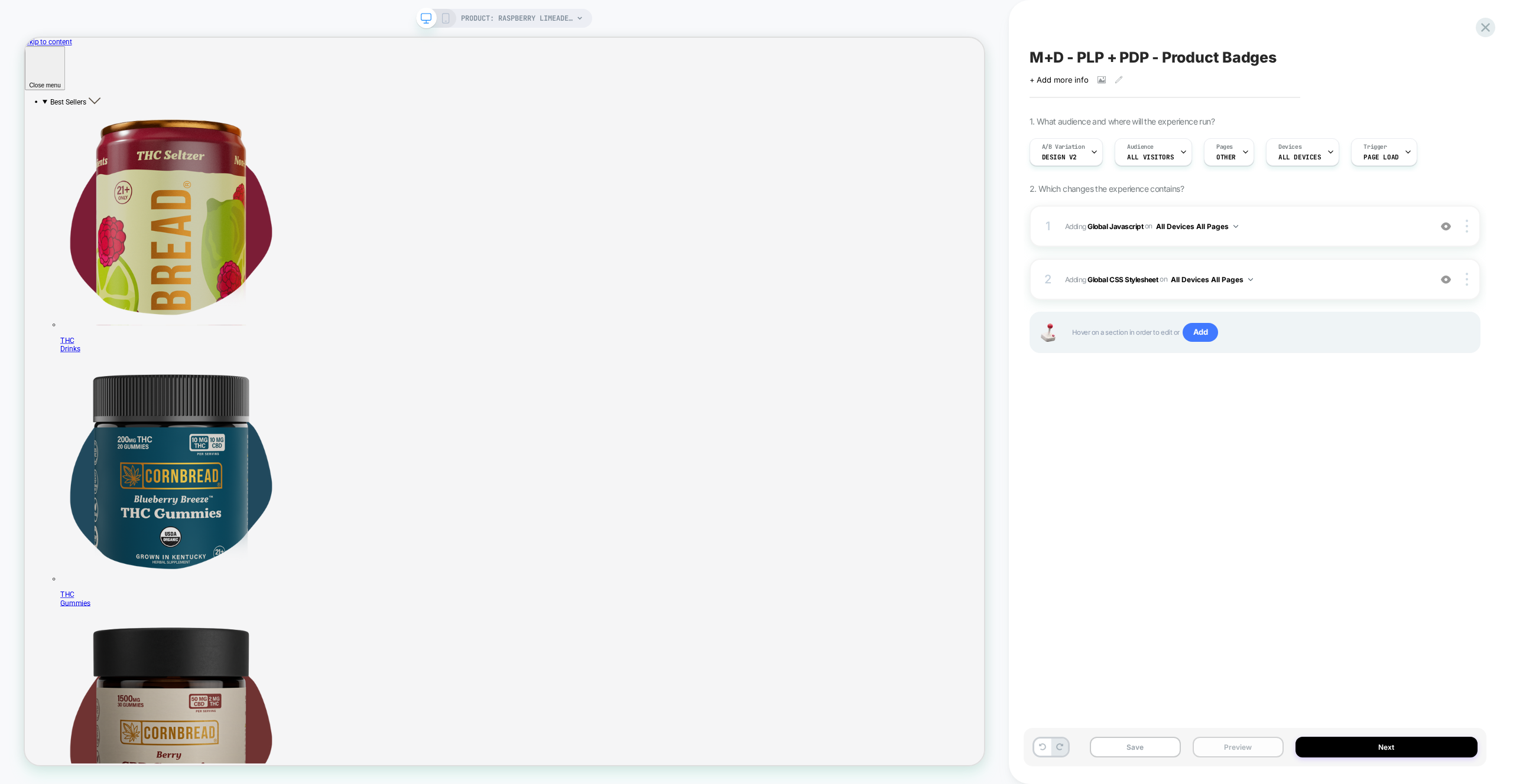
click at [1239, 739] on button "Preview" at bounding box center [1238, 747] width 91 height 21
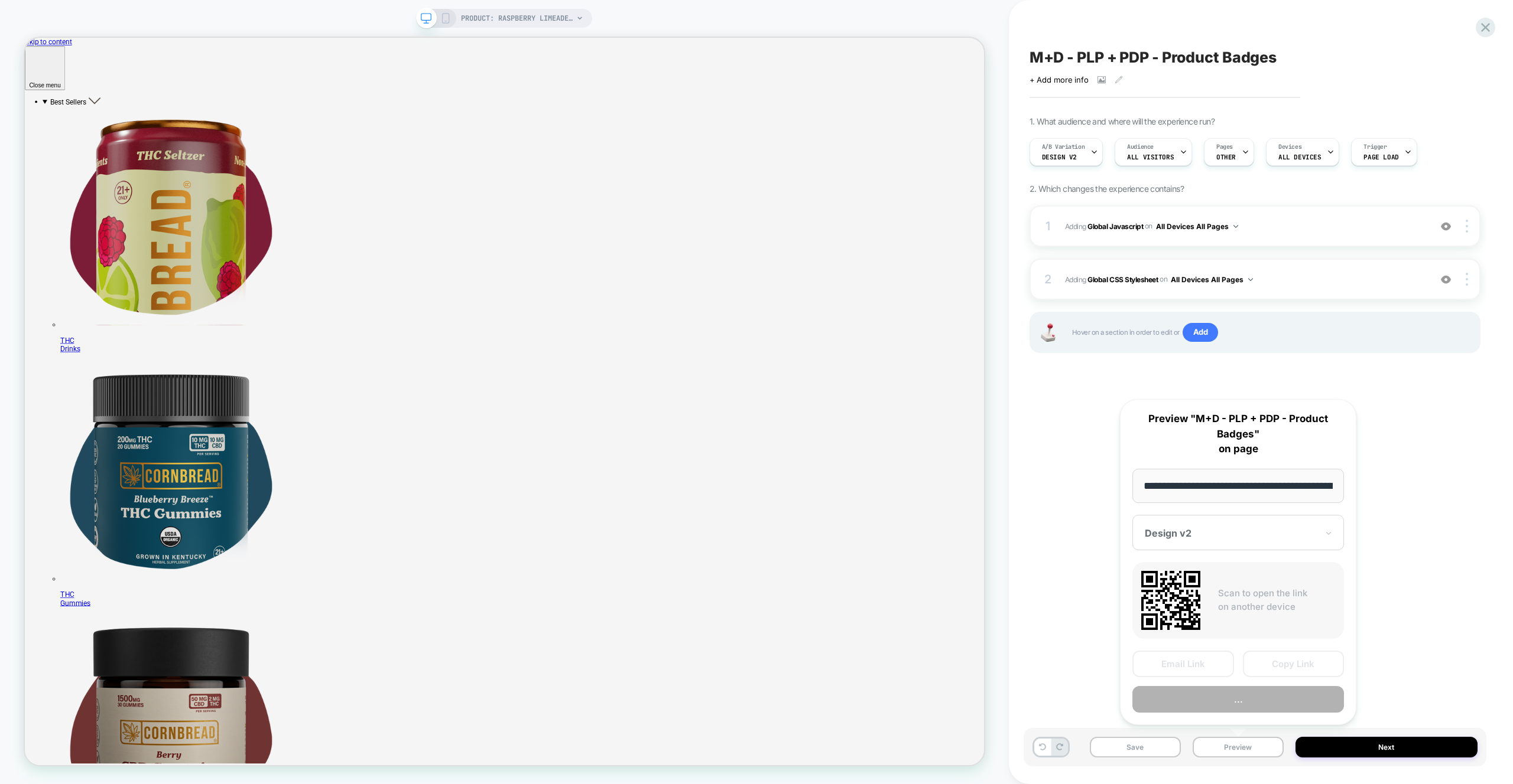
click at [1236, 697] on button "..." at bounding box center [1238, 699] width 212 height 26
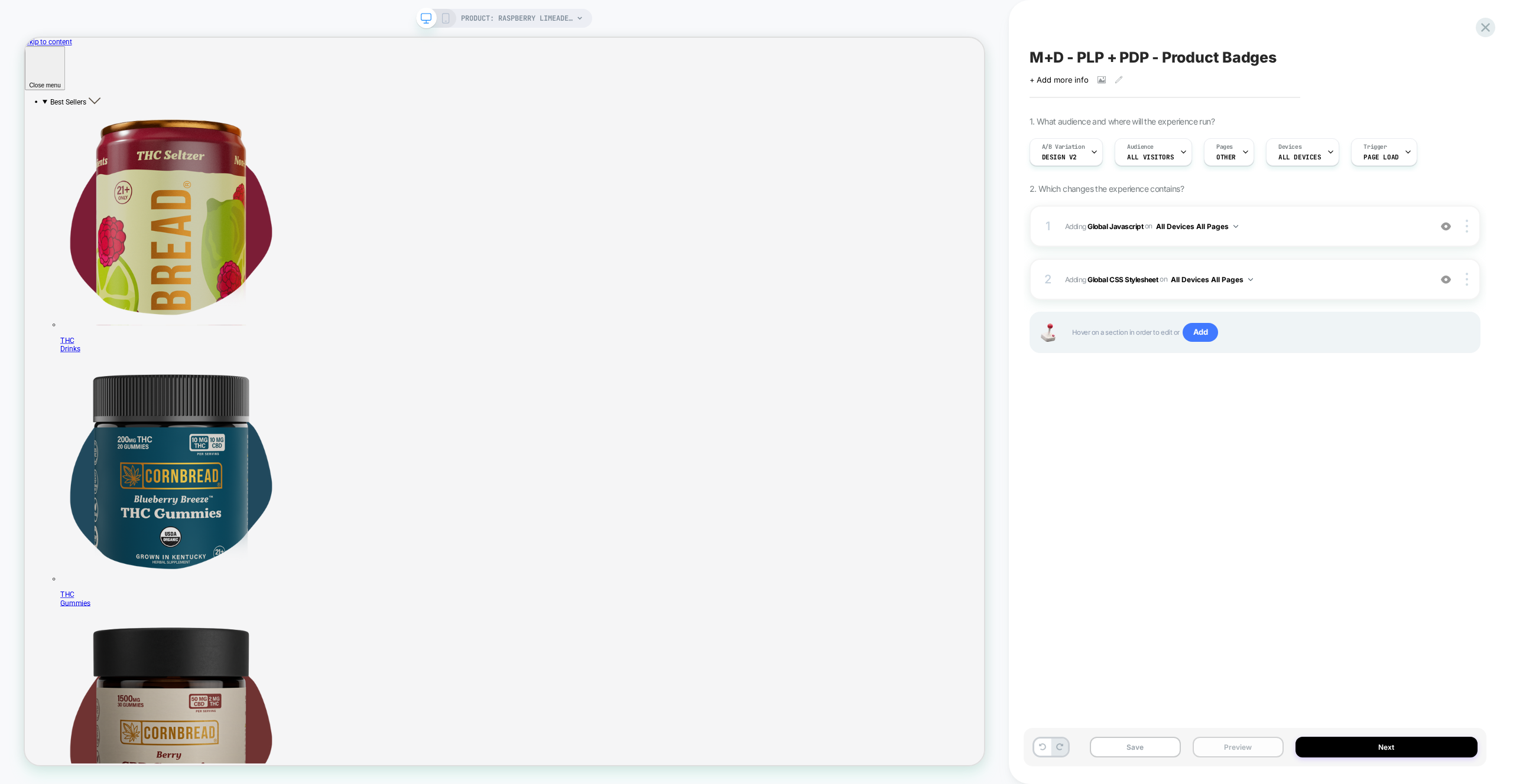
click at [1228, 749] on button "Preview" at bounding box center [1238, 747] width 91 height 21
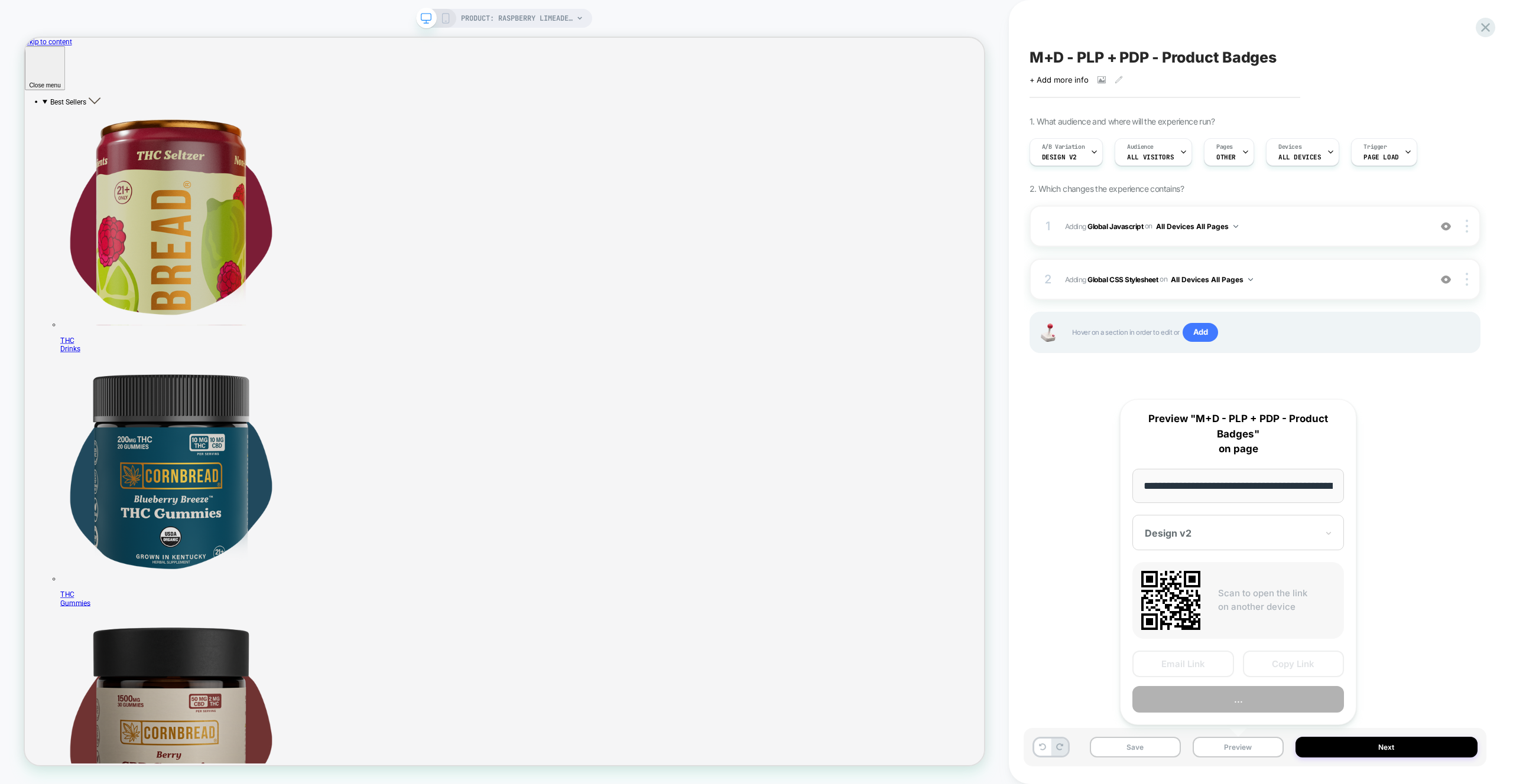
scroll to position [0, 232]
click at [1227, 707] on button "Preview" at bounding box center [1238, 700] width 212 height 26
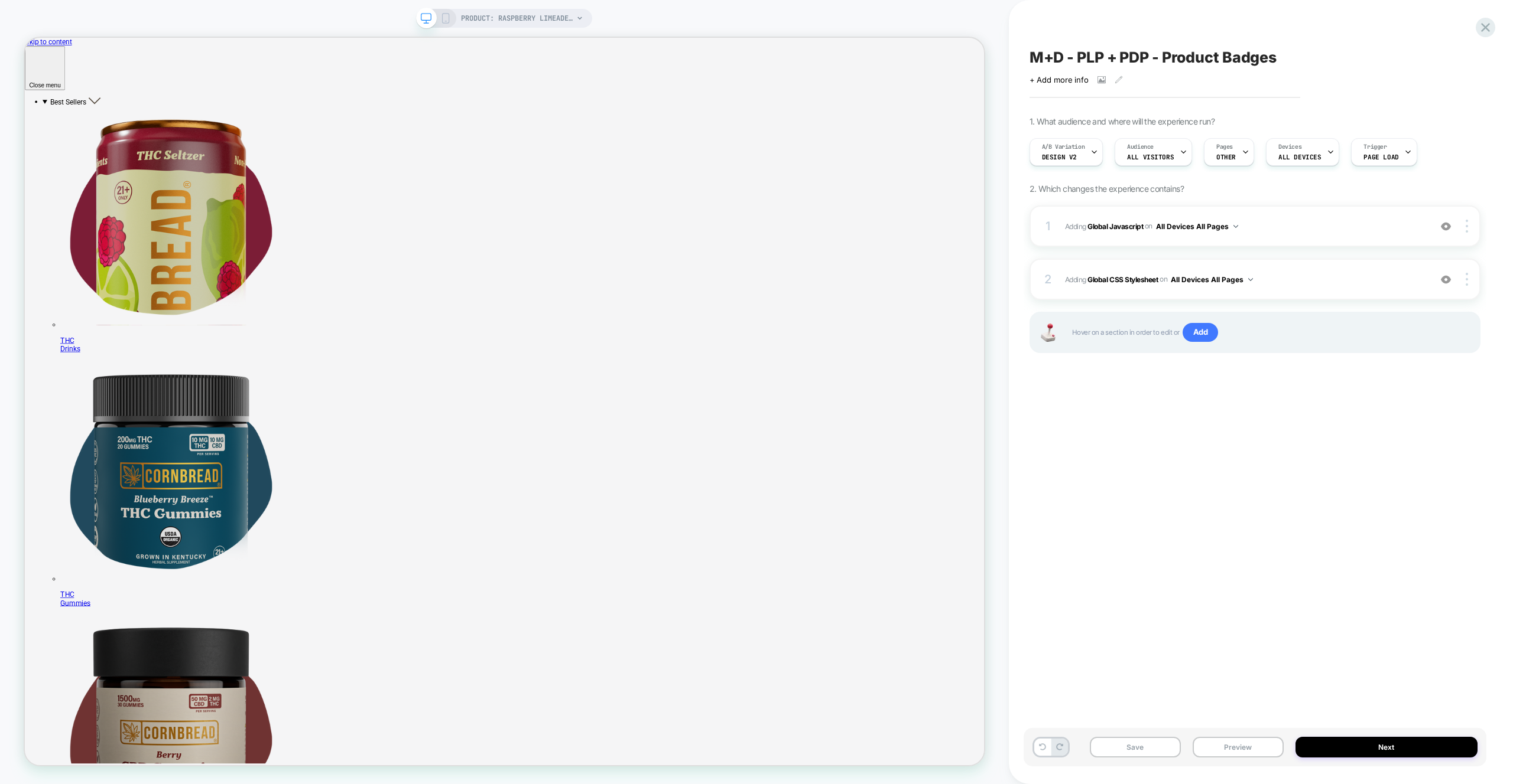
click at [1253, 727] on div "M+D - PLP + PDP - Product Badges Click to view images Click to edit experience …" at bounding box center [1254, 392] width 463 height 761
drag, startPoint x: 1247, startPoint y: 747, endPoint x: 1245, endPoint y: 740, distance: 7.3
click at [1247, 747] on button "Preview" at bounding box center [1238, 747] width 91 height 21
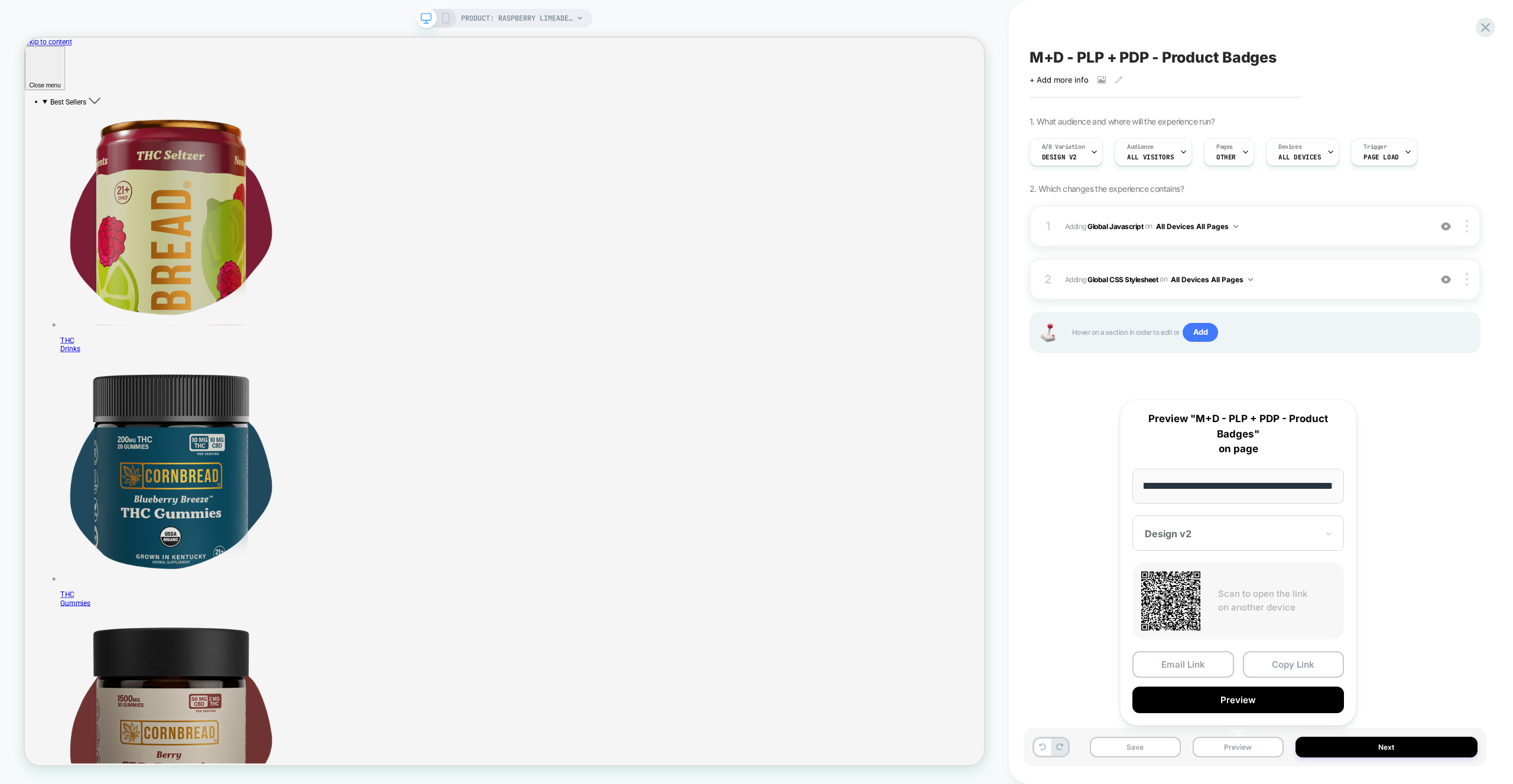
click at [1212, 684] on div "Email Link Copy Link Preview" at bounding box center [1238, 682] width 212 height 62
click at [1212, 689] on button "Preview" at bounding box center [1238, 700] width 212 height 26
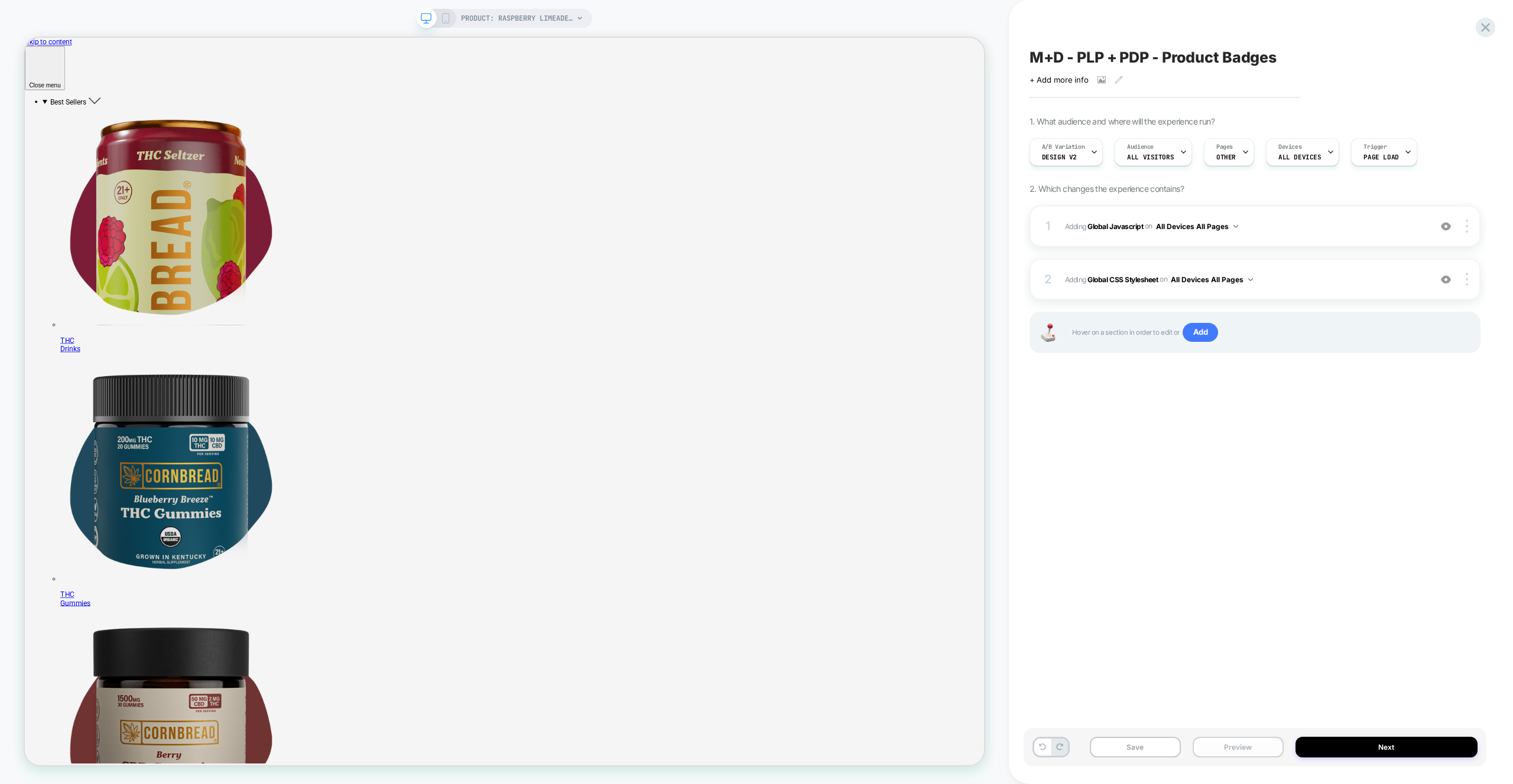
click at [1224, 743] on button "Preview" at bounding box center [1238, 747] width 91 height 21
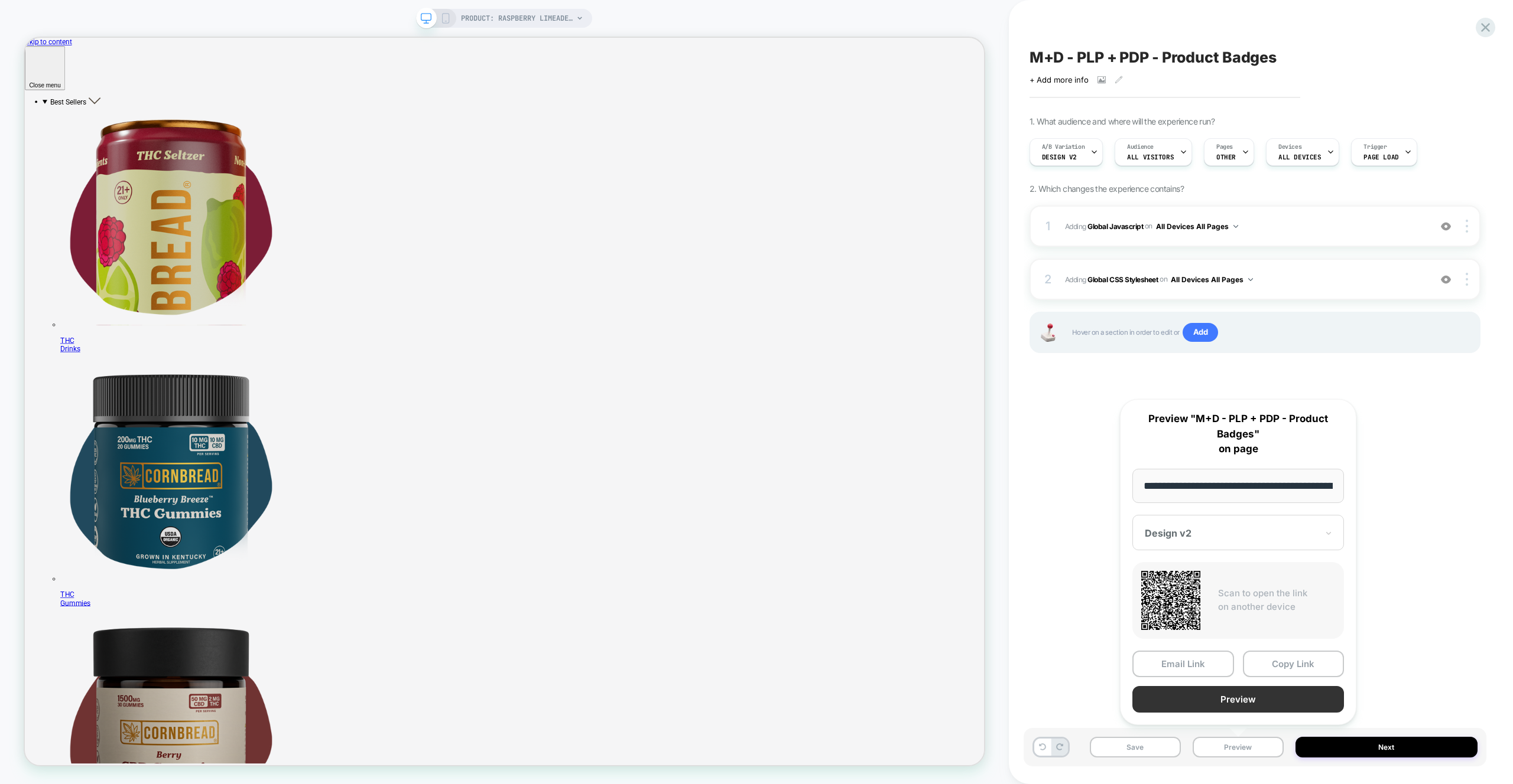
click at [1231, 708] on button "Preview" at bounding box center [1238, 699] width 212 height 26
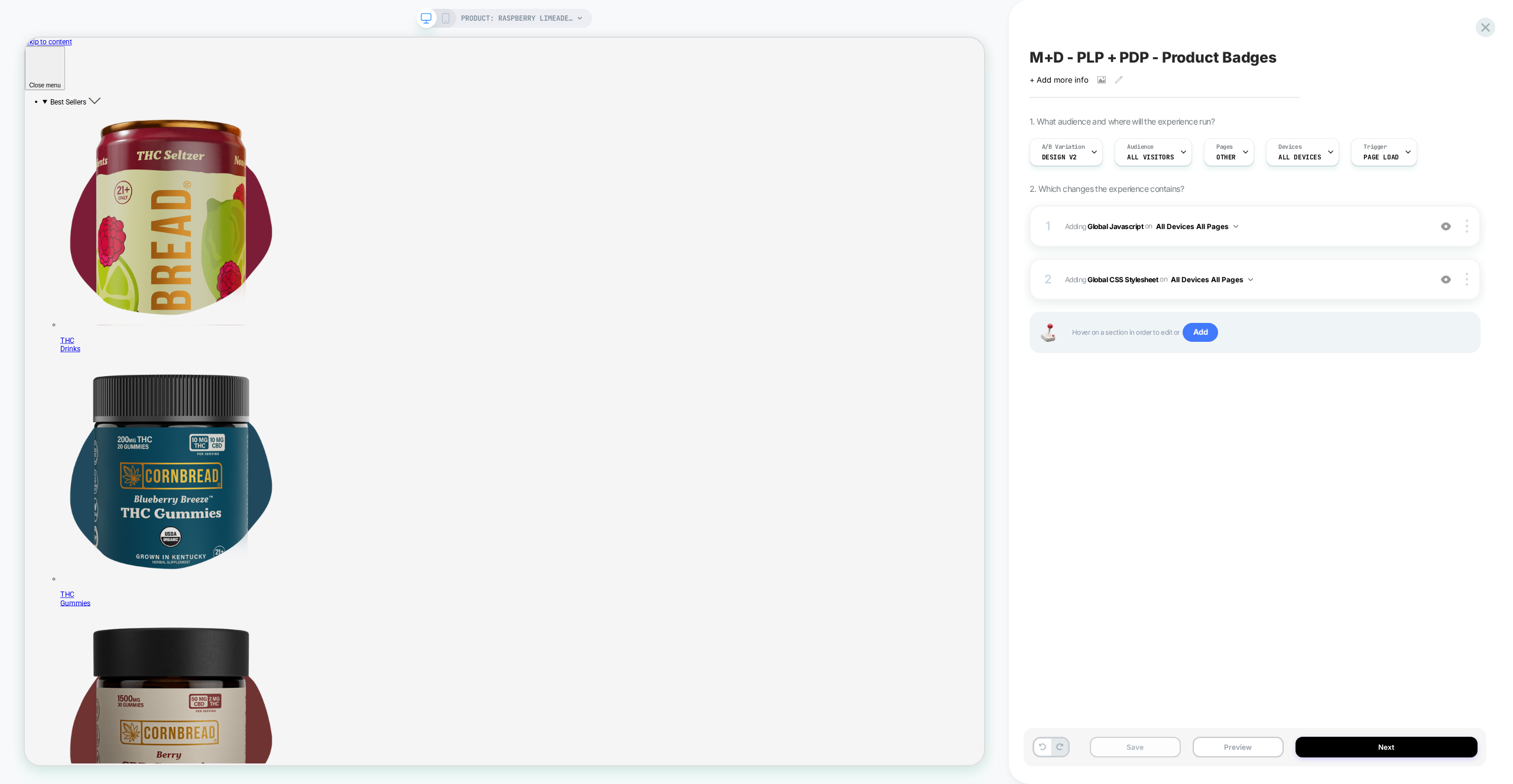
click at [1157, 747] on button "Save" at bounding box center [1135, 747] width 91 height 21
click at [1487, 33] on icon at bounding box center [1485, 27] width 16 height 16
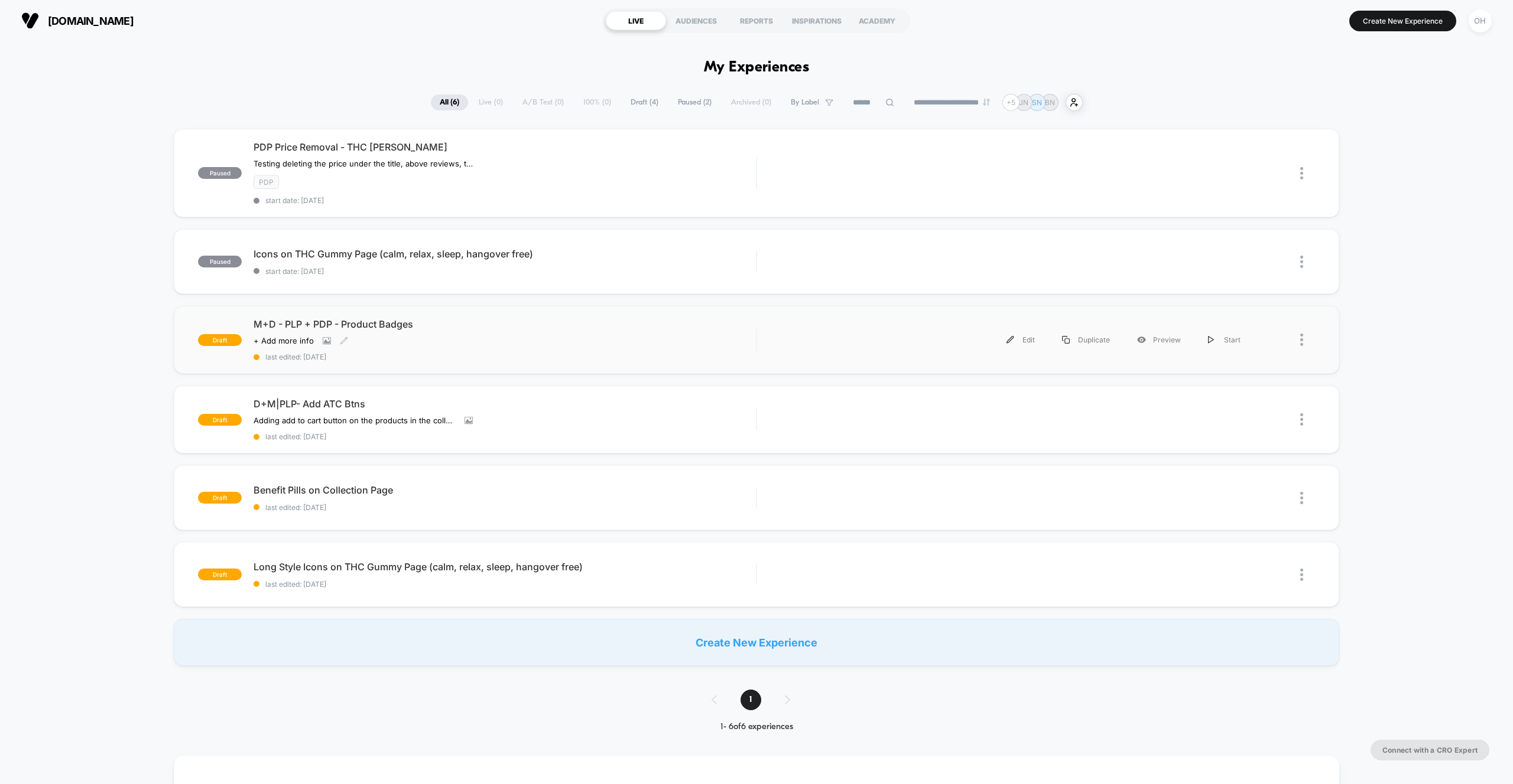
click at [603, 332] on div "M+D - PLP + PDP - Product Badges Click to view images Click to edit experience …" at bounding box center [505, 340] width 502 height 43
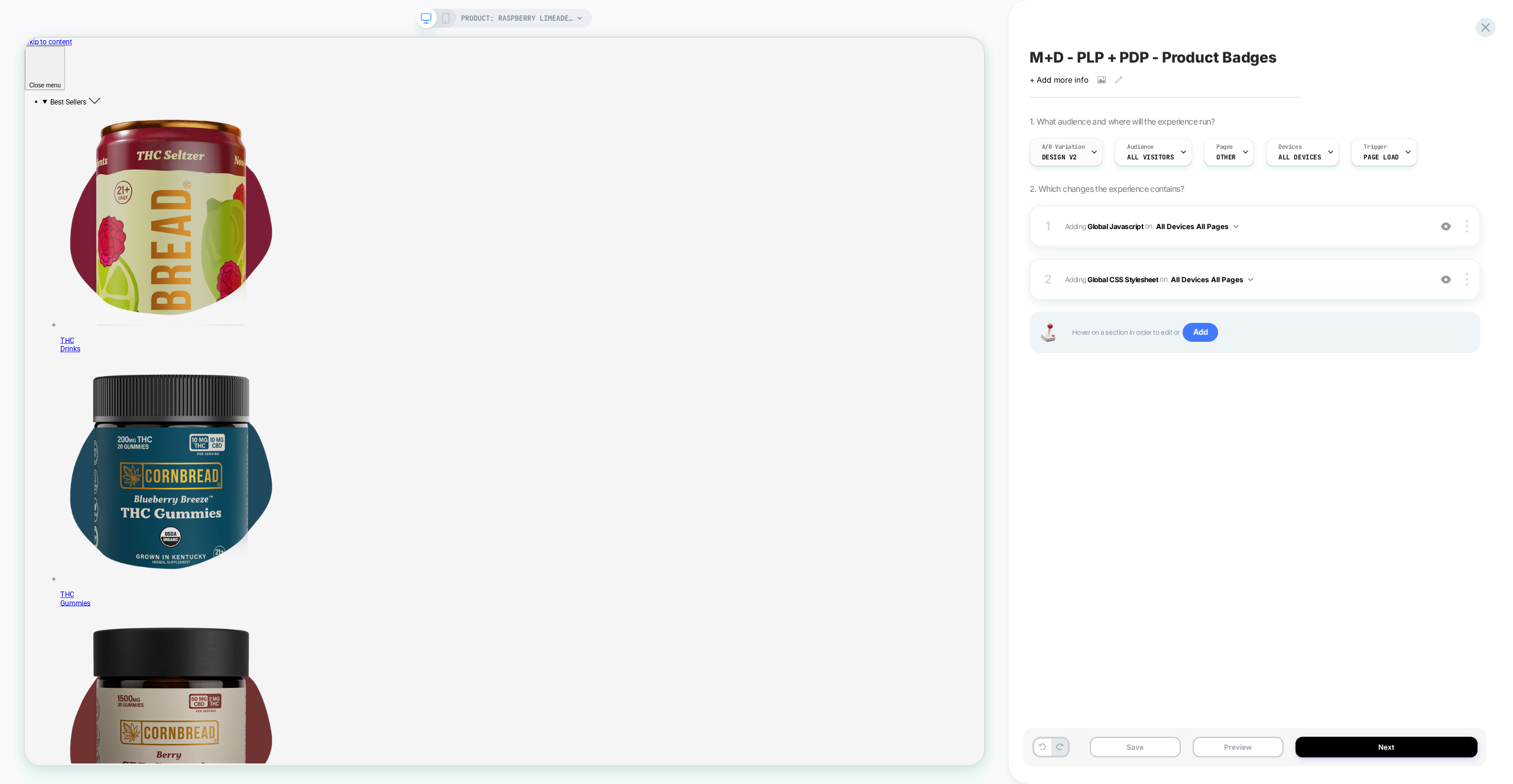
click at [1060, 148] on span "A/B Variation" at bounding box center [1063, 147] width 43 height 8
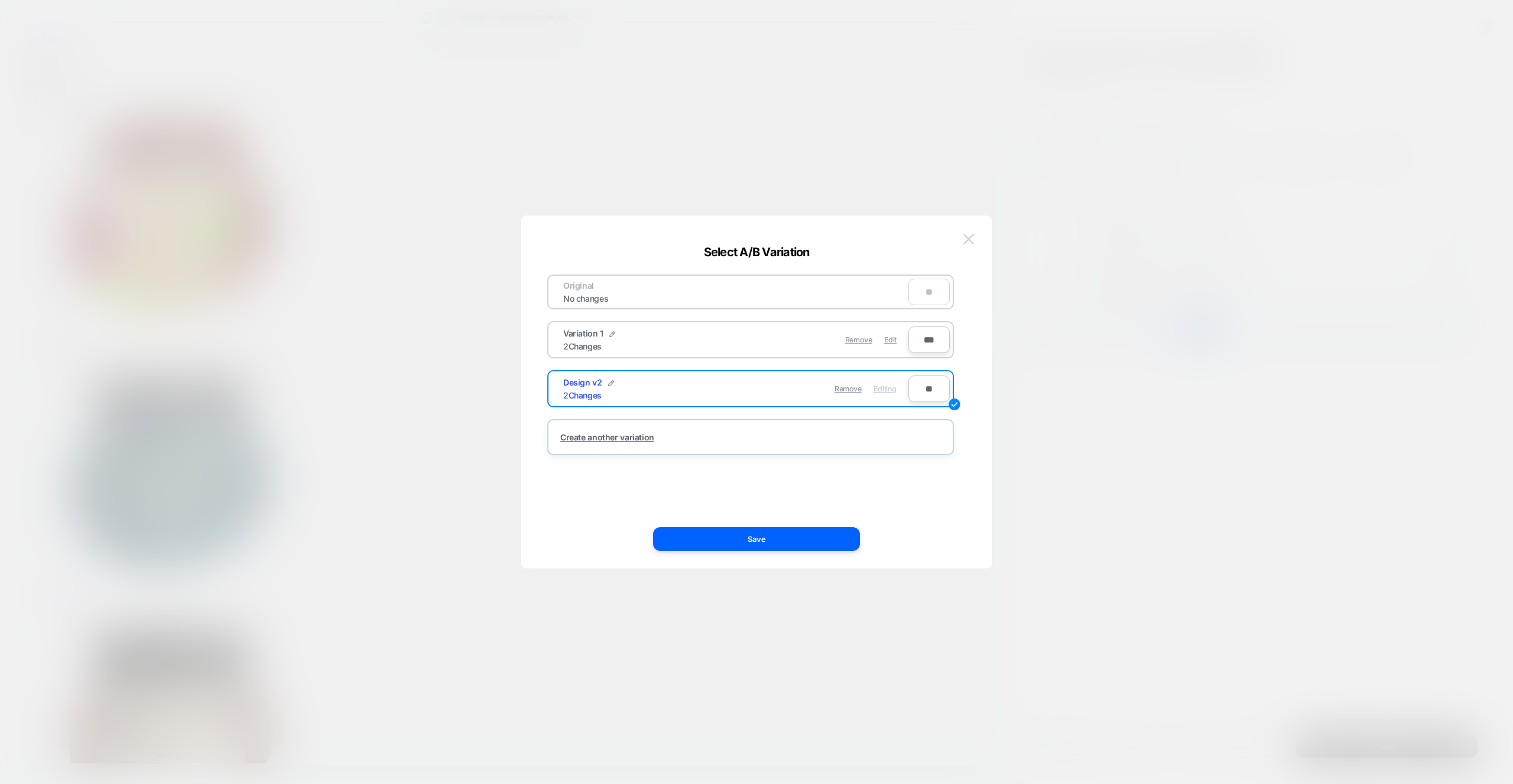
click at [962, 246] on button at bounding box center [969, 239] width 18 height 18
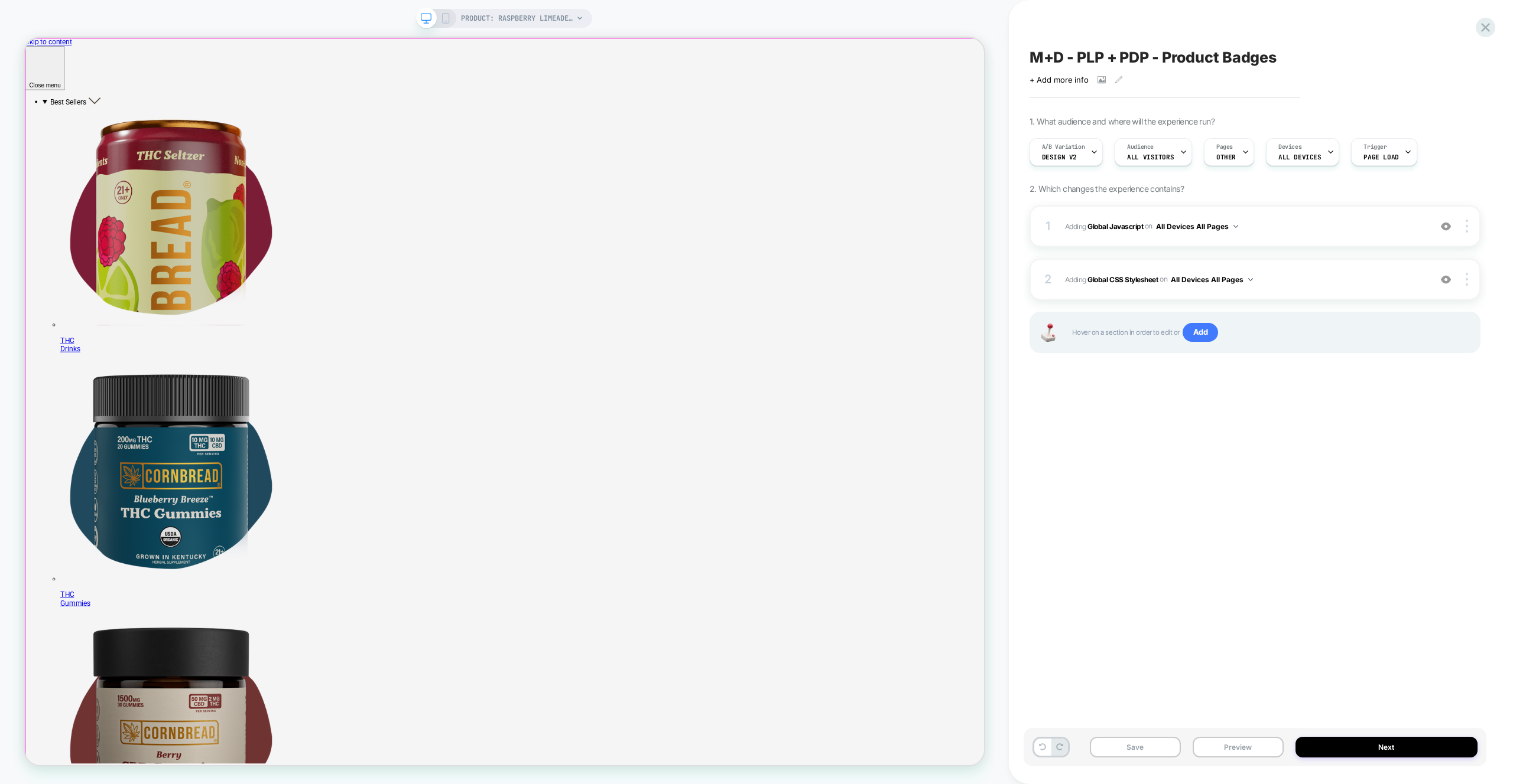
drag, startPoint x: 1275, startPoint y: 310, endPoint x: 1277, endPoint y: 329, distance: 19.1
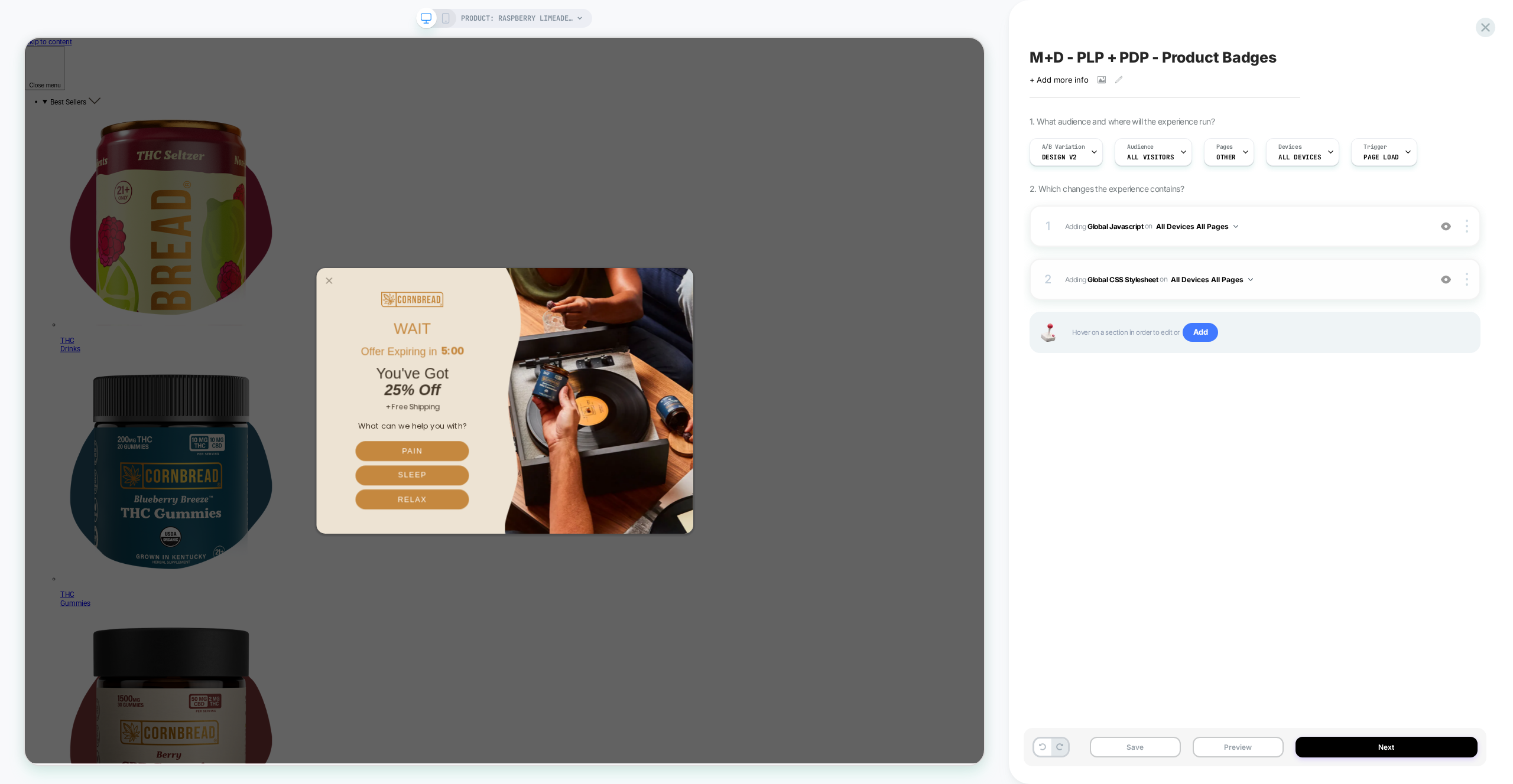
click at [1304, 283] on span "Adding Global CSS Stylesheet on All Devices All Pages" at bounding box center [1245, 279] width 359 height 15
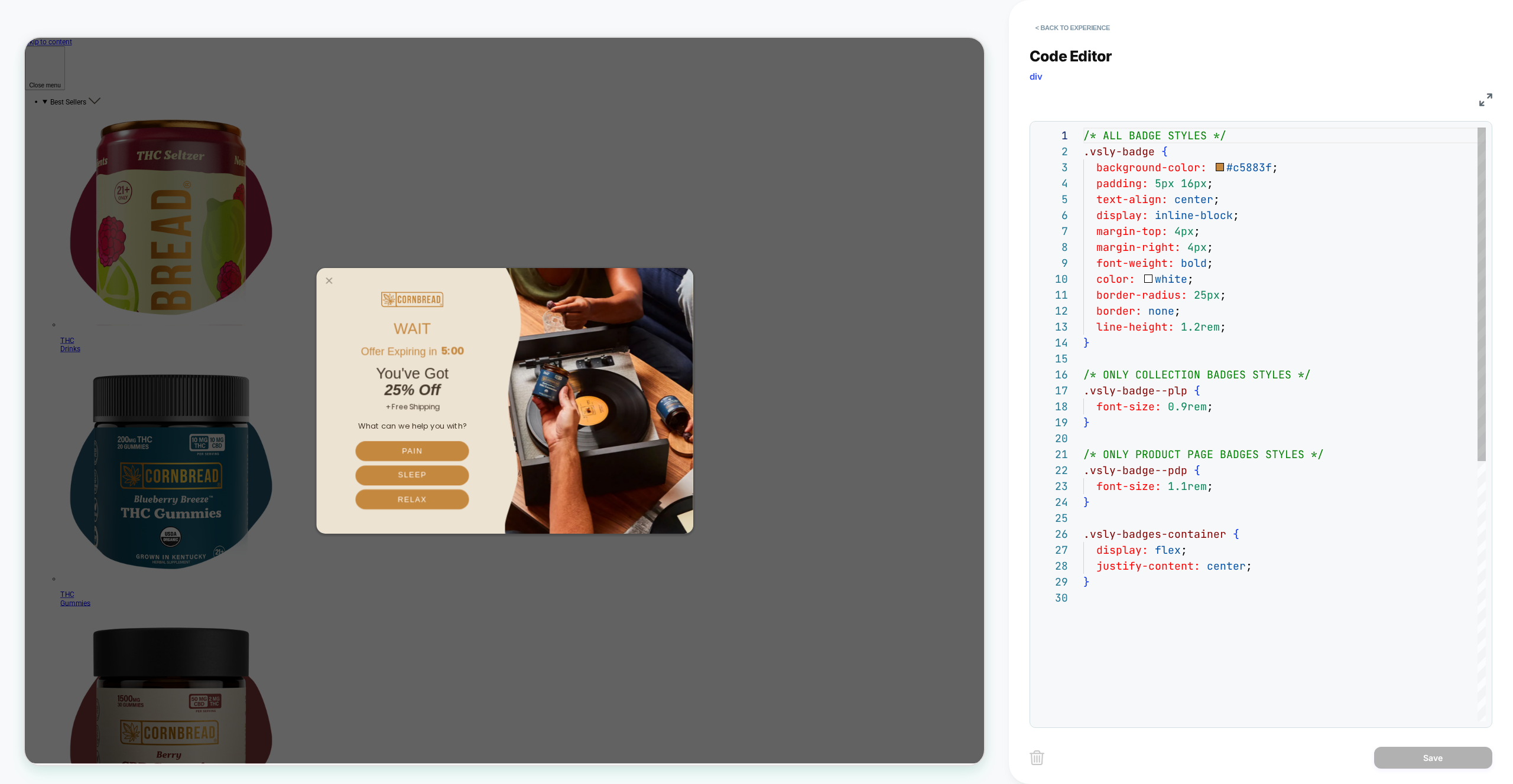
scroll to position [160, 0]
type textarea "**********"
click at [1236, 333] on div "line-height: 1.2rem ;" at bounding box center [1284, 327] width 402 height 16
drag, startPoint x: 1247, startPoint y: 329, endPoint x: 1072, endPoint y: 244, distance: 194.6
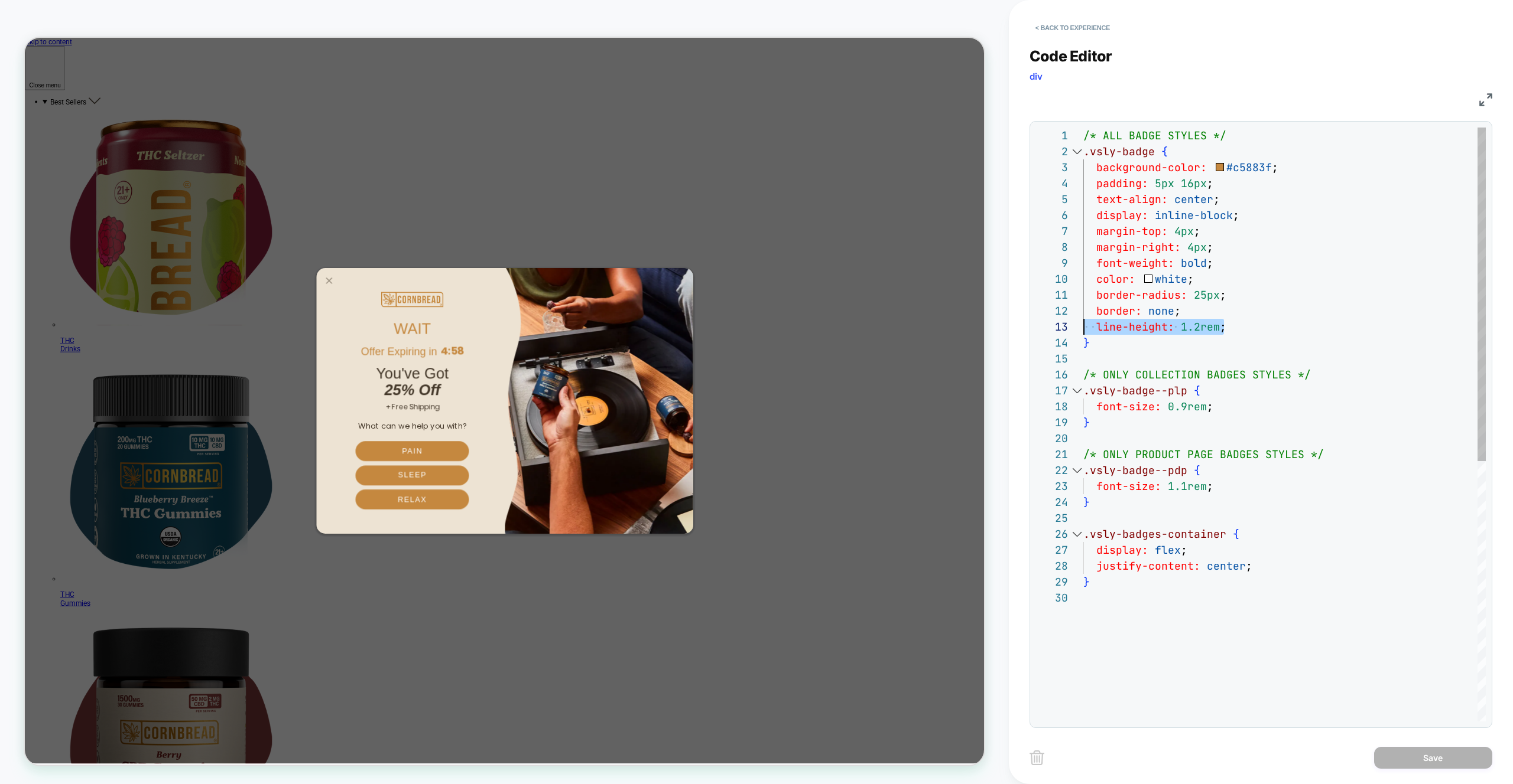
click at [1083, 327] on div "/* ALL BADGE STYLES */ .vsly-badge { background-color: #c5883f ; padding: 5px 1…" at bounding box center [1284, 655] width 402 height 1057
click at [1078, 20] on button "< Back to experience" at bounding box center [1072, 27] width 86 height 19
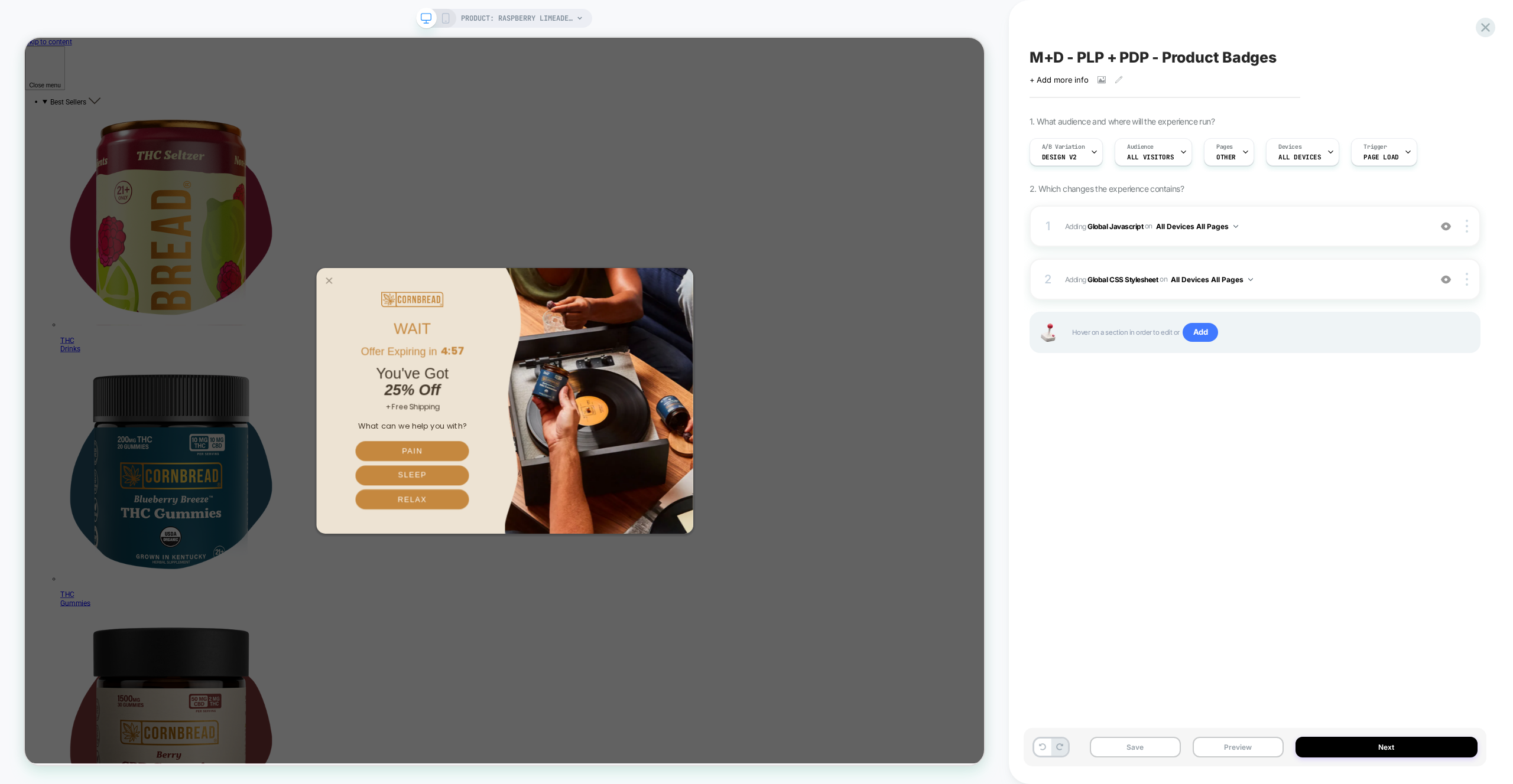
click at [1245, 74] on div "WAIT Offer Expiring in 4:57 You've Got 25% Off + Free Shipping What can we help…" at bounding box center [665, 522] width 1279 height 968
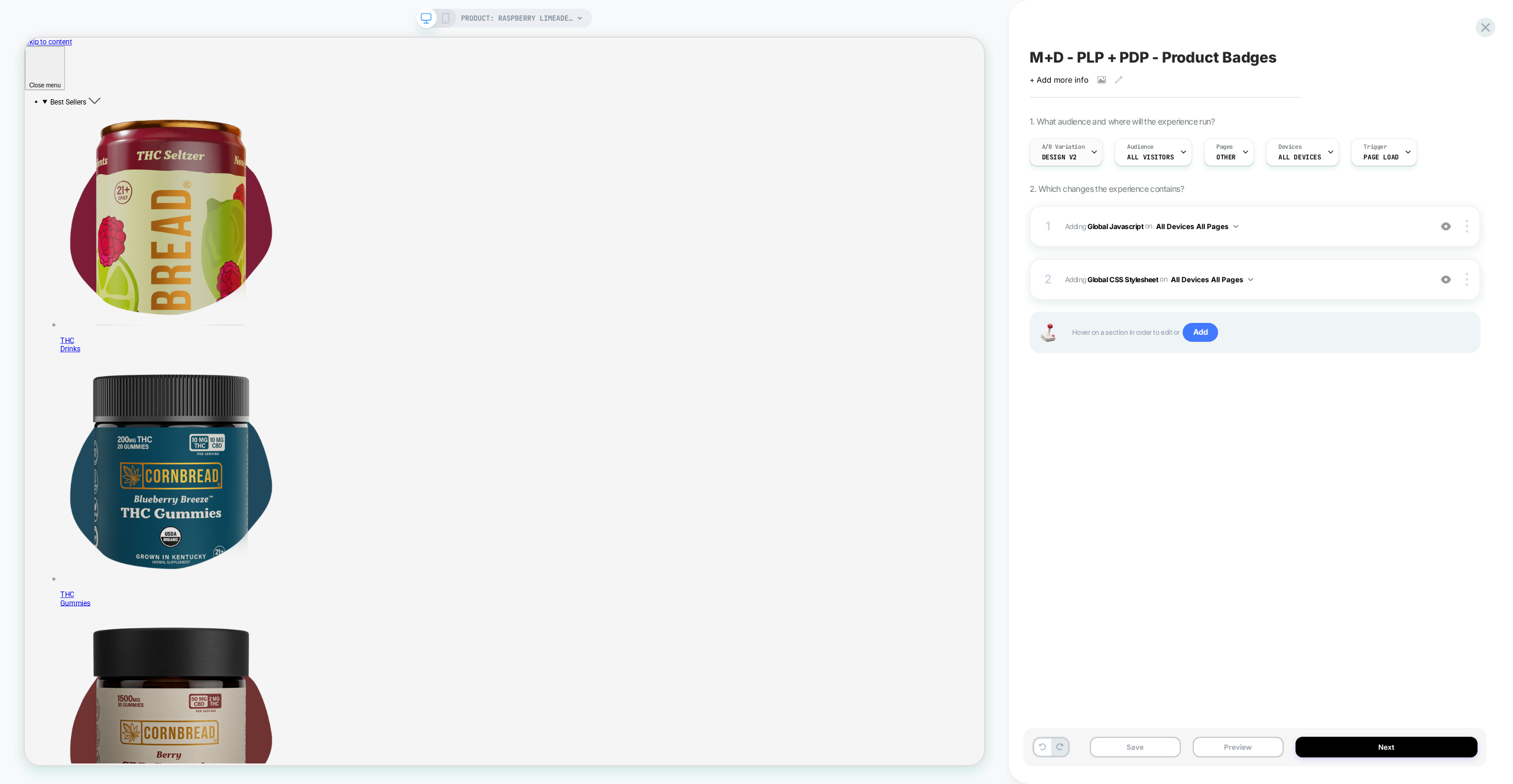
click at [1042, 160] on span "Design v2" at bounding box center [1059, 157] width 35 height 8
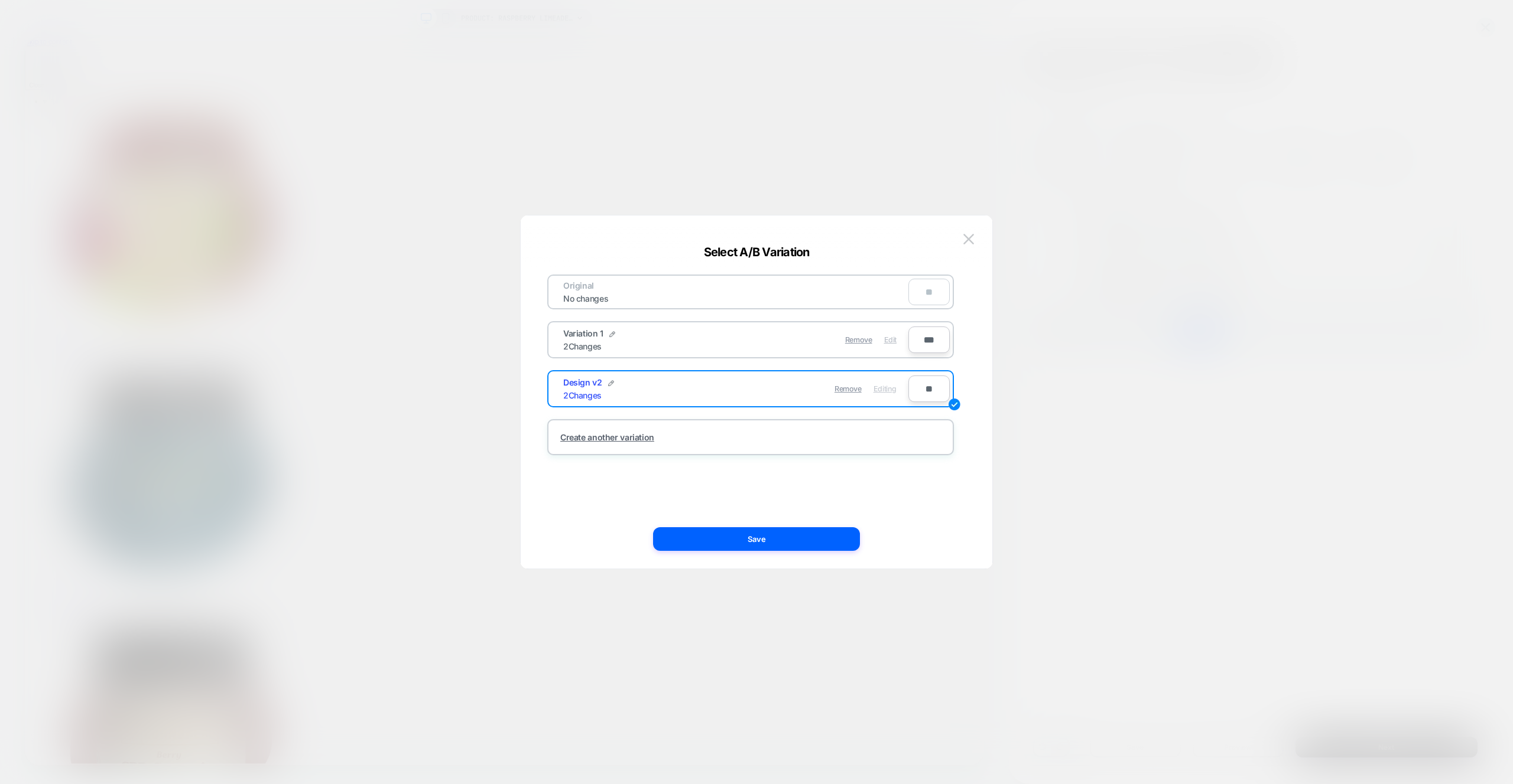
click at [894, 347] on div "Edit" at bounding box center [890, 340] width 12 height 23
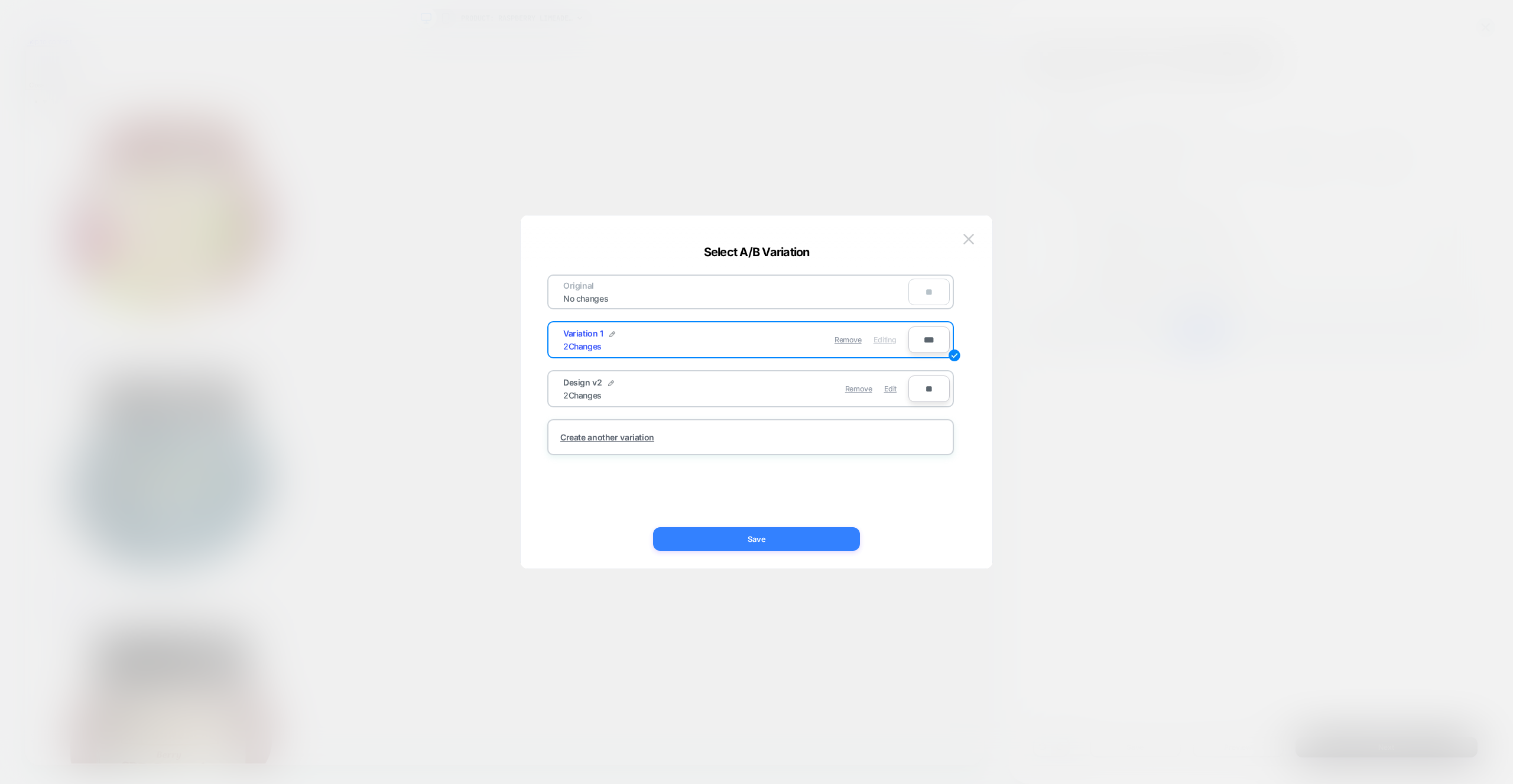
click at [815, 551] on button "Save" at bounding box center [756, 539] width 207 height 24
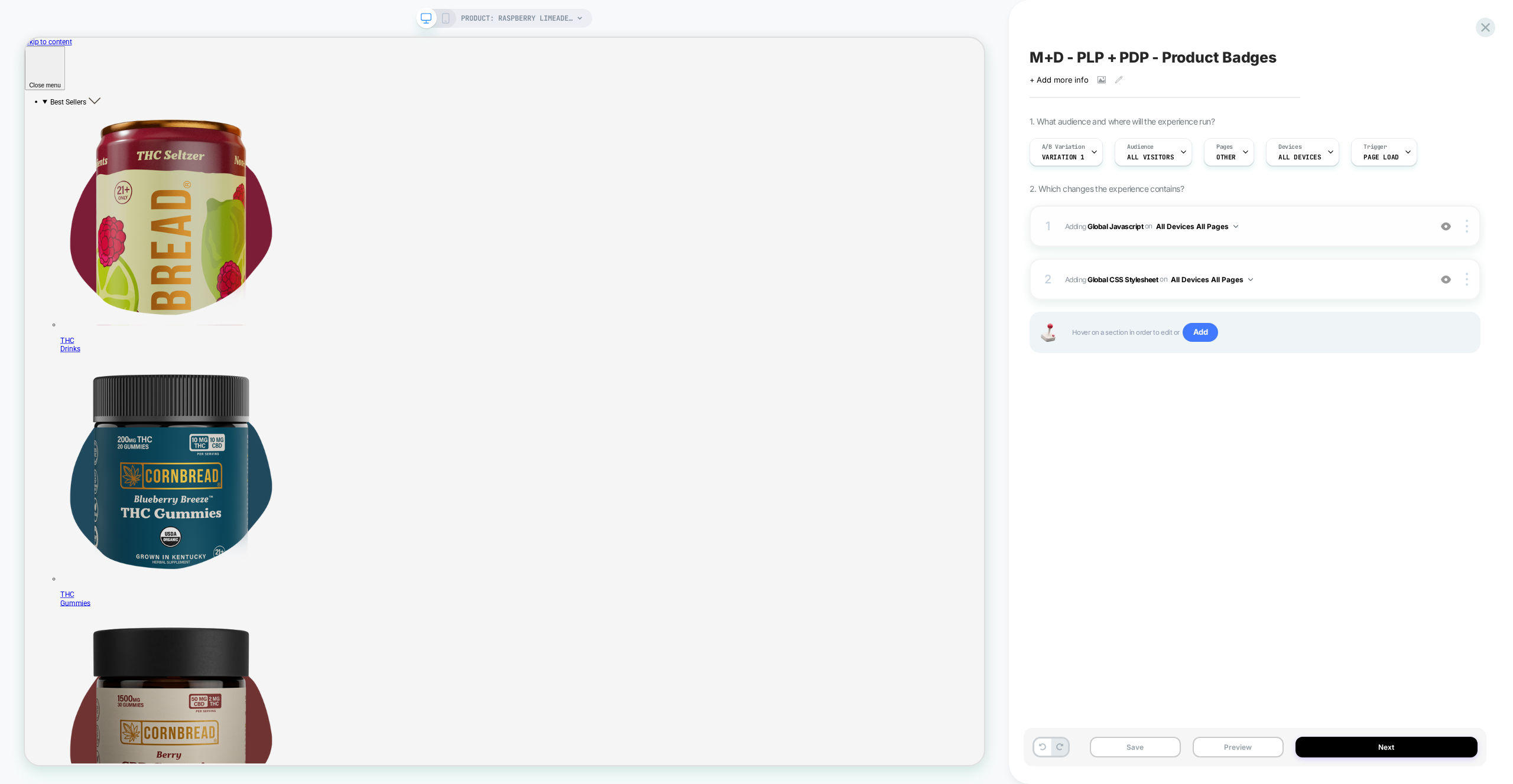
click at [1318, 229] on span "Adding Global Javascript on All Devices All Pages" at bounding box center [1245, 226] width 359 height 15
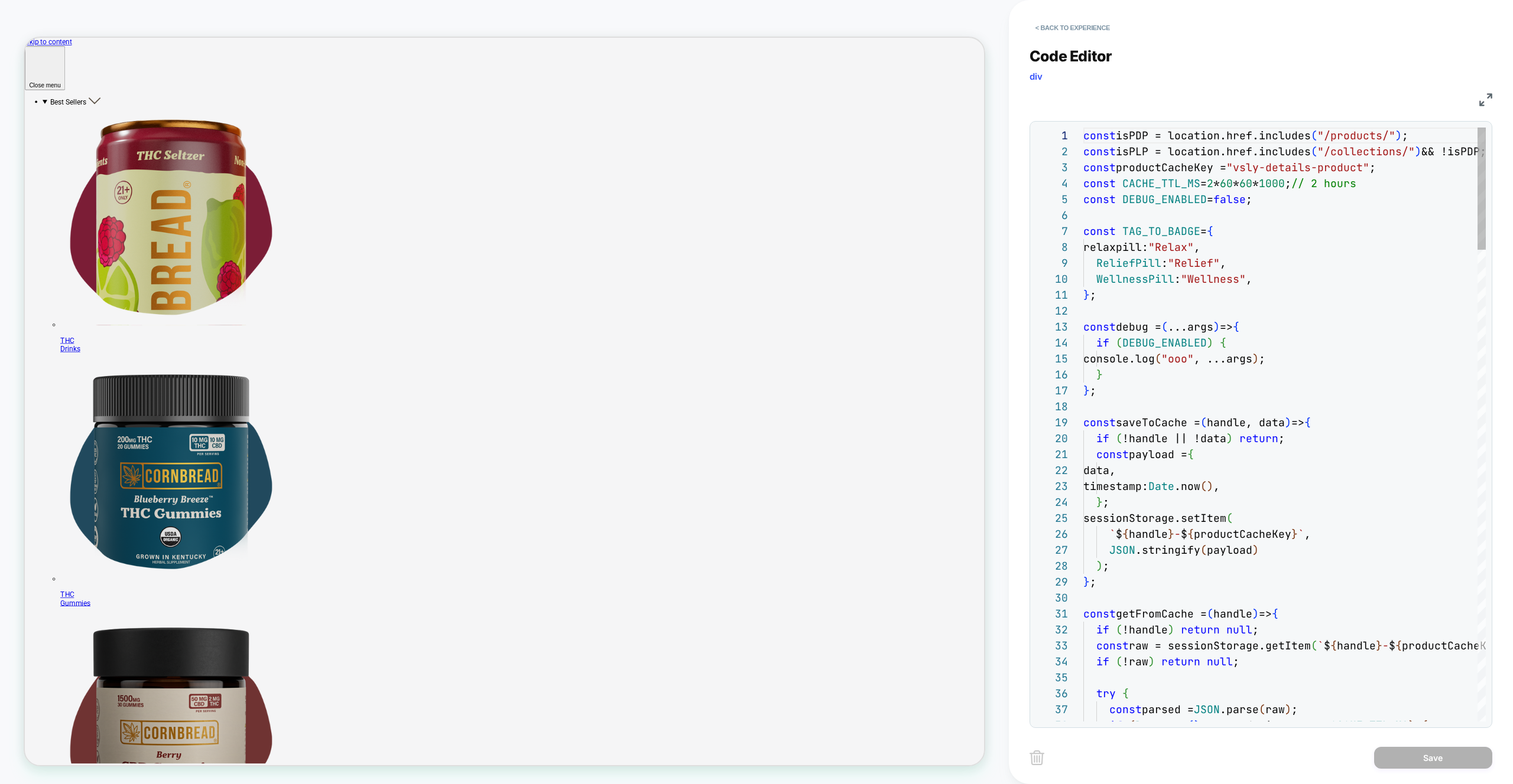
scroll to position [160, 0]
click at [1059, 33] on button "< Back to experience" at bounding box center [1072, 27] width 86 height 19
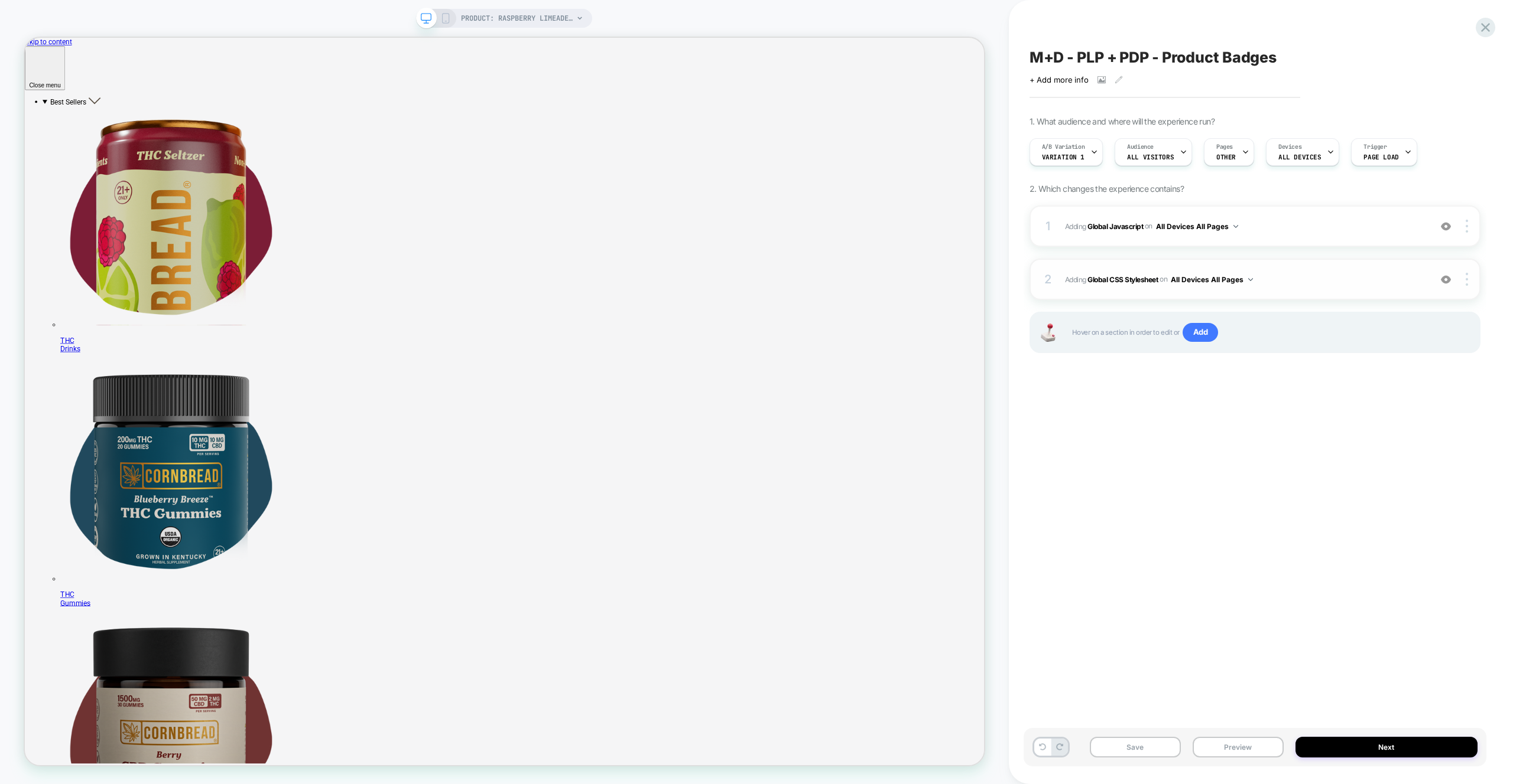
click at [1319, 291] on div "2 Adding Global CSS Stylesheet on All Devices All Pages Add Before Add After Ta…" at bounding box center [1254, 279] width 451 height 41
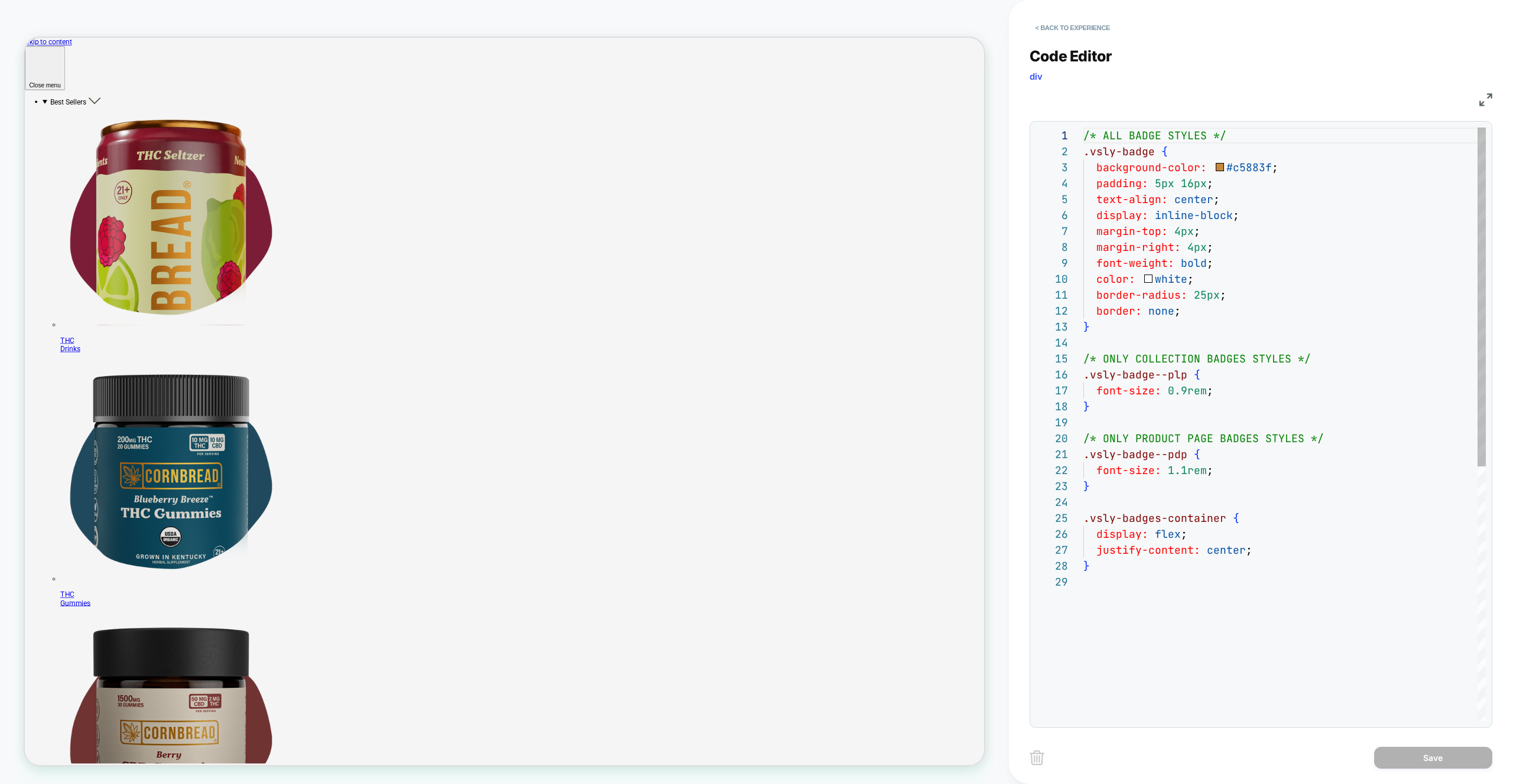
click at [1214, 306] on div "/* ALL BADGE STYLES */ .vsly-badge { background-color: #c5883f ; padding: 5px 1…" at bounding box center [1284, 648] width 402 height 1041
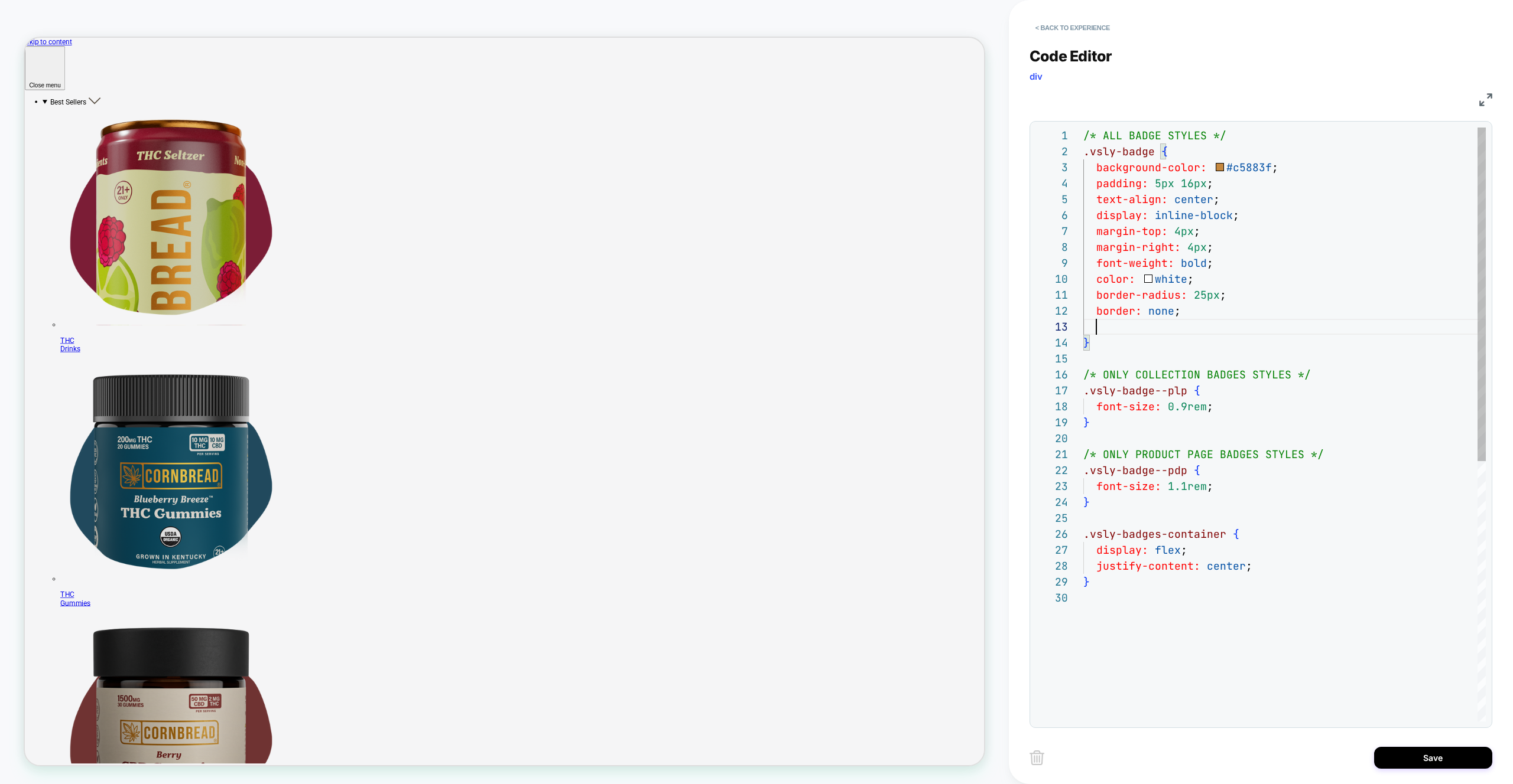
scroll to position [32, 153]
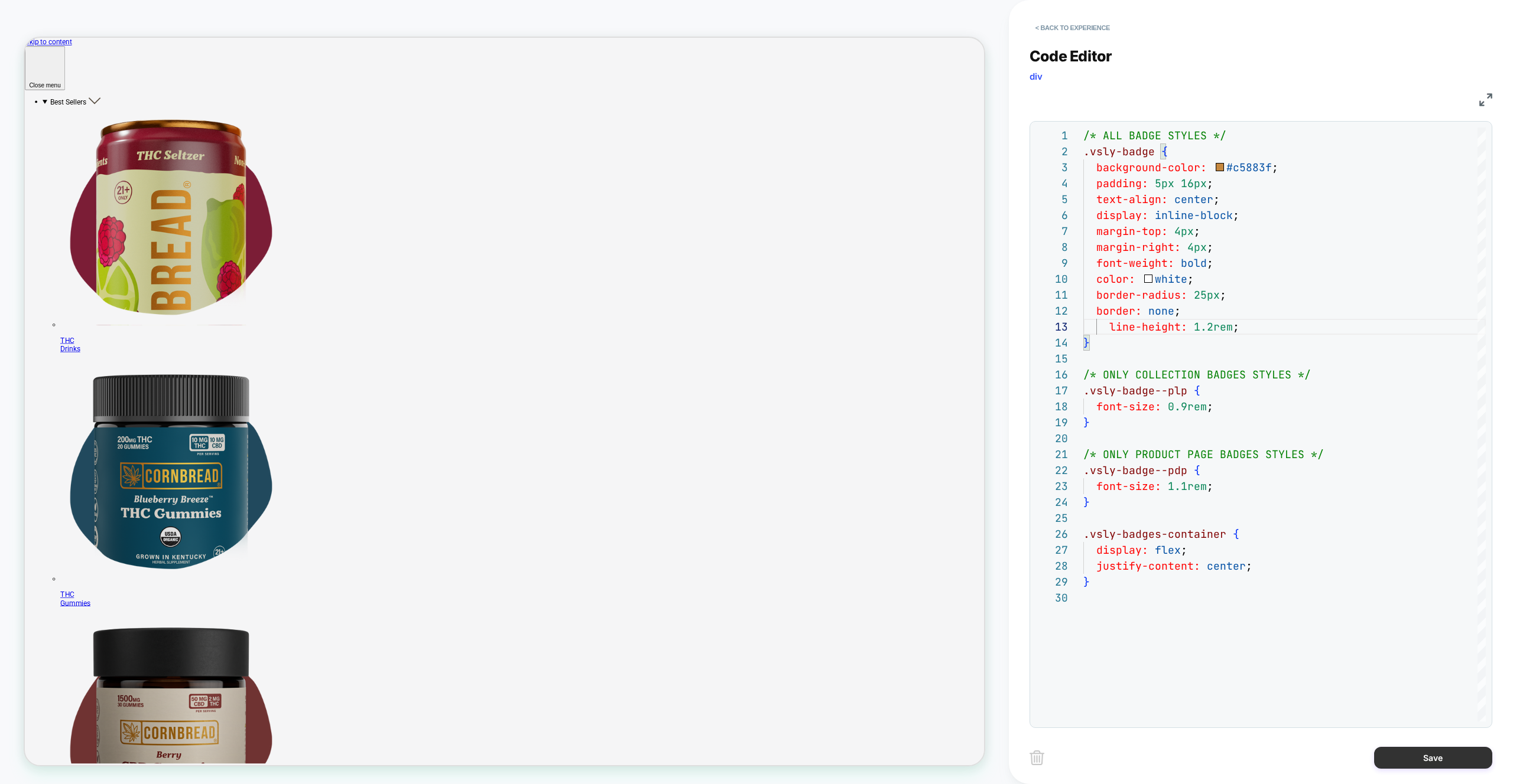
type textarea "**********"
click at [1389, 756] on button "Save" at bounding box center [1433, 758] width 118 height 22
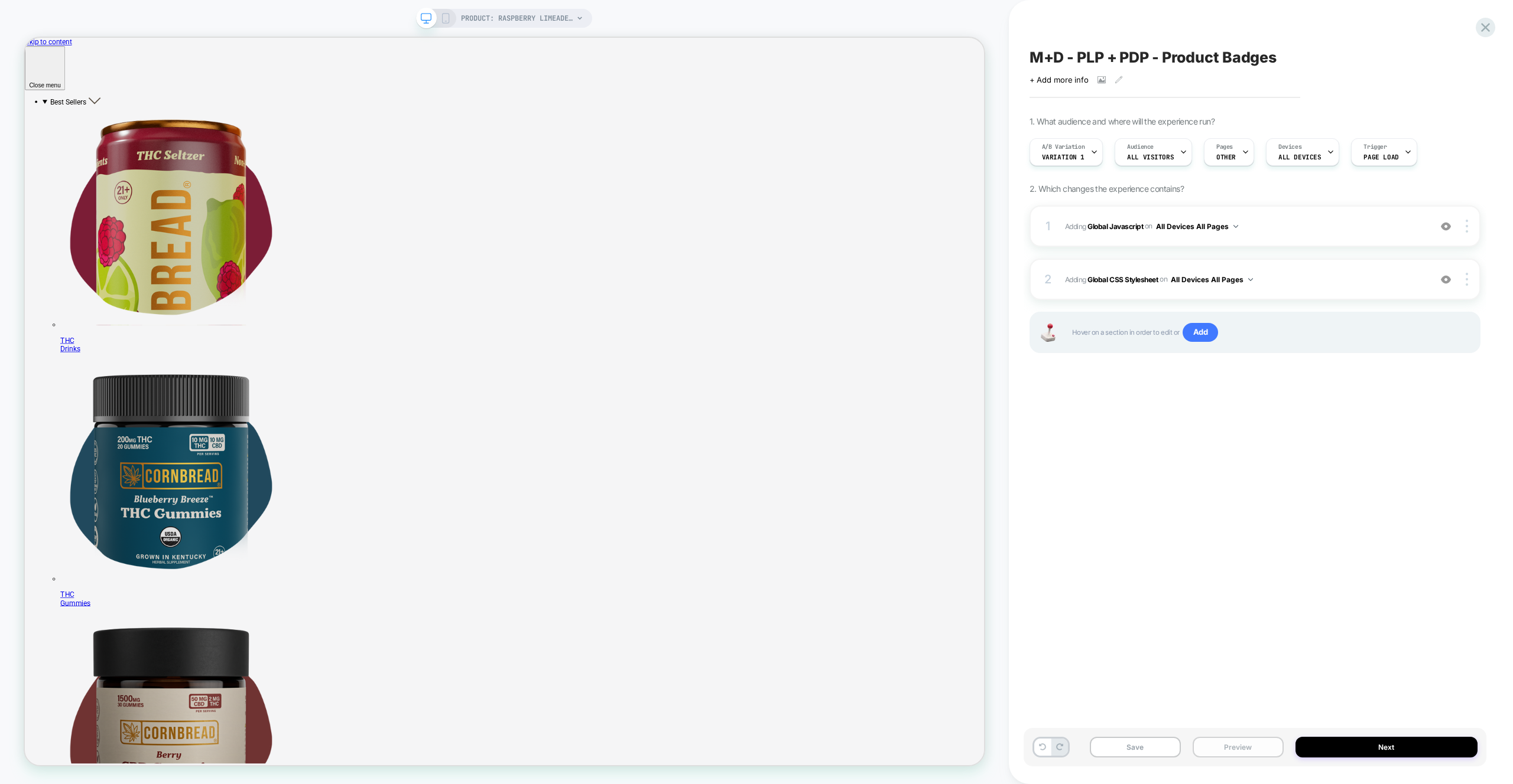
drag, startPoint x: 1140, startPoint y: 747, endPoint x: 1202, endPoint y: 738, distance: 62.6
click at [1139, 747] on button "Save" at bounding box center [1135, 747] width 91 height 21
drag, startPoint x: 1485, startPoint y: 29, endPoint x: 1432, endPoint y: 51, distance: 57.4
click at [1485, 29] on icon at bounding box center [1485, 27] width 16 height 16
